Goal: Task Accomplishment & Management: Use online tool/utility

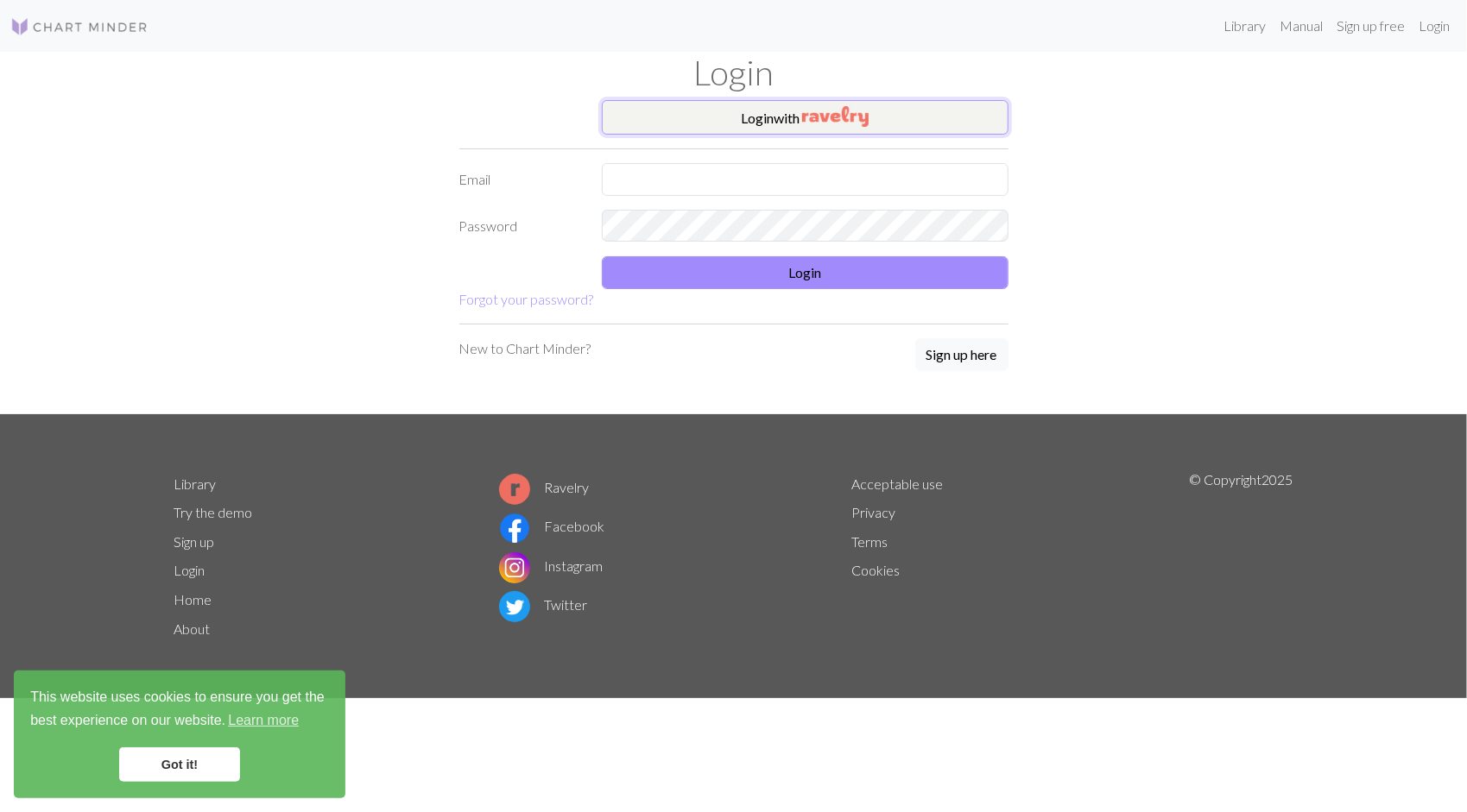
click at [782, 120] on button "Login with" at bounding box center [805, 116] width 406 height 34
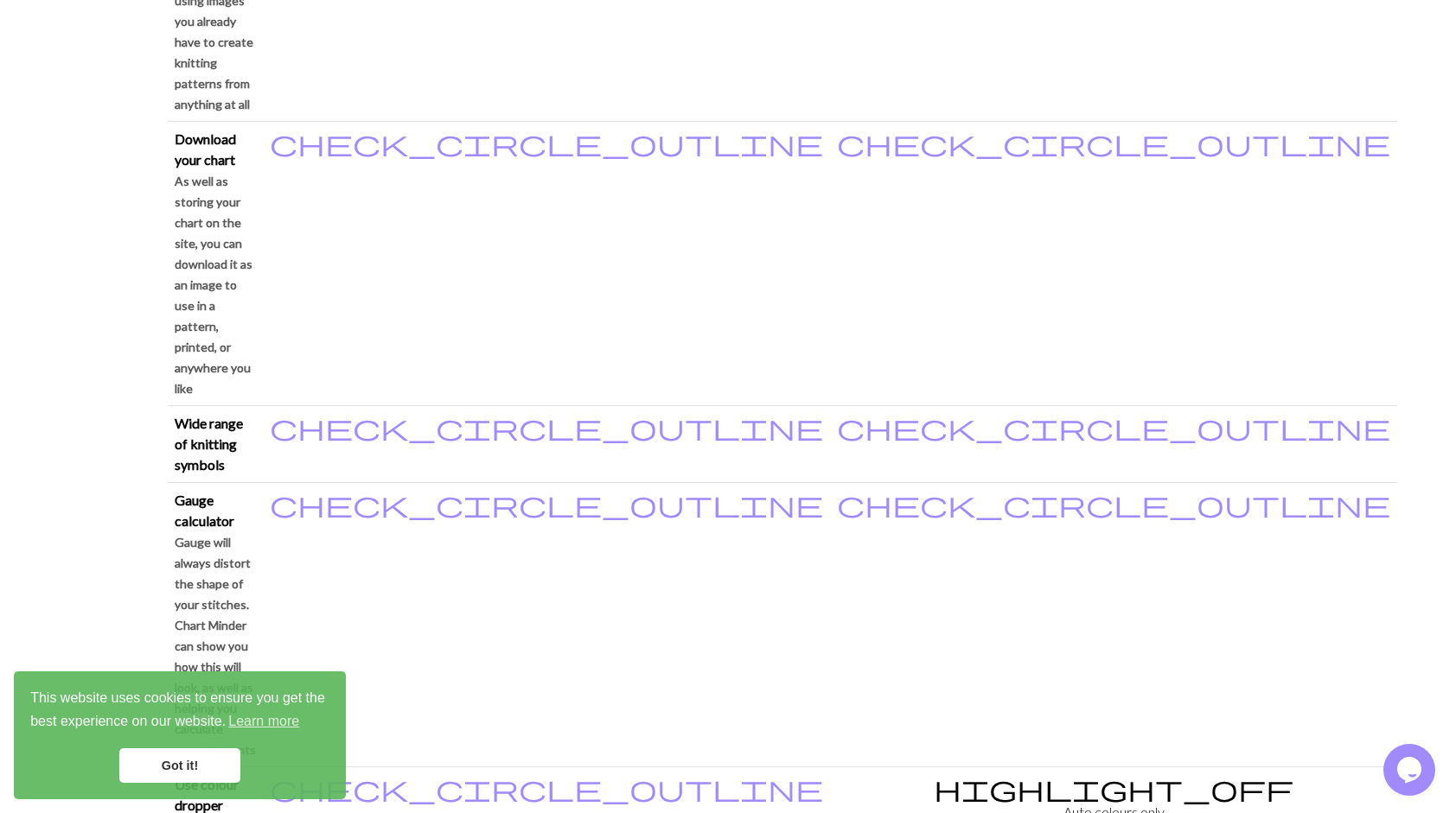
scroll to position [1383, 0]
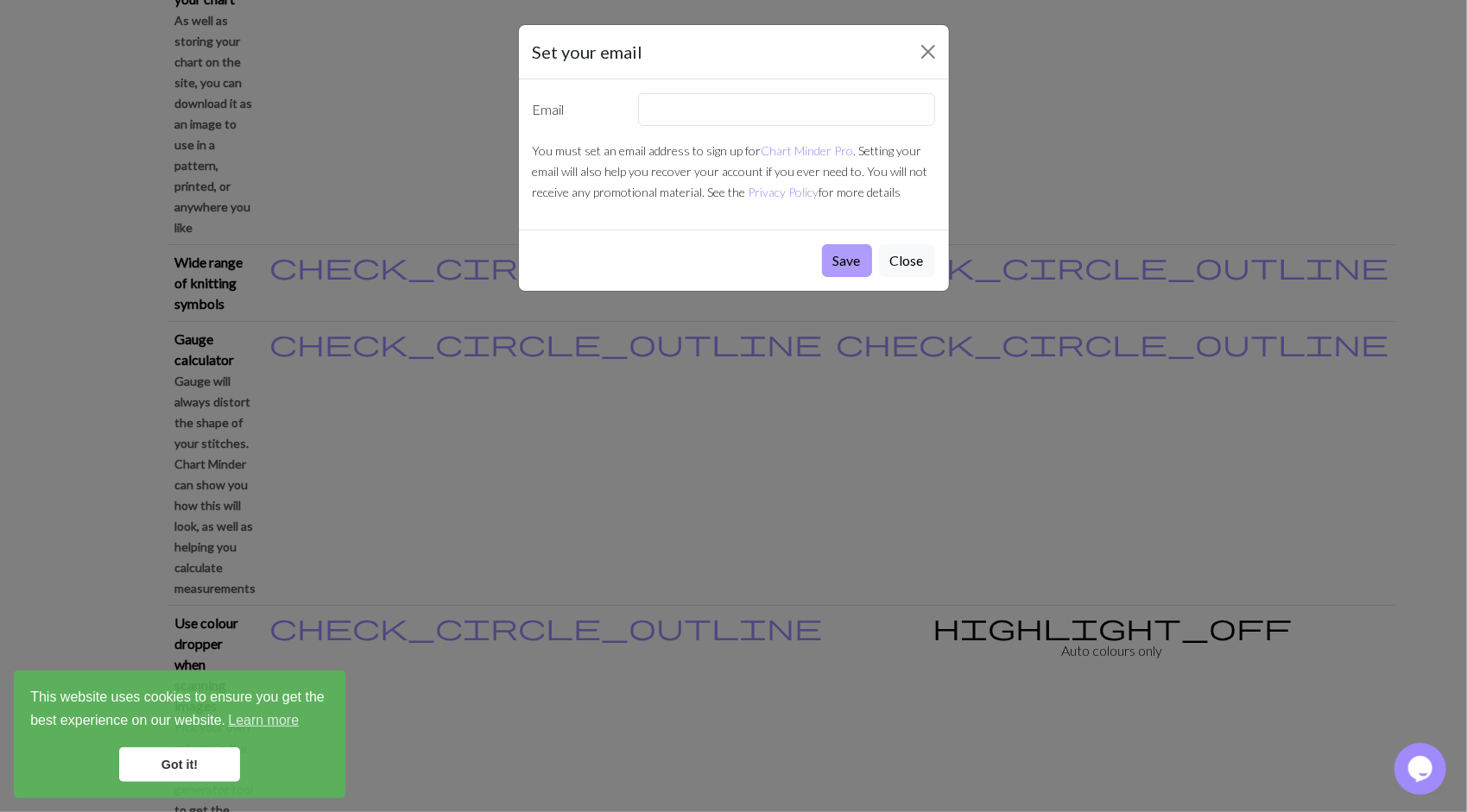
click at [846, 261] on button "Save" at bounding box center [847, 261] width 50 height 33
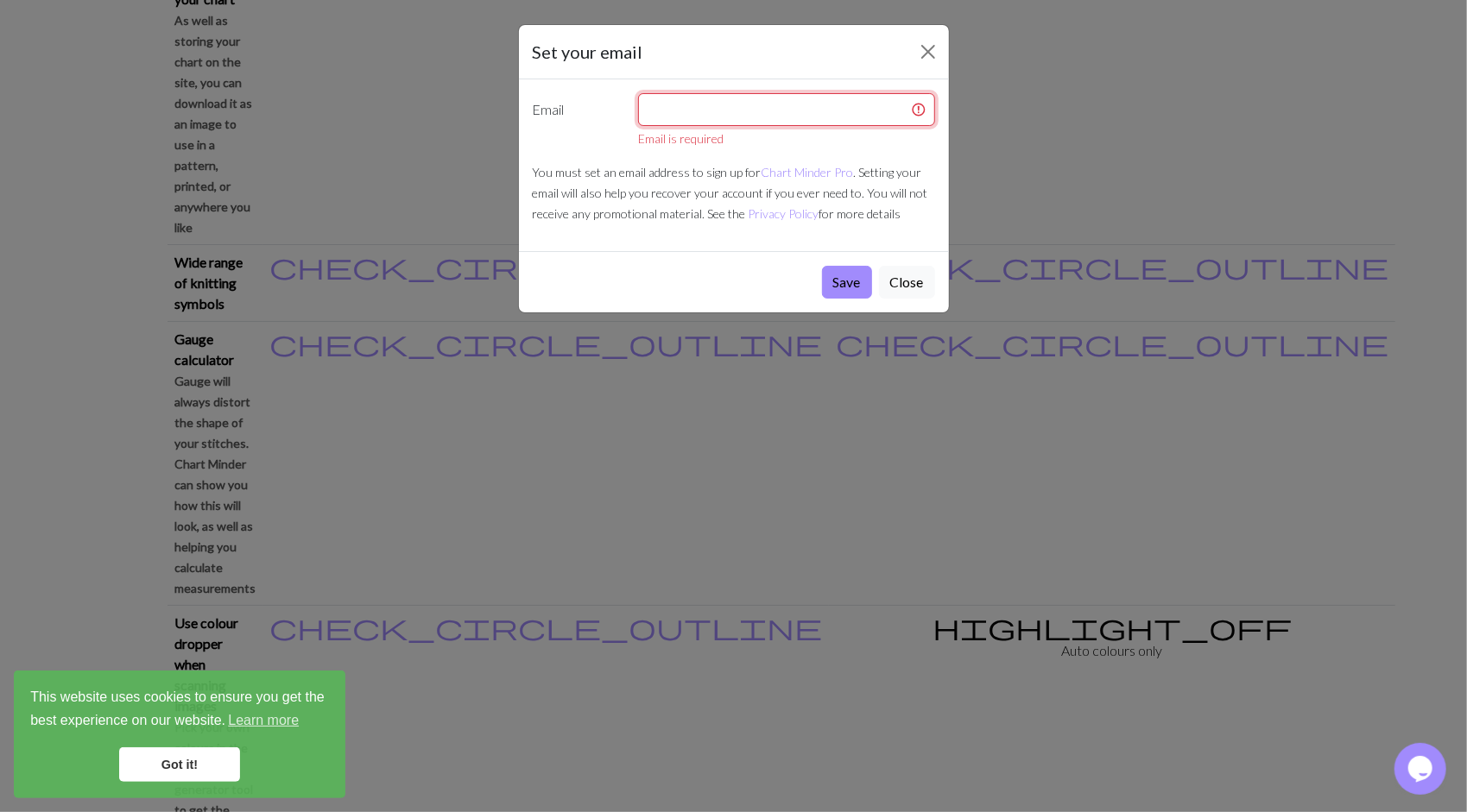
click at [721, 114] on input "text" at bounding box center [786, 110] width 297 height 33
type input "[EMAIL_ADDRESS][DOMAIN_NAME]"
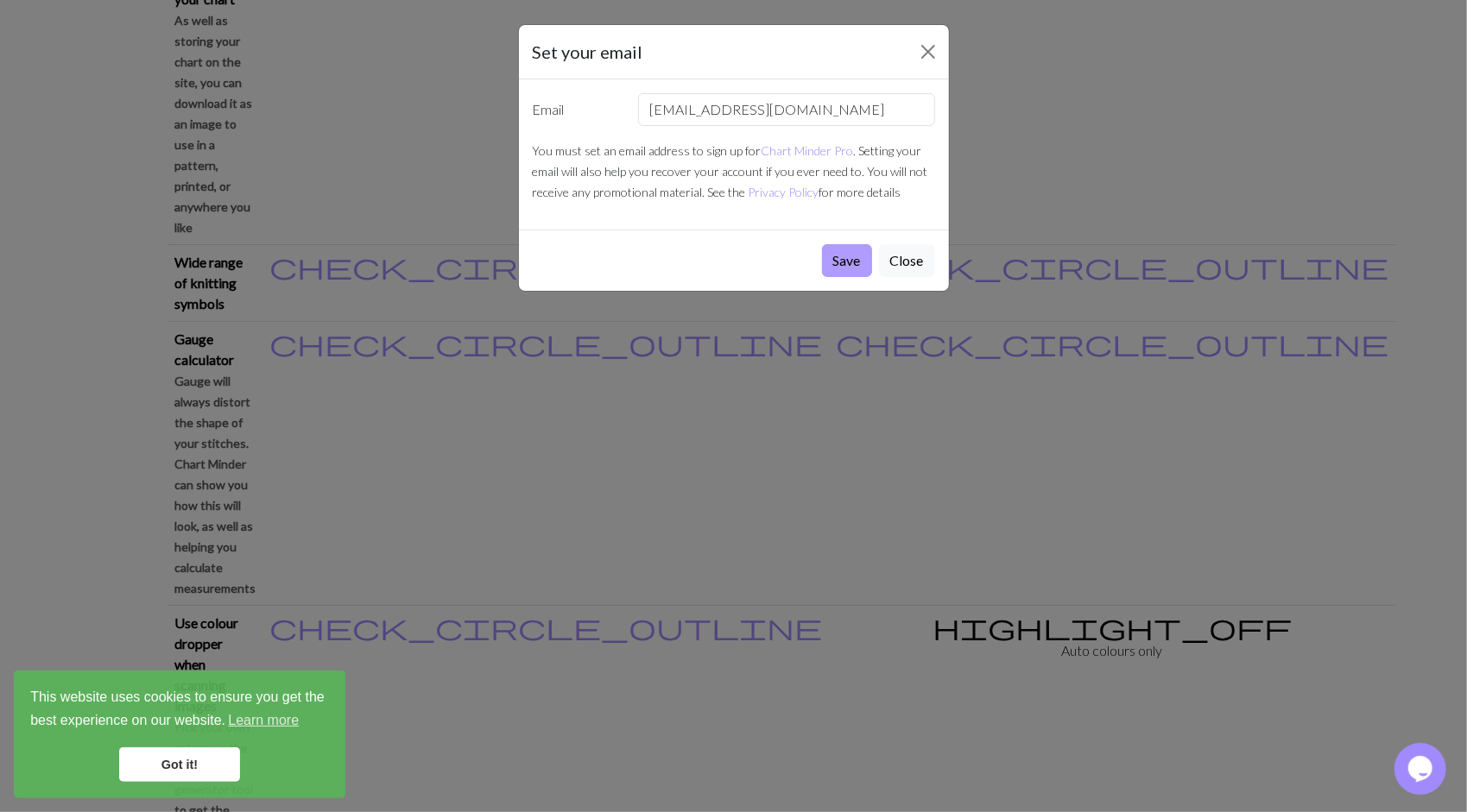
click at [853, 261] on button "Save" at bounding box center [847, 261] width 50 height 33
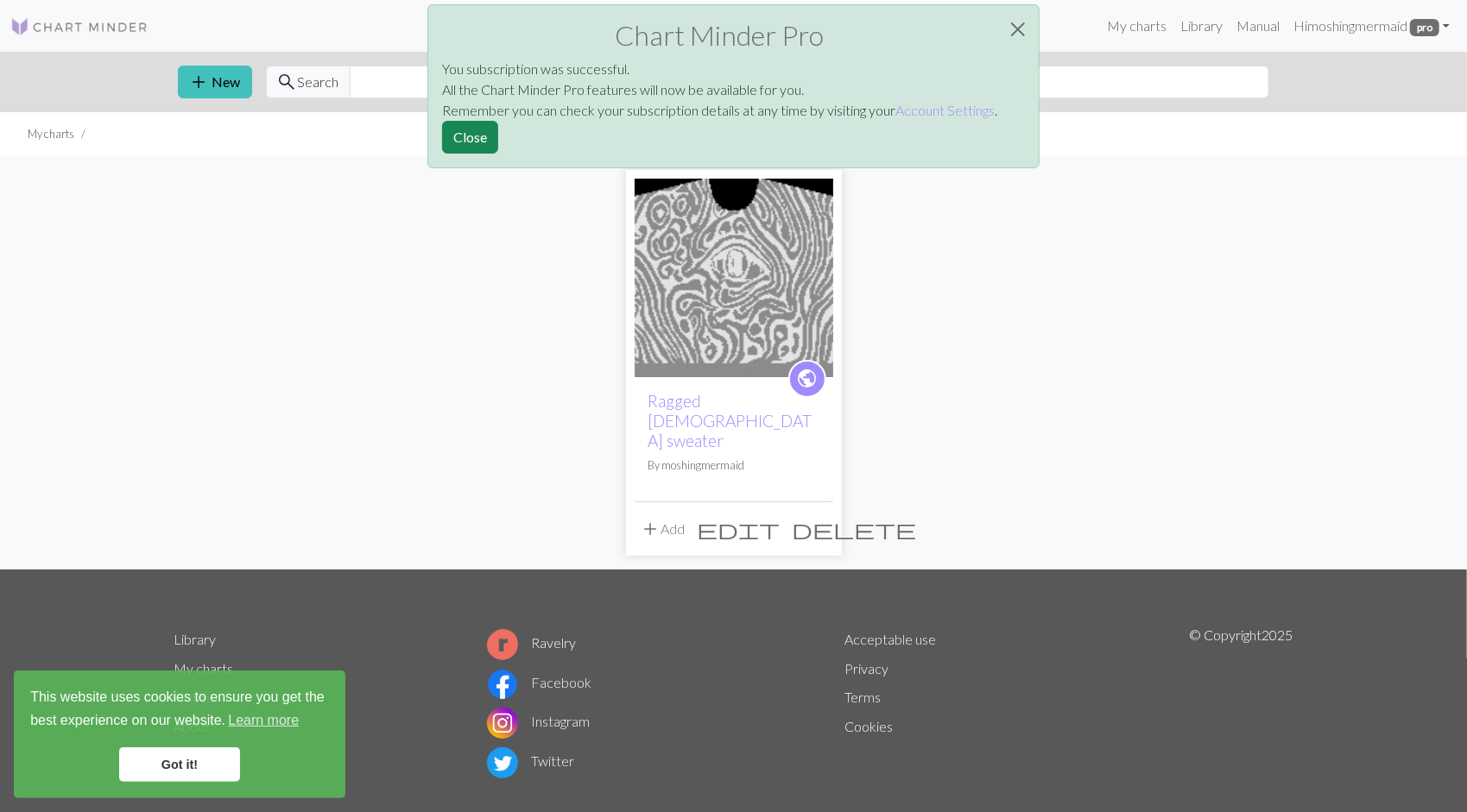
click at [781, 517] on span "edit" at bounding box center [739, 529] width 83 height 24
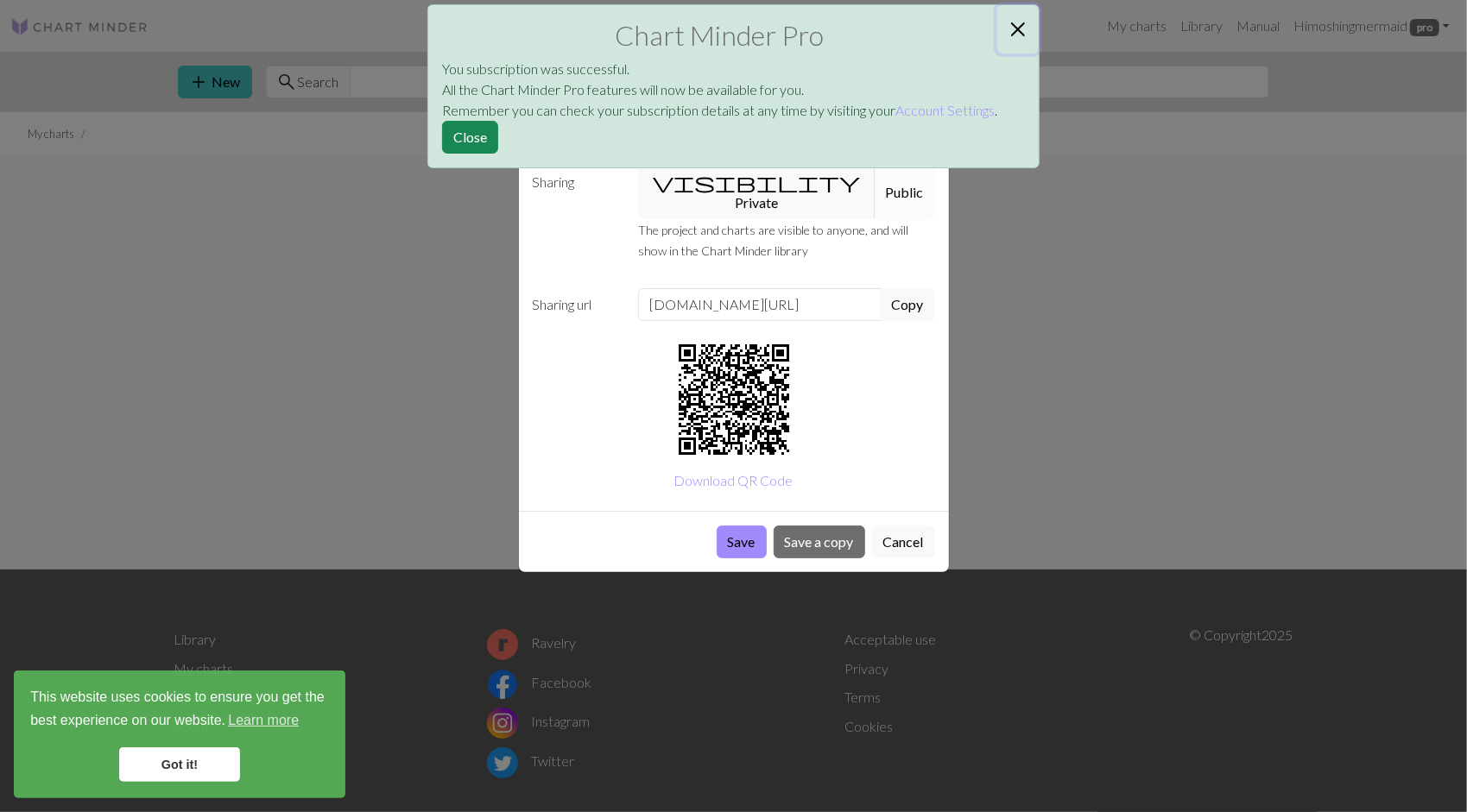
click at [1017, 33] on button "Close" at bounding box center [1017, 30] width 42 height 48
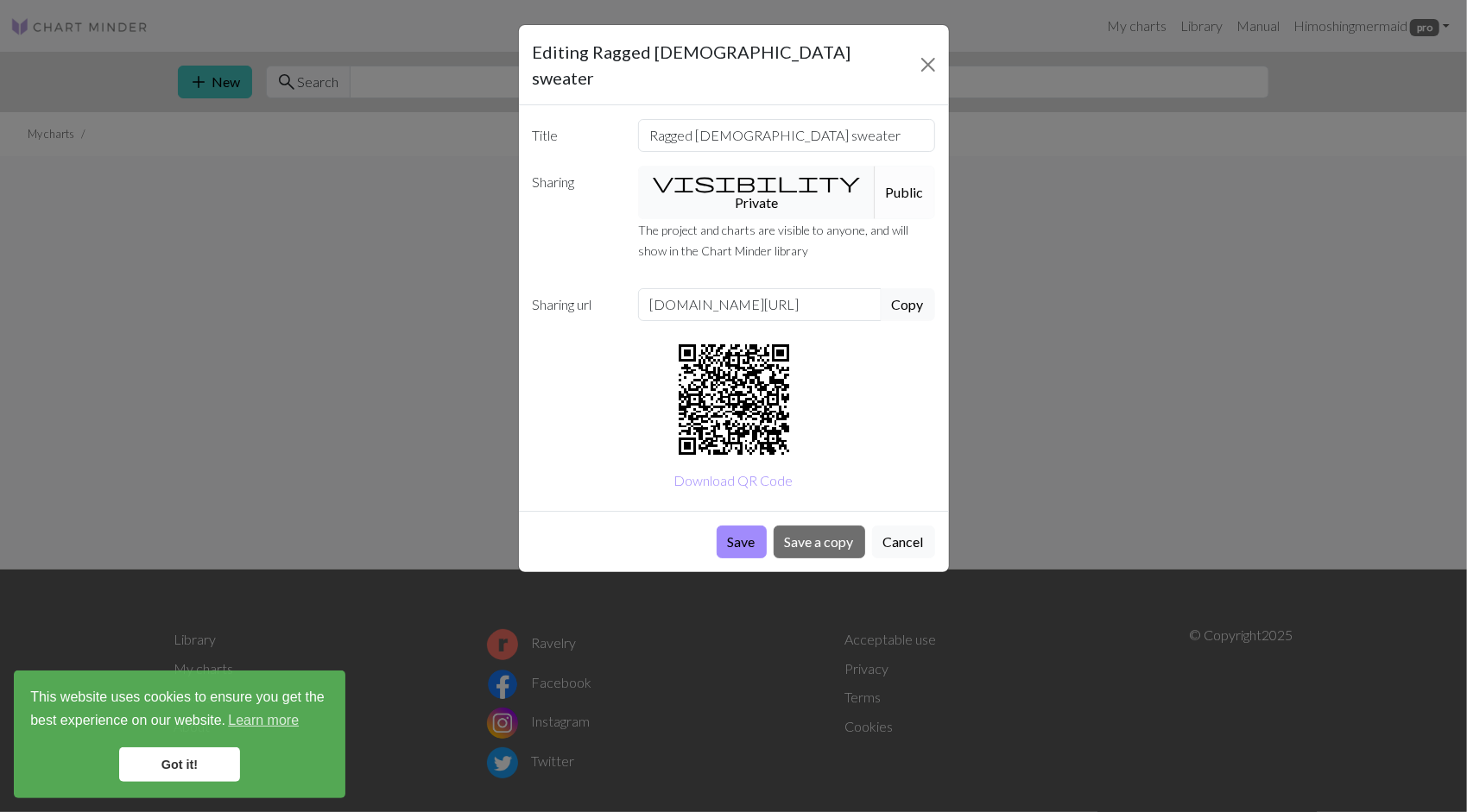
click at [758, 165] on button "visibility Private" at bounding box center [757, 192] width 237 height 54
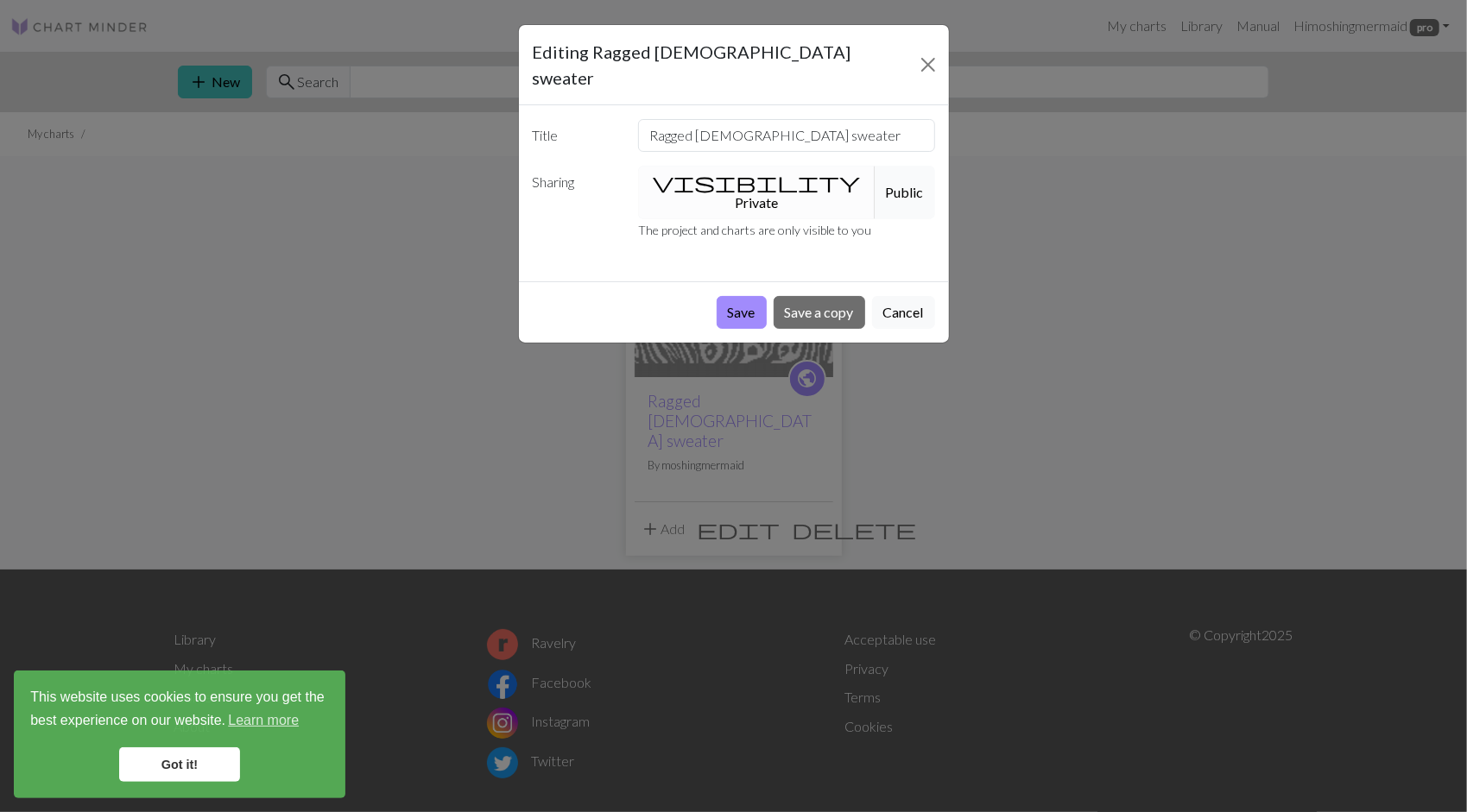
click at [875, 165] on button "Public" at bounding box center [904, 192] width 60 height 54
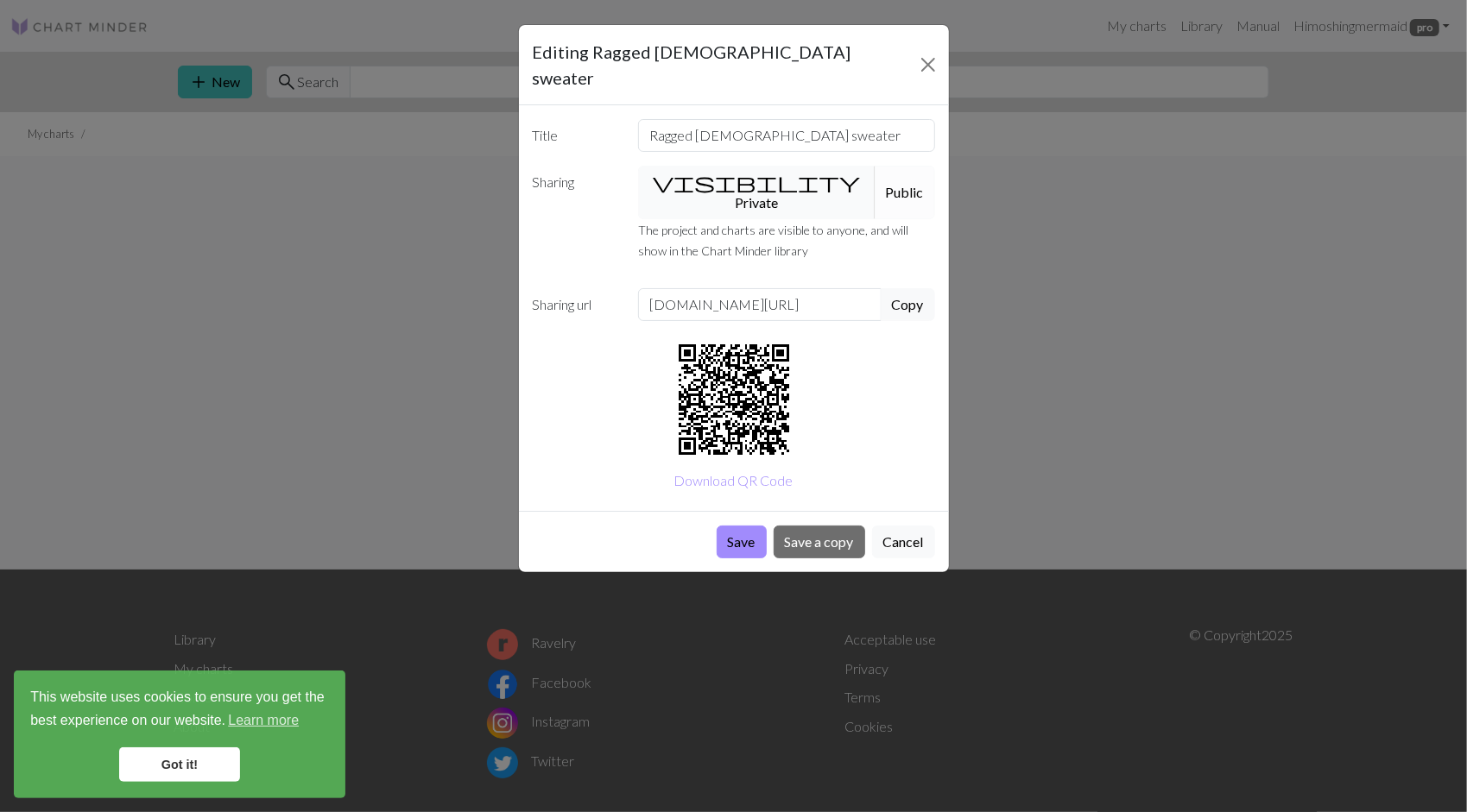
click at [738, 165] on button "visibility Private" at bounding box center [757, 192] width 237 height 54
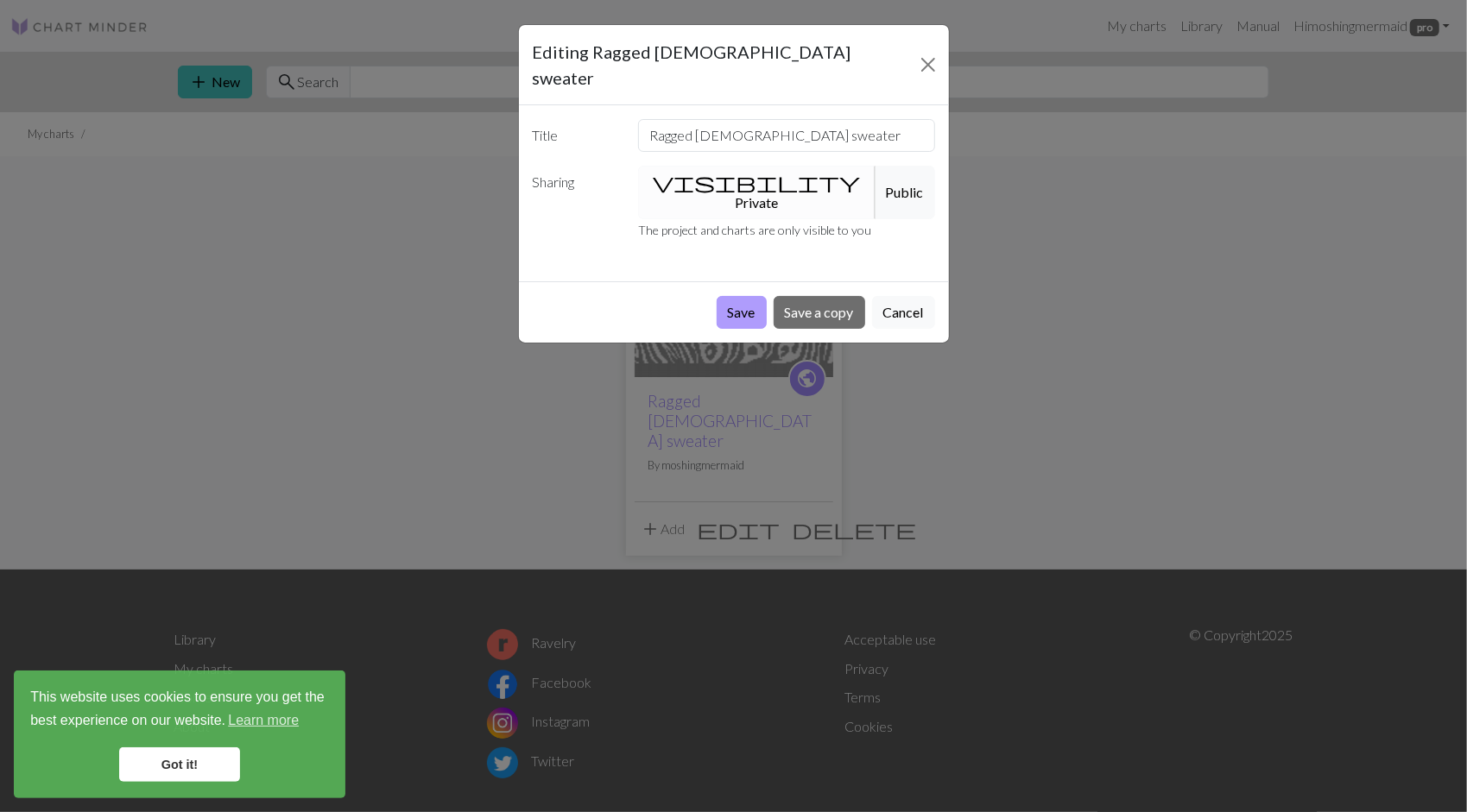
click at [749, 297] on button "Save" at bounding box center [742, 313] width 50 height 33
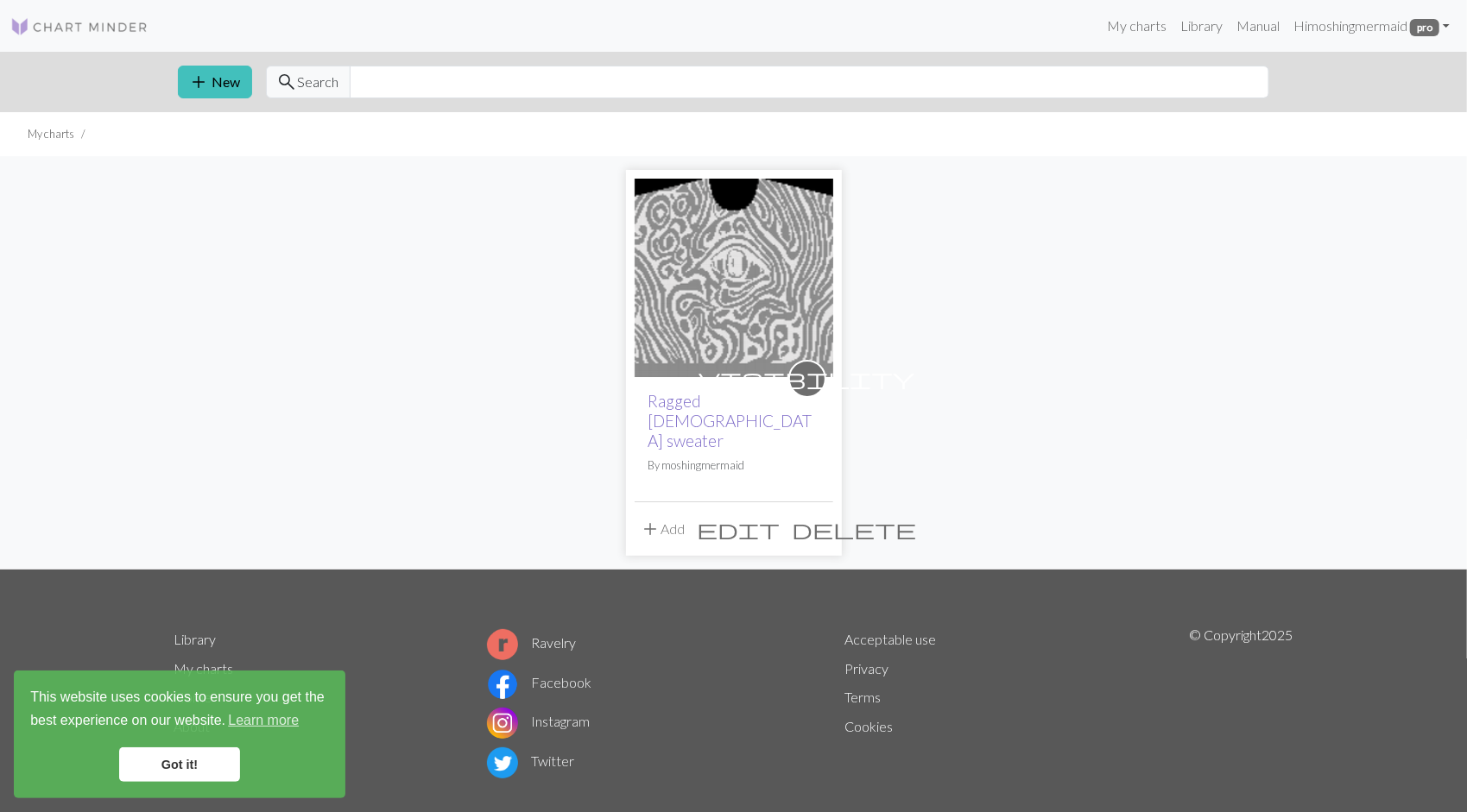
click at [727, 402] on link "Ragged [DEMOGRAPHIC_DATA] sweater" at bounding box center [731, 420] width 164 height 59
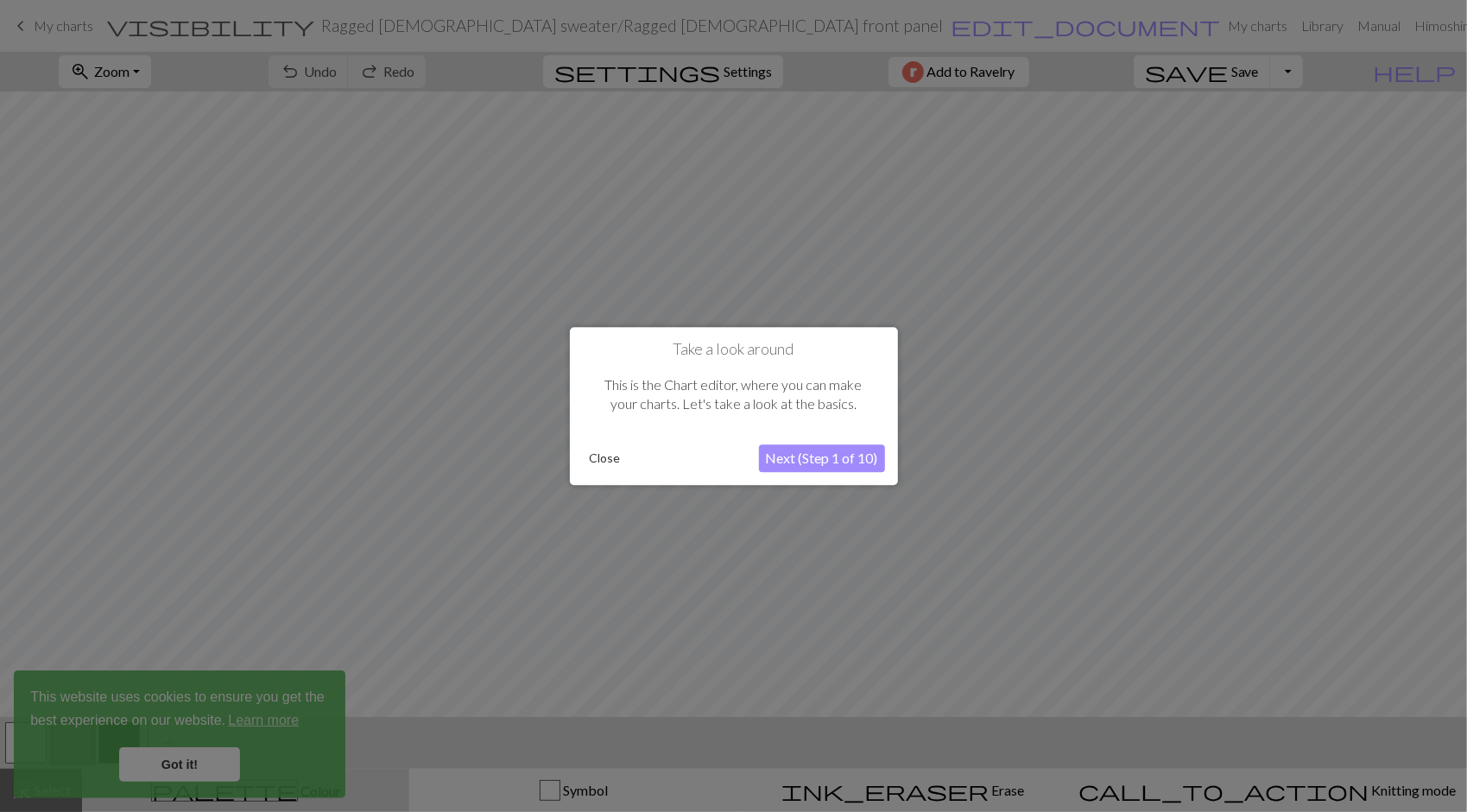
click at [780, 459] on button "Next (Step 1 of 10)" at bounding box center [821, 458] width 126 height 28
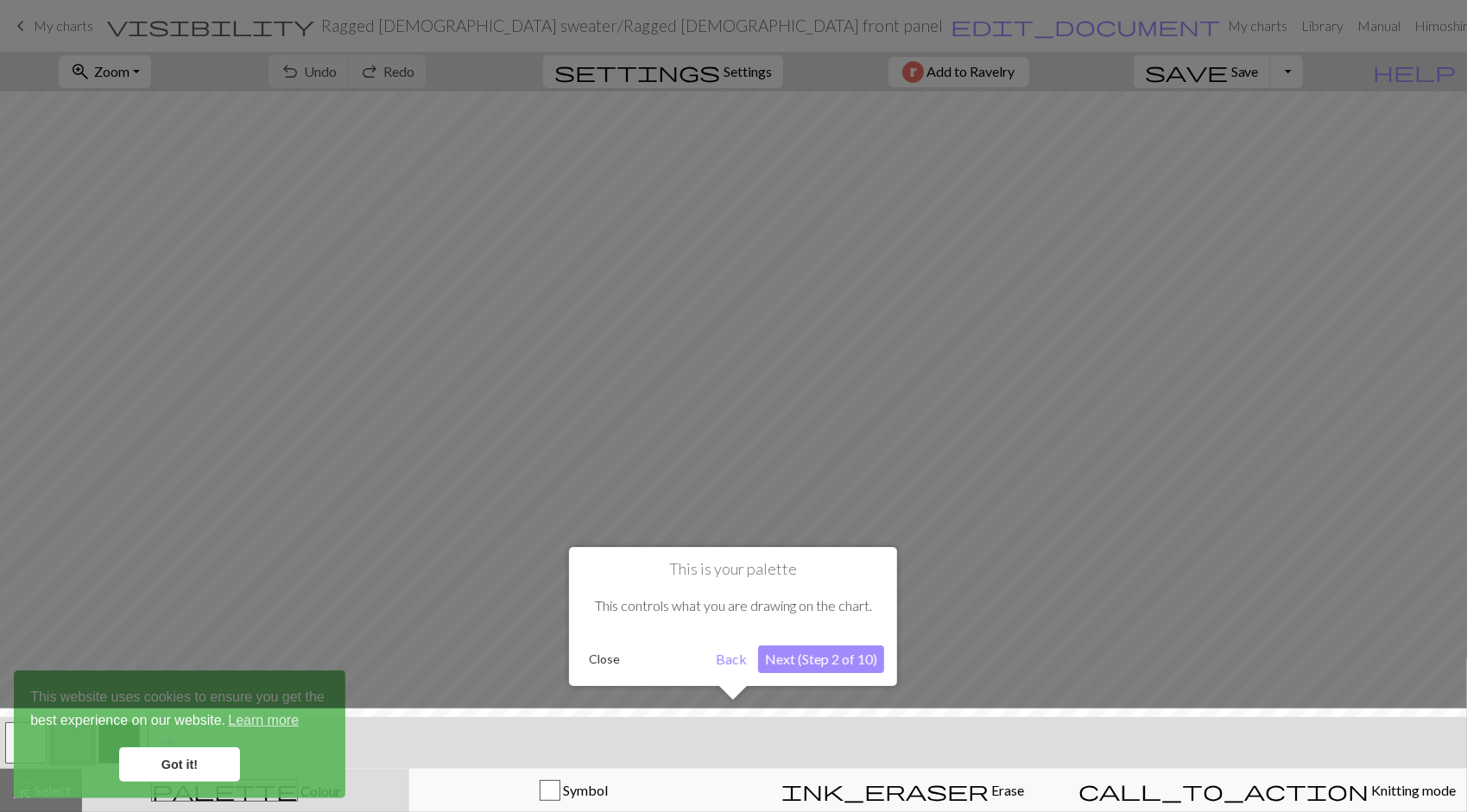
click at [799, 652] on button "Next (Step 2 of 10)" at bounding box center [821, 660] width 126 height 28
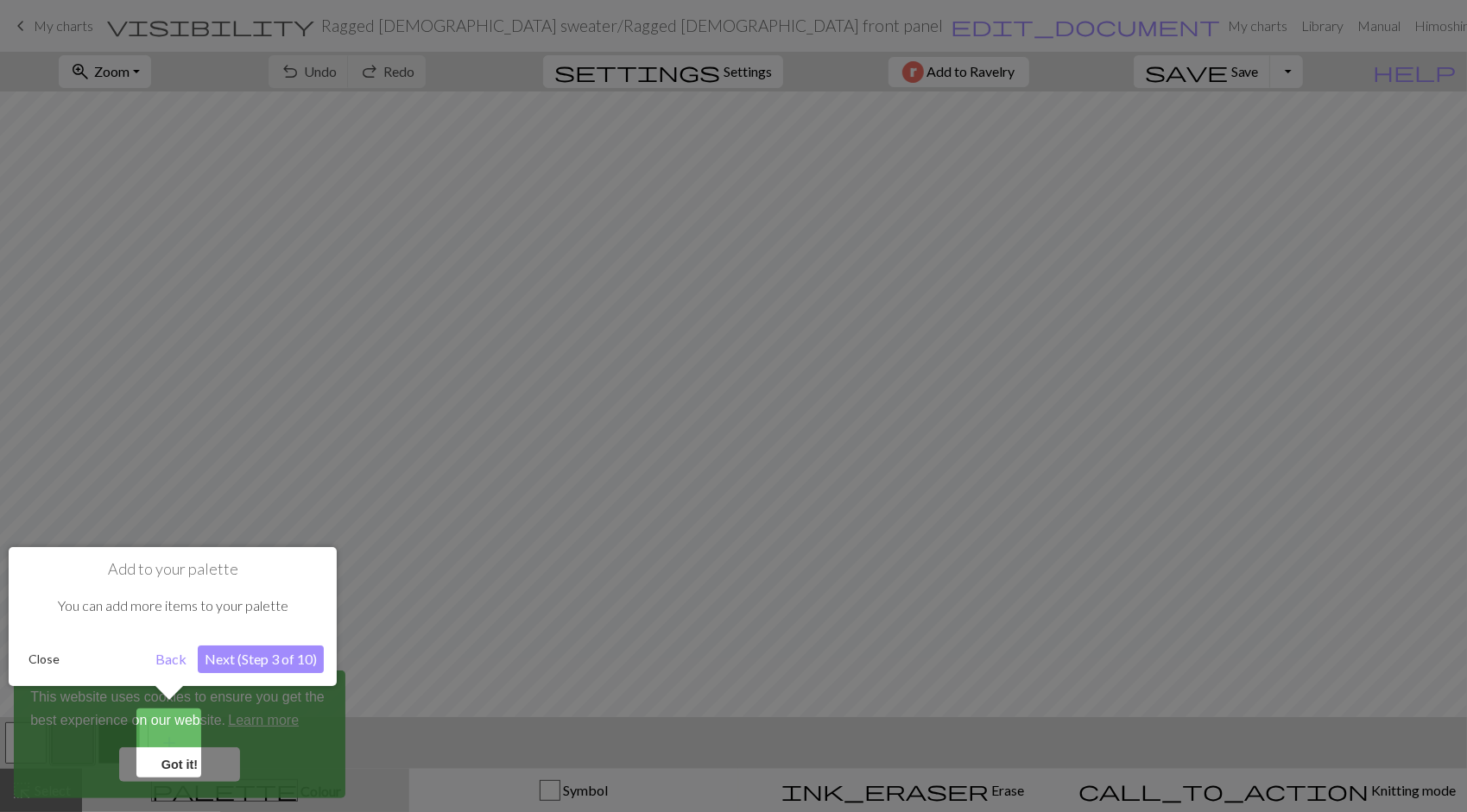
click at [285, 655] on button "Next (Step 3 of 10)" at bounding box center [261, 660] width 126 height 28
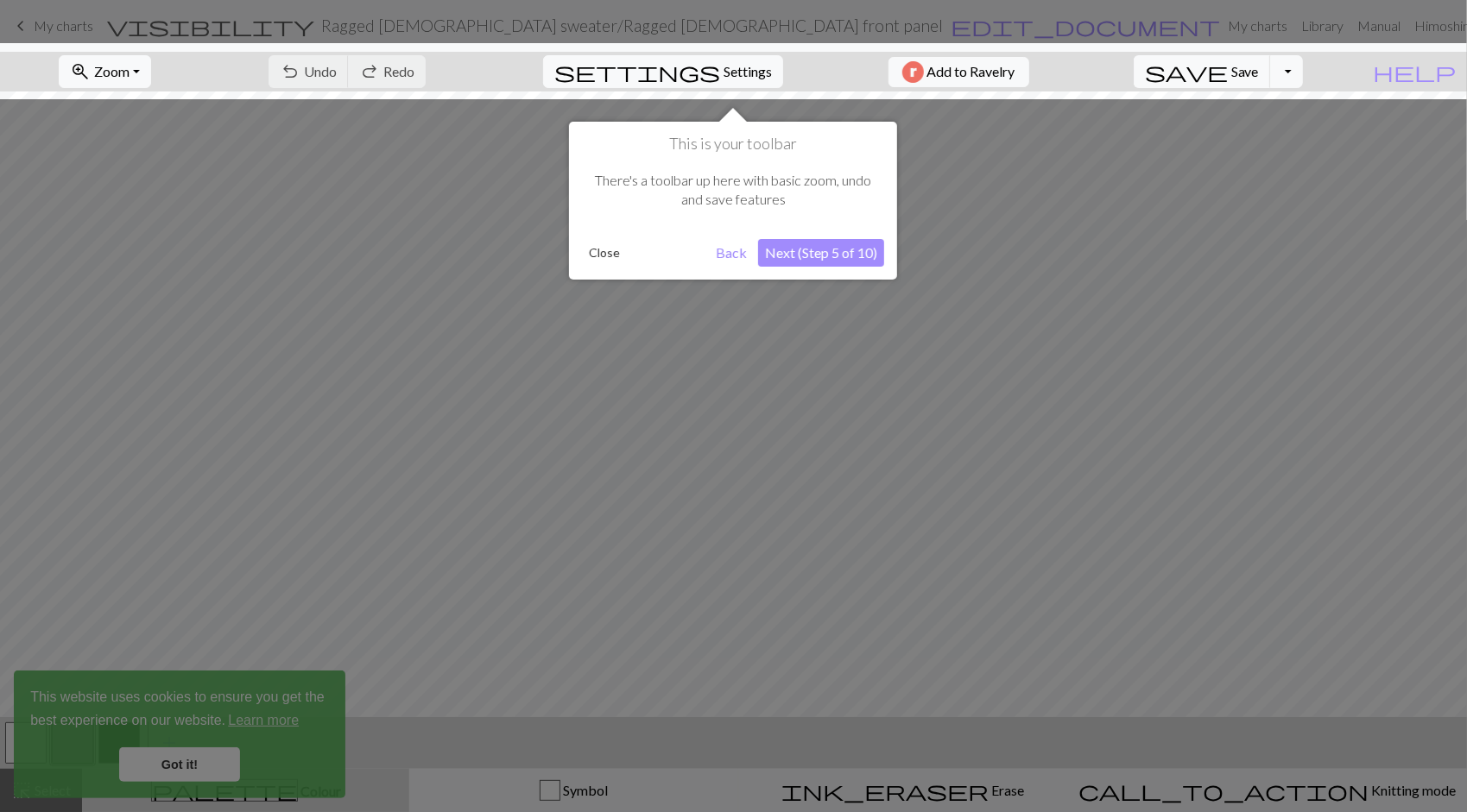
click at [791, 258] on button "Next (Step 5 of 10)" at bounding box center [821, 253] width 126 height 28
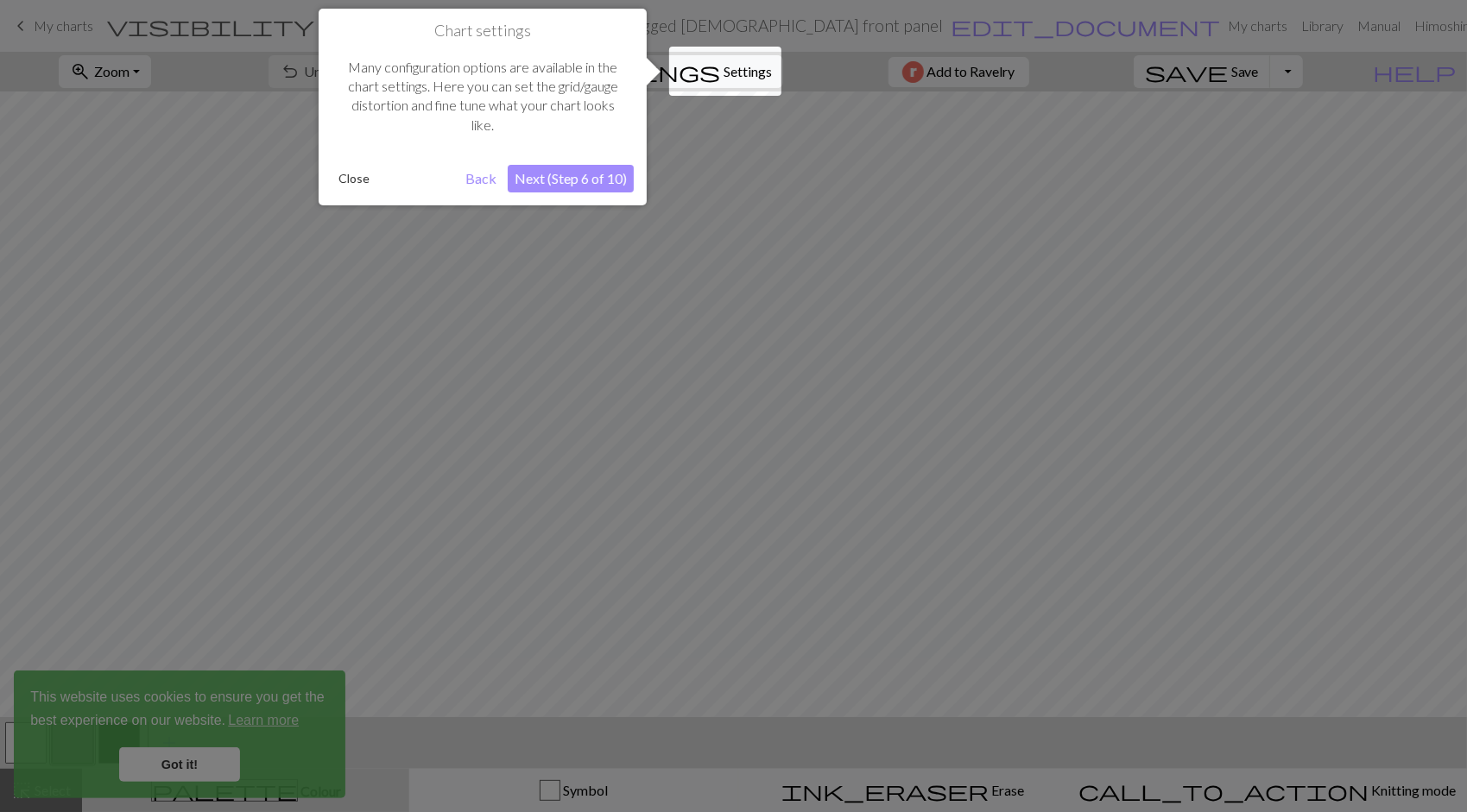
click at [598, 181] on button "Next (Step 6 of 10)" at bounding box center [570, 178] width 126 height 28
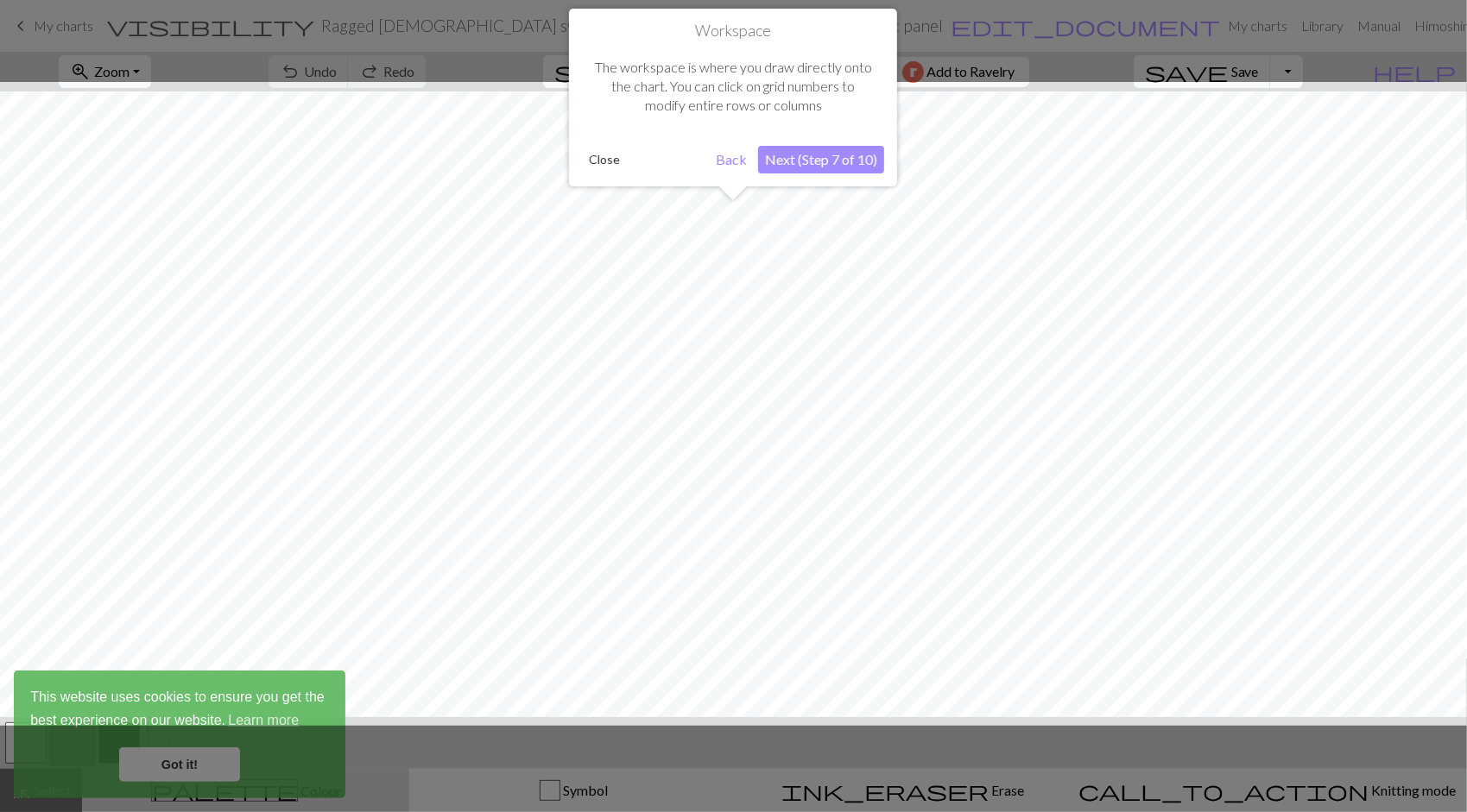
scroll to position [65, 0]
click at [801, 161] on button "Next (Step 7 of 10)" at bounding box center [821, 160] width 126 height 28
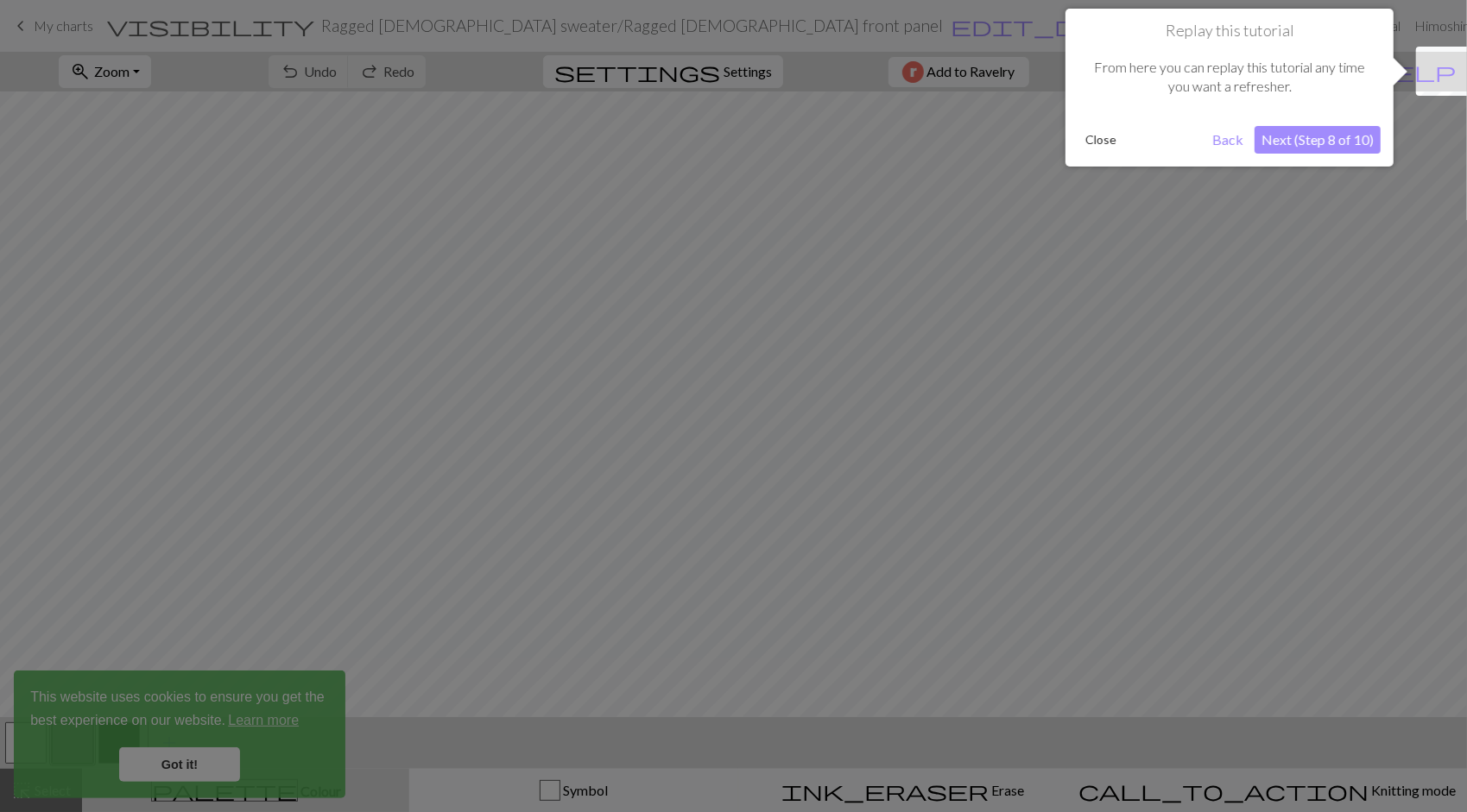
click at [1296, 139] on button "Next (Step 8 of 10)" at bounding box center [1317, 139] width 126 height 28
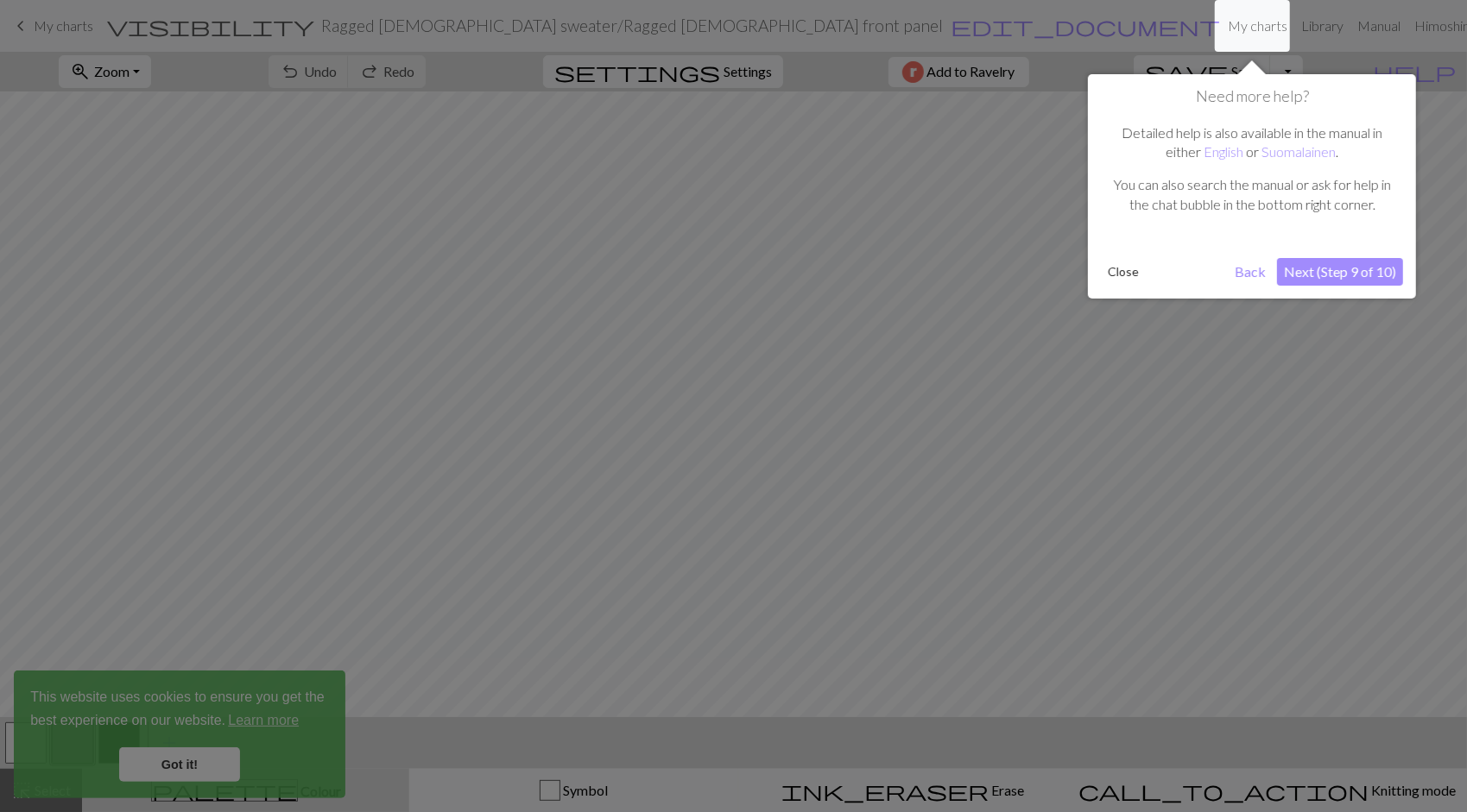
click at [1319, 272] on button "Next (Step 9 of 10)" at bounding box center [1340, 272] width 126 height 28
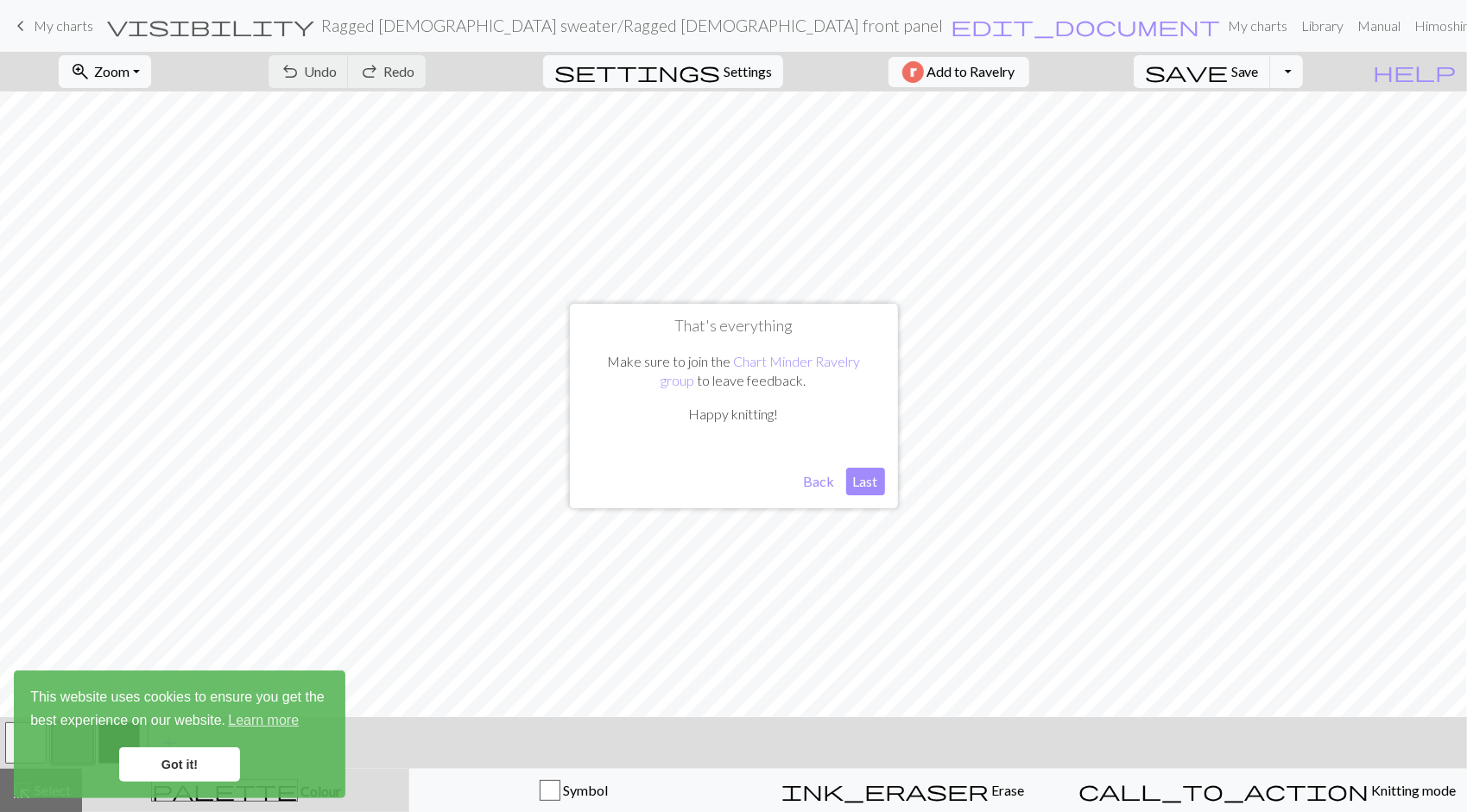
click at [872, 483] on button "Last" at bounding box center [866, 482] width 39 height 28
click at [173, 754] on link "Got it!" at bounding box center [179, 764] width 121 height 34
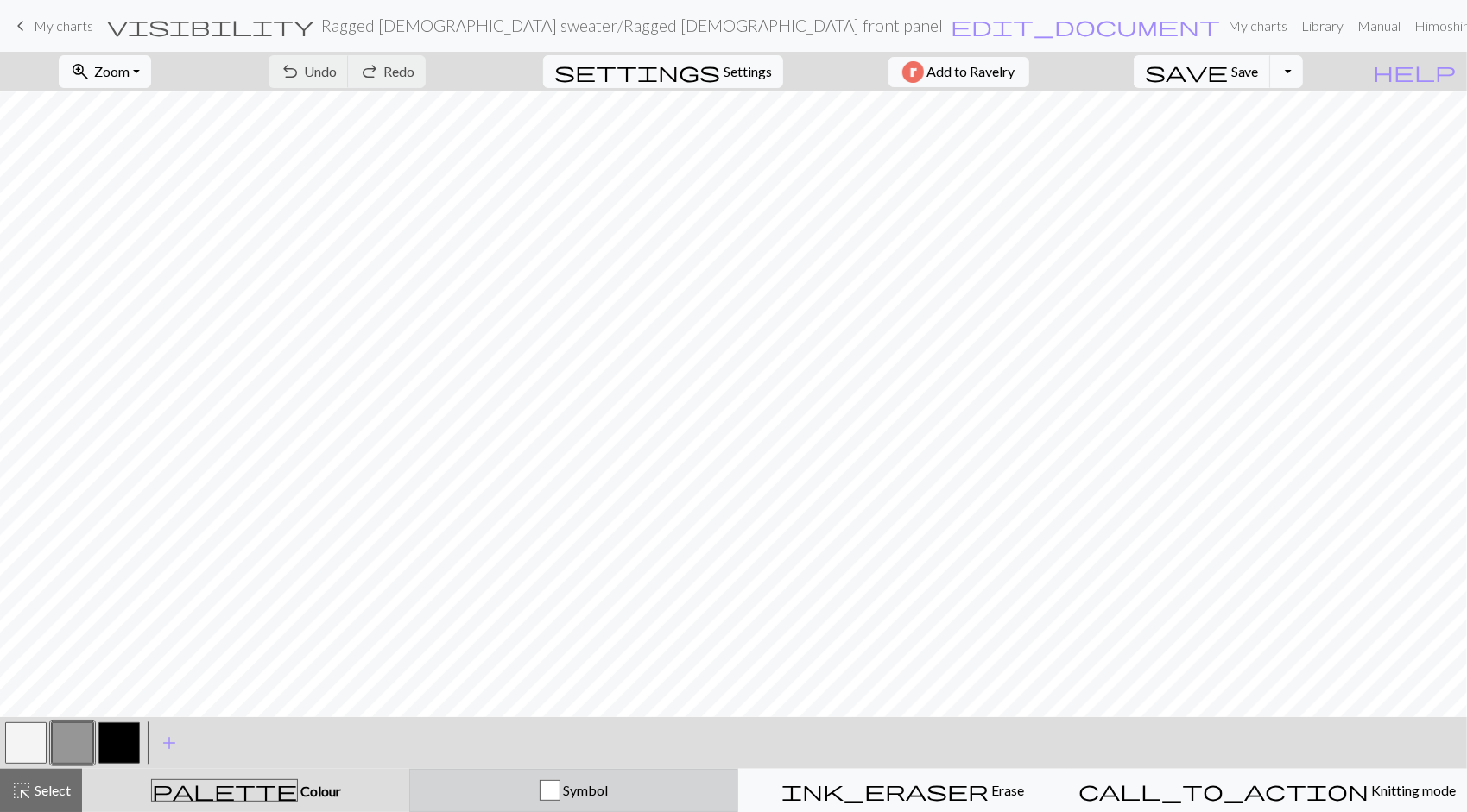
click at [560, 793] on div "button" at bounding box center [550, 791] width 20 height 20
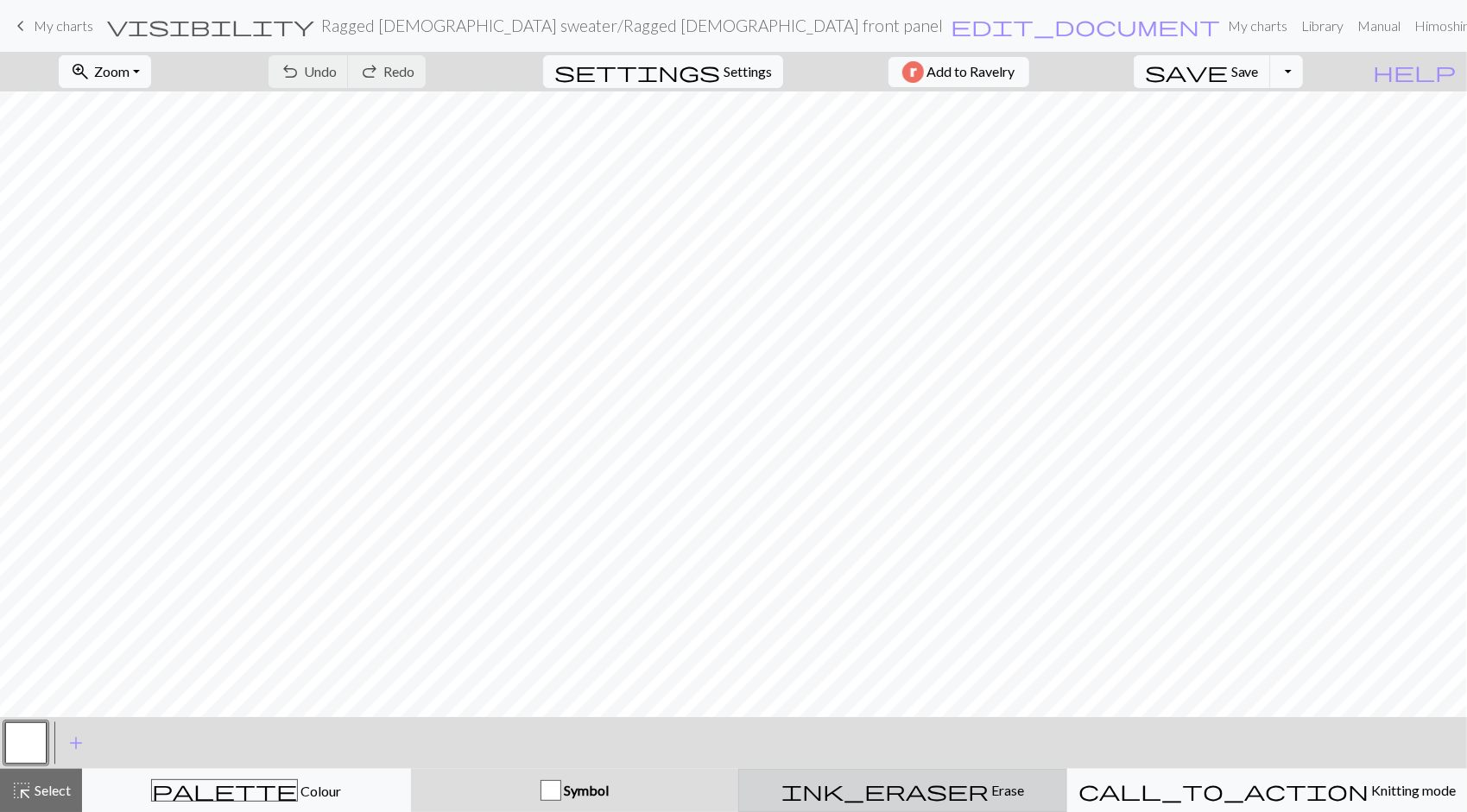
click at [896, 796] on div "ink_eraser Erase Erase" at bounding box center [903, 791] width 307 height 20
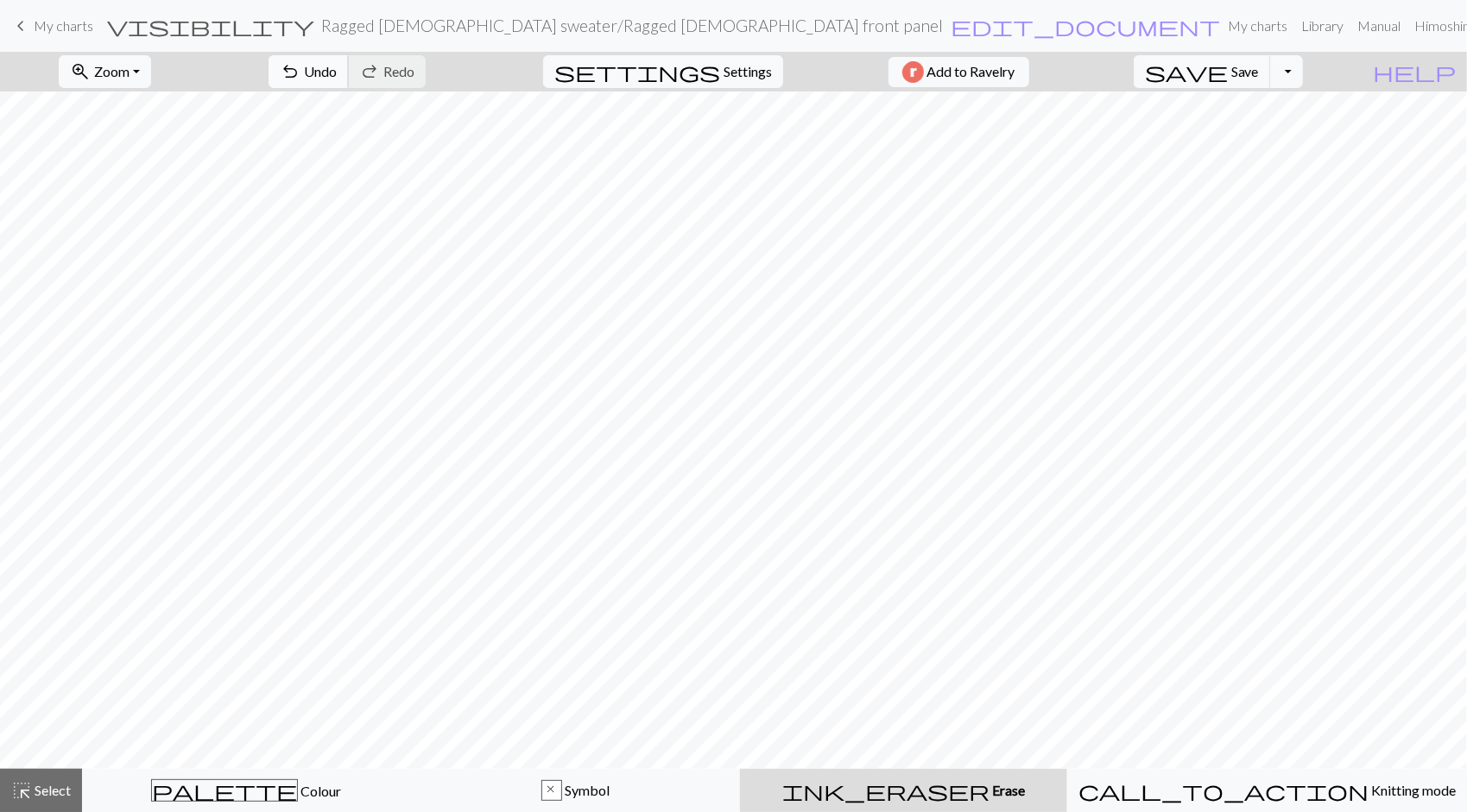
click at [336, 72] on span "Undo" at bounding box center [321, 71] width 33 height 17
click at [745, 69] on span "Settings" at bounding box center [747, 71] width 48 height 20
select select "aran"
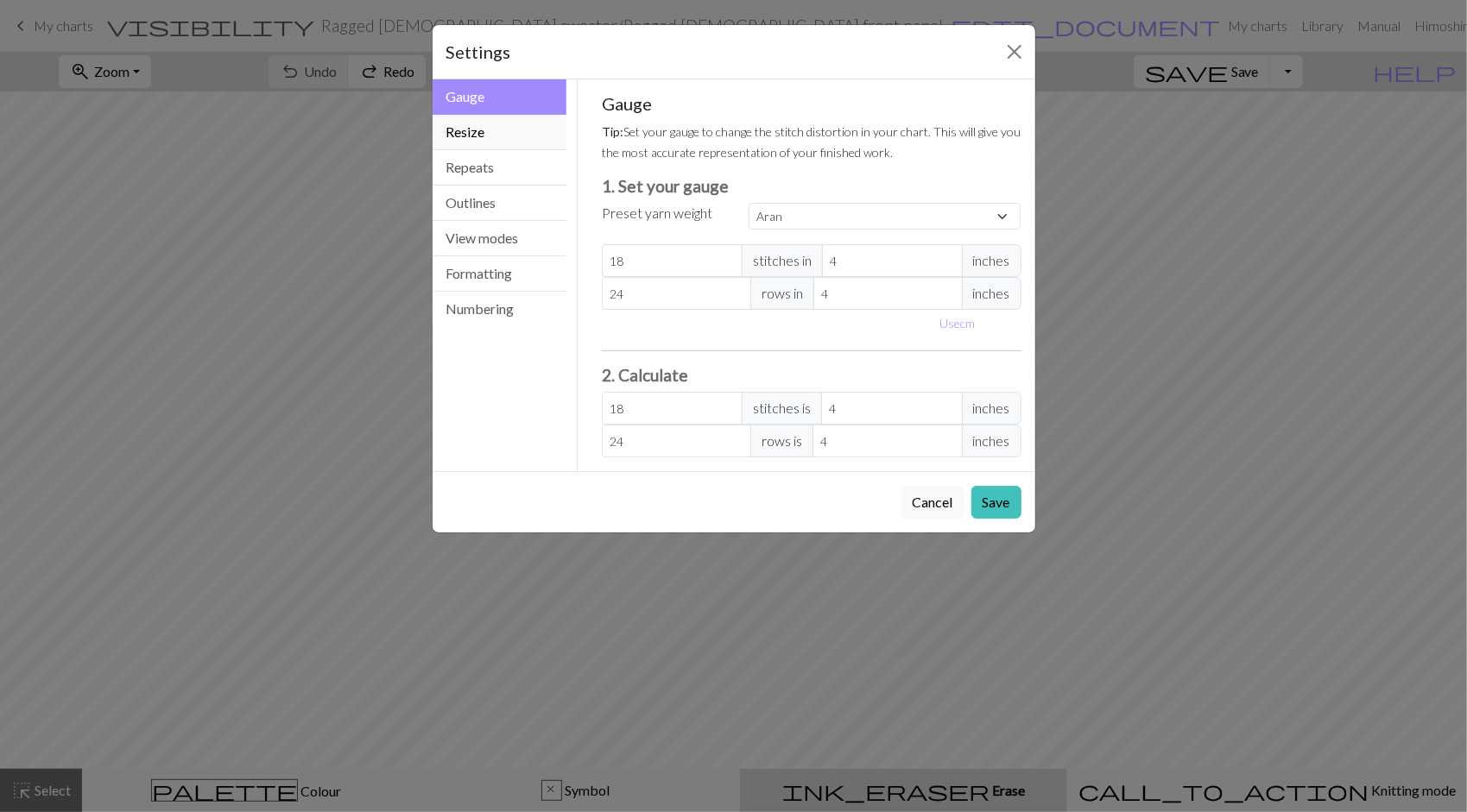
click at [537, 126] on button "Resize" at bounding box center [500, 132] width 135 height 35
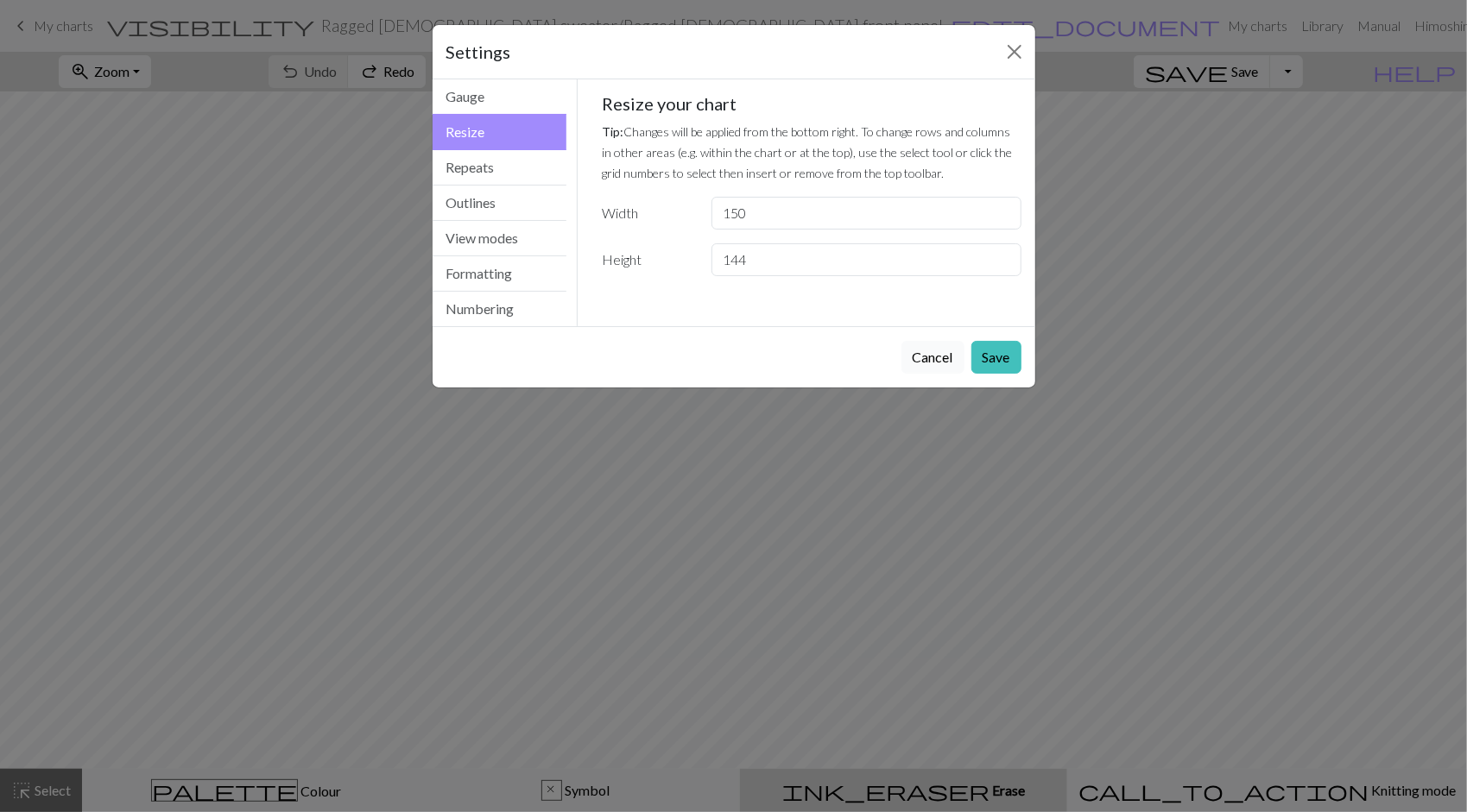
click at [918, 354] on button "Cancel" at bounding box center [933, 358] width 63 height 33
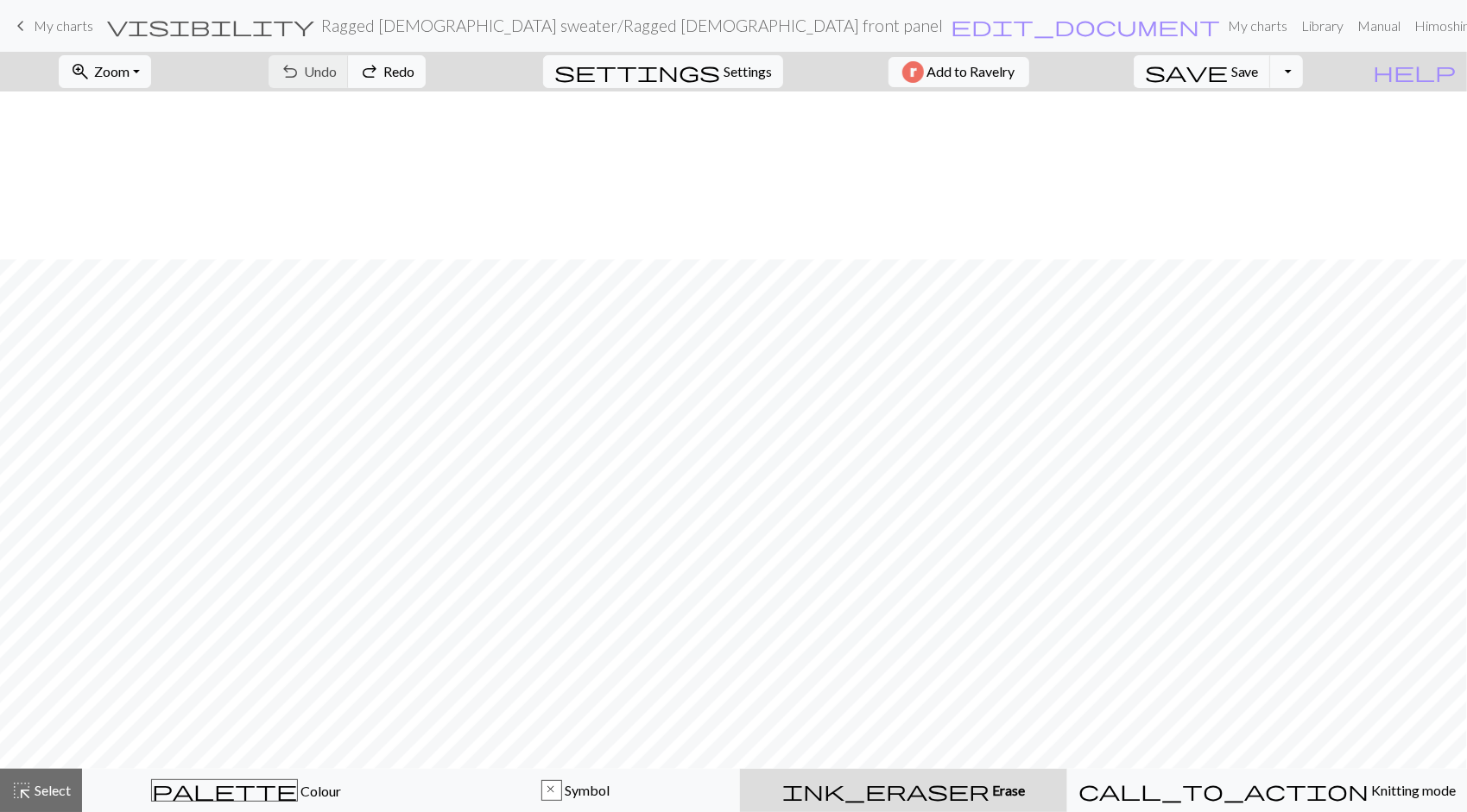
scroll to position [1101, 0]
click at [50, 783] on span "Select" at bounding box center [52, 791] width 39 height 17
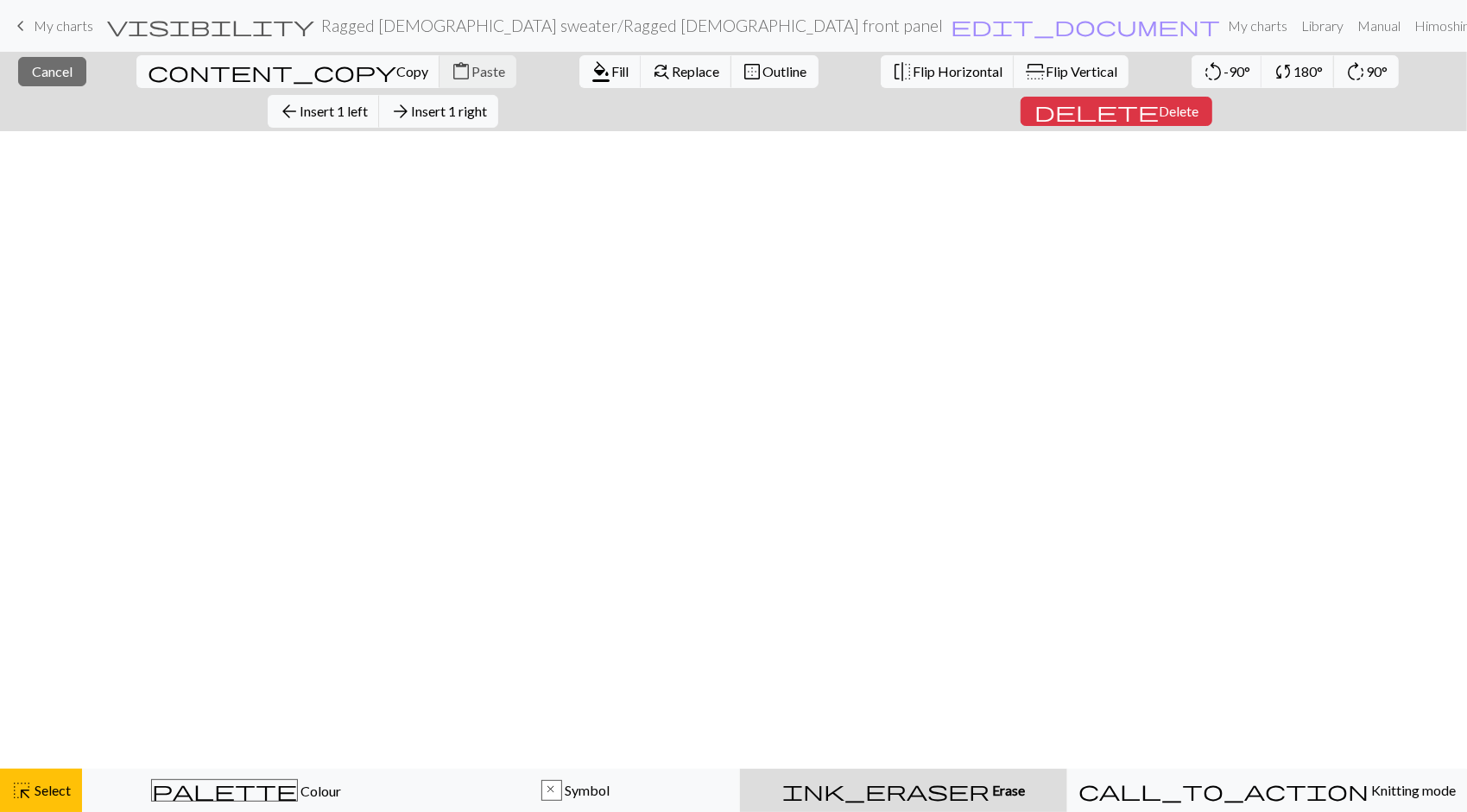
scroll to position [0, 0]
click at [1198, 103] on span "Delete" at bounding box center [1178, 111] width 40 height 17
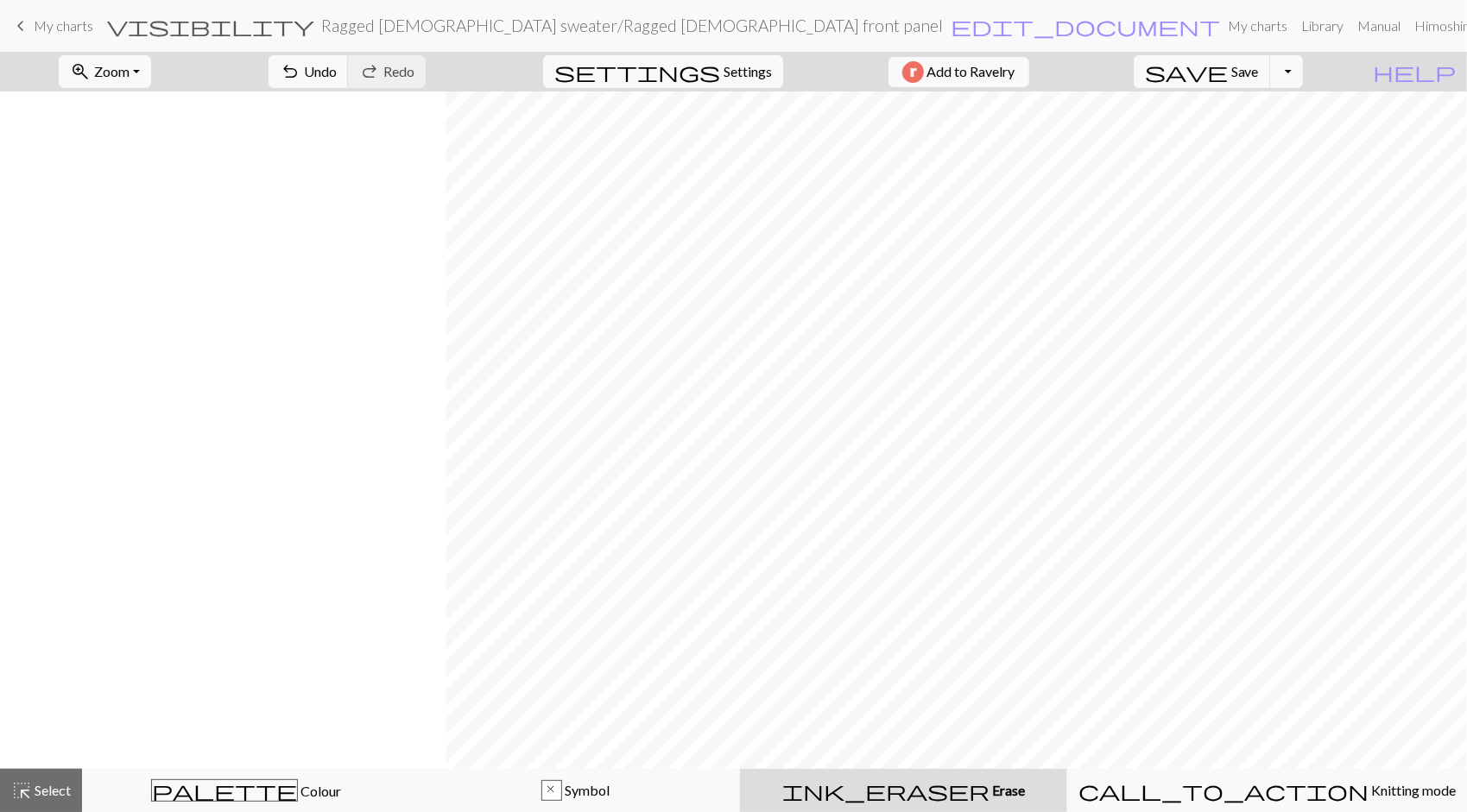
scroll to position [0, 2065]
click at [336, 79] on span "Undo" at bounding box center [321, 71] width 33 height 17
click at [62, 791] on span "Select" at bounding box center [52, 791] width 39 height 17
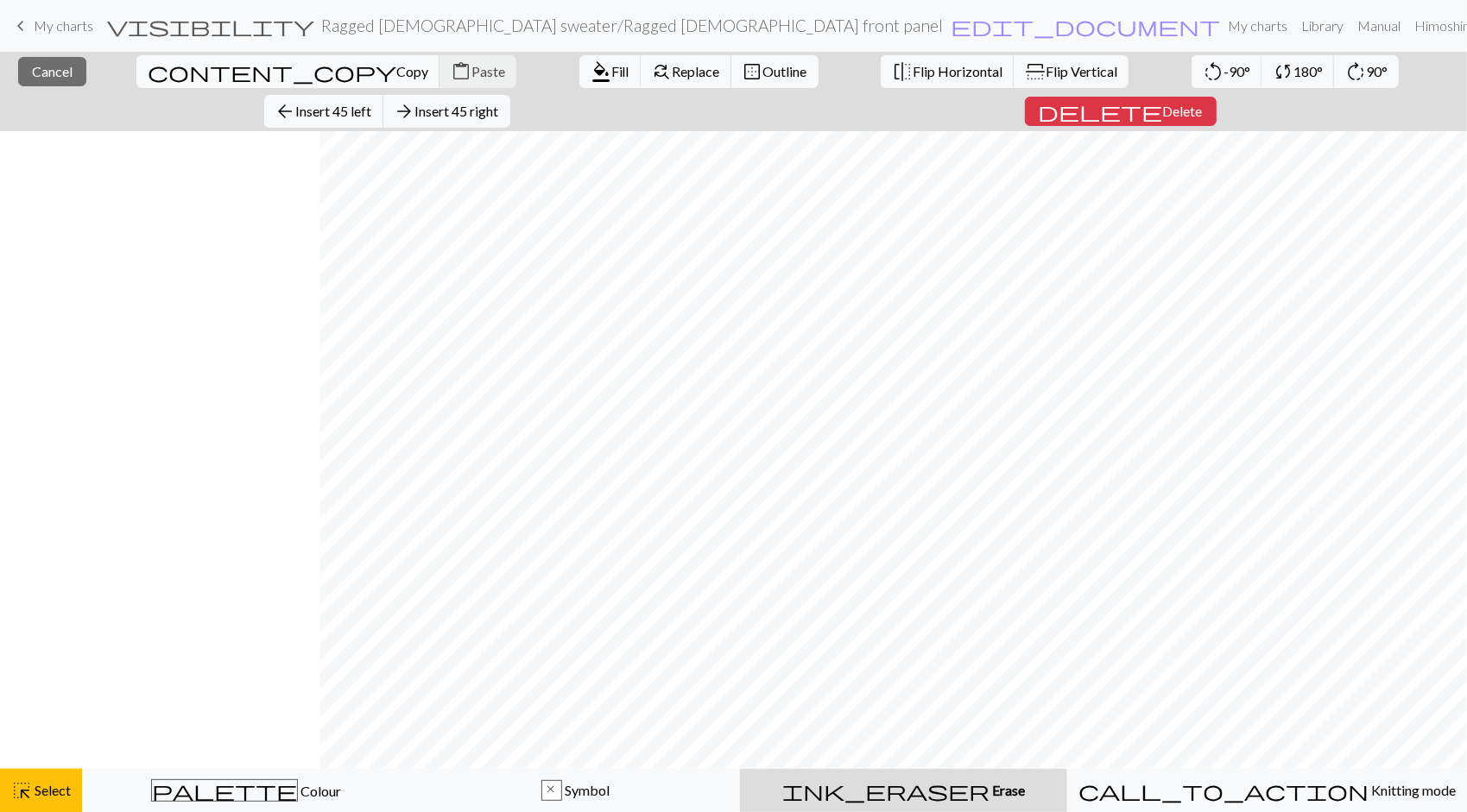
scroll to position [1898, 2065]
click at [1198, 103] on span "Delete" at bounding box center [1178, 111] width 40 height 17
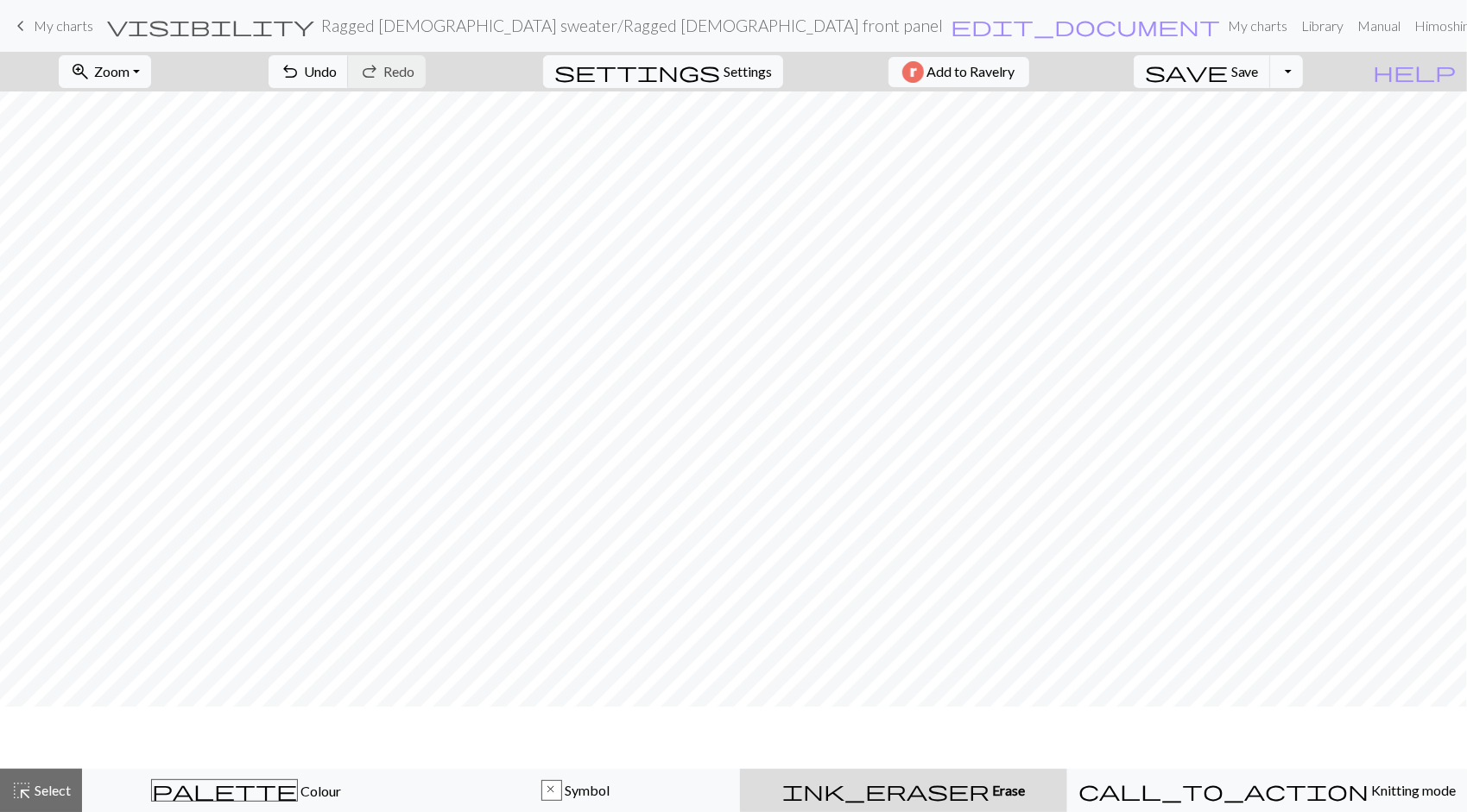
scroll to position [0, 0]
click at [333, 782] on div "palette Colour Colour" at bounding box center [247, 791] width 307 height 22
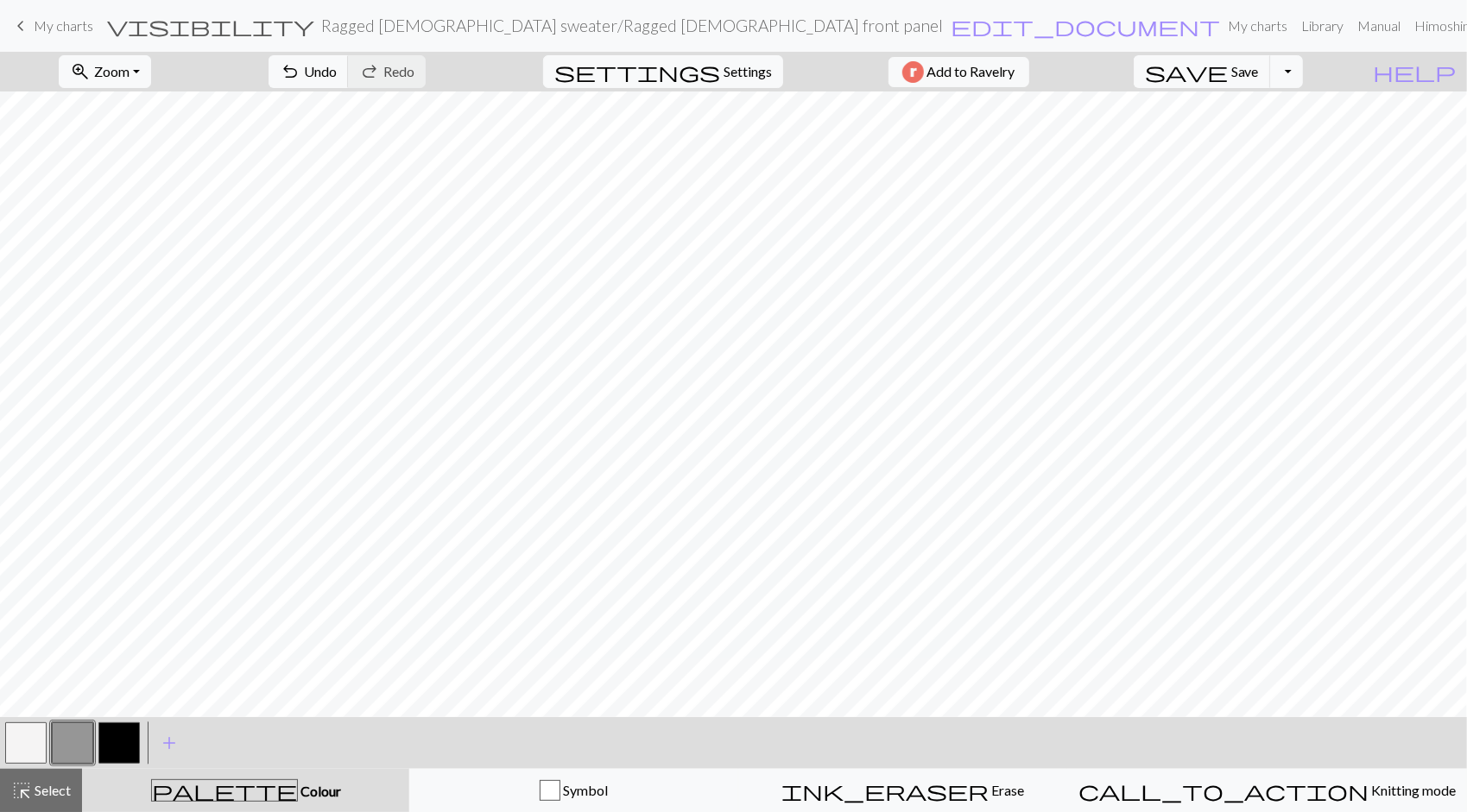
click at [64, 753] on button "button" at bounding box center [72, 743] width 42 height 42
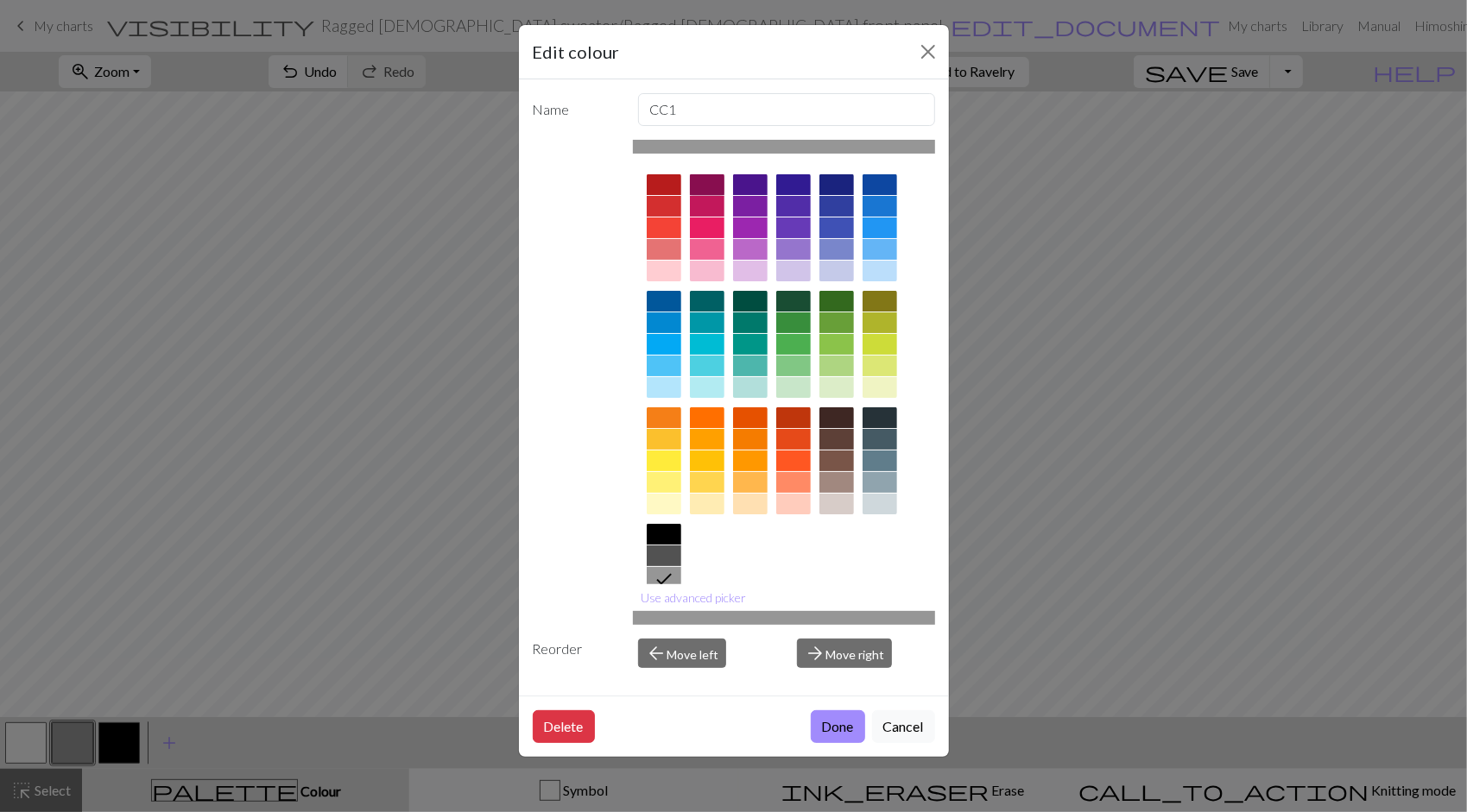
click at [716, 177] on div at bounding box center [707, 185] width 34 height 20
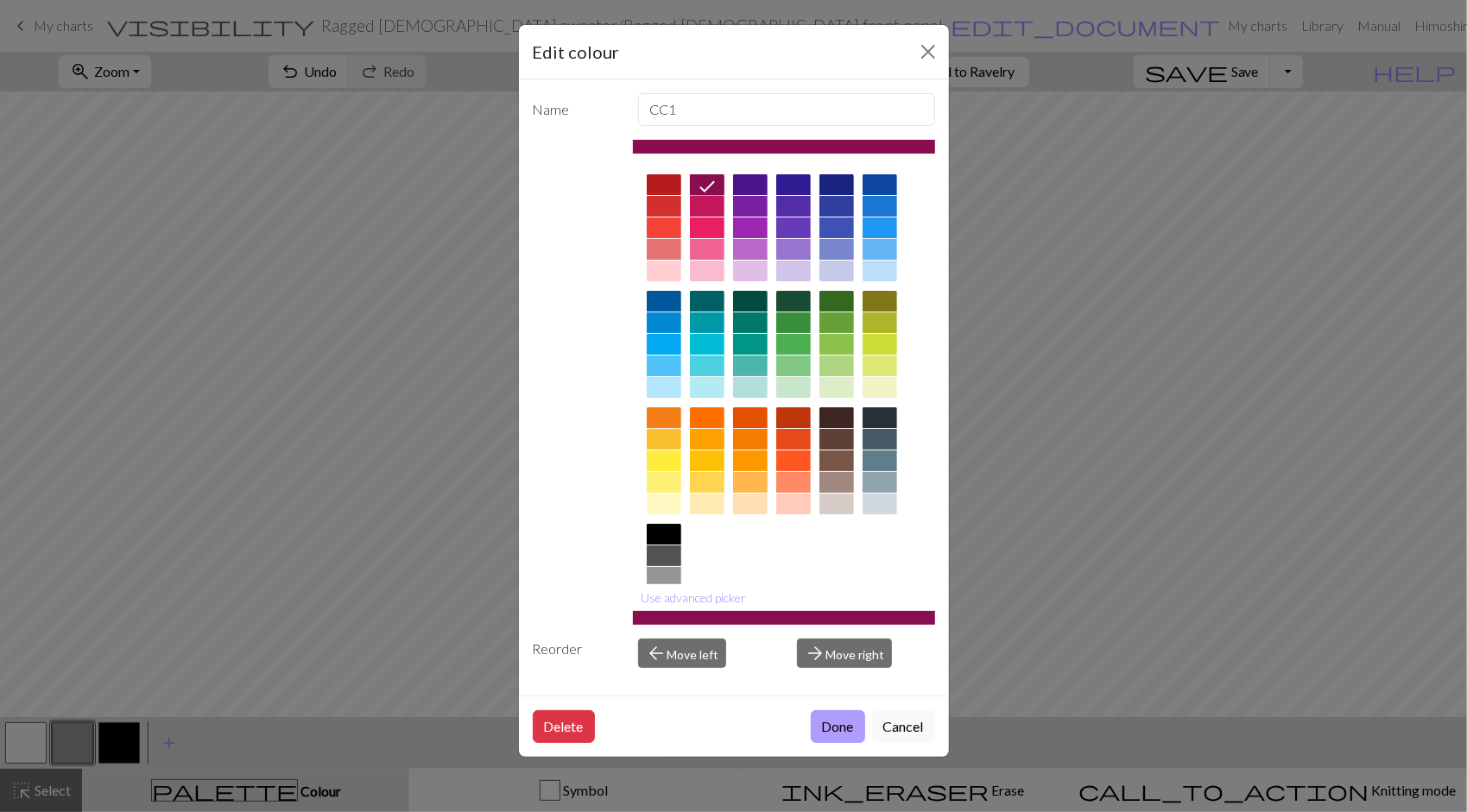
click at [836, 719] on button "Done" at bounding box center [838, 727] width 55 height 33
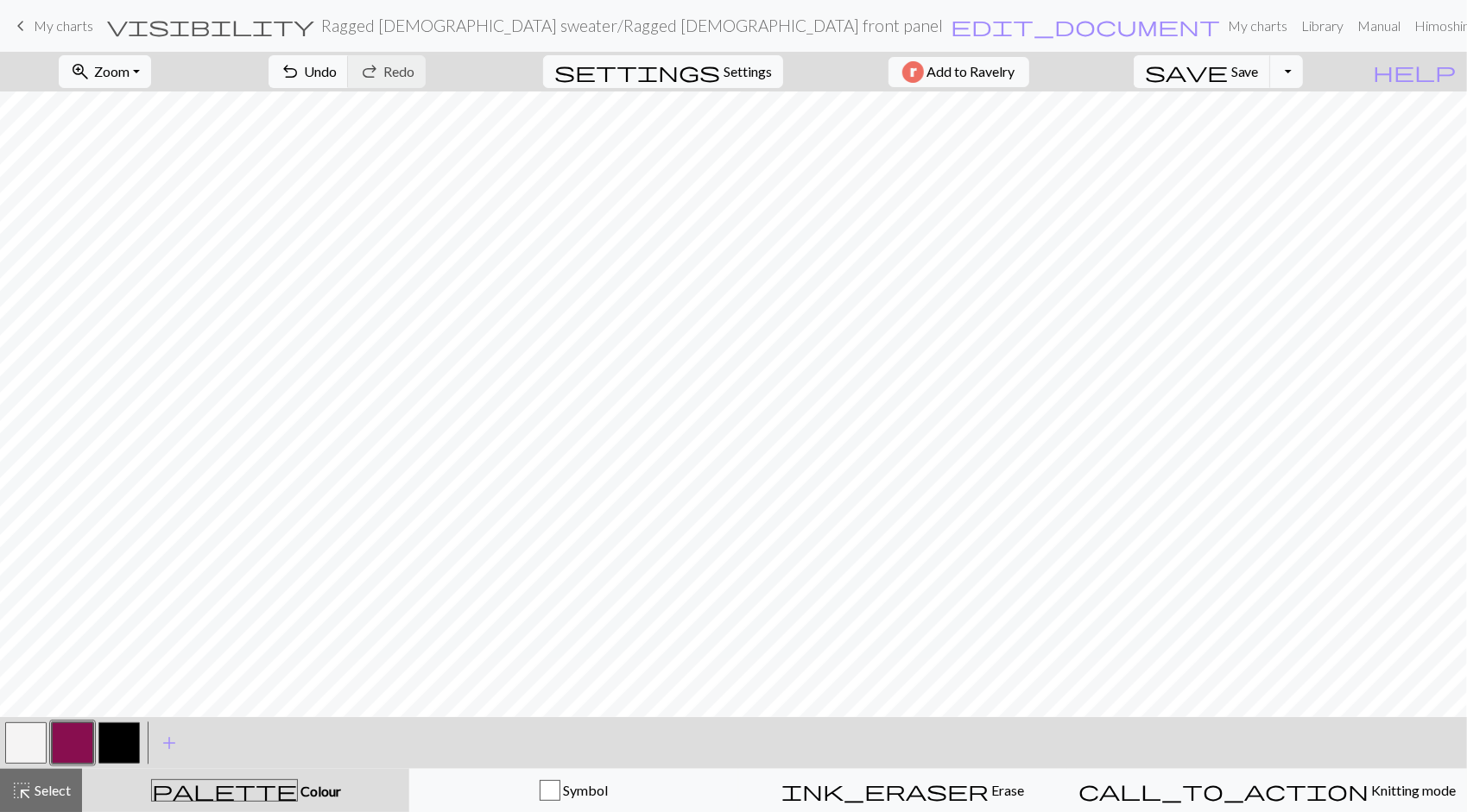
click at [28, 742] on button "button" at bounding box center [26, 743] width 42 height 42
click at [77, 747] on button "button" at bounding box center [72, 743] width 42 height 42
click at [76, 745] on button "button" at bounding box center [72, 743] width 42 height 42
click at [76, 745] on div "Edit colour Name CC1 Use advanced picker Reorder arrow_back Move left arrow_for…" at bounding box center [734, 406] width 1467 height 812
click at [297, 785] on span "Colour" at bounding box center [319, 792] width 43 height 17
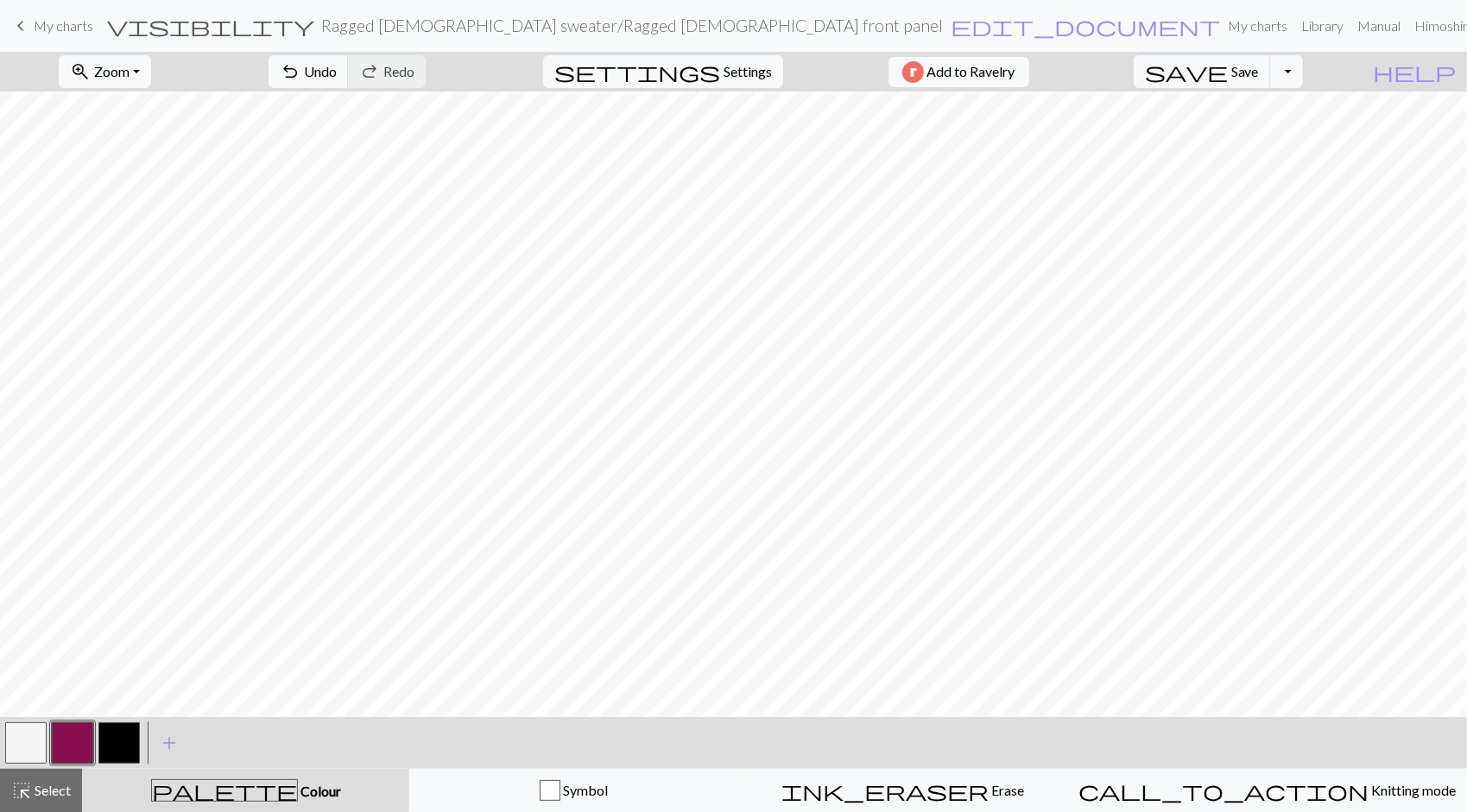
click at [81, 738] on button "button" at bounding box center [72, 743] width 42 height 42
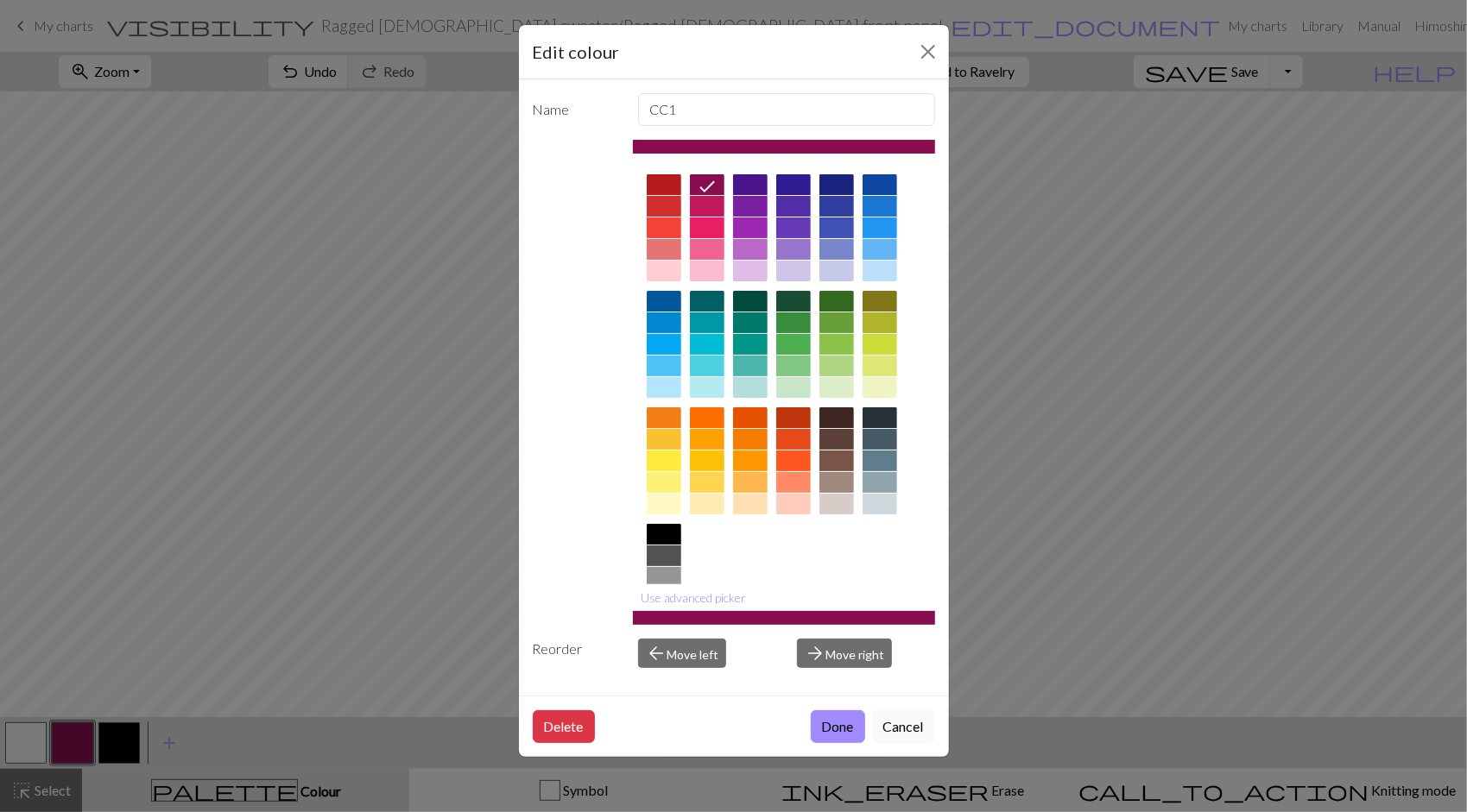
click at [18, 732] on div "Edit colour Name CC1 Use advanced picker Reorder arrow_back Move left arrow_for…" at bounding box center [734, 406] width 1467 height 812
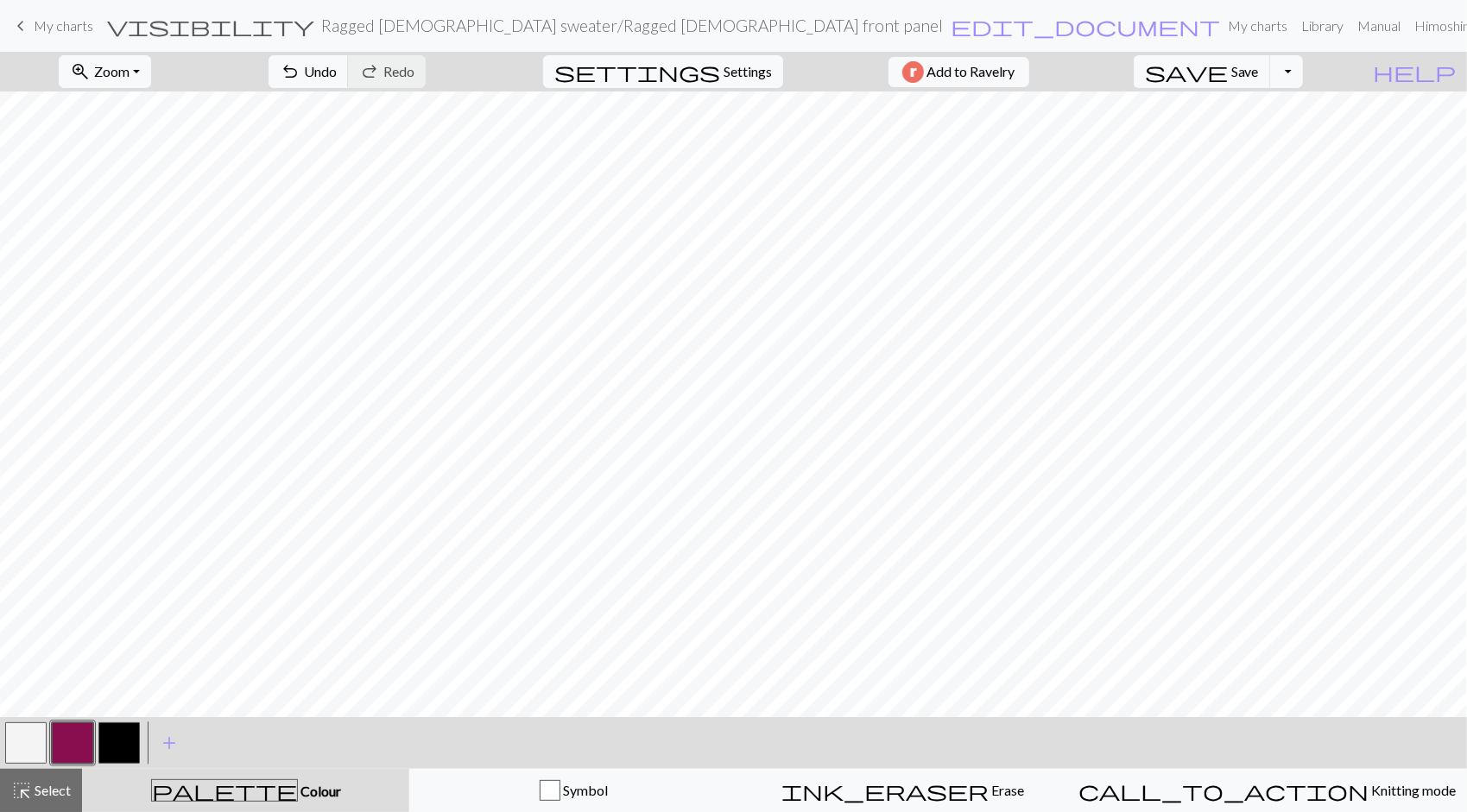
click at [25, 745] on button "button" at bounding box center [26, 743] width 42 height 42
click at [31, 737] on button "button" at bounding box center [26, 743] width 42 height 42
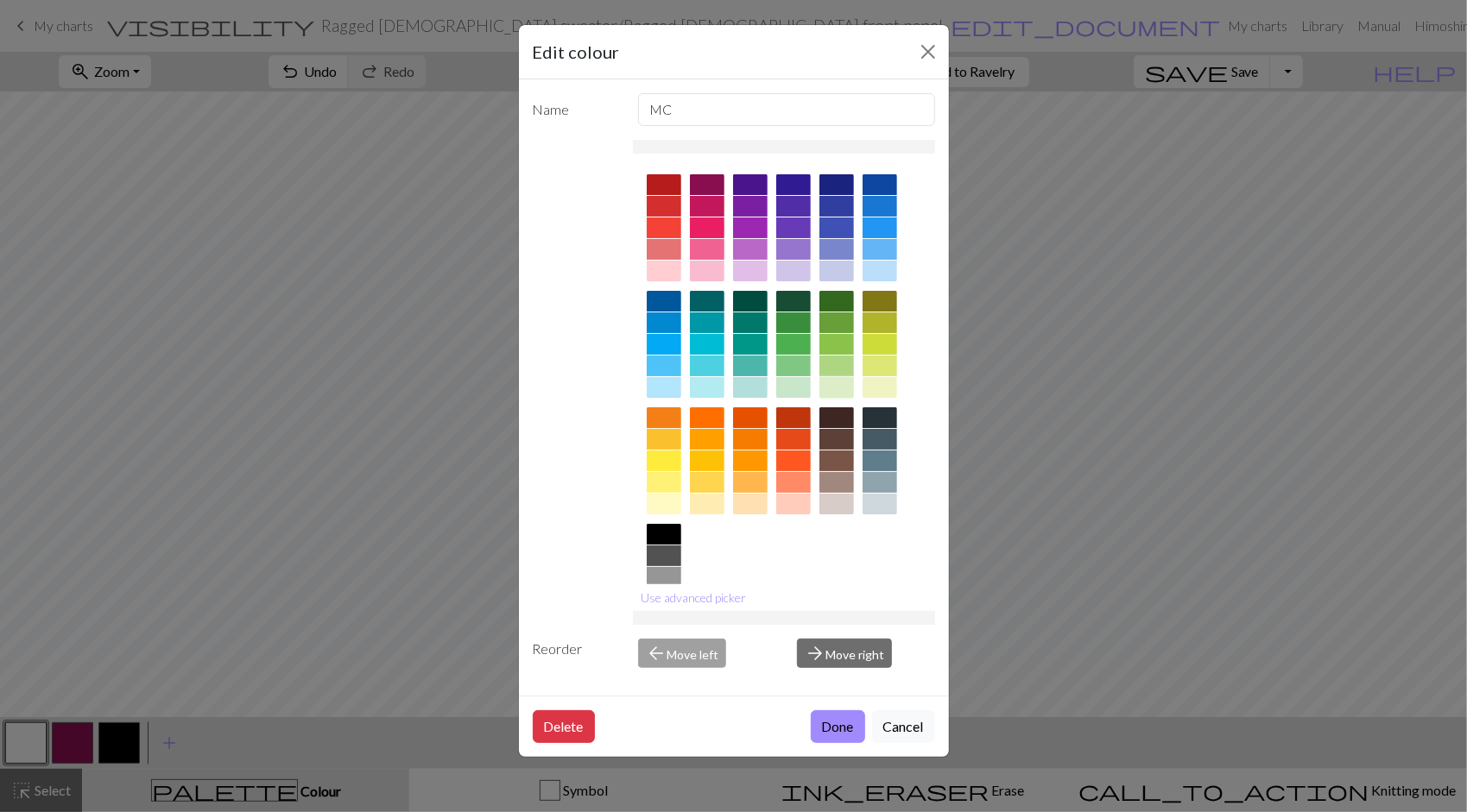
click at [843, 382] on div at bounding box center [836, 387] width 34 height 20
click at [883, 366] on div at bounding box center [879, 366] width 34 height 20
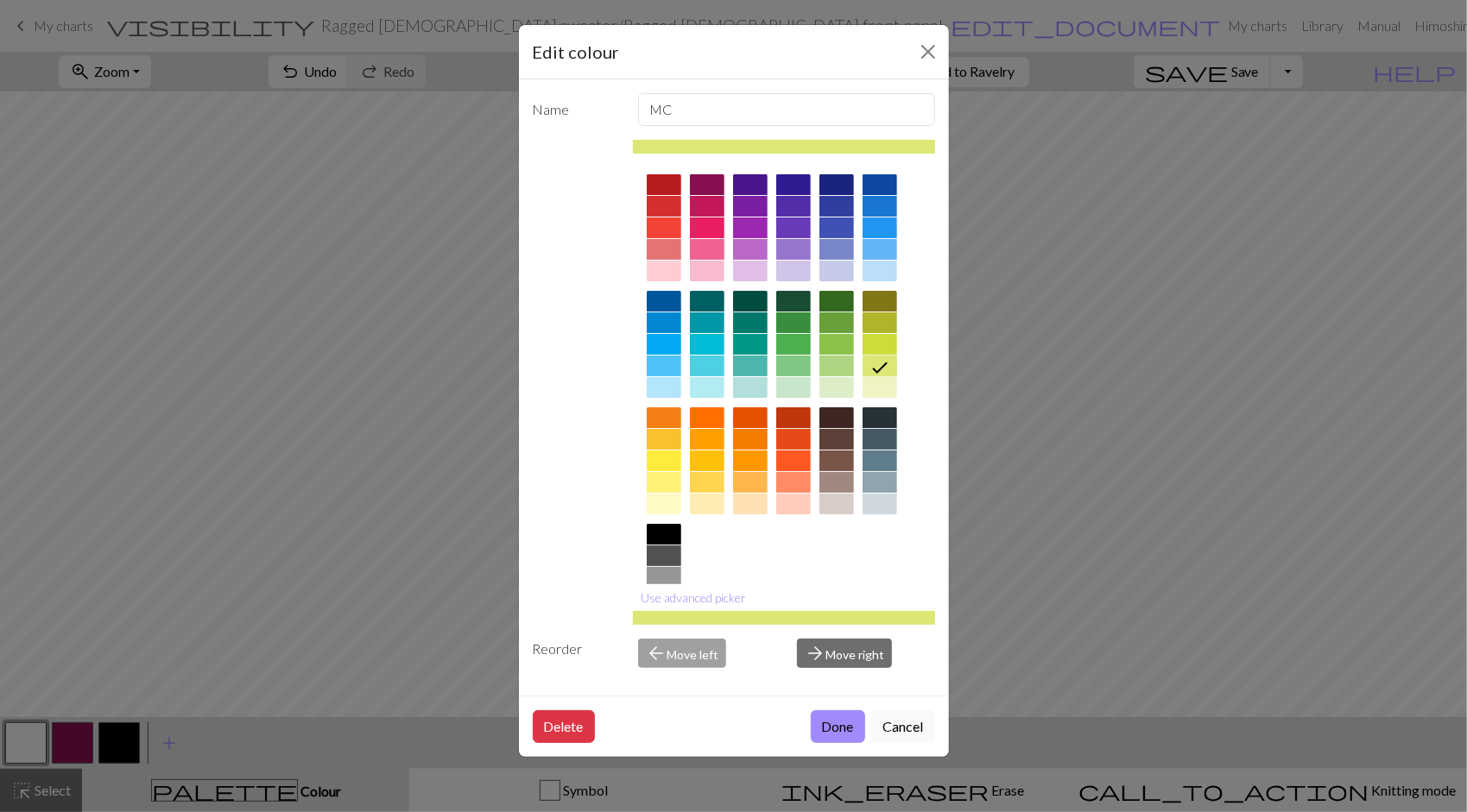
click at [887, 381] on div at bounding box center [879, 387] width 34 height 20
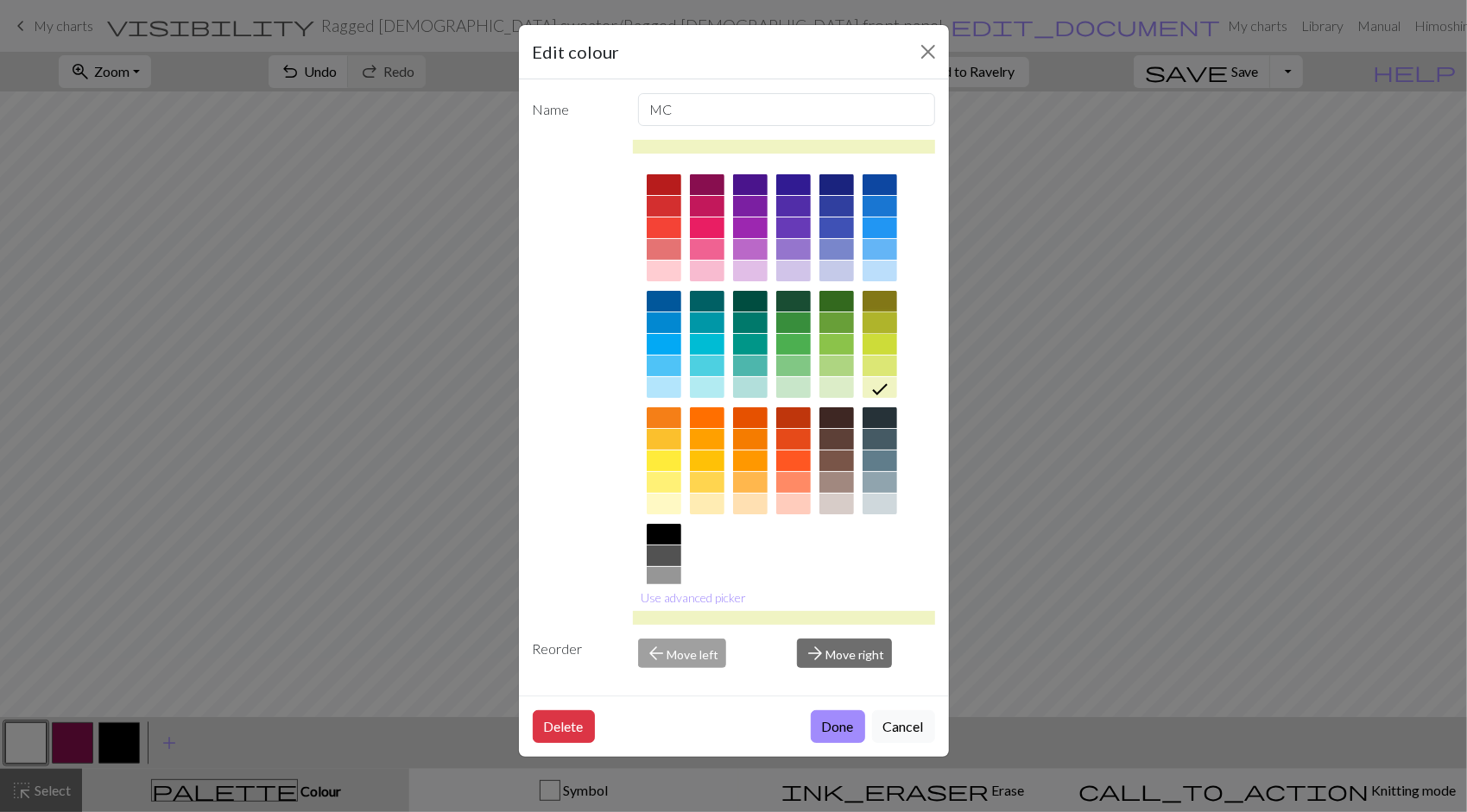
click at [886, 318] on div at bounding box center [879, 322] width 34 height 20
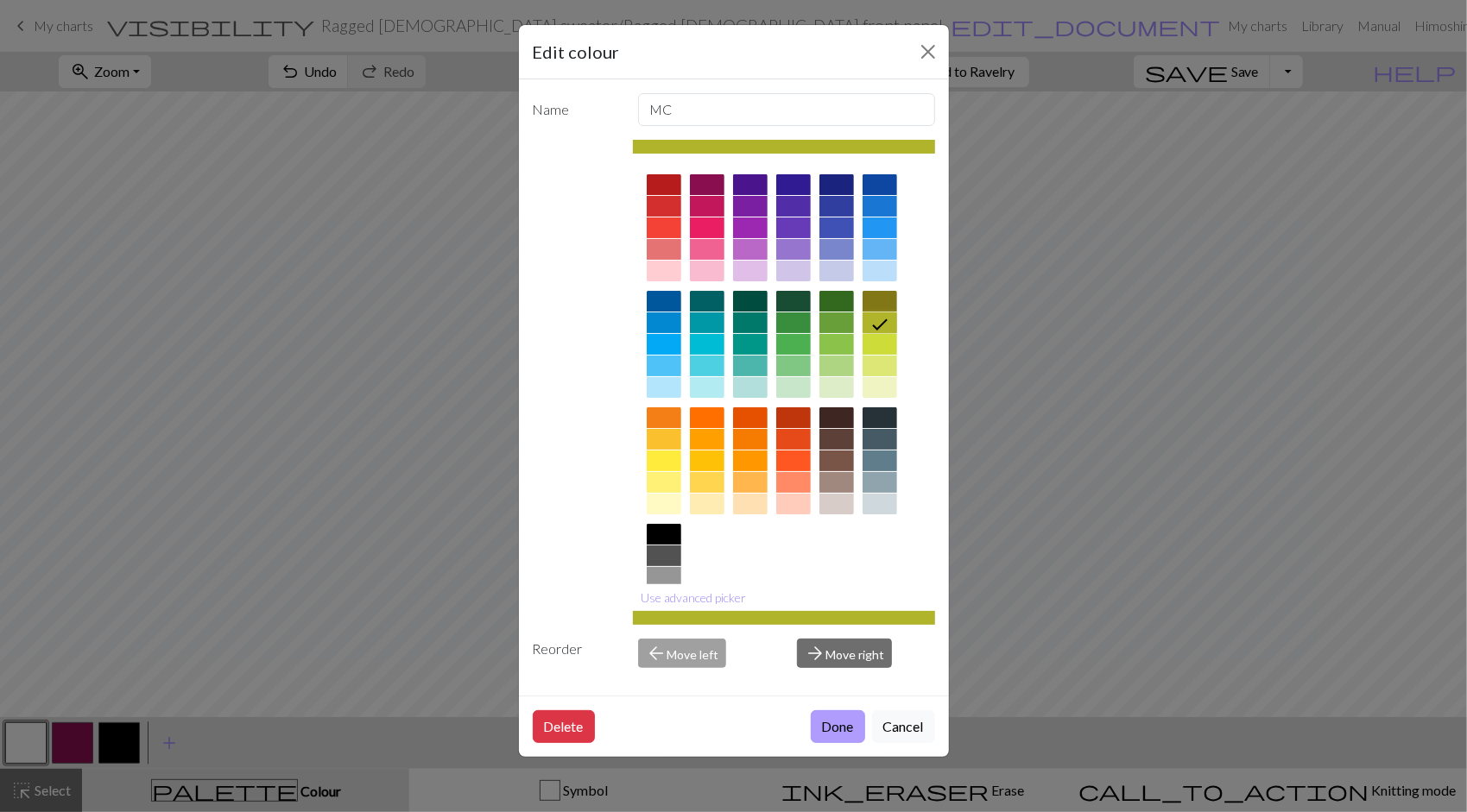
click at [848, 720] on button "Done" at bounding box center [838, 727] width 55 height 33
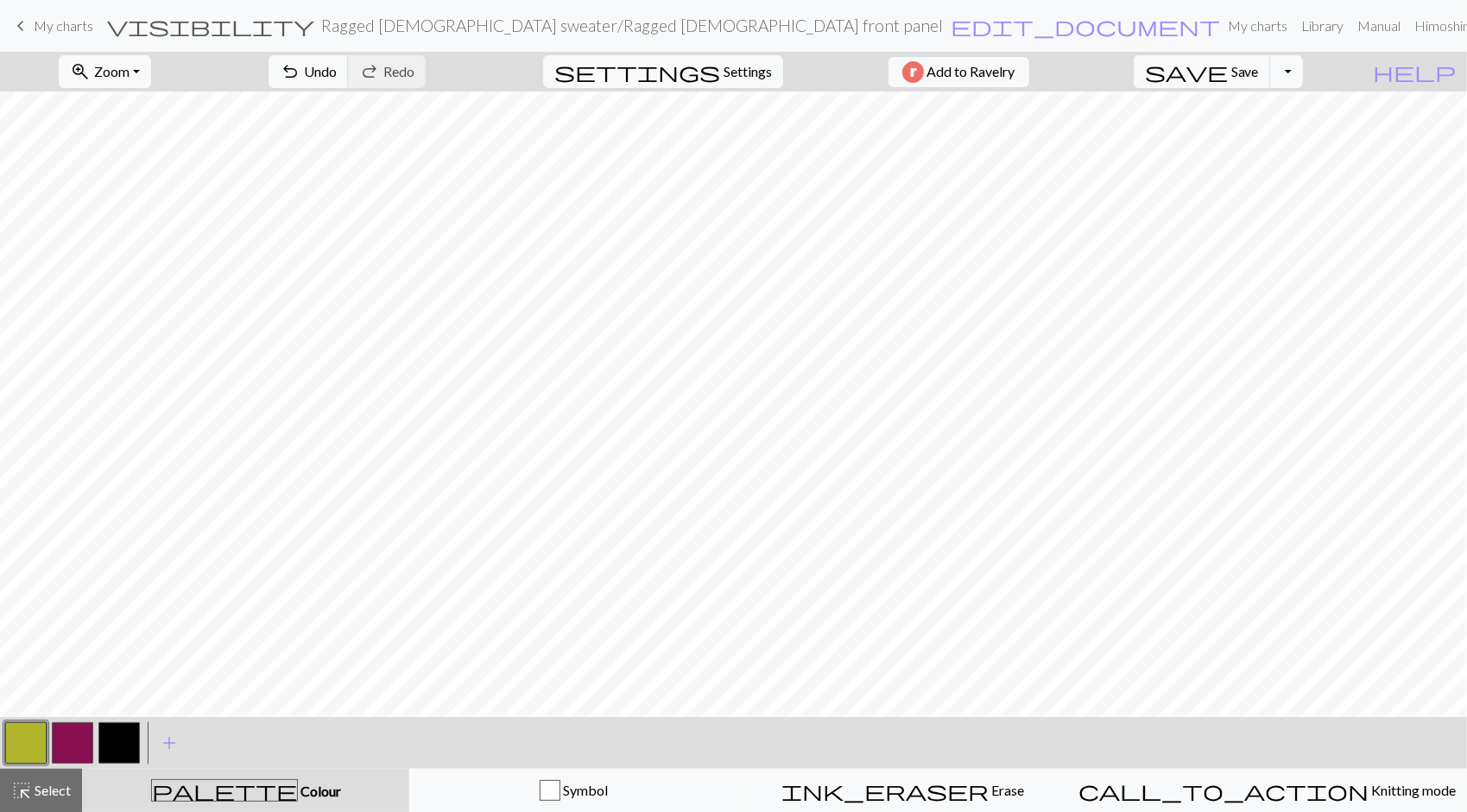
click at [68, 744] on button "button" at bounding box center [72, 743] width 42 height 42
click at [152, 67] on button "zoom_in Zoom Zoom" at bounding box center [105, 72] width 92 height 33
click at [125, 199] on button "50%" at bounding box center [127, 206] width 137 height 28
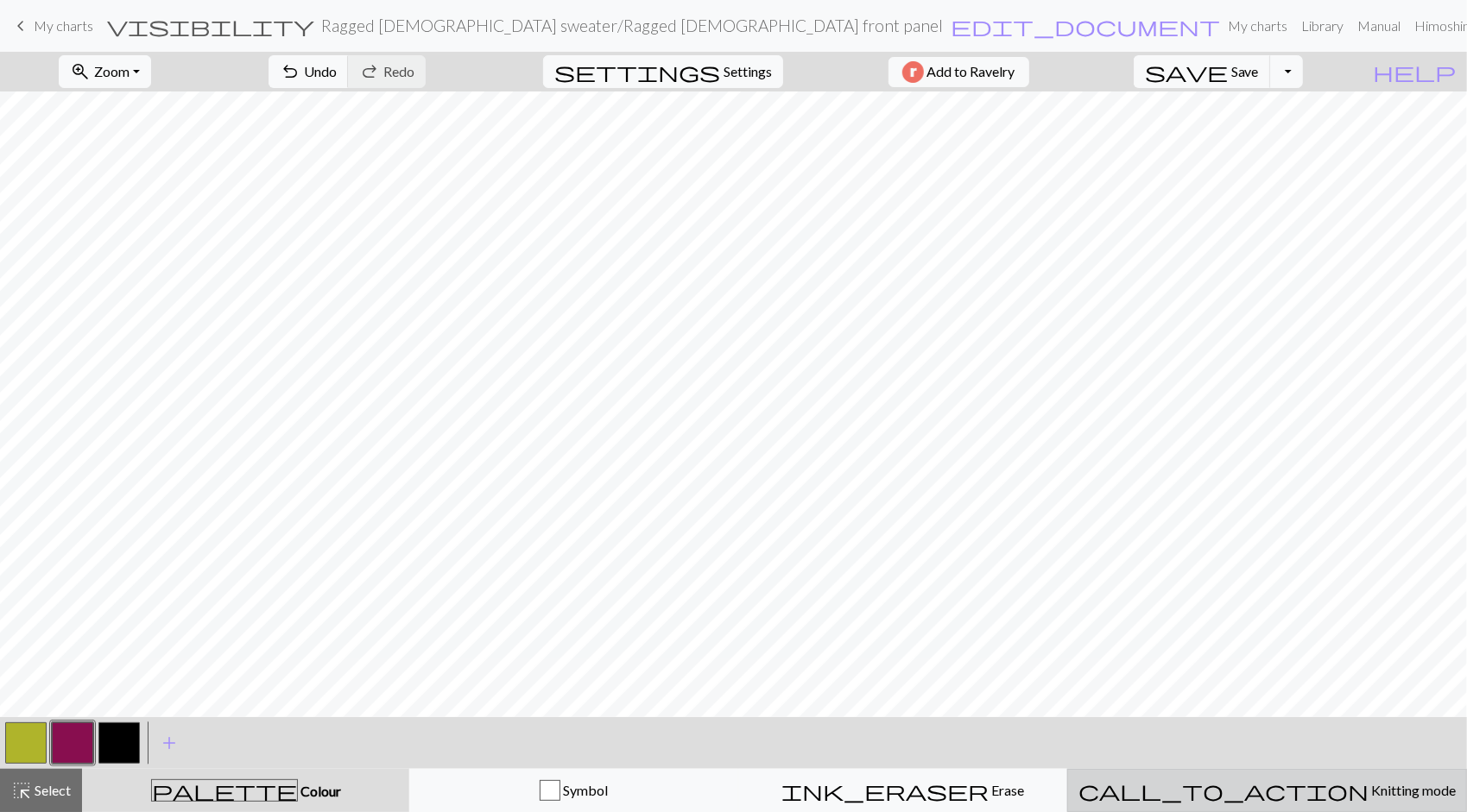
click at [1368, 785] on span "Knitting mode" at bounding box center [1412, 791] width 87 height 17
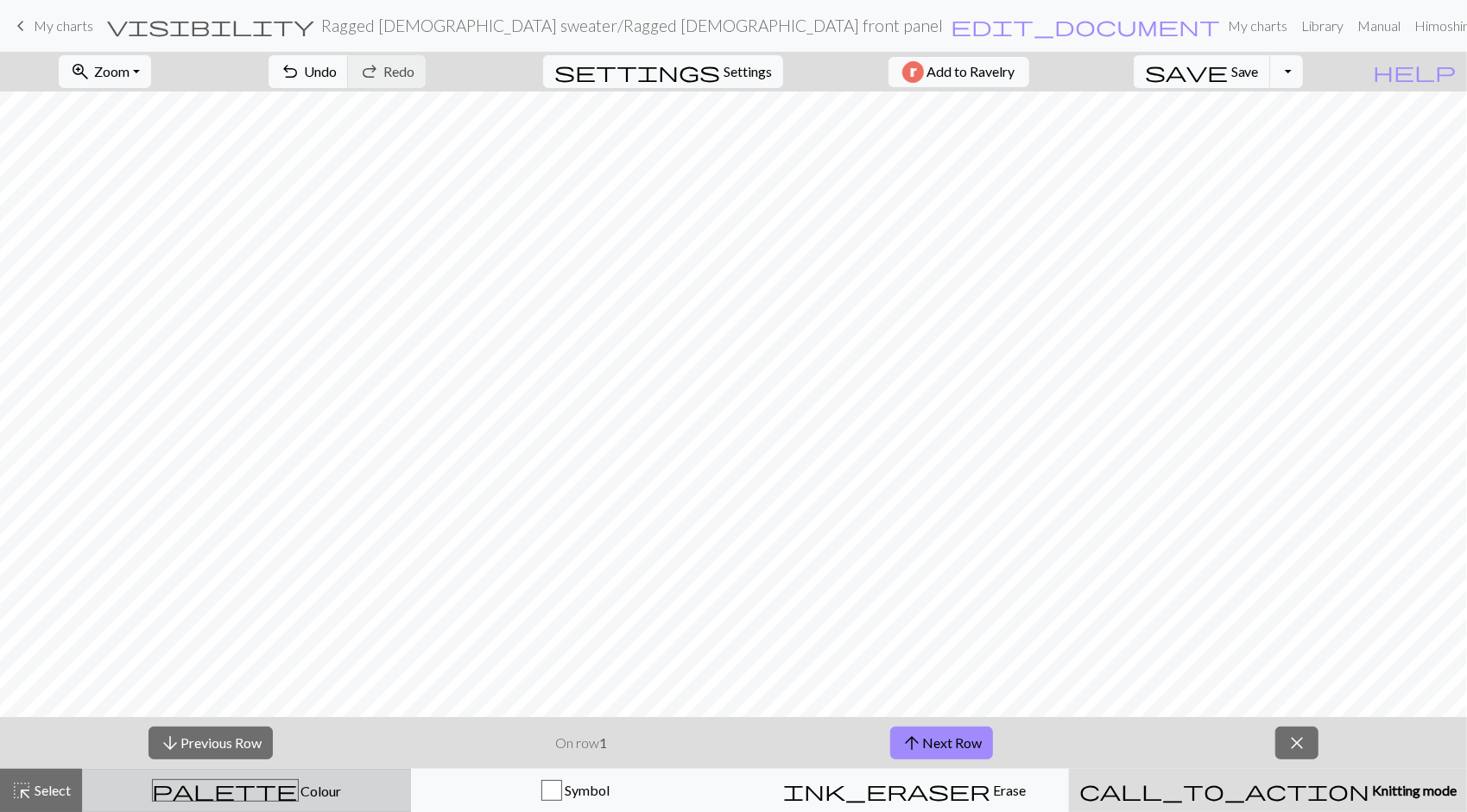
click at [298, 787] on span "Colour" at bounding box center [320, 792] width 43 height 17
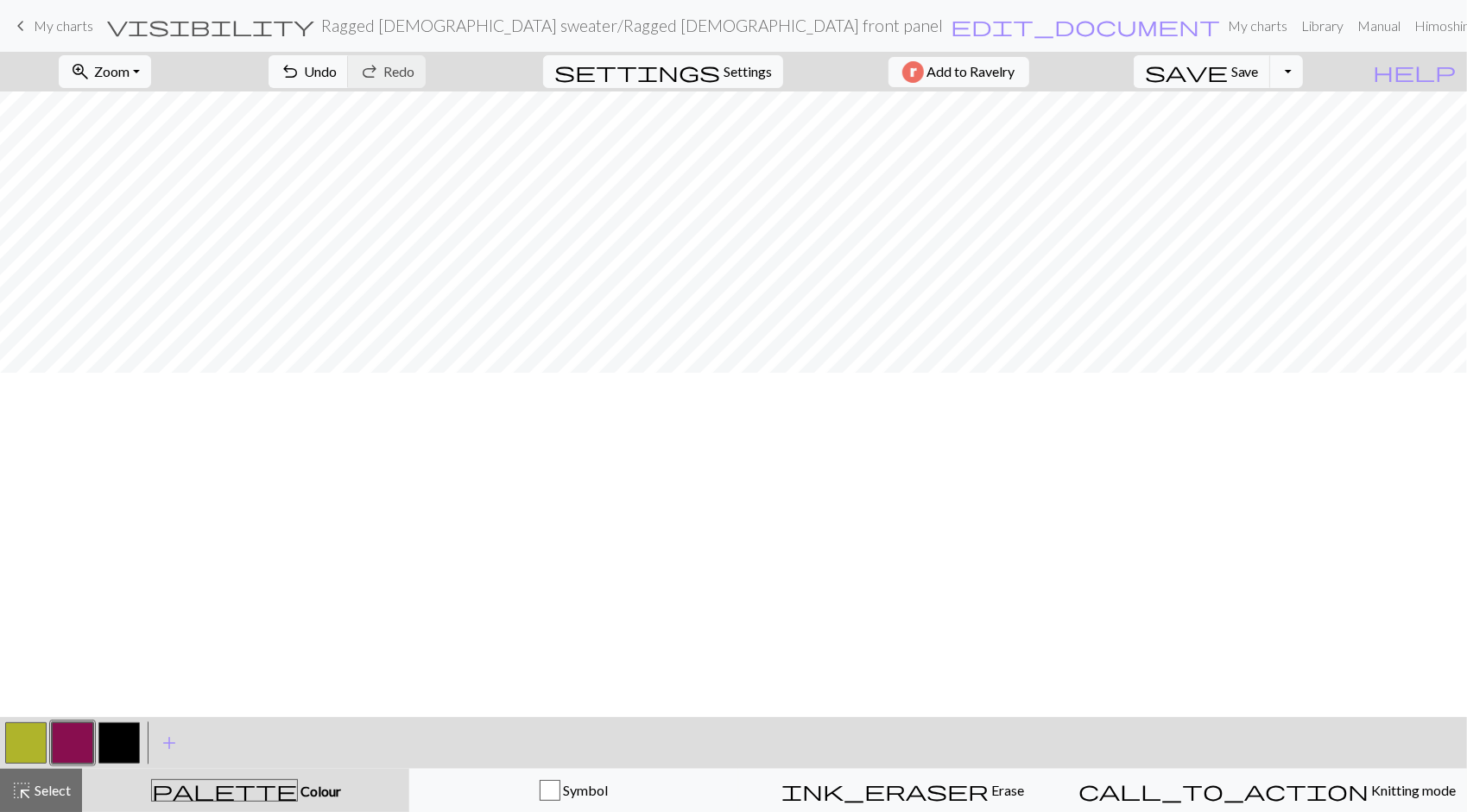
scroll to position [0, 0]
click at [125, 753] on button "button" at bounding box center [119, 743] width 42 height 42
click at [129, 743] on button "button" at bounding box center [119, 743] width 42 height 42
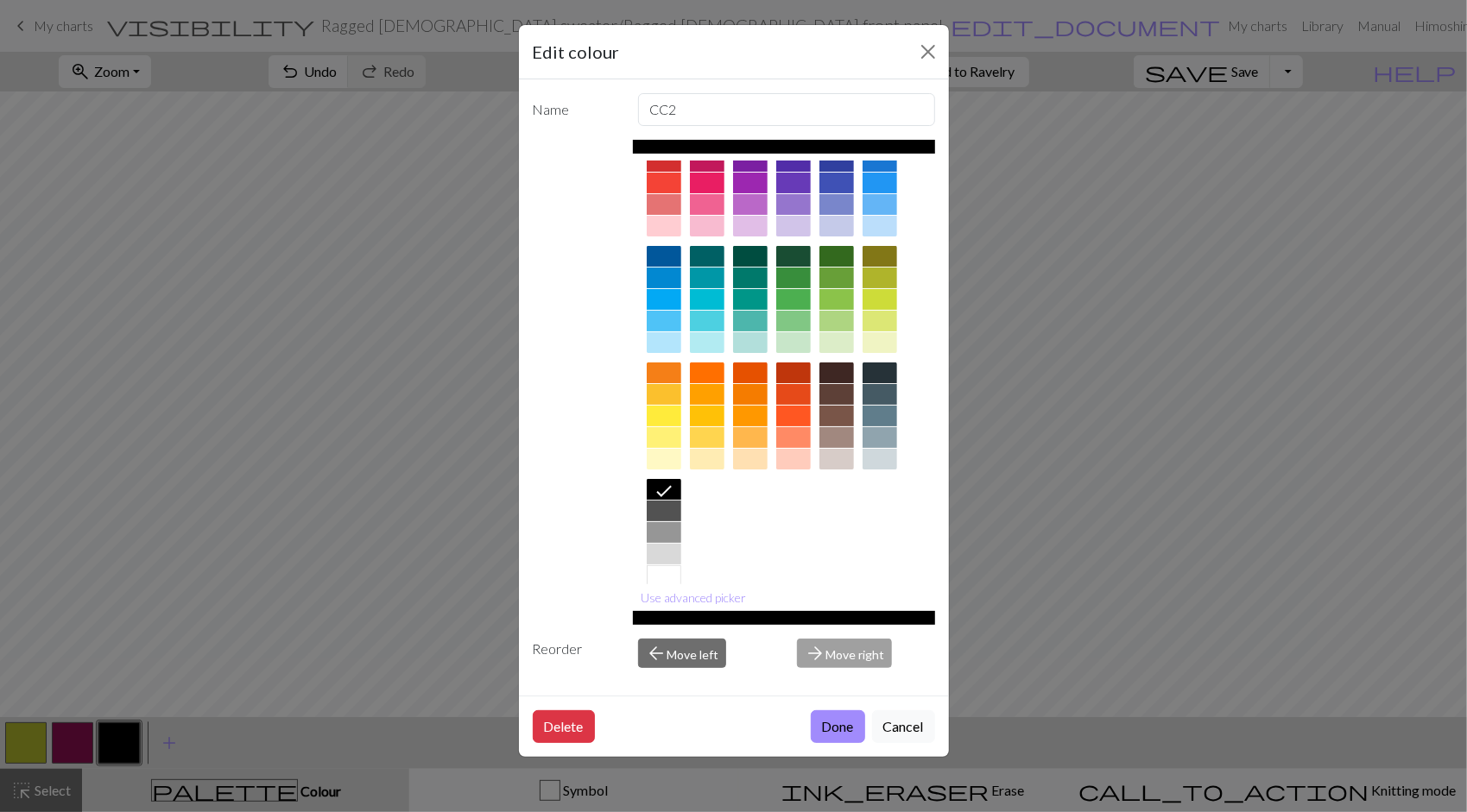
scroll to position [66, 0]
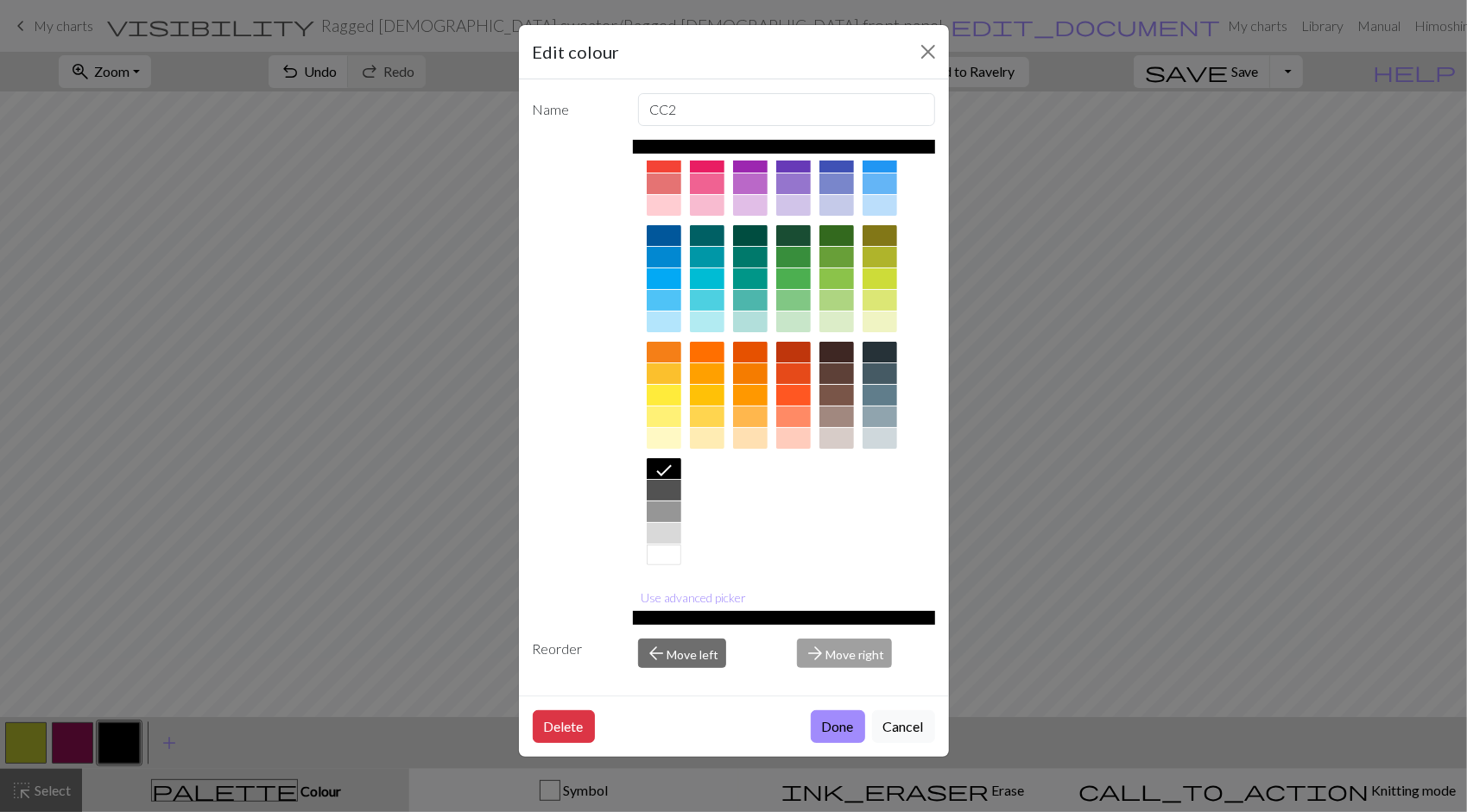
click at [668, 554] on div at bounding box center [663, 555] width 34 height 20
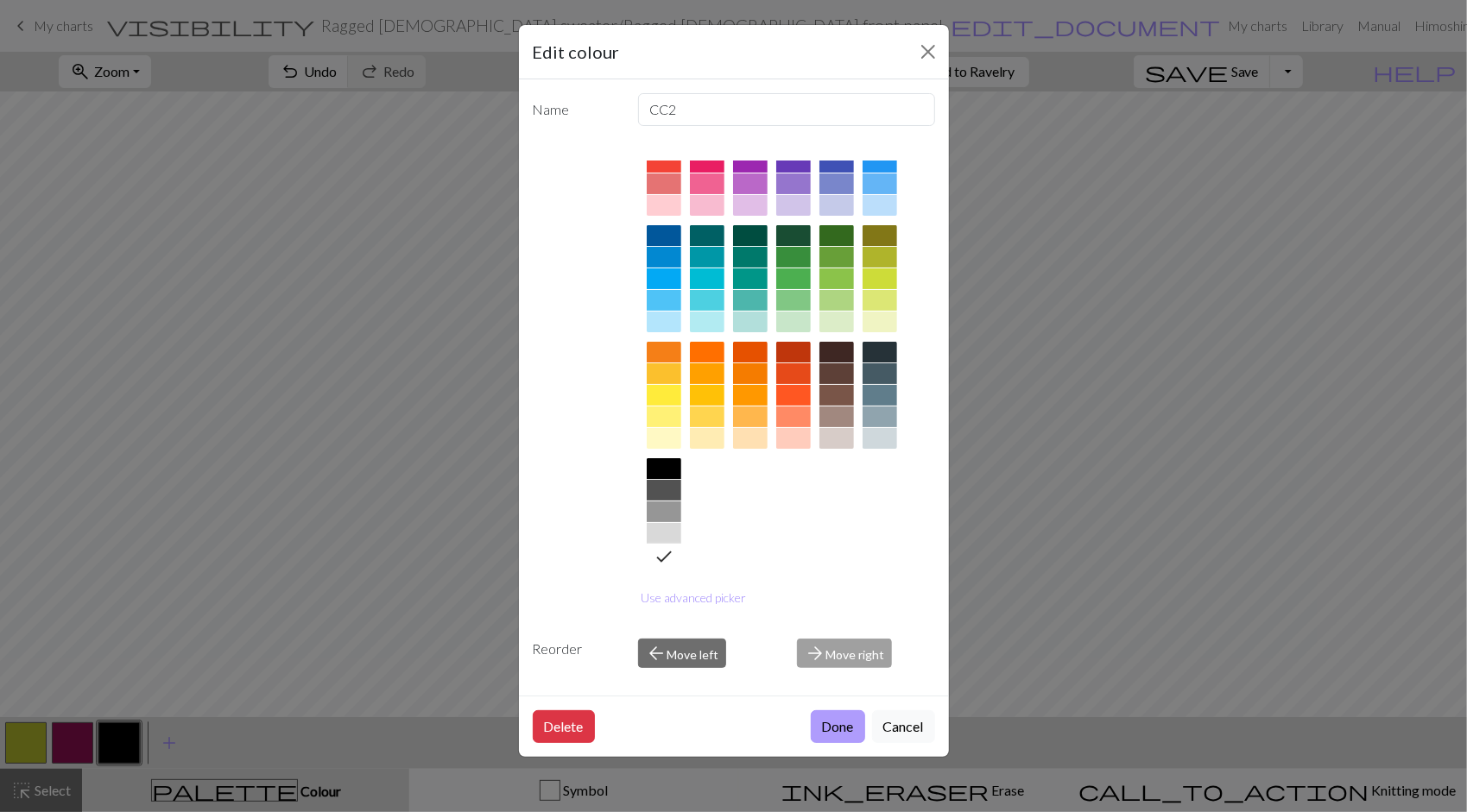
click at [832, 721] on button "Done" at bounding box center [838, 727] width 55 height 33
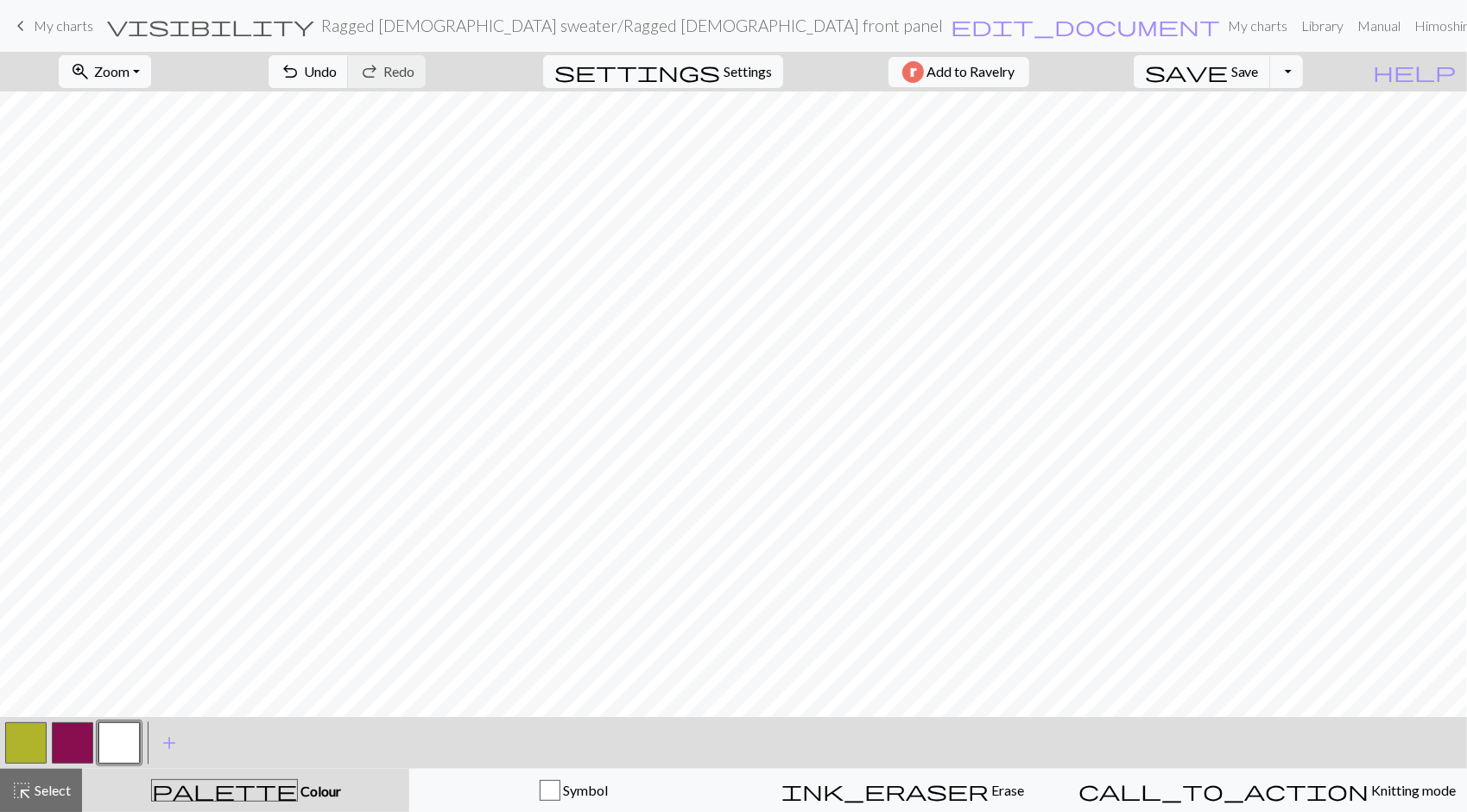
click at [34, 741] on button "button" at bounding box center [26, 743] width 42 height 42
click at [72, 750] on button "button" at bounding box center [72, 743] width 42 height 42
click at [72, 744] on button "button" at bounding box center [72, 743] width 42 height 42
click at [72, 744] on div "Edit colour Name CC1 Use advanced picker Reorder arrow_back Move left arrow_for…" at bounding box center [734, 406] width 1467 height 812
click at [72, 744] on button "button" at bounding box center [72, 743] width 42 height 42
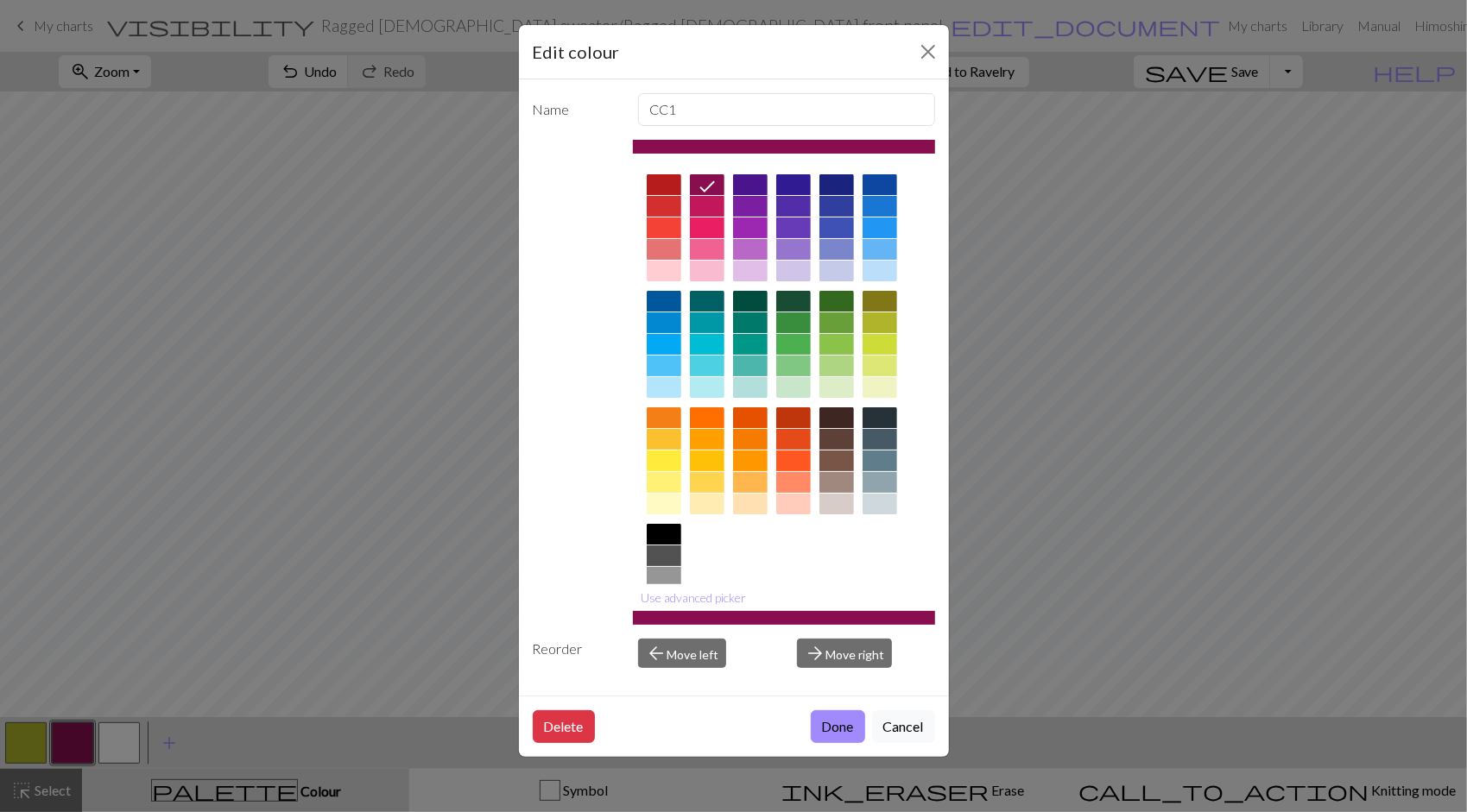
click at [31, 745] on div "Edit colour Name CC1 Use advanced picker Reorder arrow_back Move left arrow_for…" at bounding box center [734, 406] width 1467 height 812
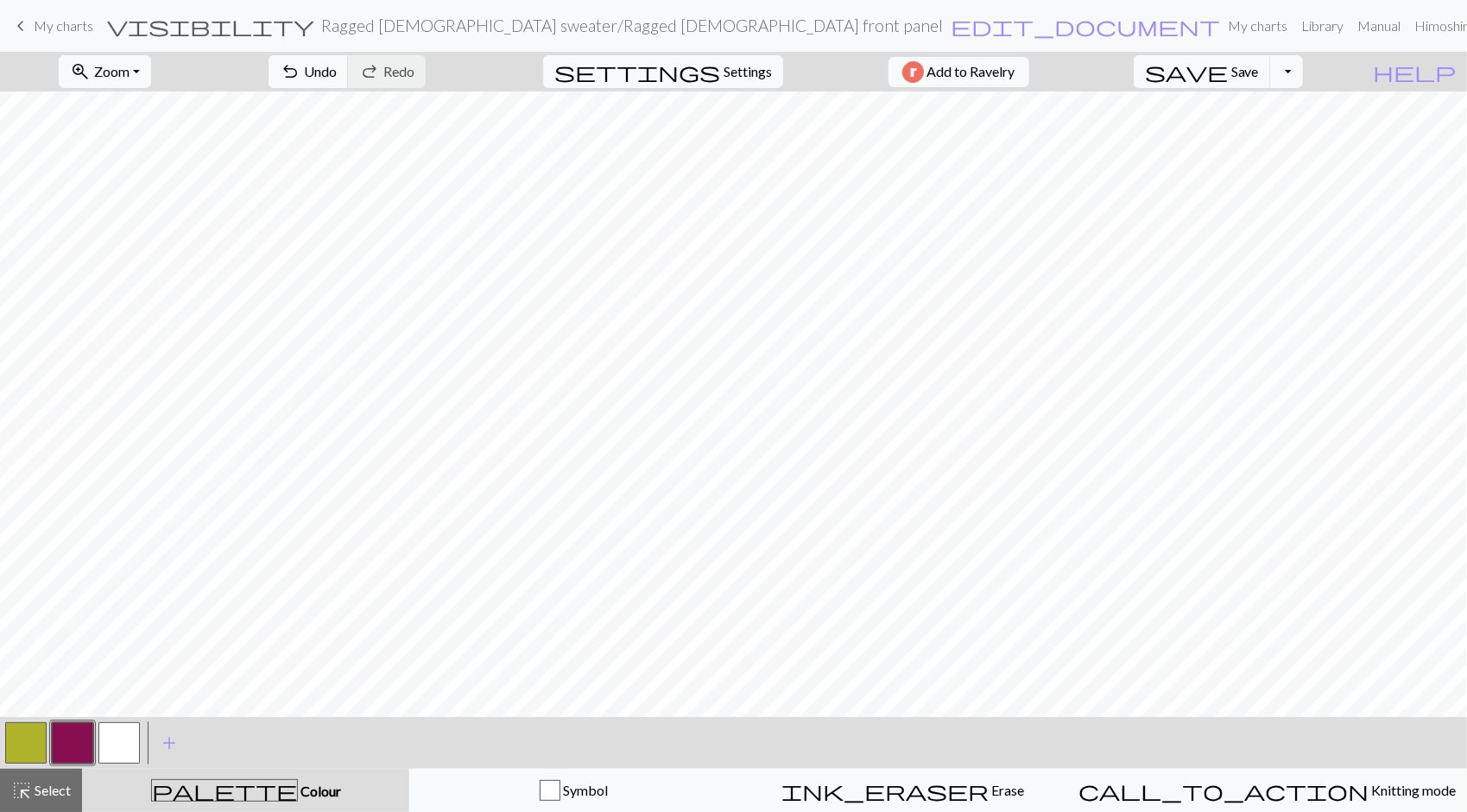
click at [33, 745] on button "button" at bounding box center [26, 743] width 42 height 42
click at [34, 745] on button "button" at bounding box center [26, 743] width 42 height 42
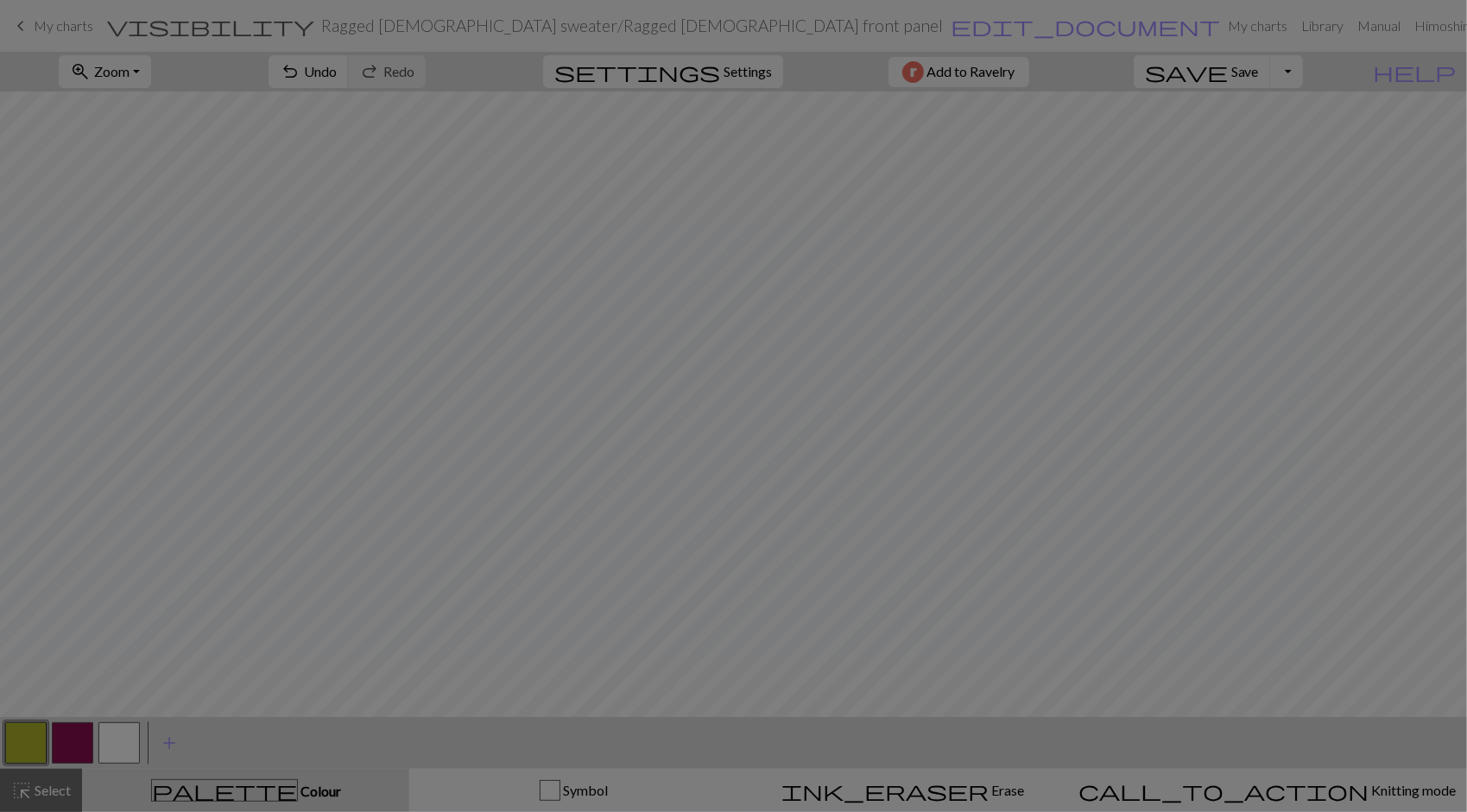
click at [38, 744] on div "Edit colour Name MC Use advanced picker Reorder arrow_back Move left arrow_forw…" at bounding box center [734, 406] width 1467 height 812
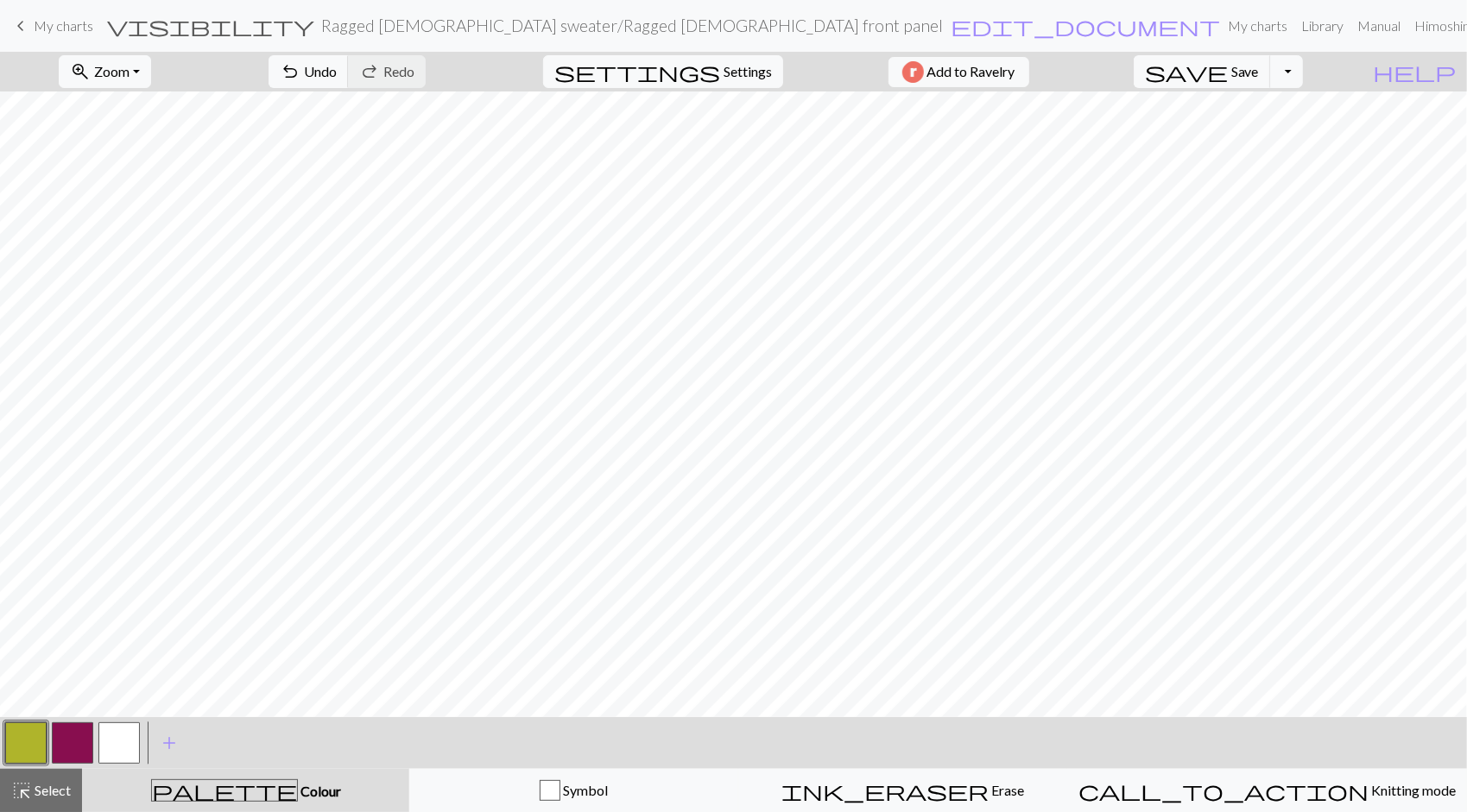
click at [24, 739] on button "button" at bounding box center [26, 743] width 42 height 42
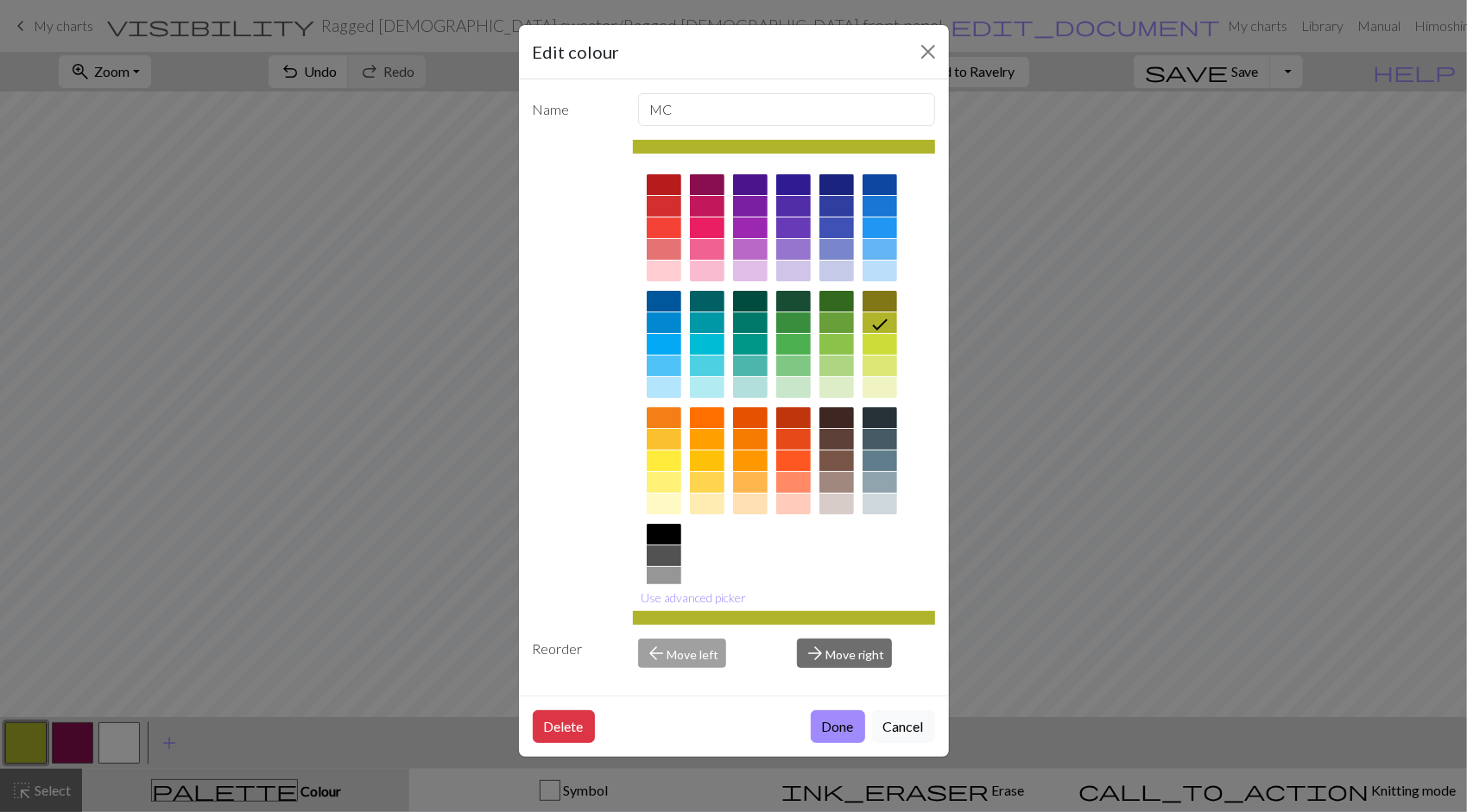
click at [885, 361] on div at bounding box center [879, 366] width 34 height 20
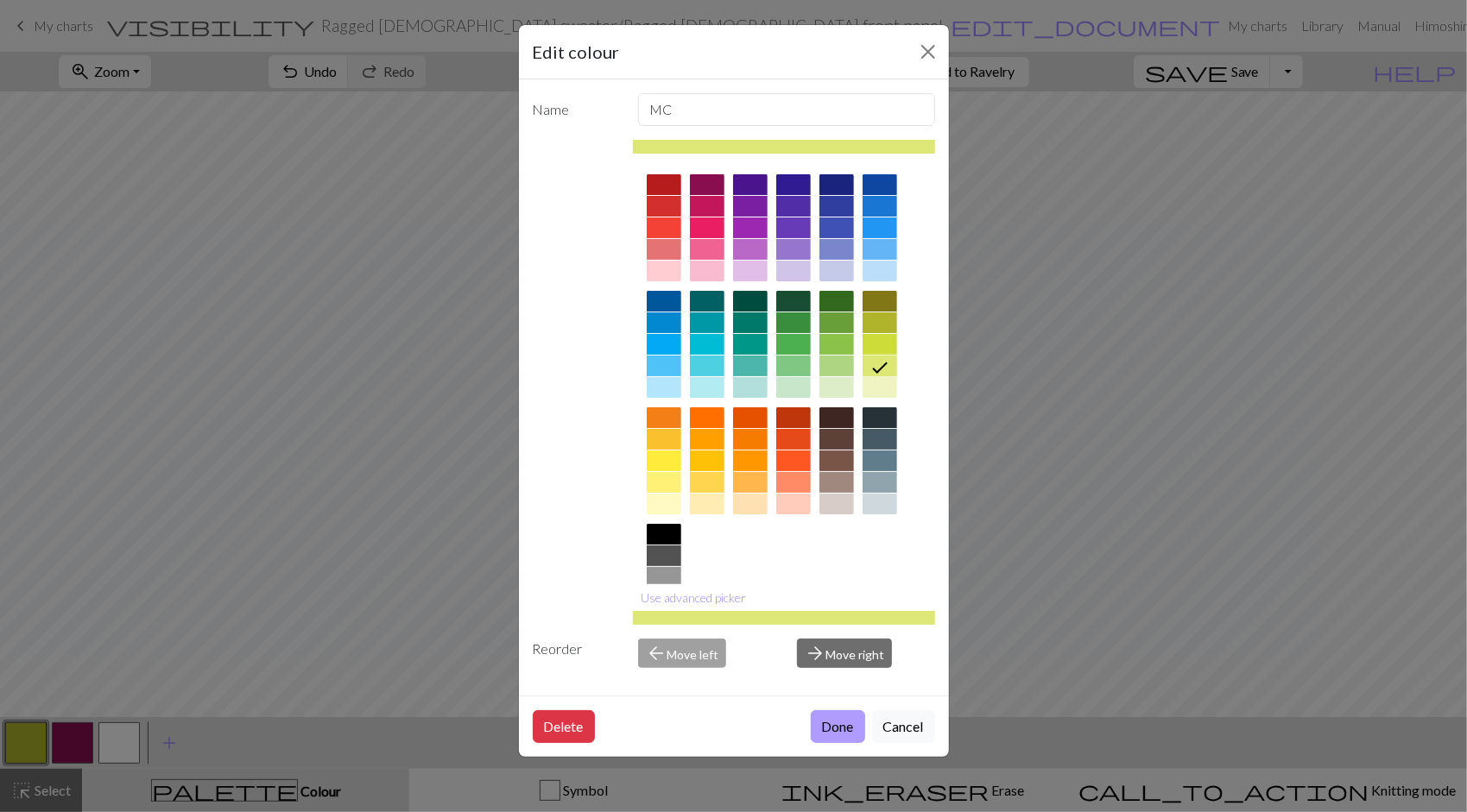
click at [843, 719] on button "Done" at bounding box center [838, 727] width 55 height 33
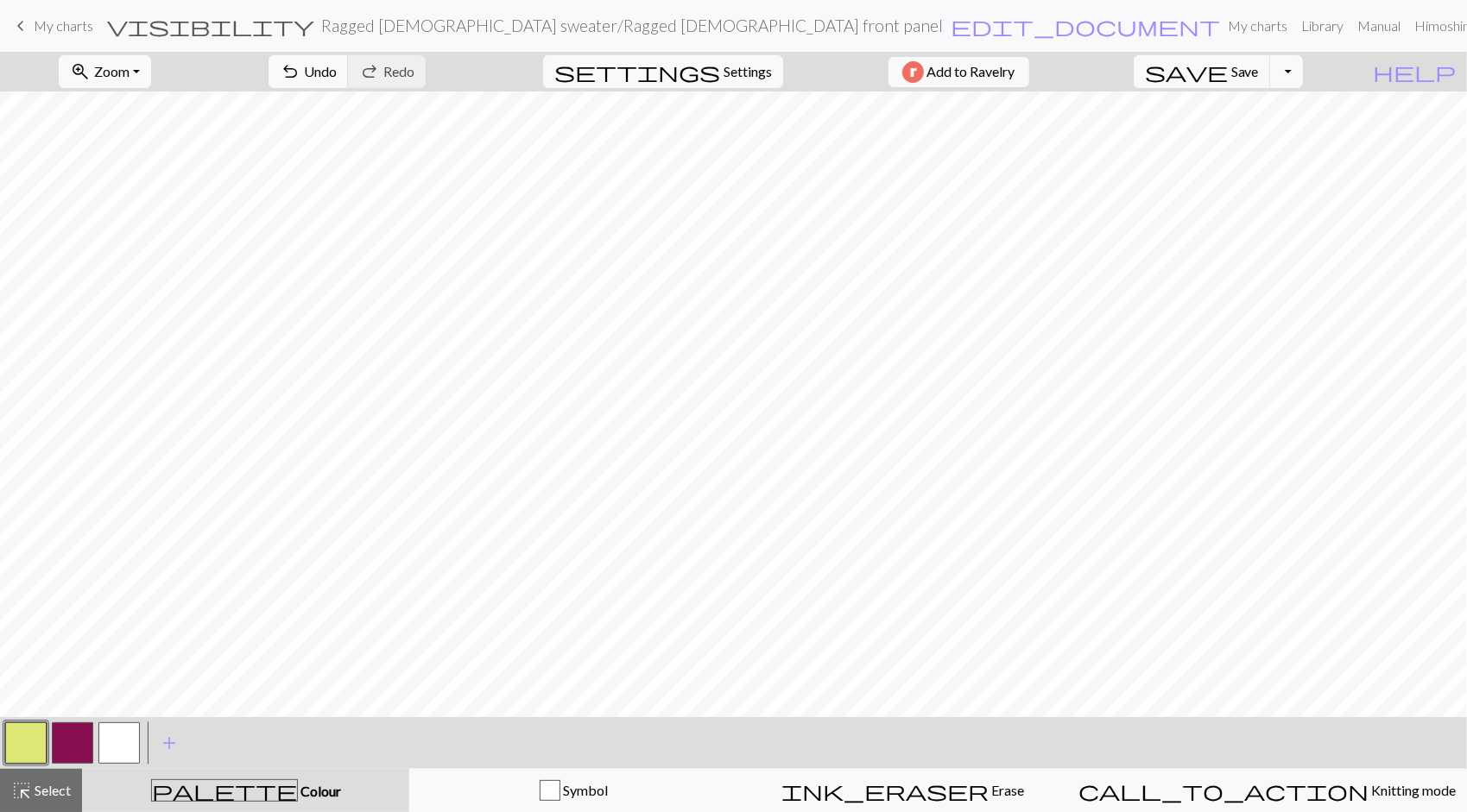
click at [32, 745] on button "button" at bounding box center [26, 743] width 42 height 42
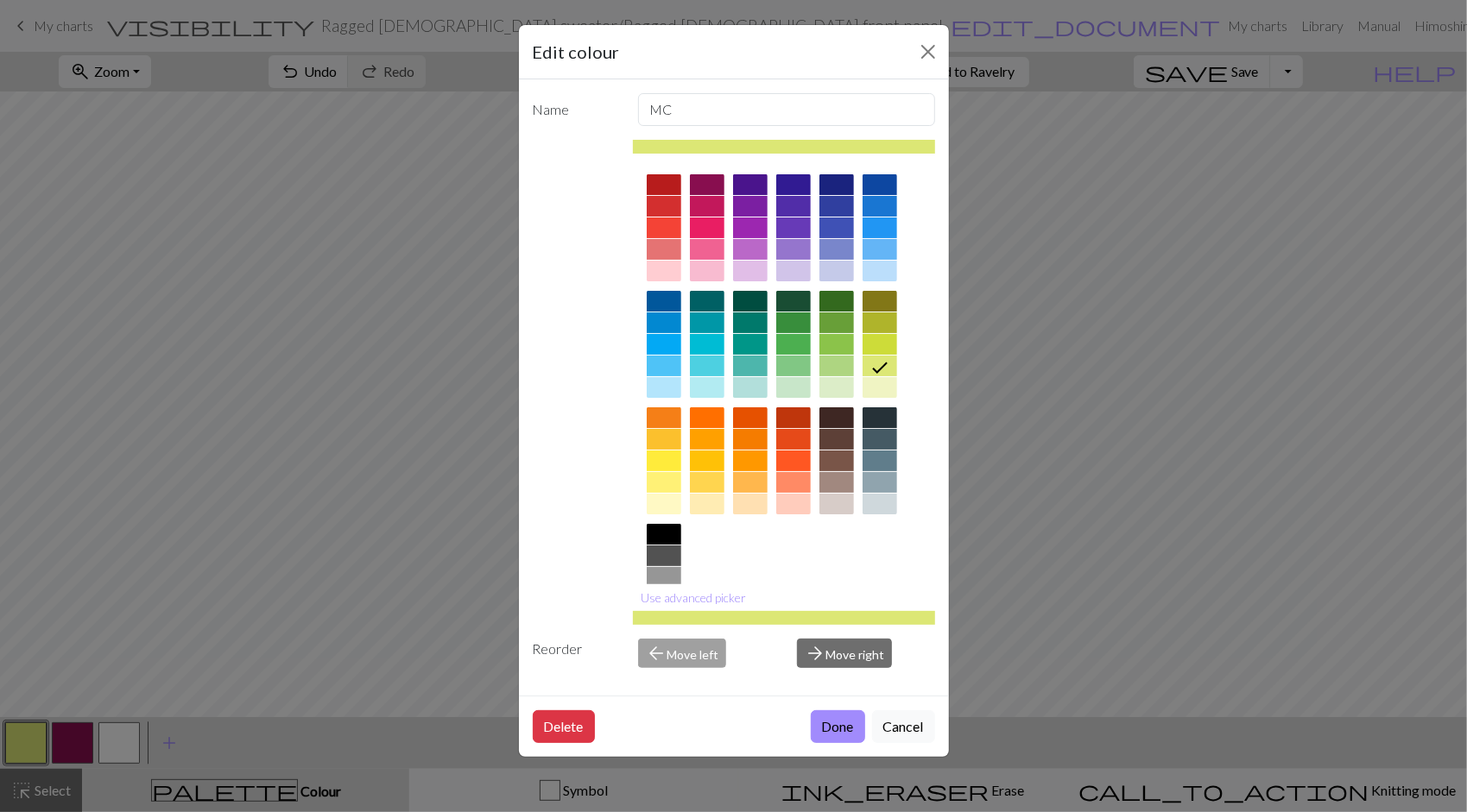
click at [877, 340] on div at bounding box center [879, 345] width 34 height 20
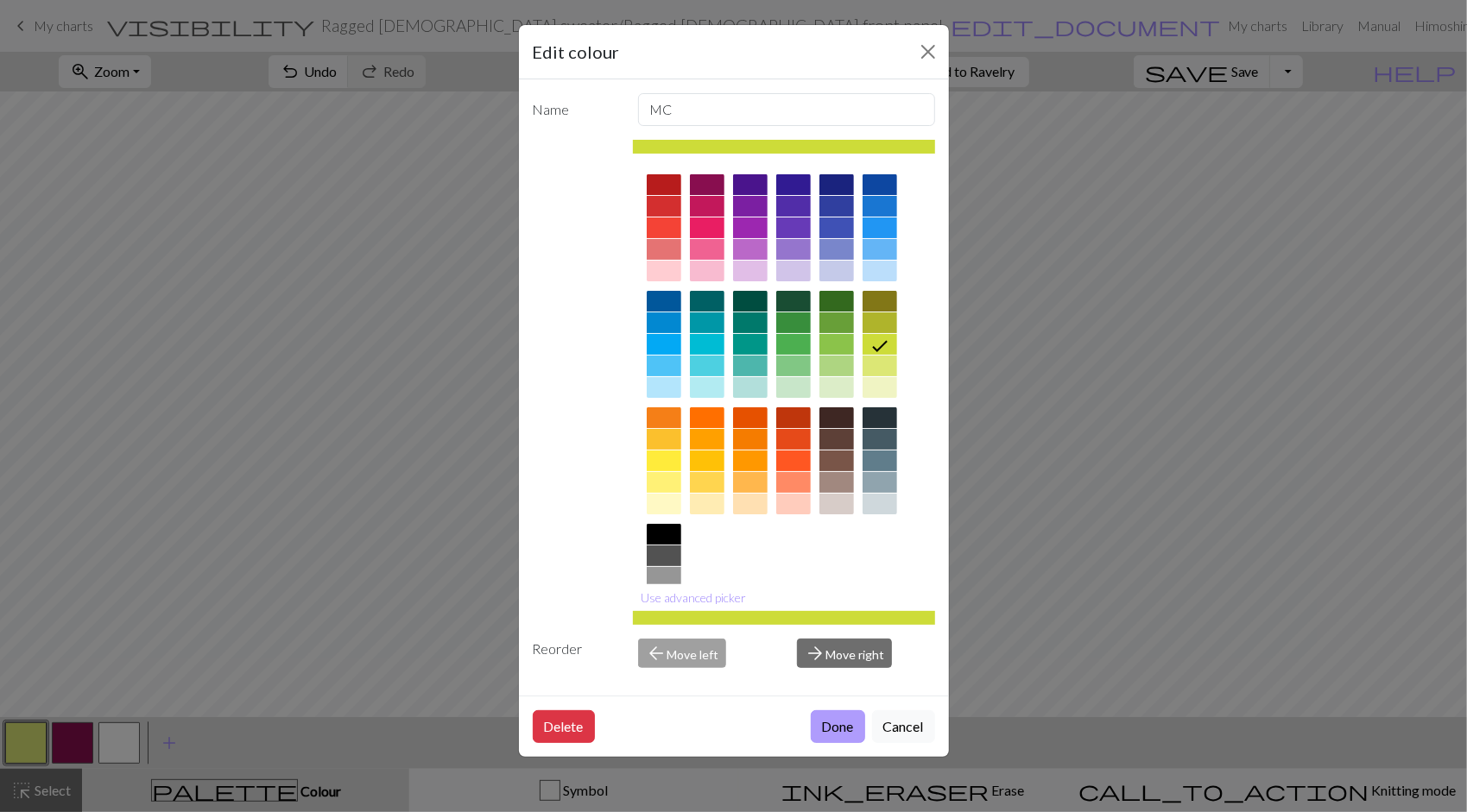
click at [834, 721] on button "Done" at bounding box center [838, 727] width 55 height 33
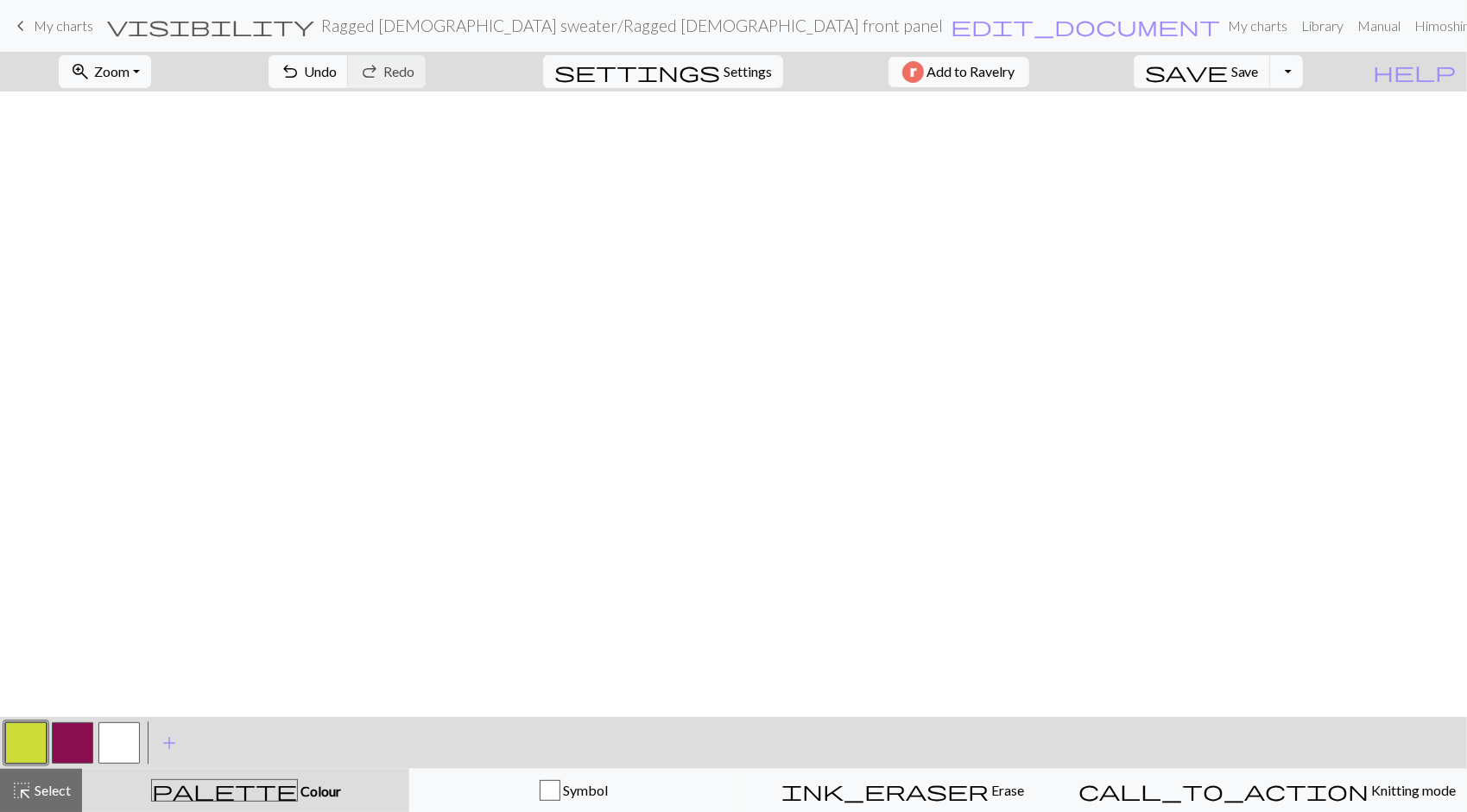
scroll to position [0, 0]
click at [119, 746] on button "button" at bounding box center [119, 743] width 42 height 42
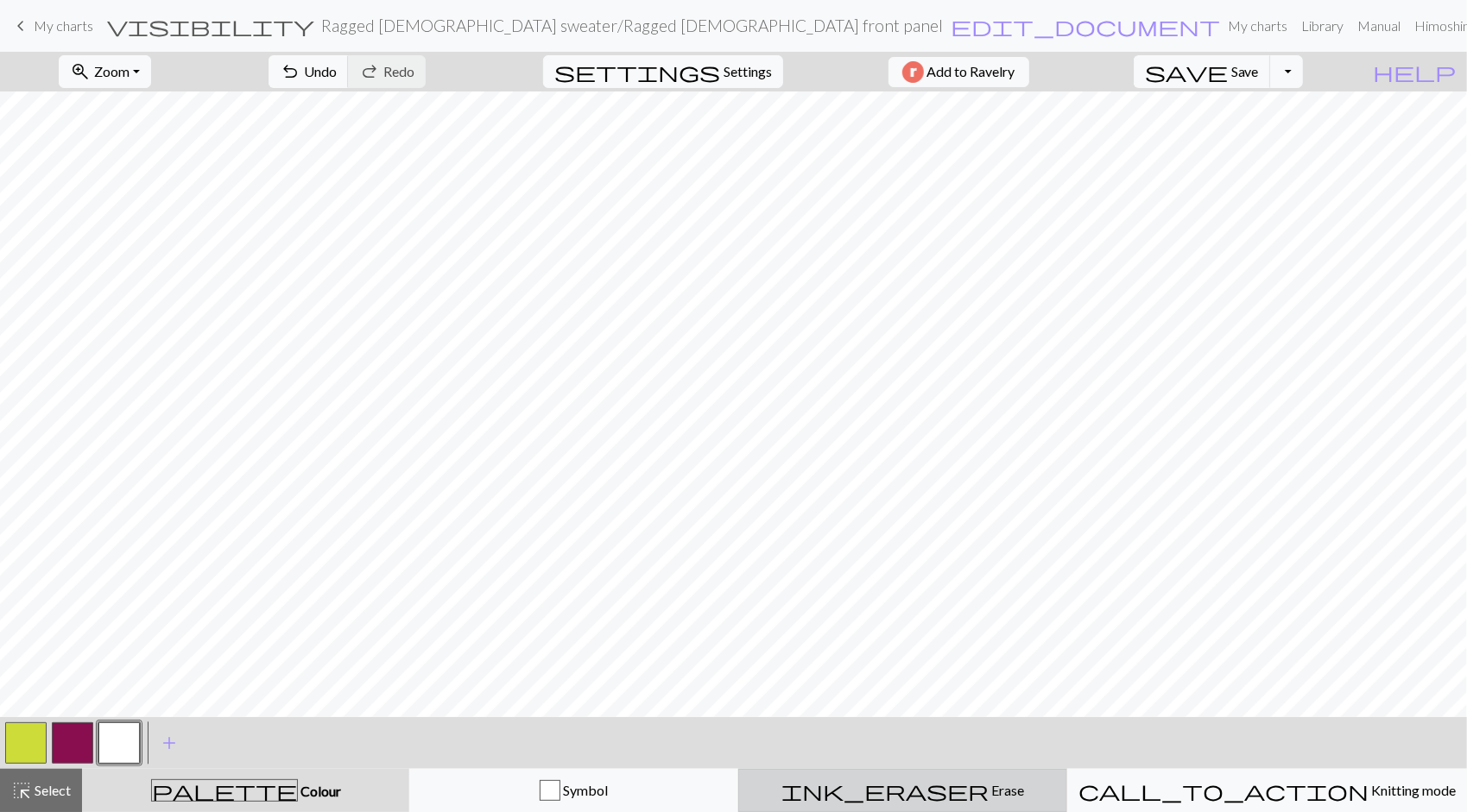
click at [988, 798] on span "Erase" at bounding box center [1006, 791] width 35 height 17
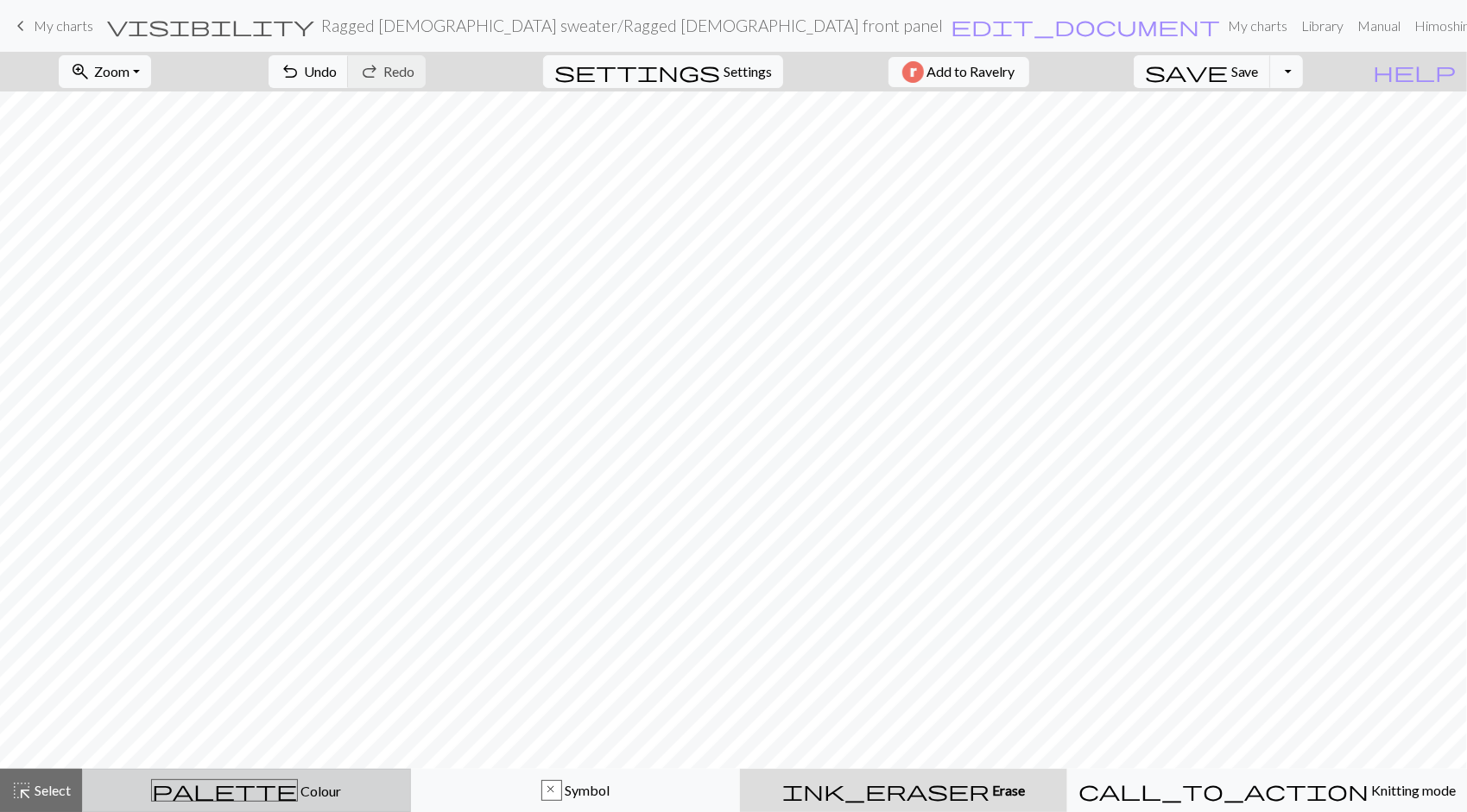
click at [238, 789] on span "palette" at bounding box center [224, 791] width 145 height 24
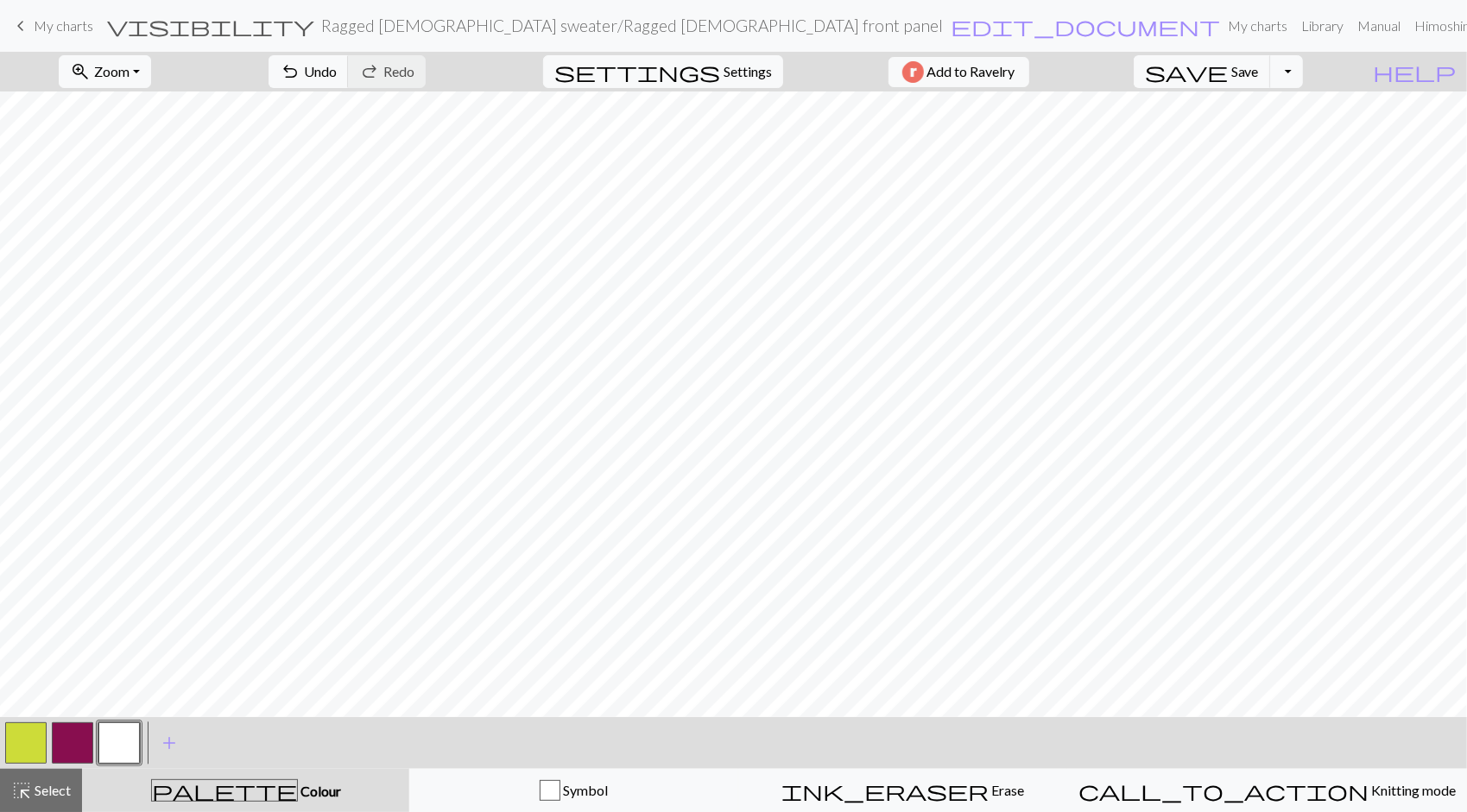
click at [18, 739] on button "button" at bounding box center [26, 743] width 42 height 42
click at [117, 744] on button "button" at bounding box center [119, 743] width 42 height 42
click at [123, 746] on button "button" at bounding box center [119, 743] width 42 height 42
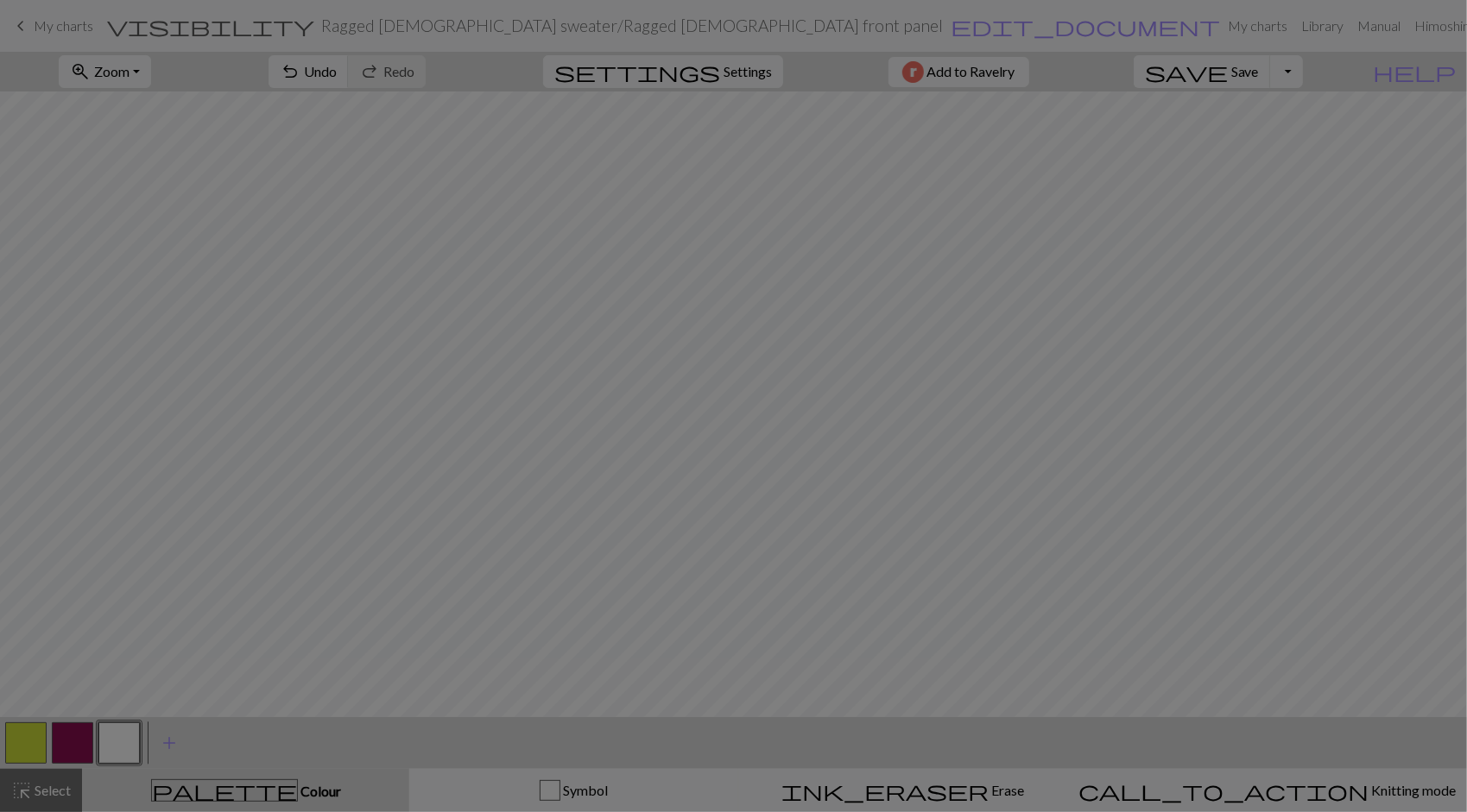
click at [126, 747] on div "Edit colour Name CC2 Use advanced picker Reorder arrow_back Move left arrow_for…" at bounding box center [734, 406] width 1467 height 812
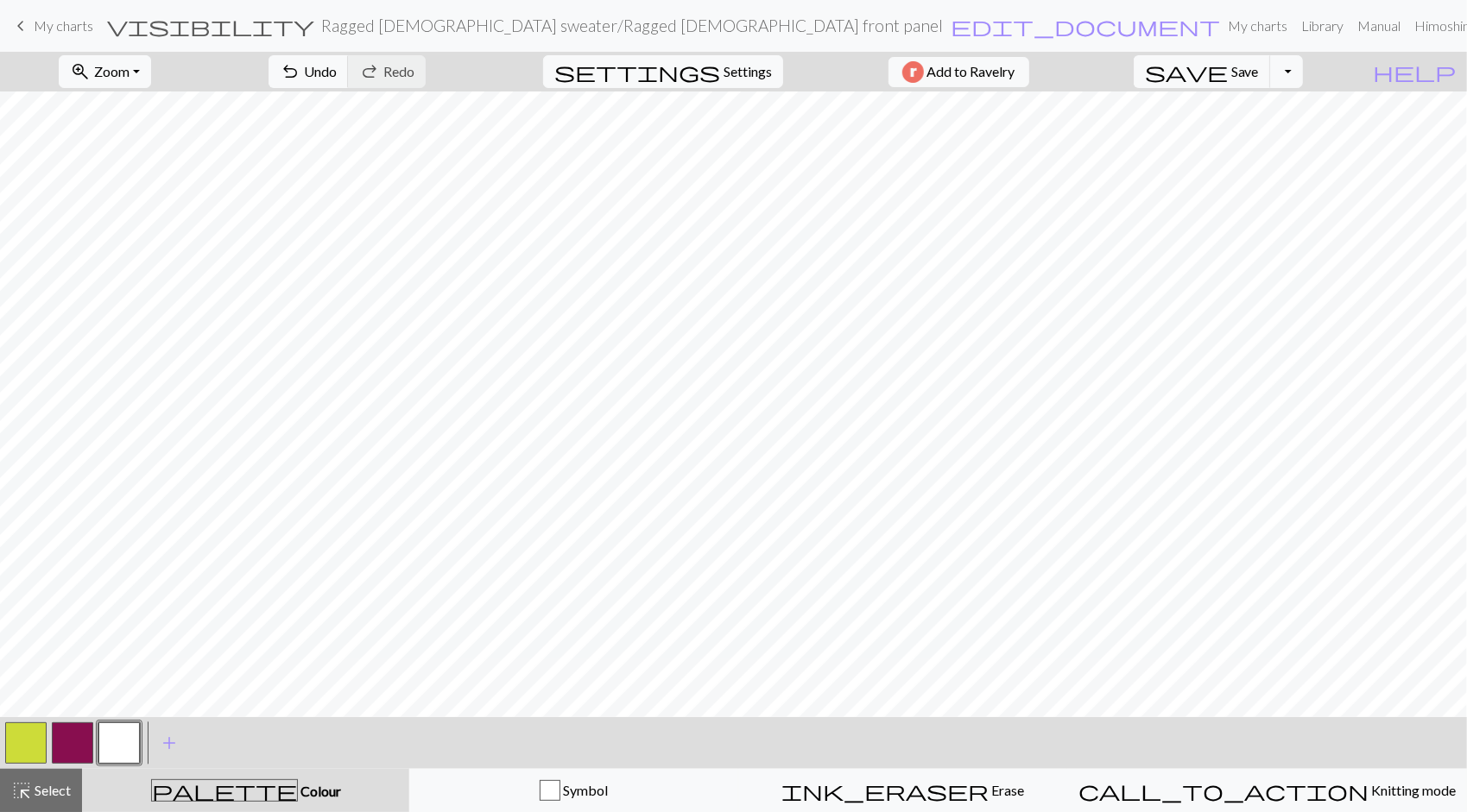
click at [126, 747] on button "button" at bounding box center [119, 743] width 42 height 42
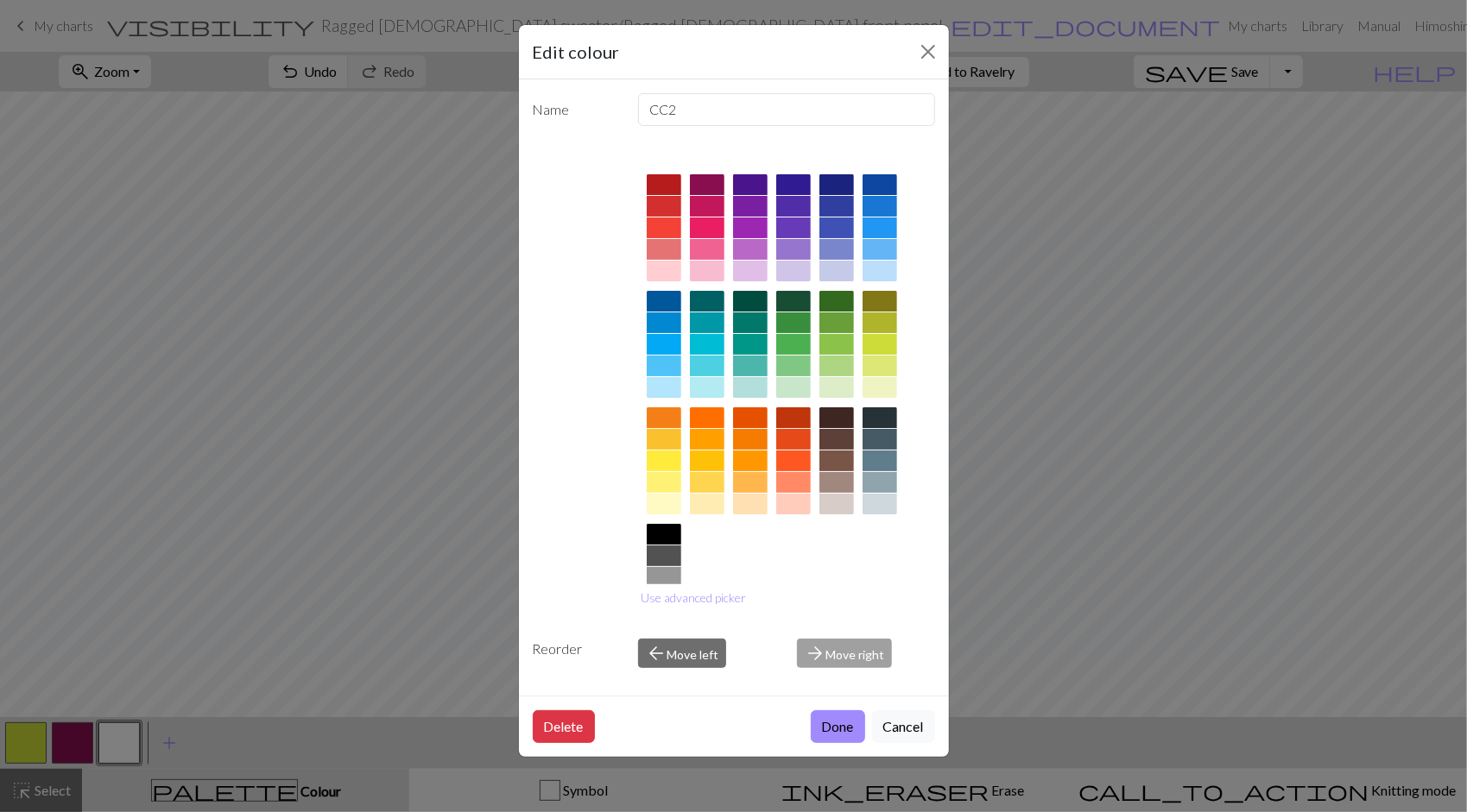
scroll to position [66, 0]
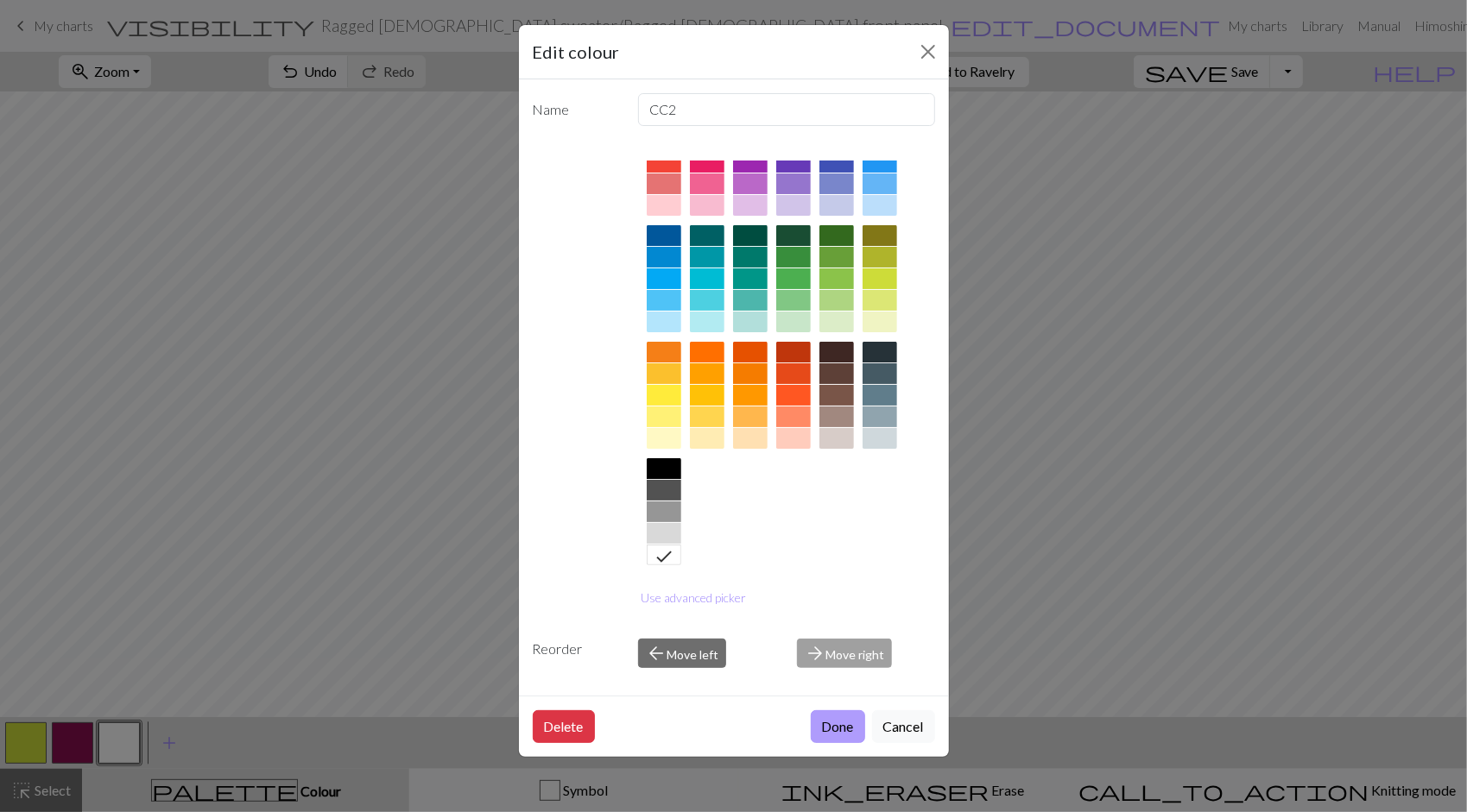
click at [837, 726] on button "Done" at bounding box center [838, 727] width 55 height 33
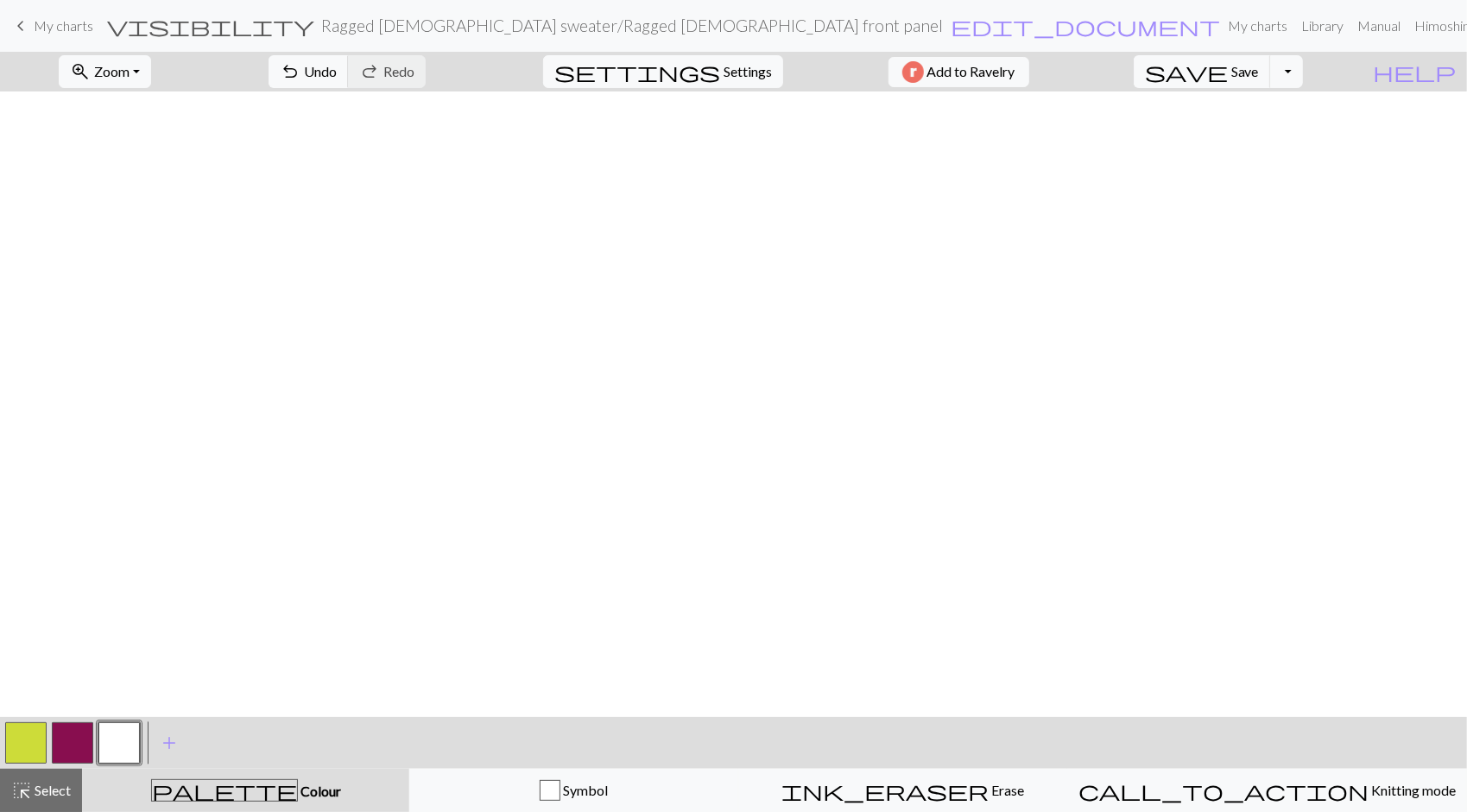
scroll to position [0, 0]
click at [78, 745] on button "button" at bounding box center [72, 743] width 42 height 42
click at [75, 745] on button "button" at bounding box center [72, 743] width 42 height 42
click at [75, 745] on div "Edit colour Name CC1 Use advanced picker Reorder arrow_back Move left arrow_for…" at bounding box center [734, 406] width 1467 height 812
click at [75, 745] on button "button" at bounding box center [72, 743] width 42 height 42
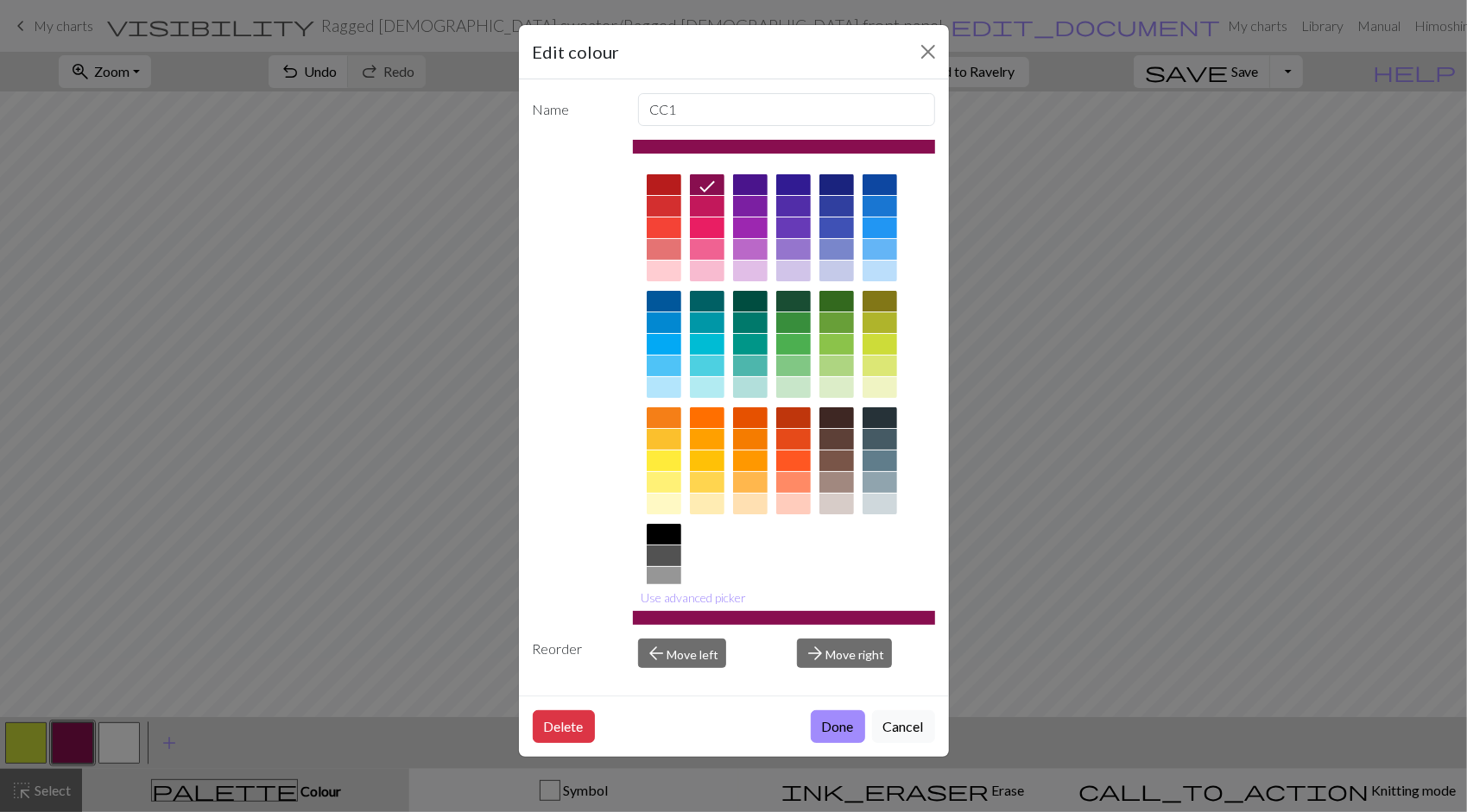
click at [665, 203] on div at bounding box center [663, 206] width 34 height 20
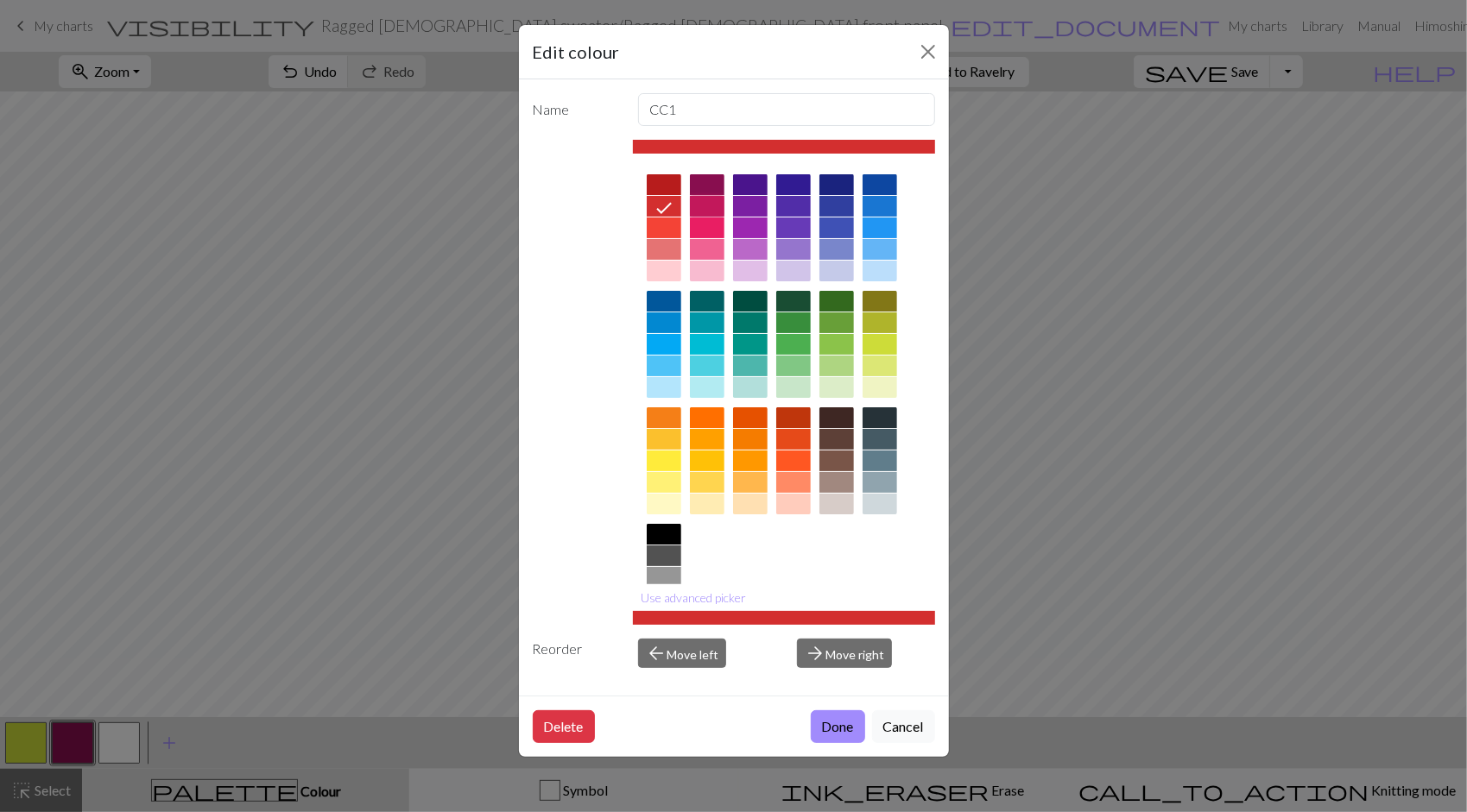
click at [710, 200] on div at bounding box center [707, 206] width 34 height 20
click at [847, 718] on button "Done" at bounding box center [838, 727] width 55 height 33
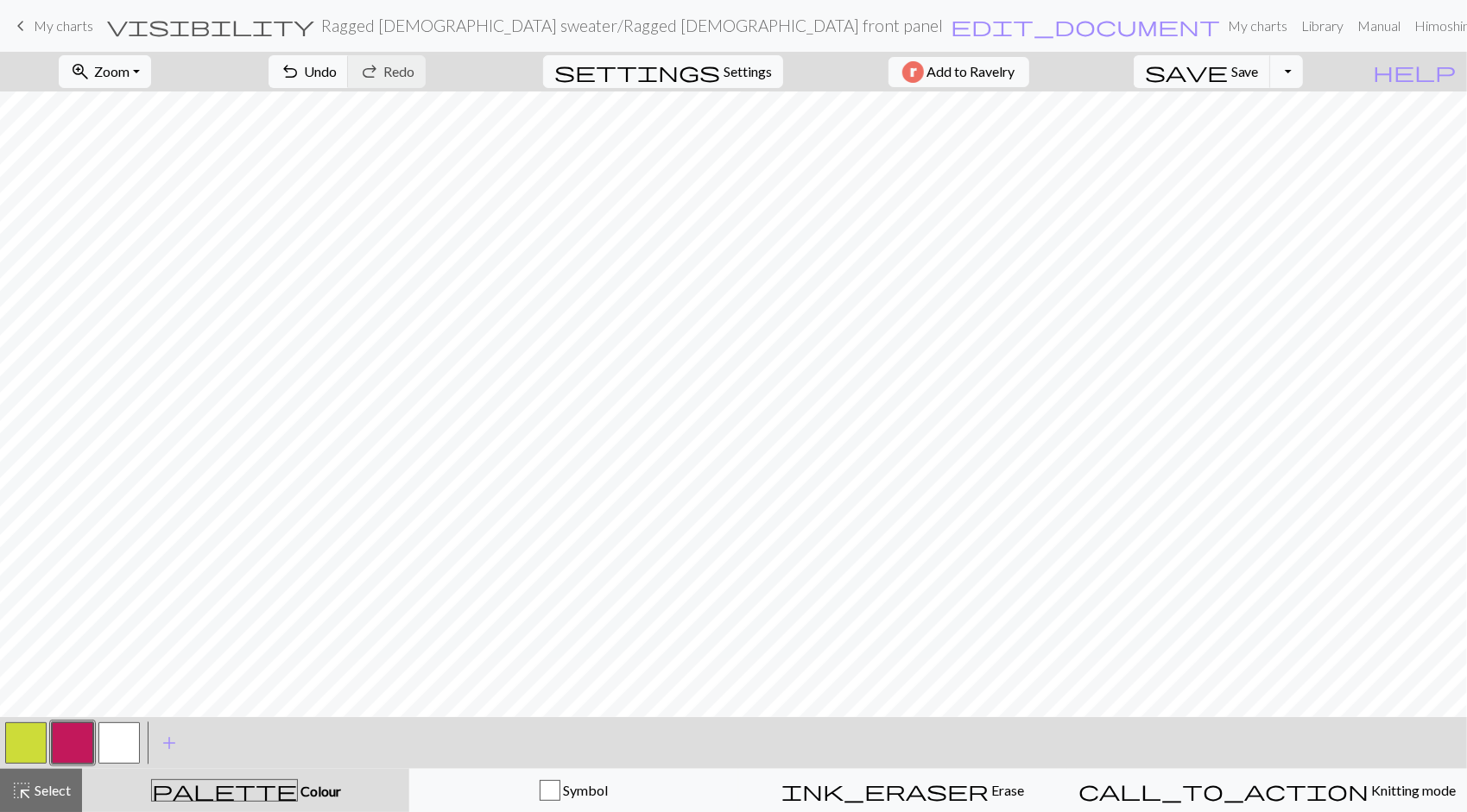
click at [78, 742] on button "button" at bounding box center [72, 743] width 42 height 42
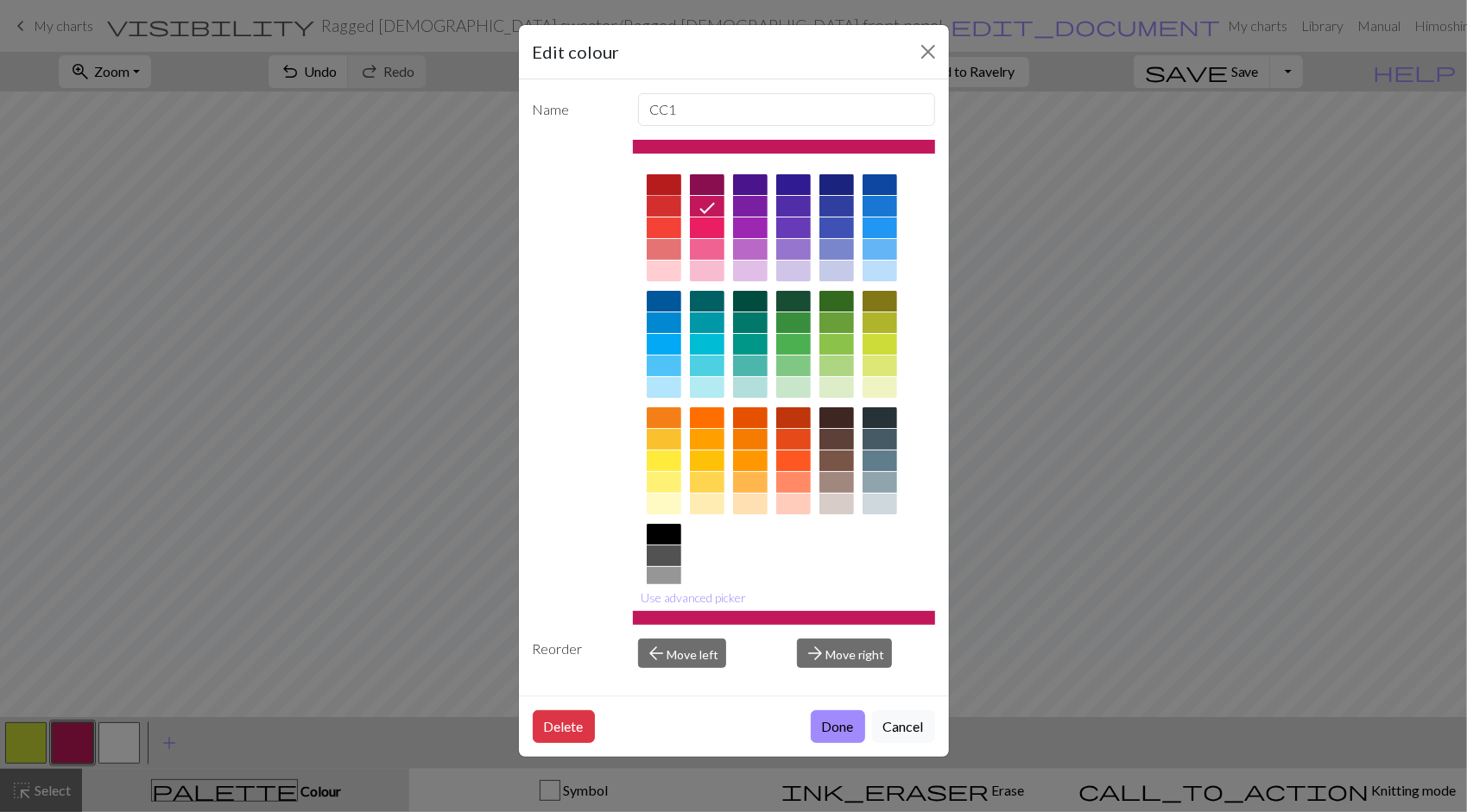
click at [668, 179] on div at bounding box center [663, 185] width 34 height 20
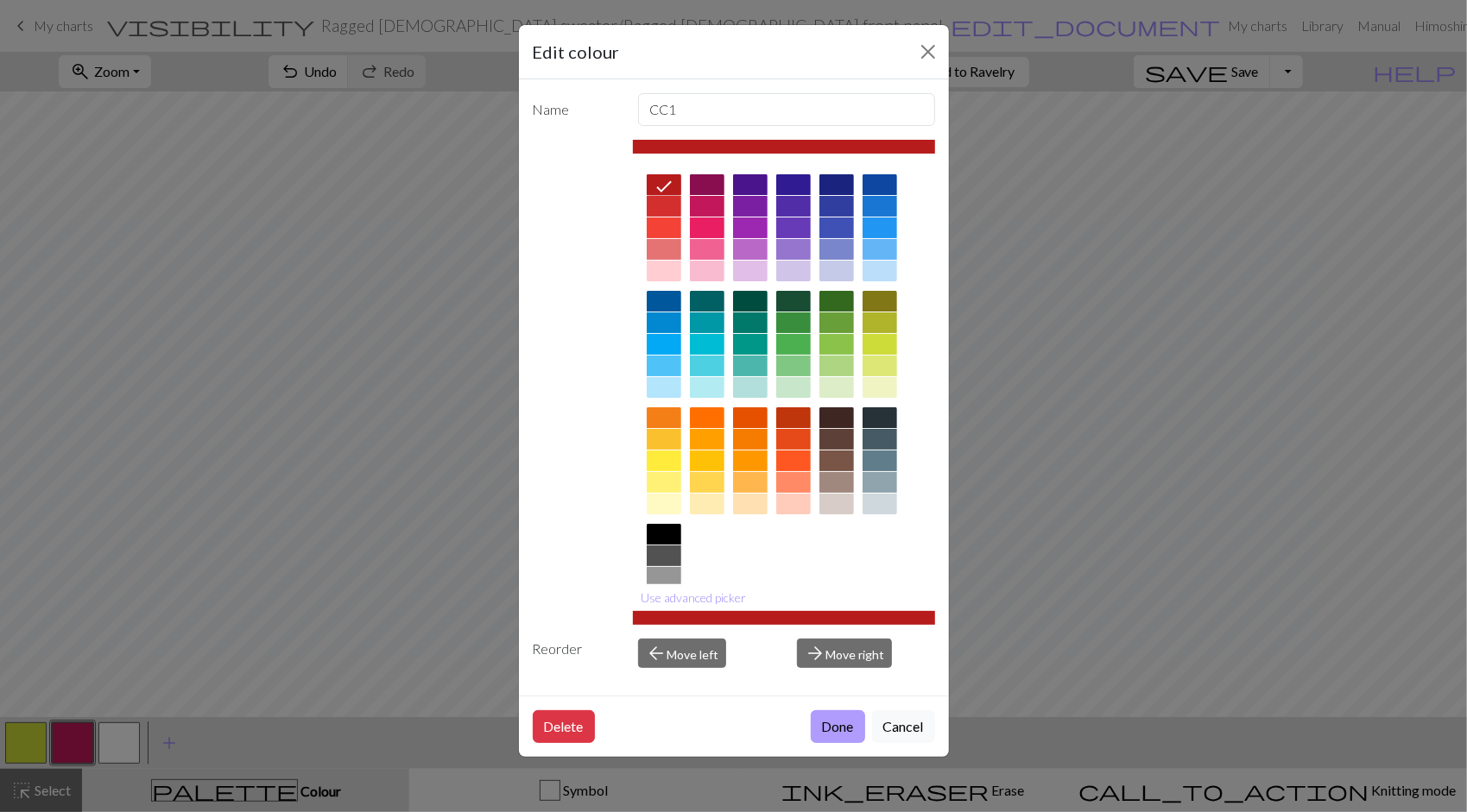
click at [848, 732] on button "Done" at bounding box center [838, 727] width 55 height 33
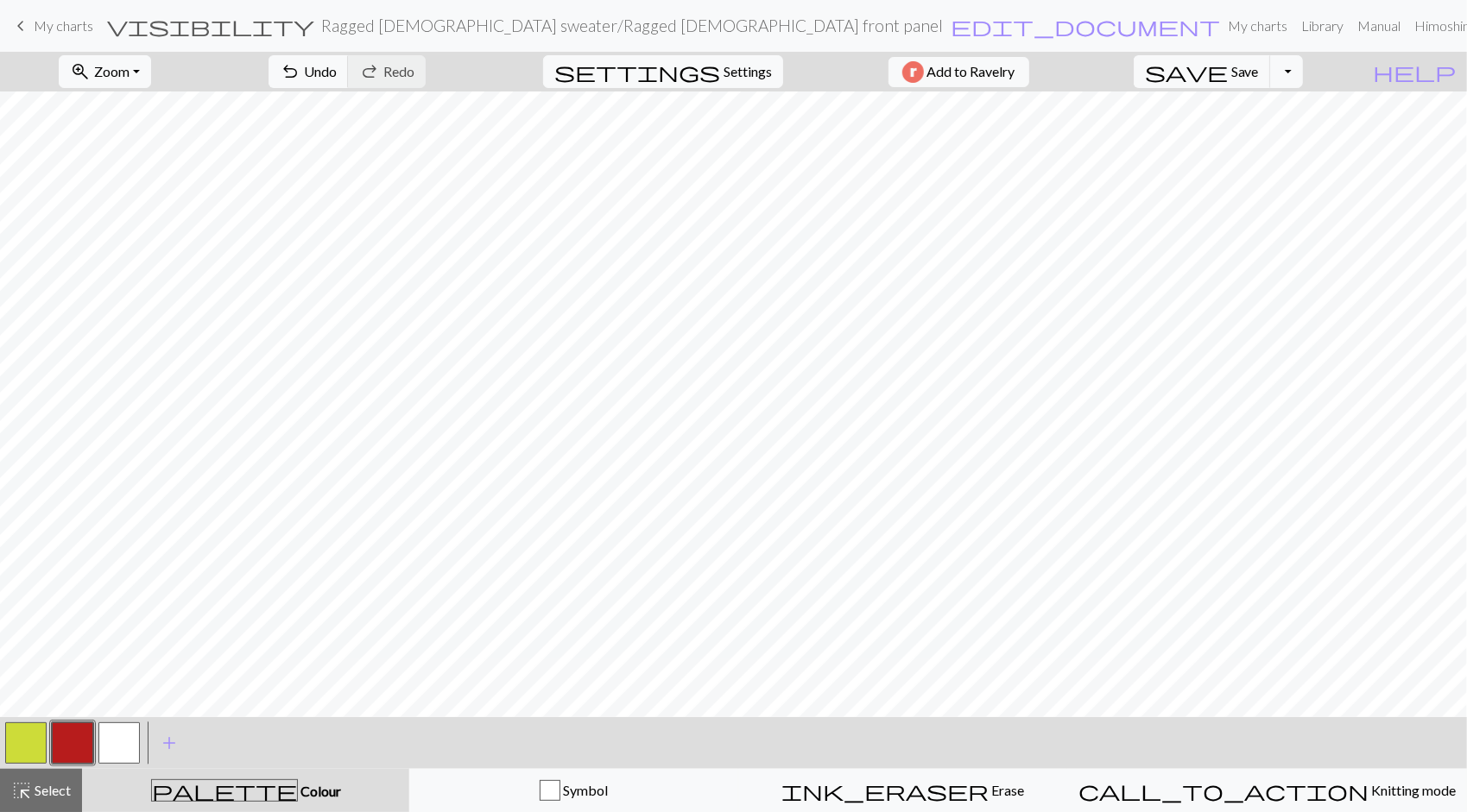
click at [70, 743] on button "button" at bounding box center [72, 743] width 42 height 42
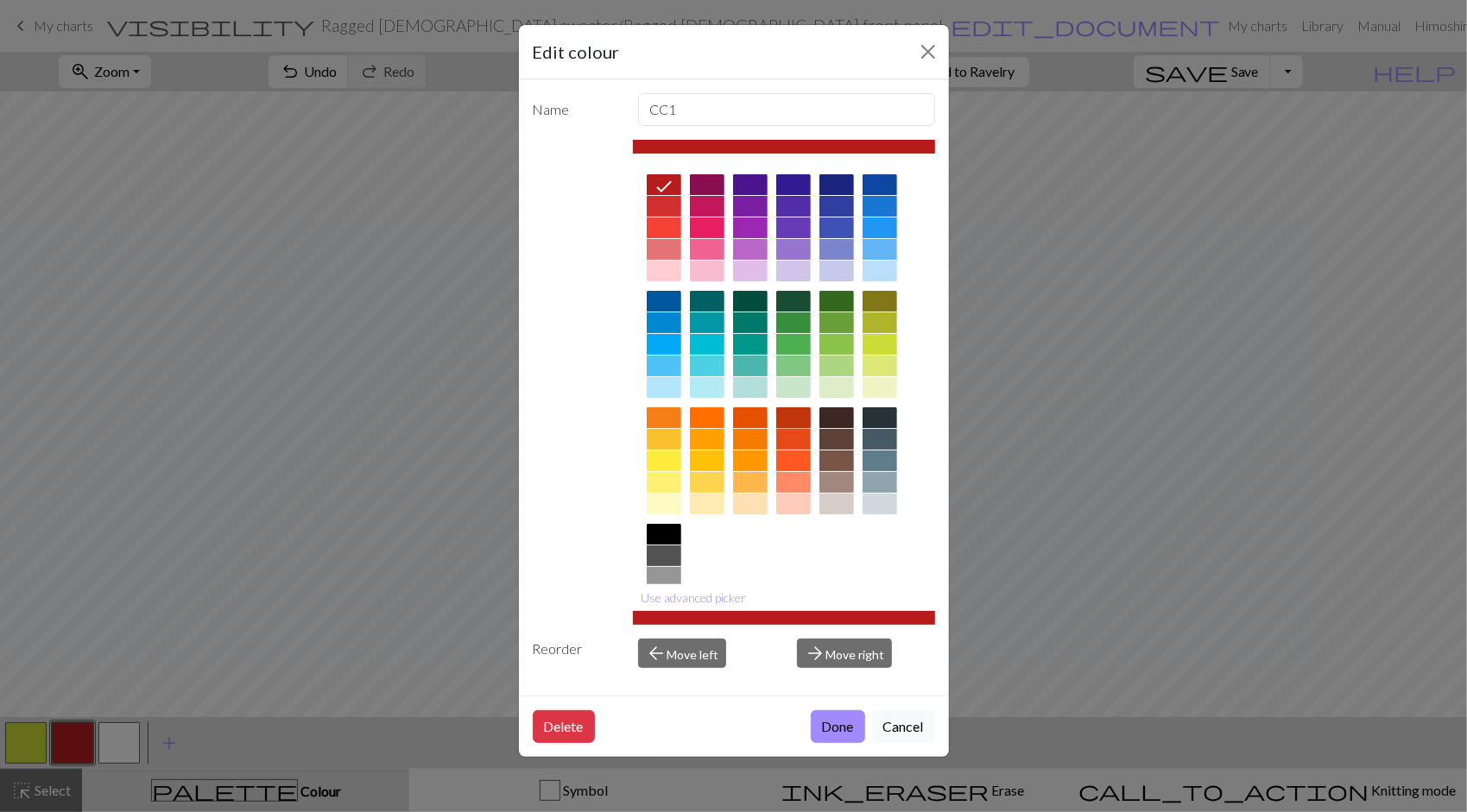
click at [792, 413] on div at bounding box center [793, 418] width 34 height 20
click at [823, 719] on button "Done" at bounding box center [838, 727] width 55 height 33
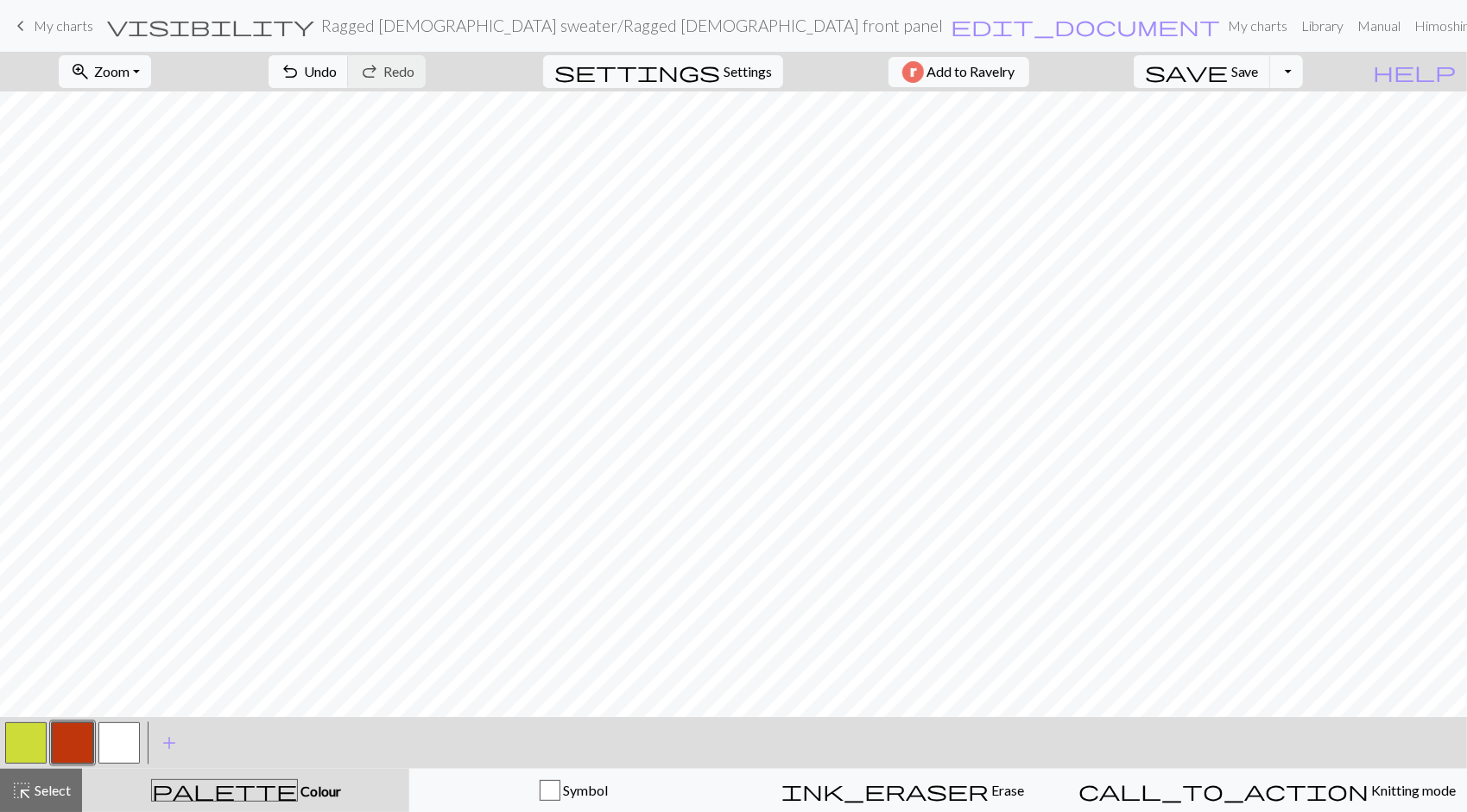
click at [73, 747] on button "button" at bounding box center [72, 743] width 42 height 42
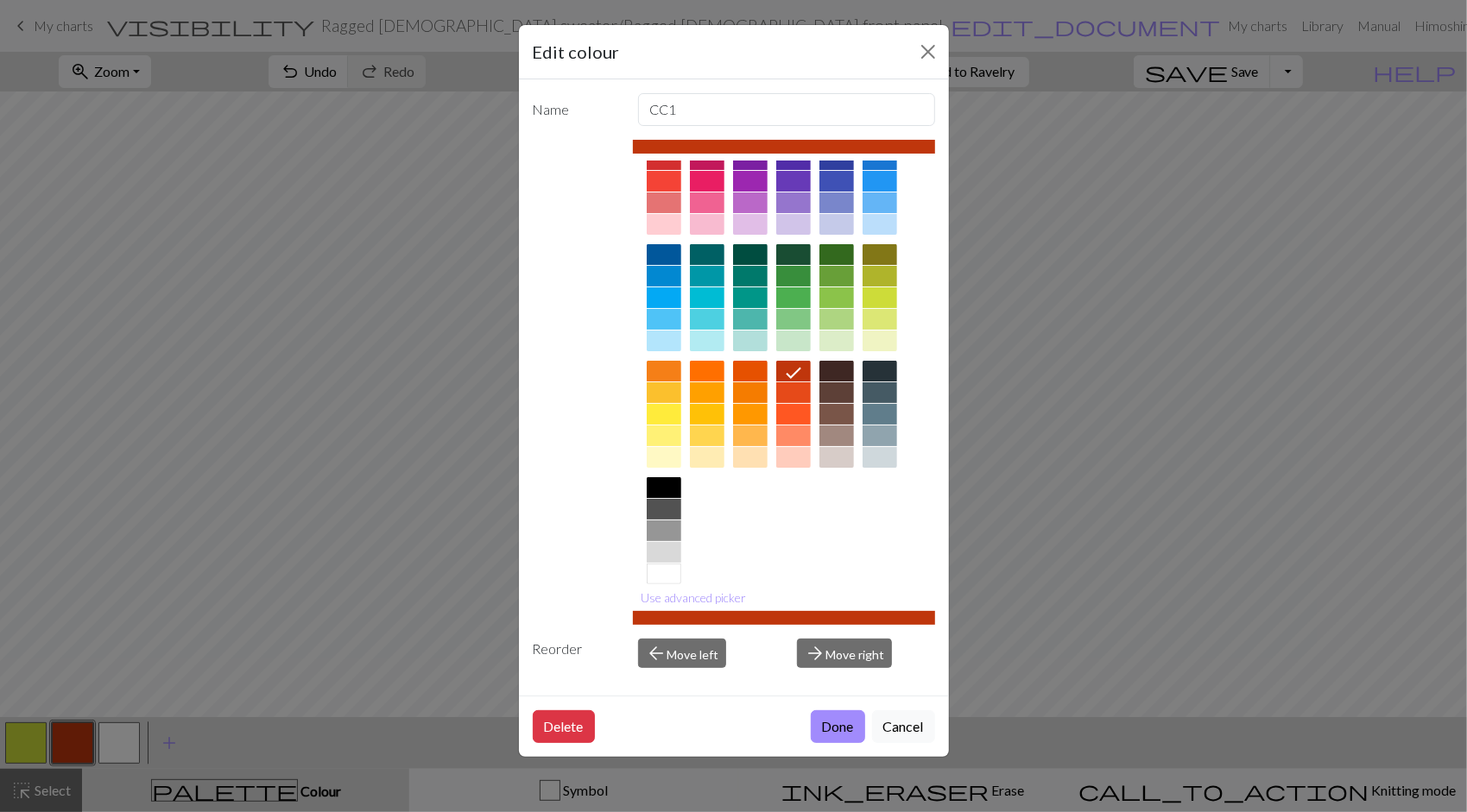
scroll to position [66, 0]
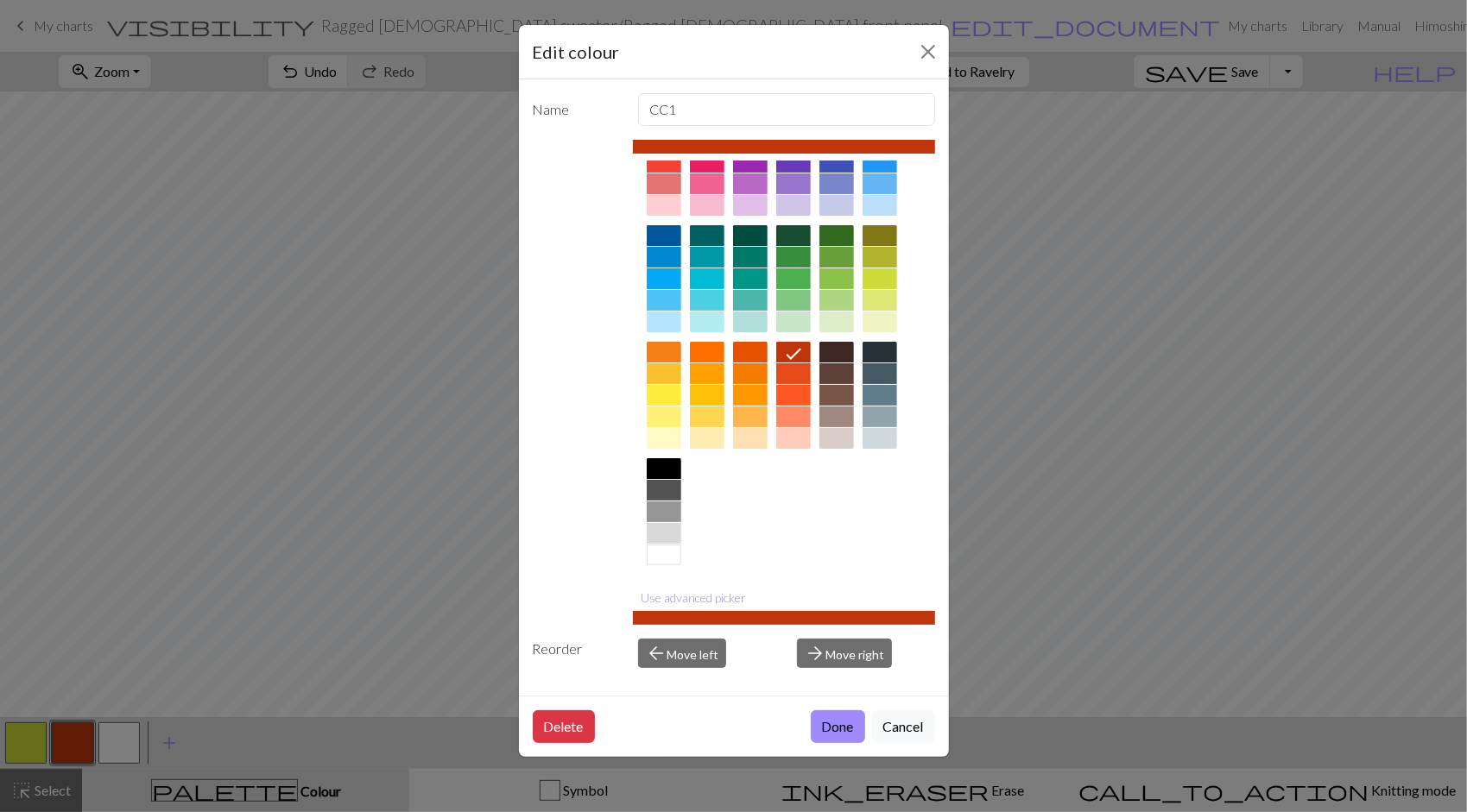
click at [666, 510] on div at bounding box center [663, 512] width 34 height 20
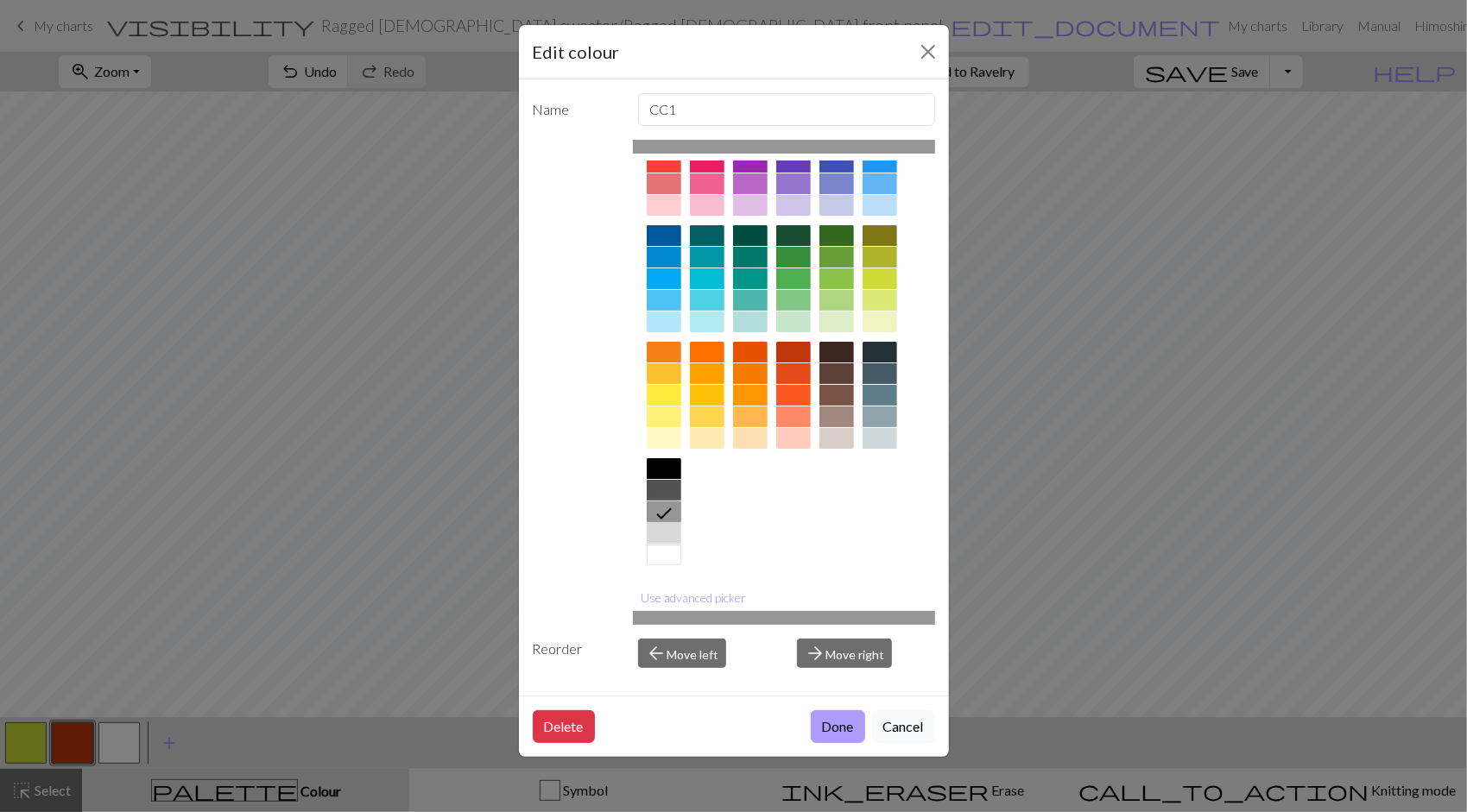
click at [844, 725] on button "Done" at bounding box center [838, 727] width 55 height 33
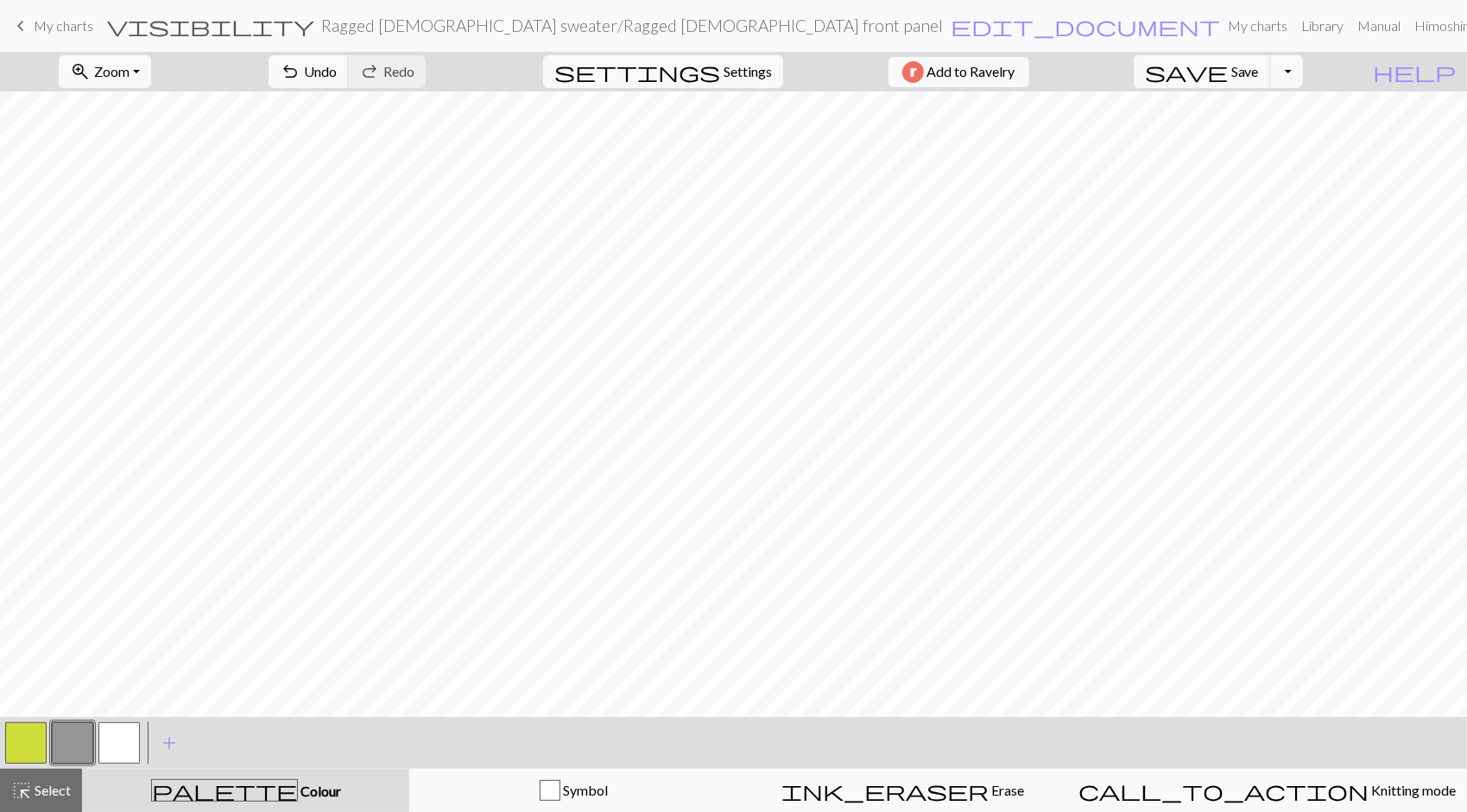
click at [128, 745] on button "button" at bounding box center [119, 743] width 42 height 42
click at [129, 745] on div "Edit colour Name CC2 Use advanced picker Reorder arrow_back Move left arrow_for…" at bounding box center [734, 406] width 1467 height 812
click at [129, 745] on button "button" at bounding box center [119, 743] width 42 height 42
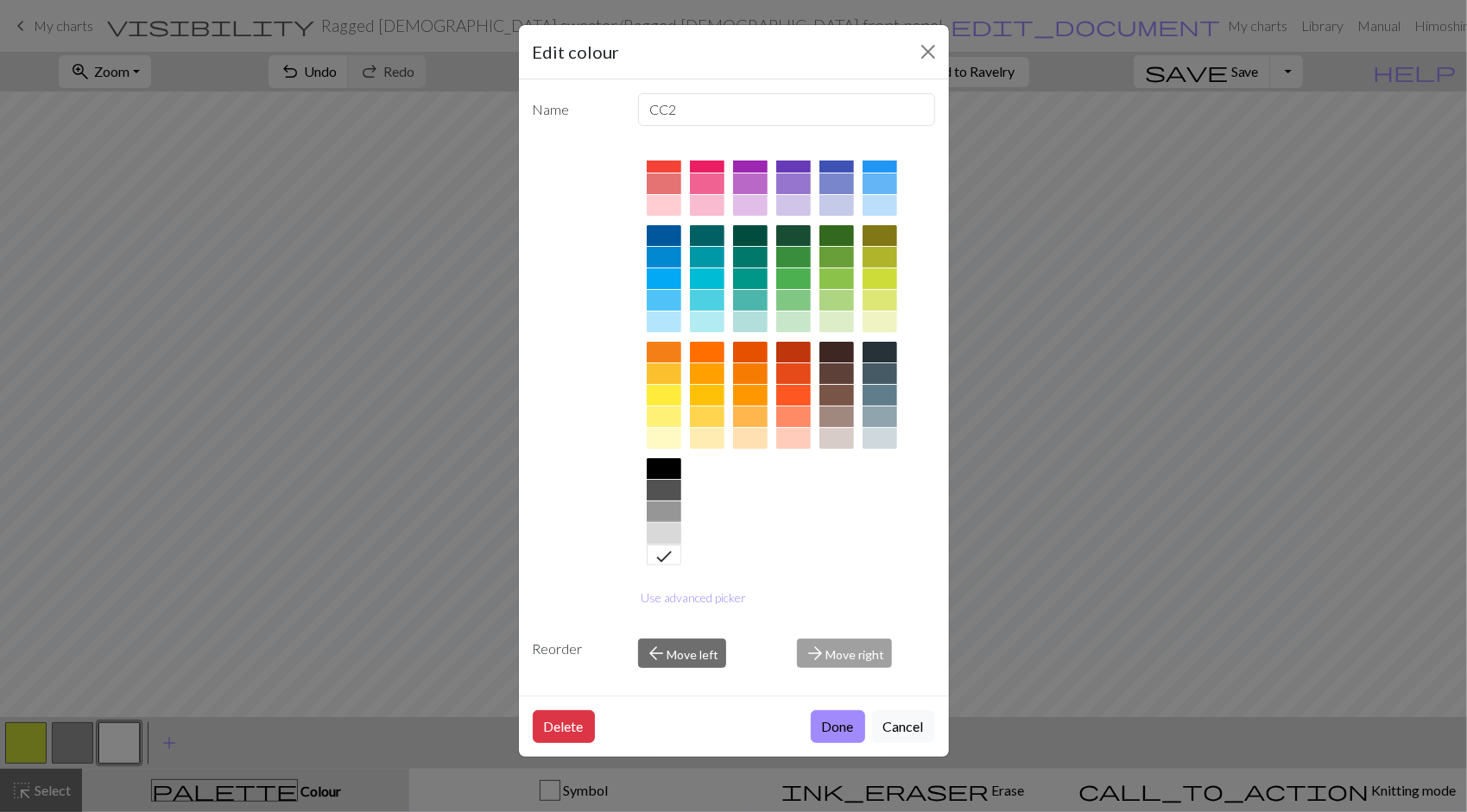
click at [672, 534] on div at bounding box center [663, 533] width 34 height 20
click at [834, 732] on button "Done" at bounding box center [838, 727] width 55 height 33
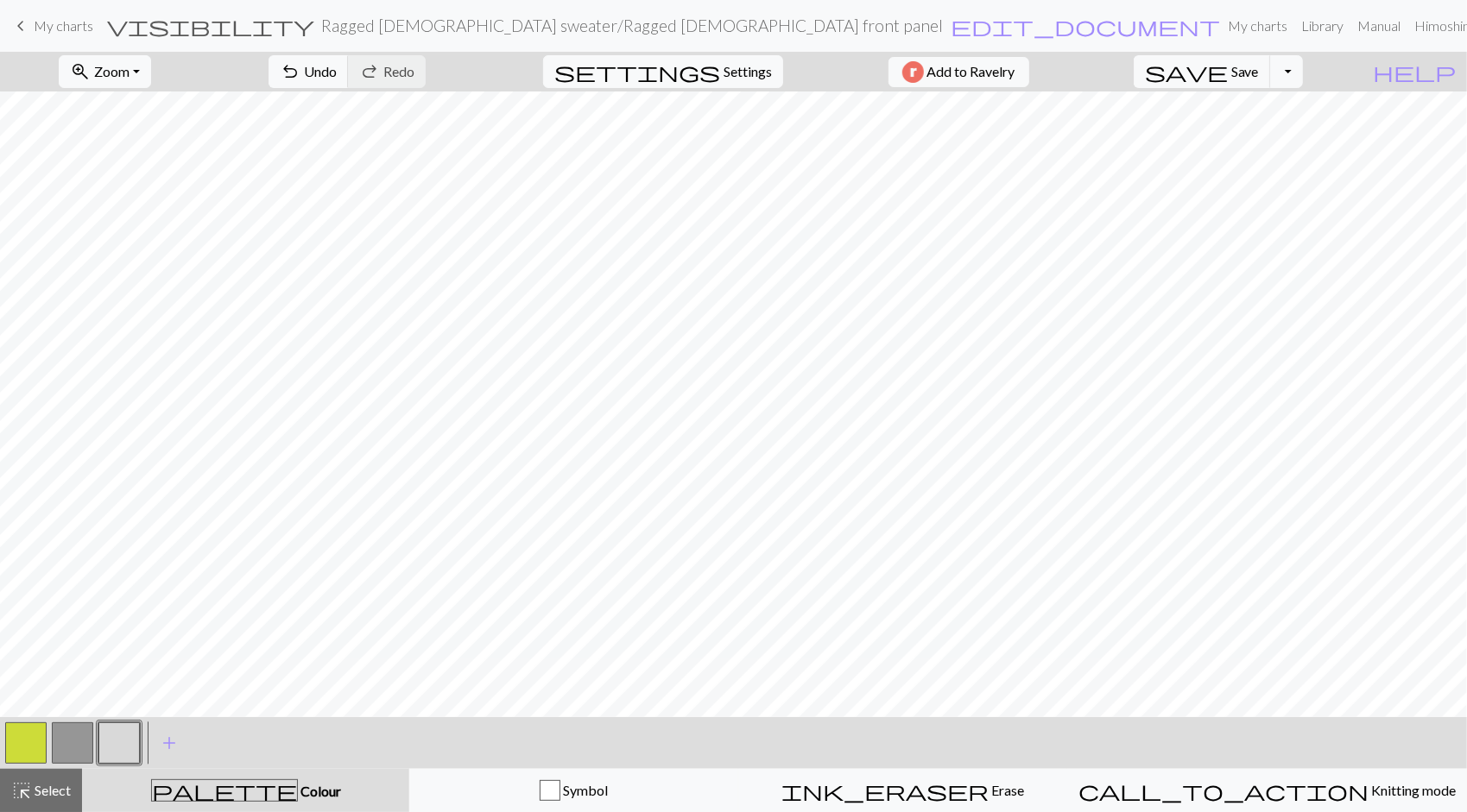
click at [24, 743] on button "button" at bounding box center [26, 743] width 42 height 42
click at [26, 743] on button "button" at bounding box center [26, 743] width 42 height 42
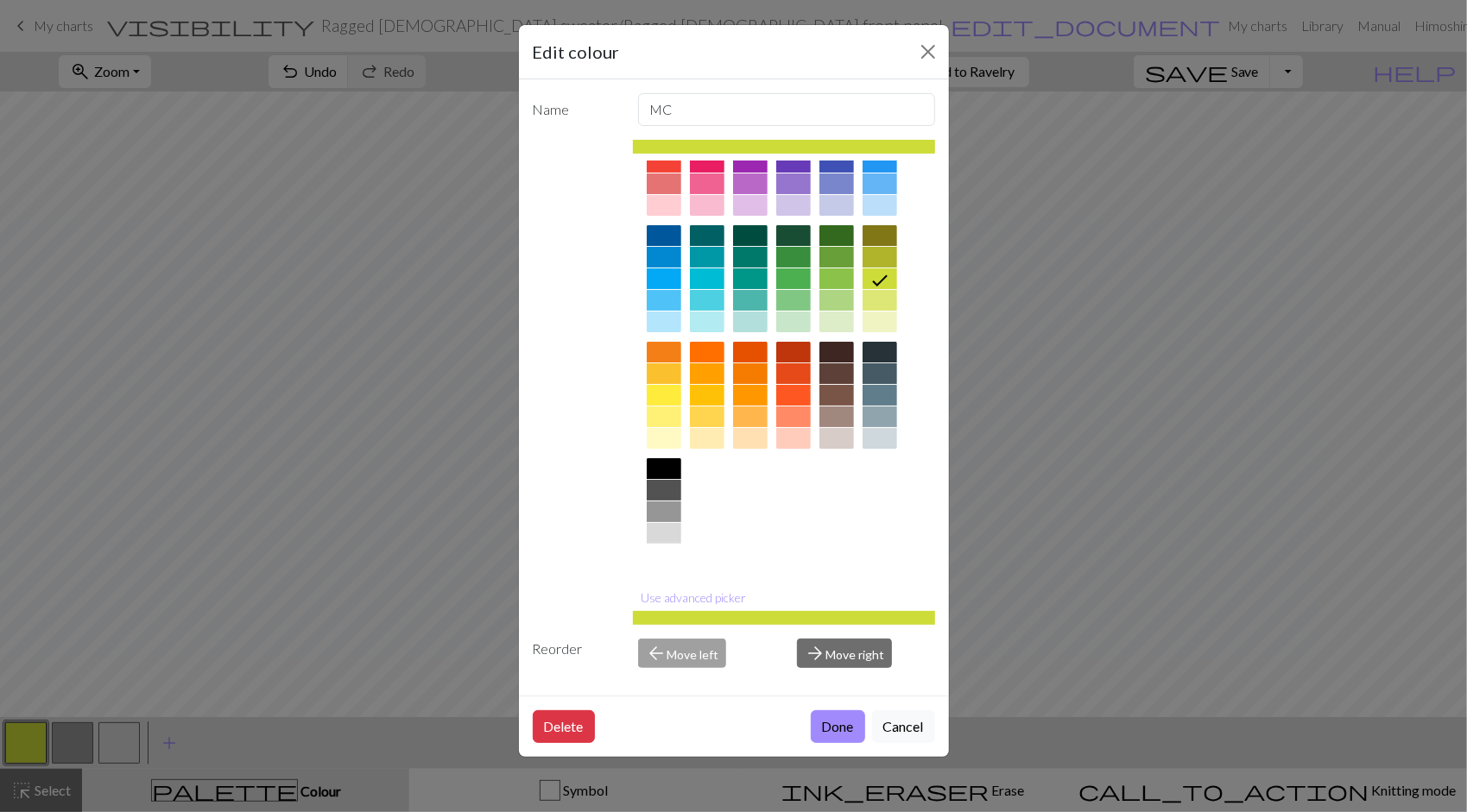
click at [666, 554] on div at bounding box center [663, 555] width 34 height 20
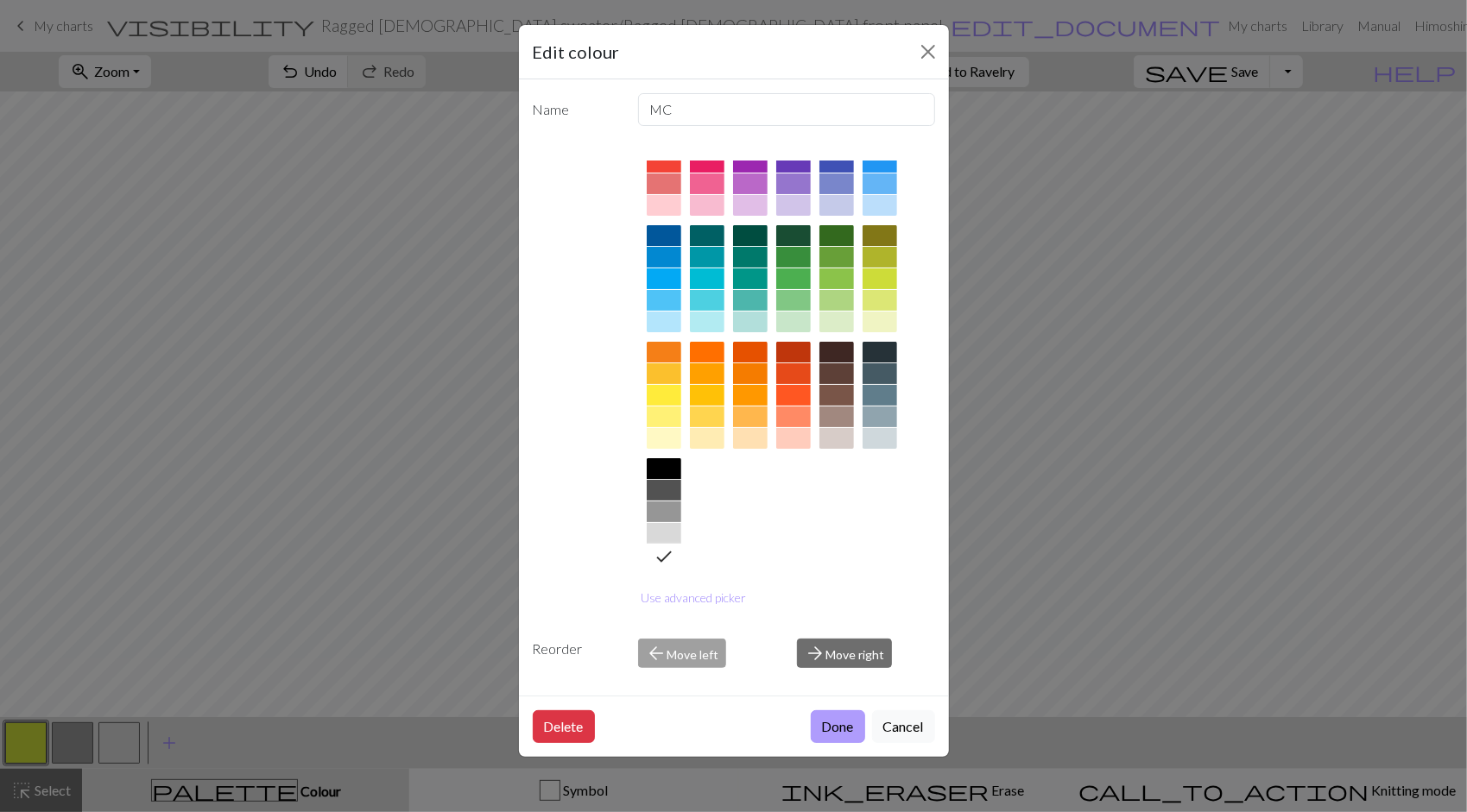
click at [838, 728] on button "Done" at bounding box center [838, 727] width 55 height 33
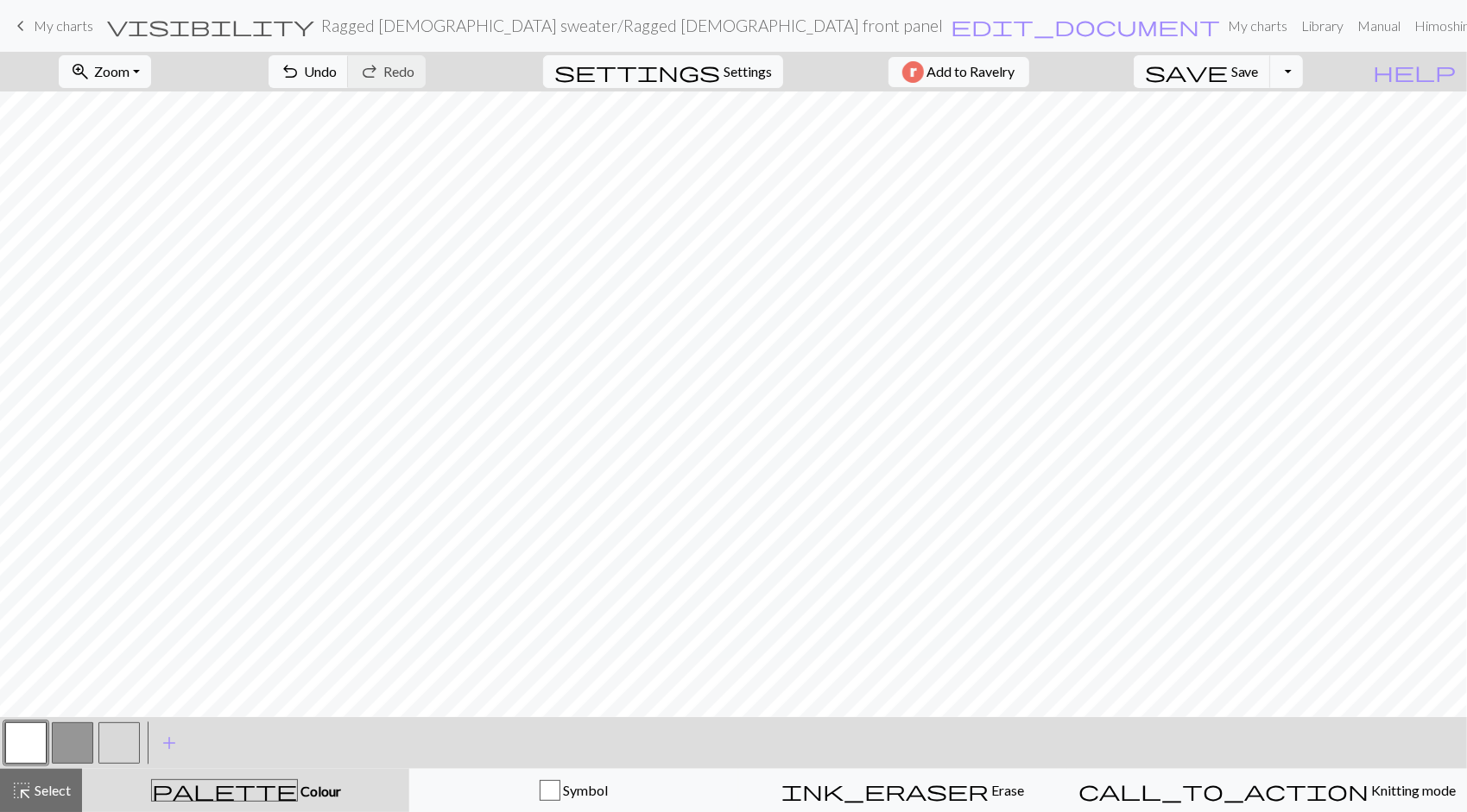
click at [128, 745] on button "button" at bounding box center [119, 743] width 42 height 42
click at [126, 740] on button "button" at bounding box center [119, 743] width 42 height 42
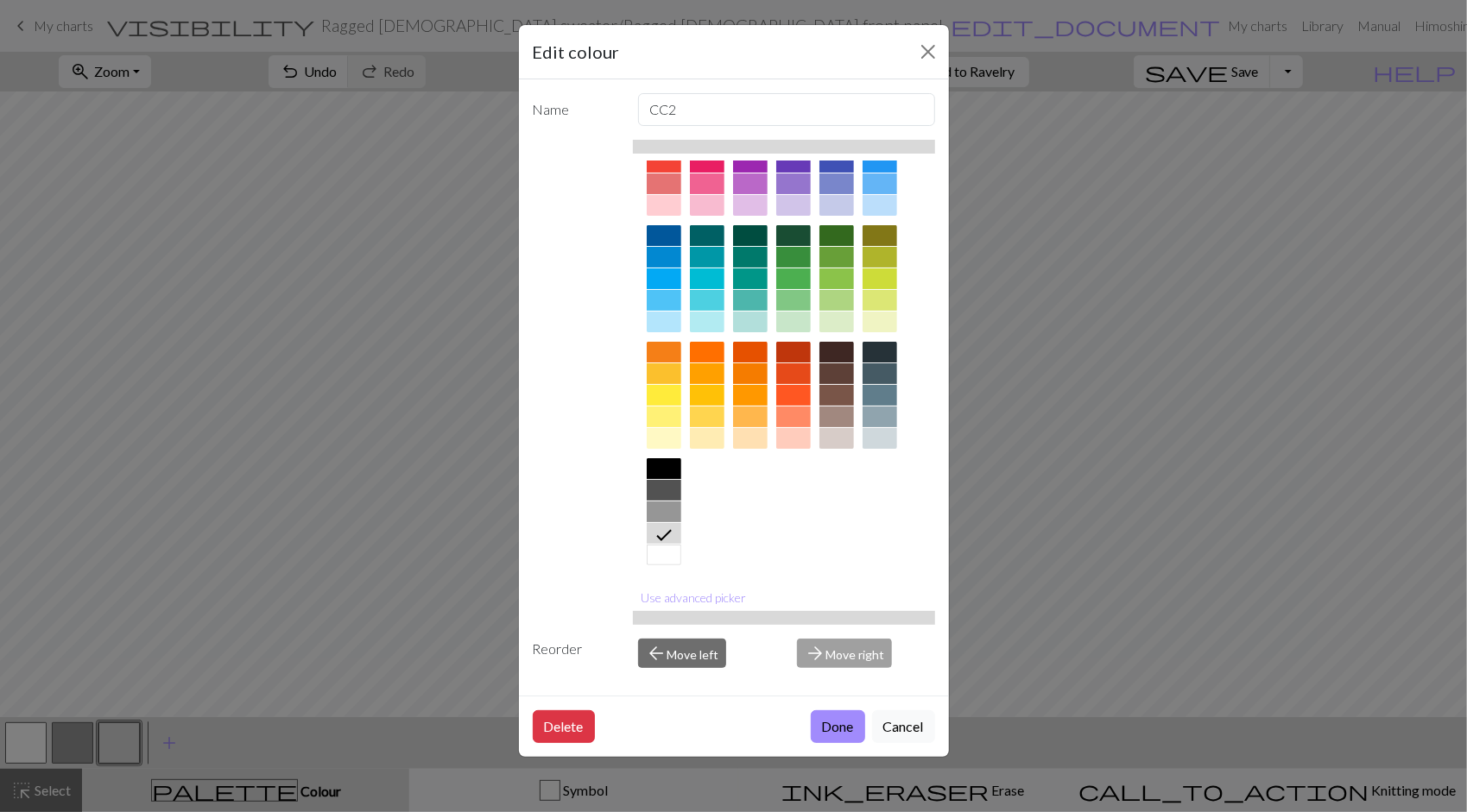
click at [658, 486] on div at bounding box center [663, 491] width 34 height 20
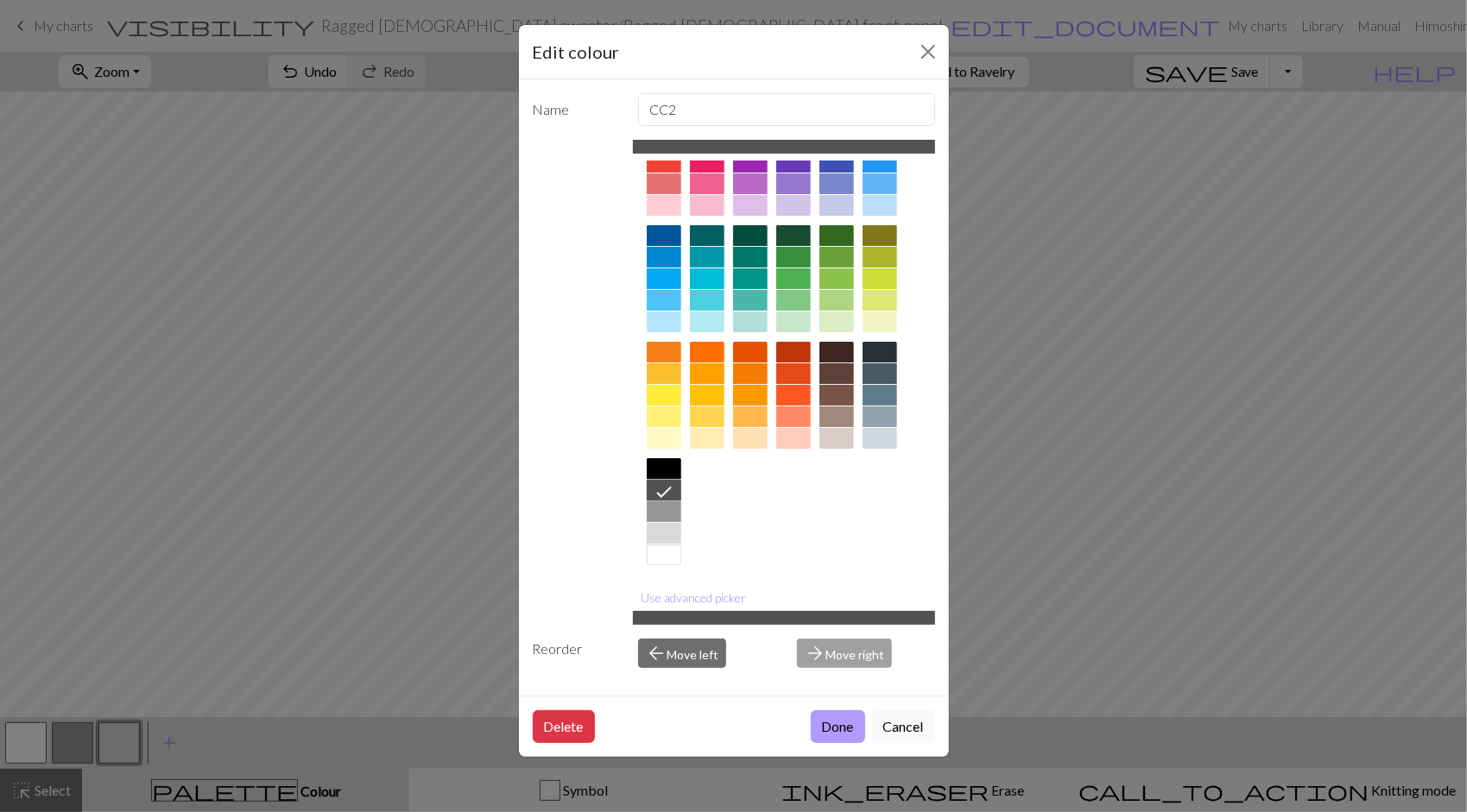
click at [843, 729] on button "Done" at bounding box center [838, 727] width 55 height 33
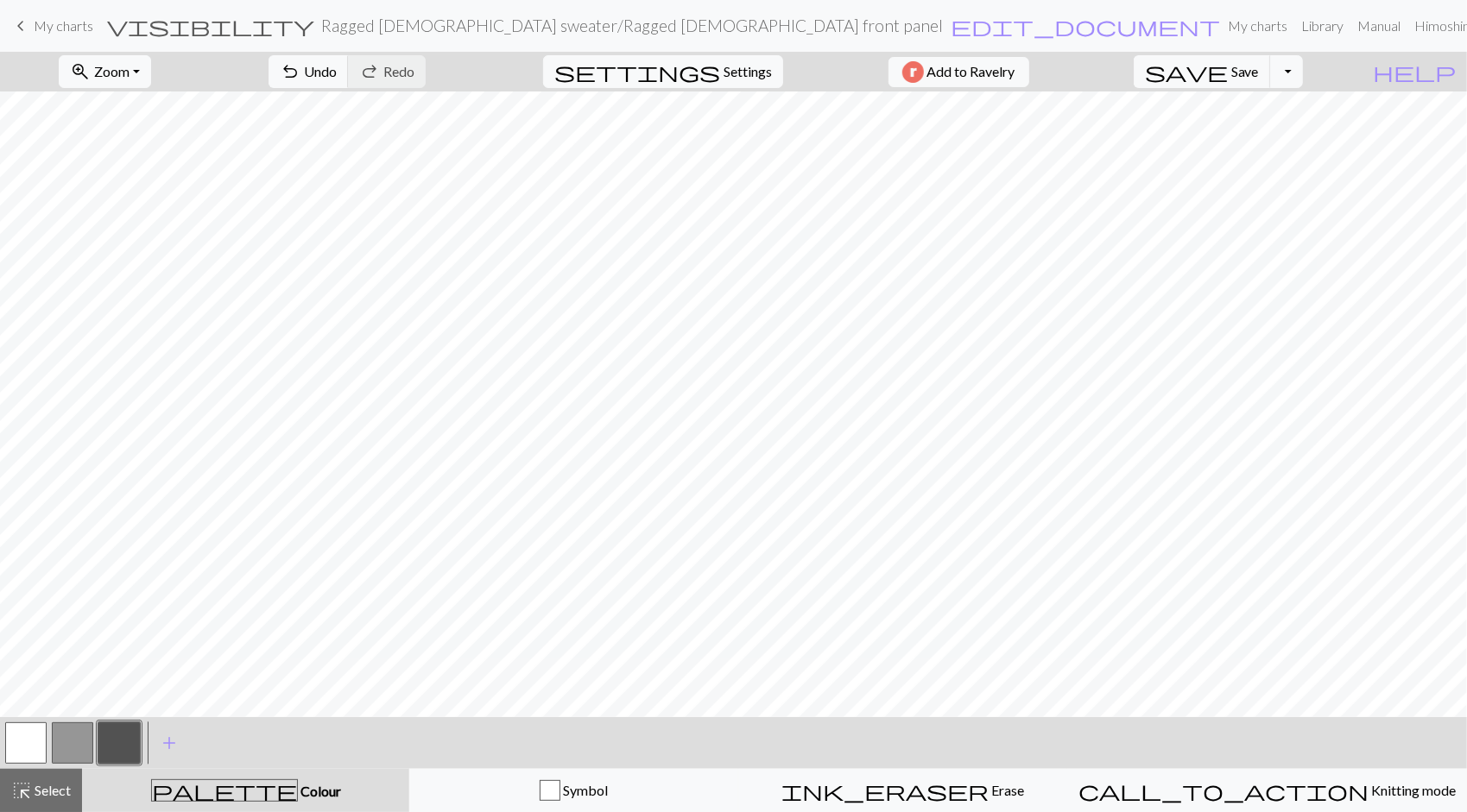
click at [115, 741] on button "button" at bounding box center [119, 743] width 42 height 42
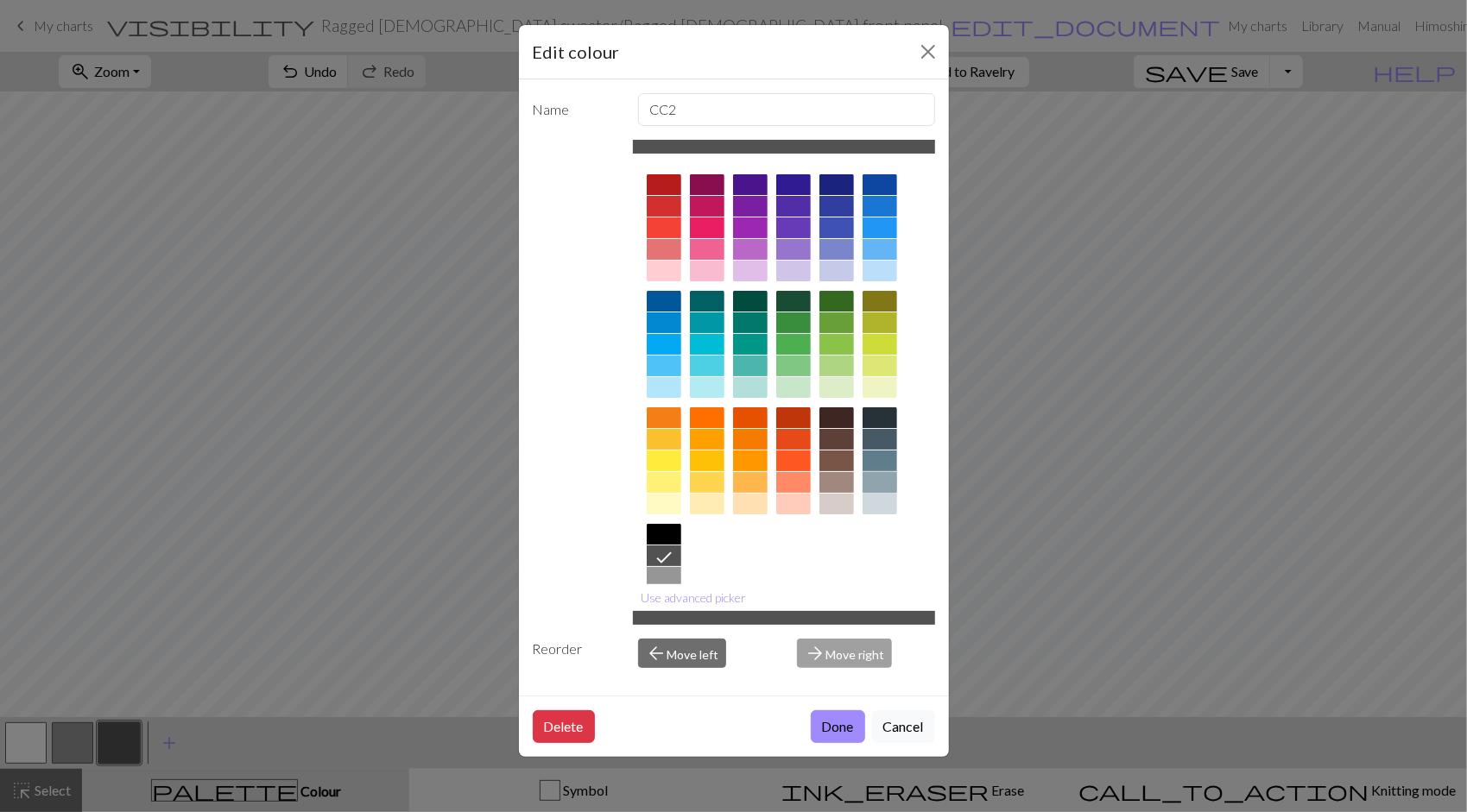
click at [888, 482] on div at bounding box center [879, 482] width 34 height 20
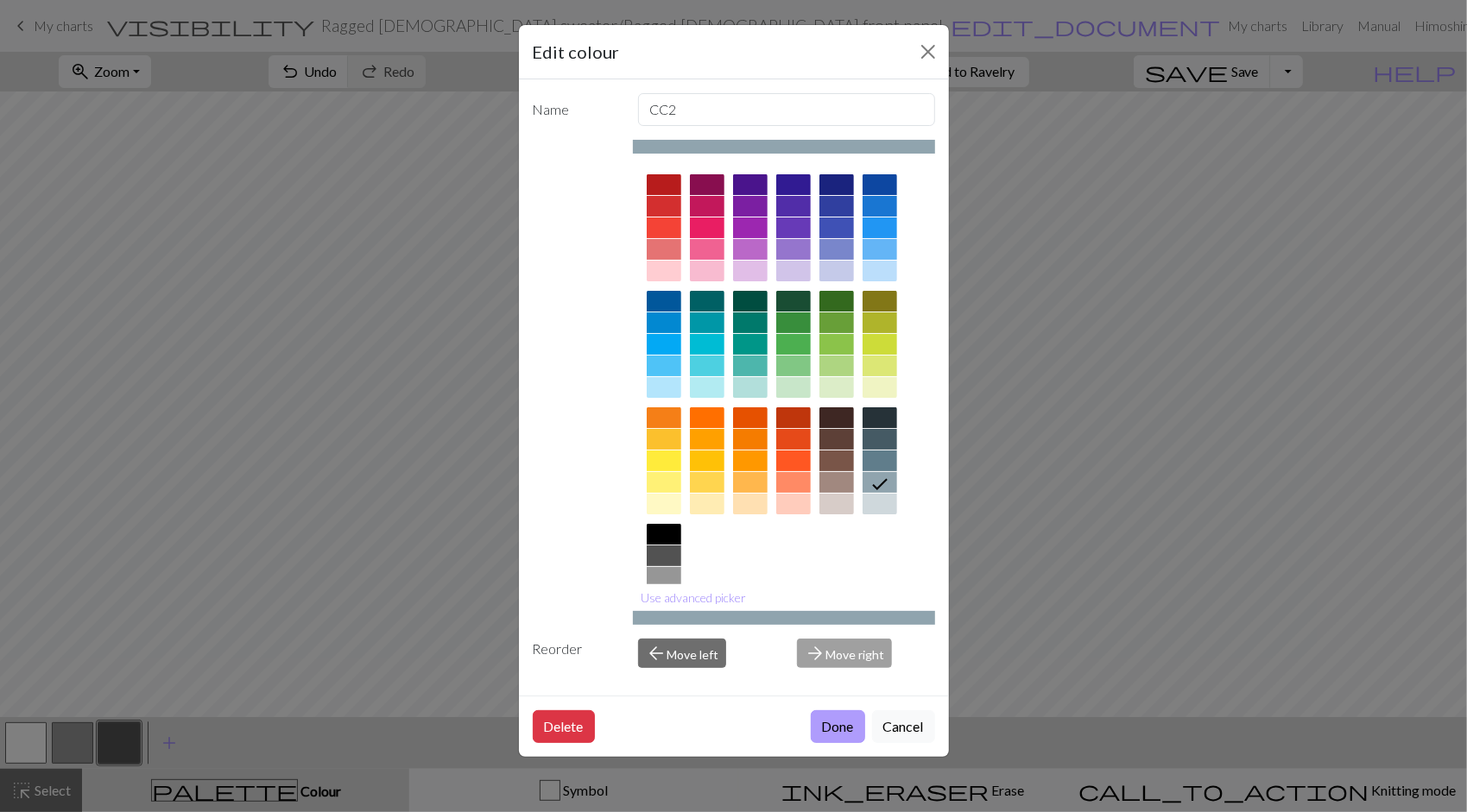
click at [841, 731] on button "Done" at bounding box center [838, 727] width 55 height 33
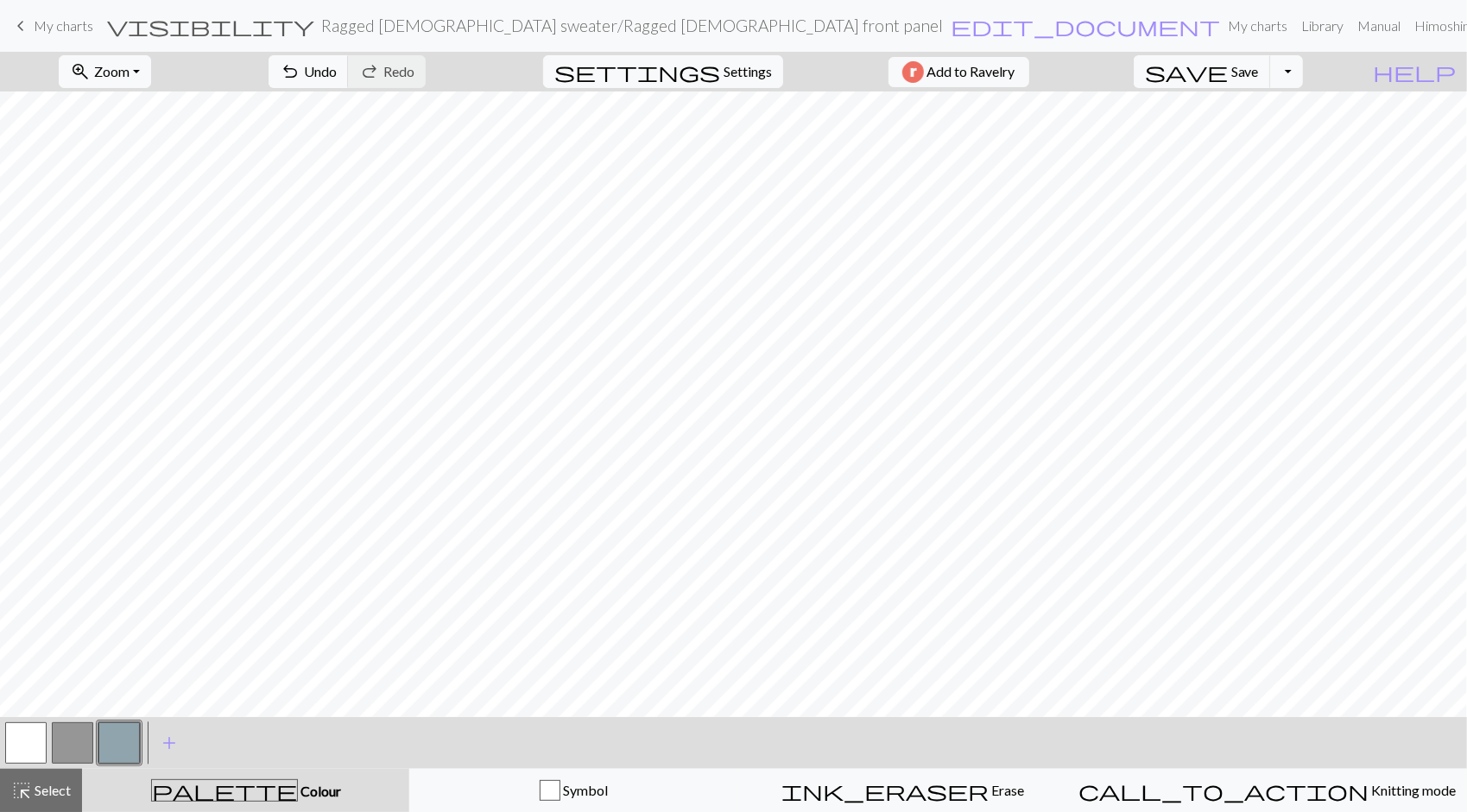
click at [120, 741] on button "button" at bounding box center [119, 743] width 42 height 42
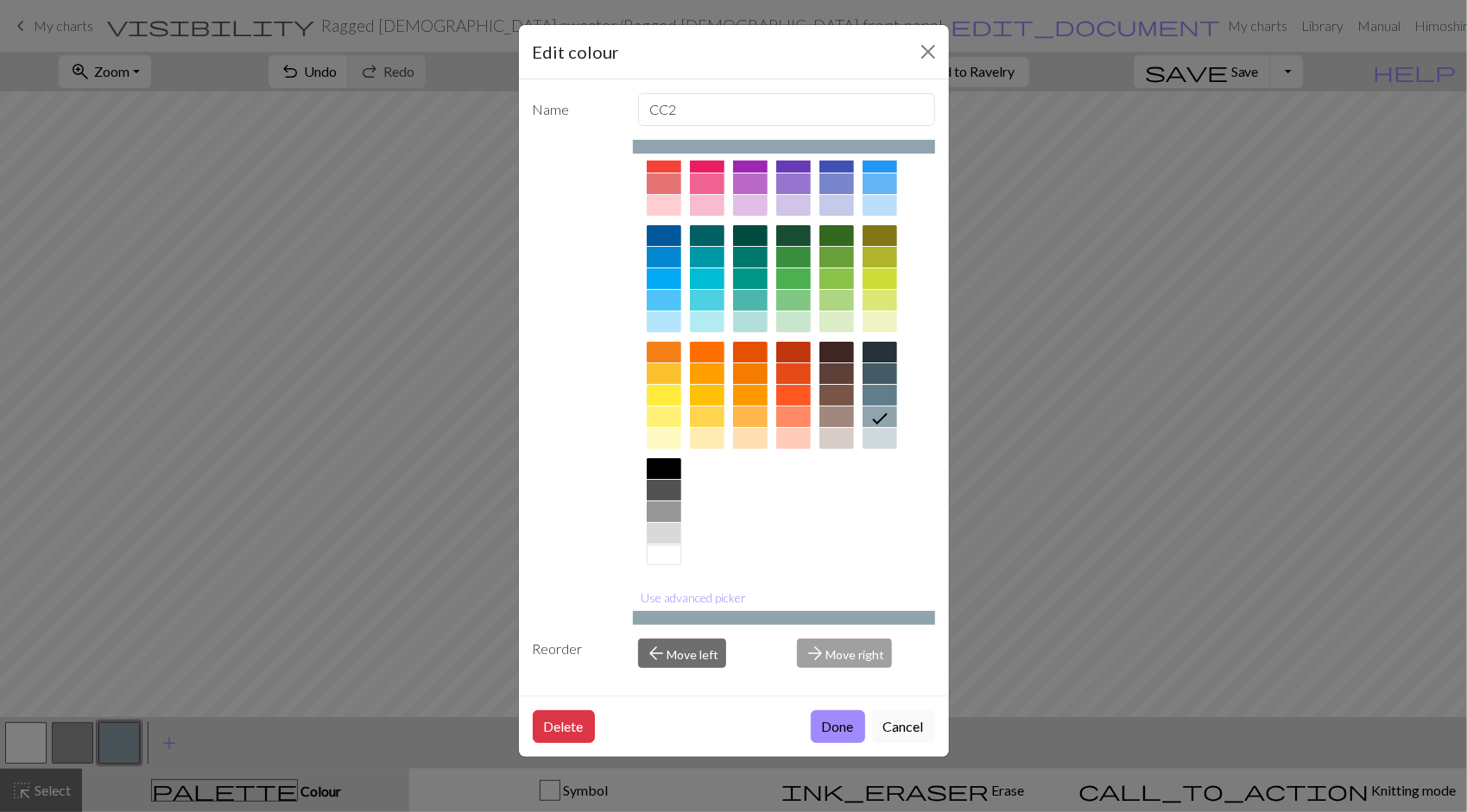
click at [666, 523] on div at bounding box center [663, 533] width 34 height 20
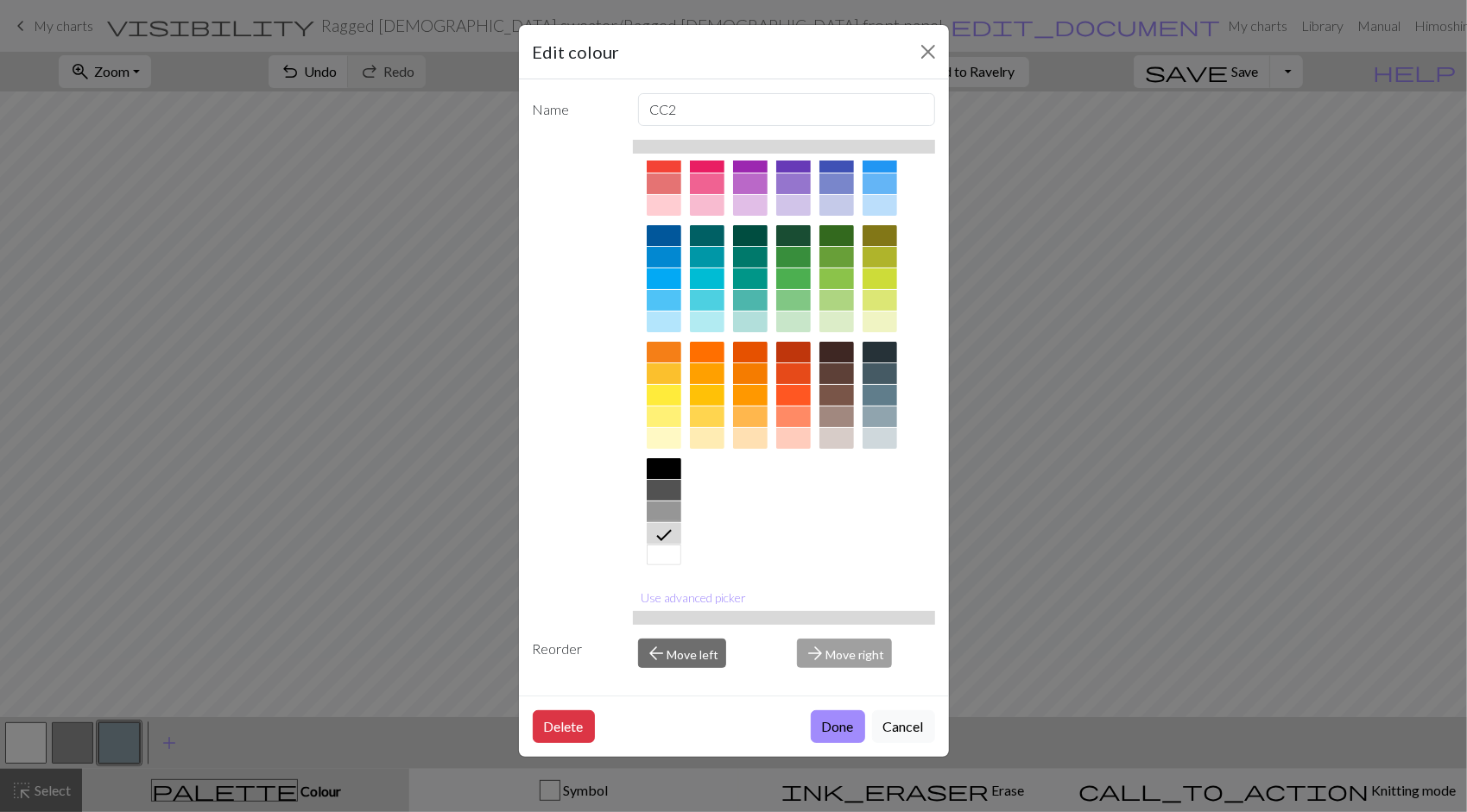
click at [856, 728] on button "Done" at bounding box center [838, 727] width 55 height 33
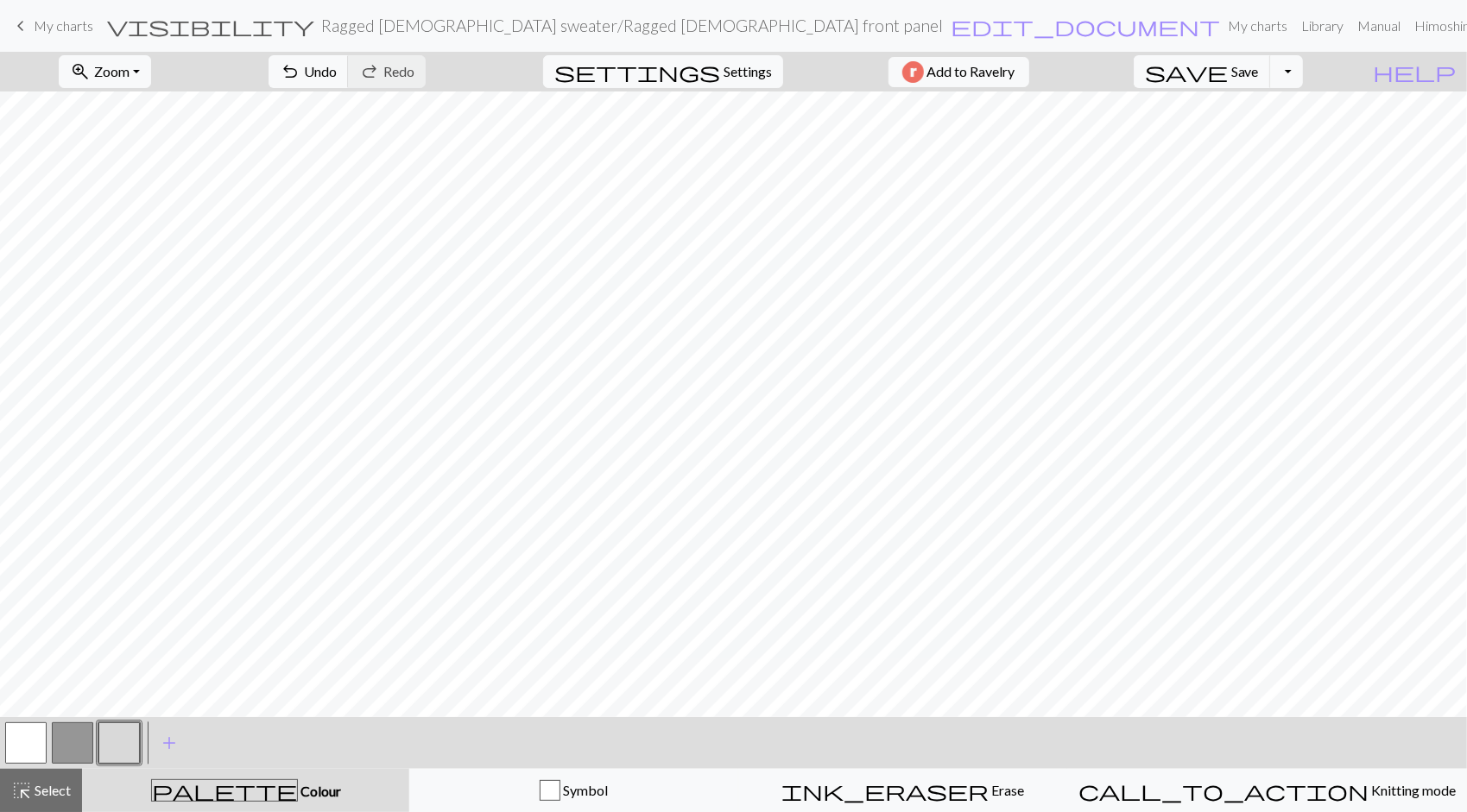
click at [30, 732] on button "button" at bounding box center [26, 743] width 42 height 42
click at [26, 745] on button "button" at bounding box center [26, 743] width 42 height 42
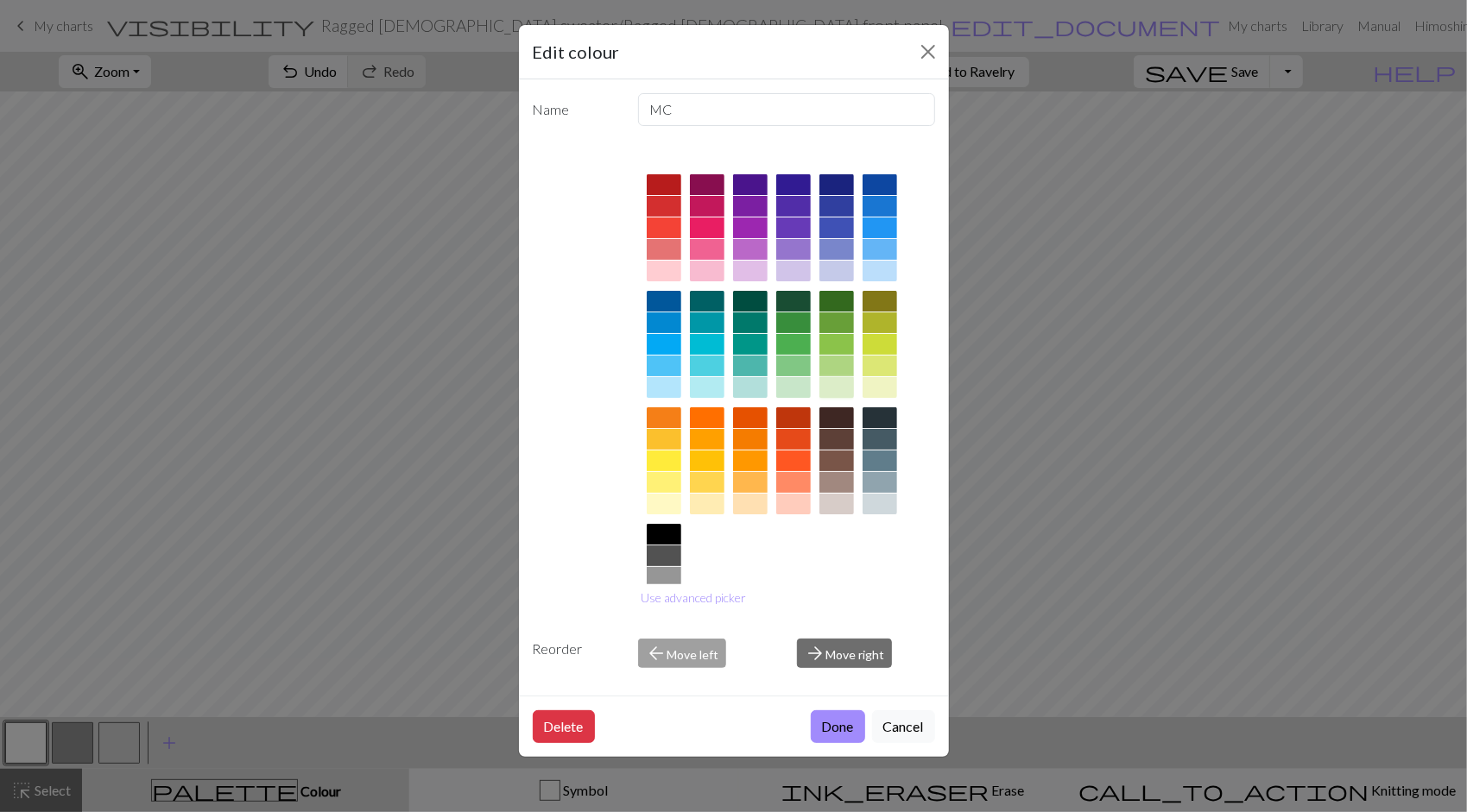
click at [837, 390] on div at bounding box center [836, 387] width 34 height 20
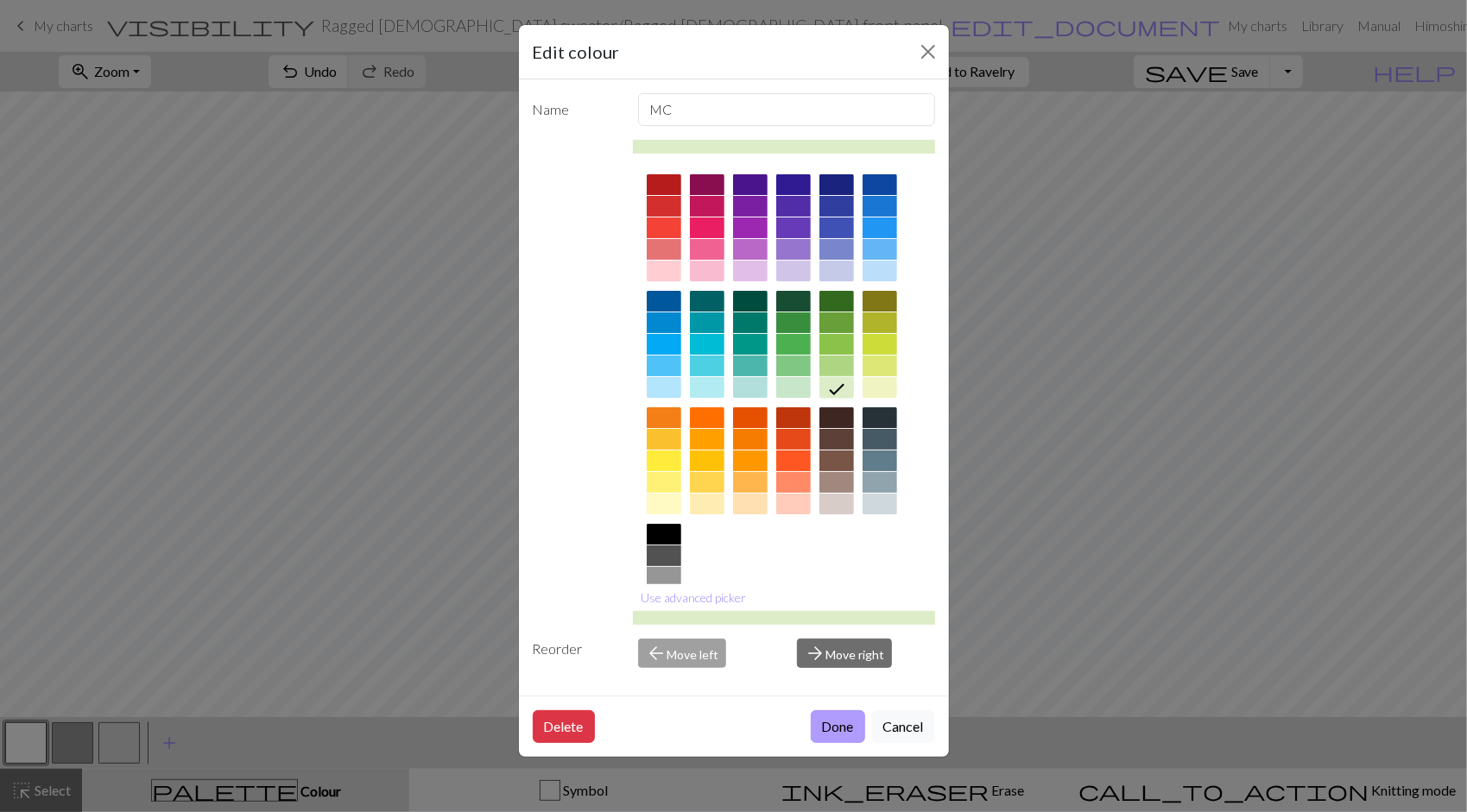
click at [843, 729] on button "Done" at bounding box center [838, 727] width 55 height 33
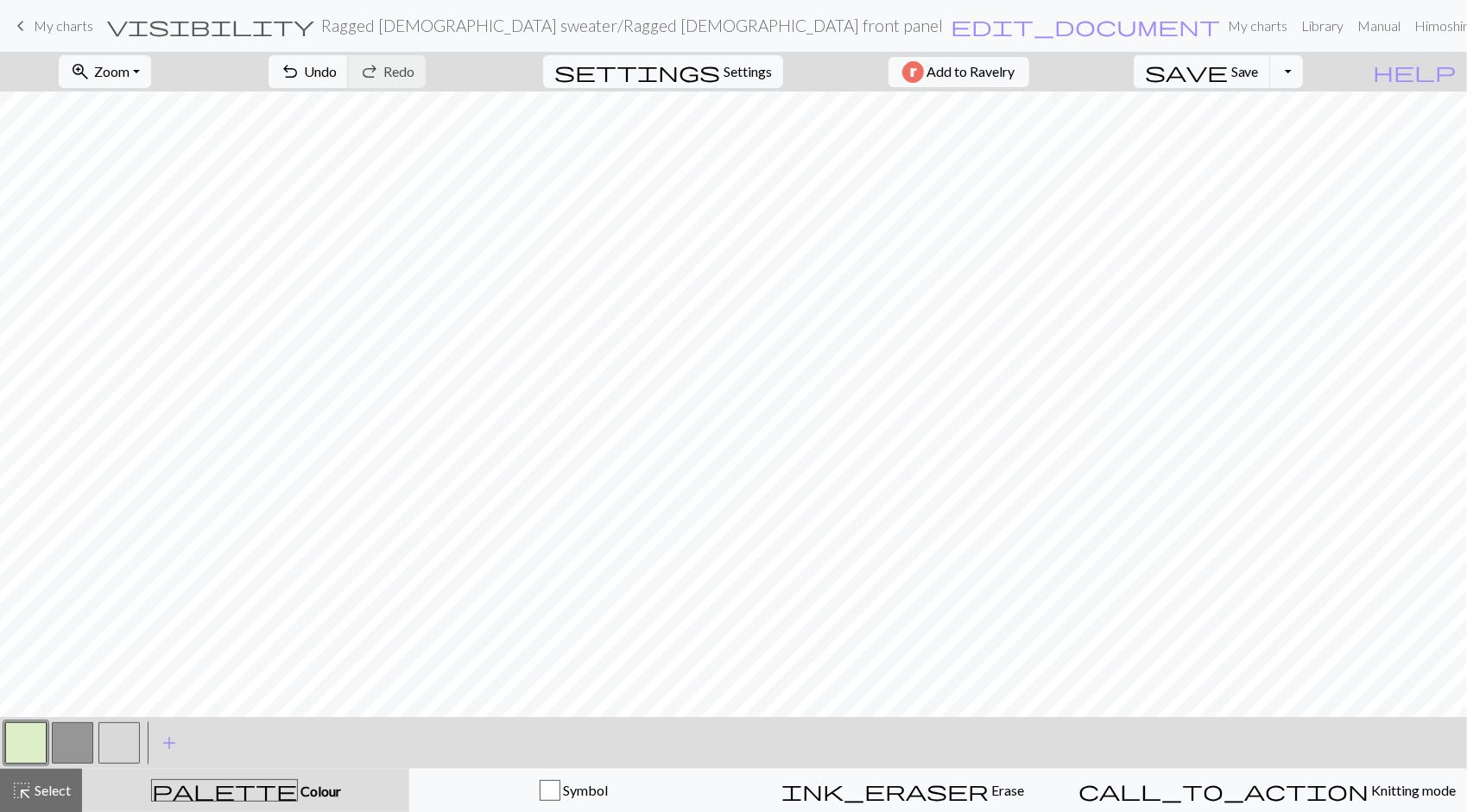
click at [81, 745] on button "button" at bounding box center [72, 743] width 42 height 42
click at [33, 741] on button "button" at bounding box center [26, 743] width 42 height 42
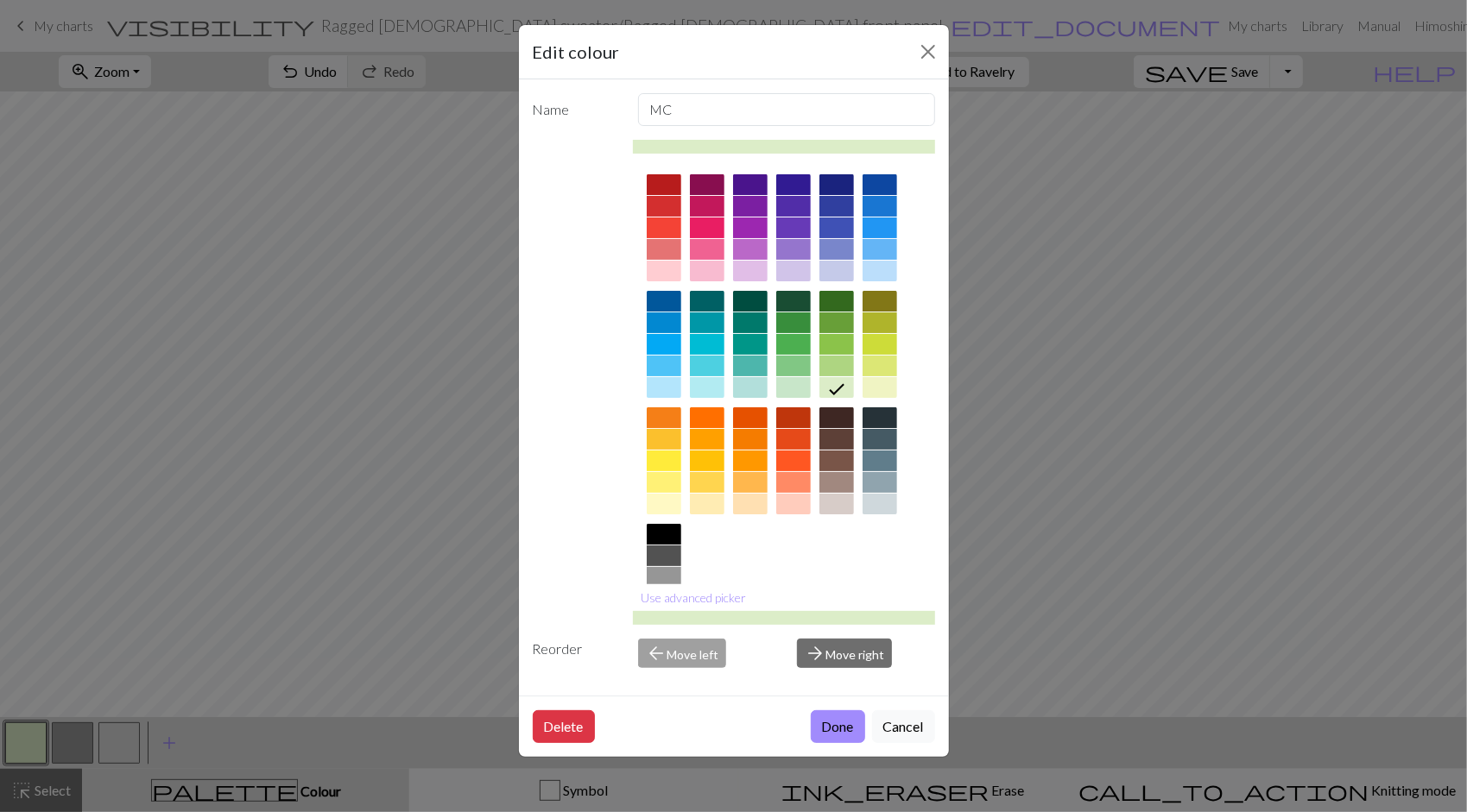
click at [843, 364] on div at bounding box center [836, 366] width 34 height 20
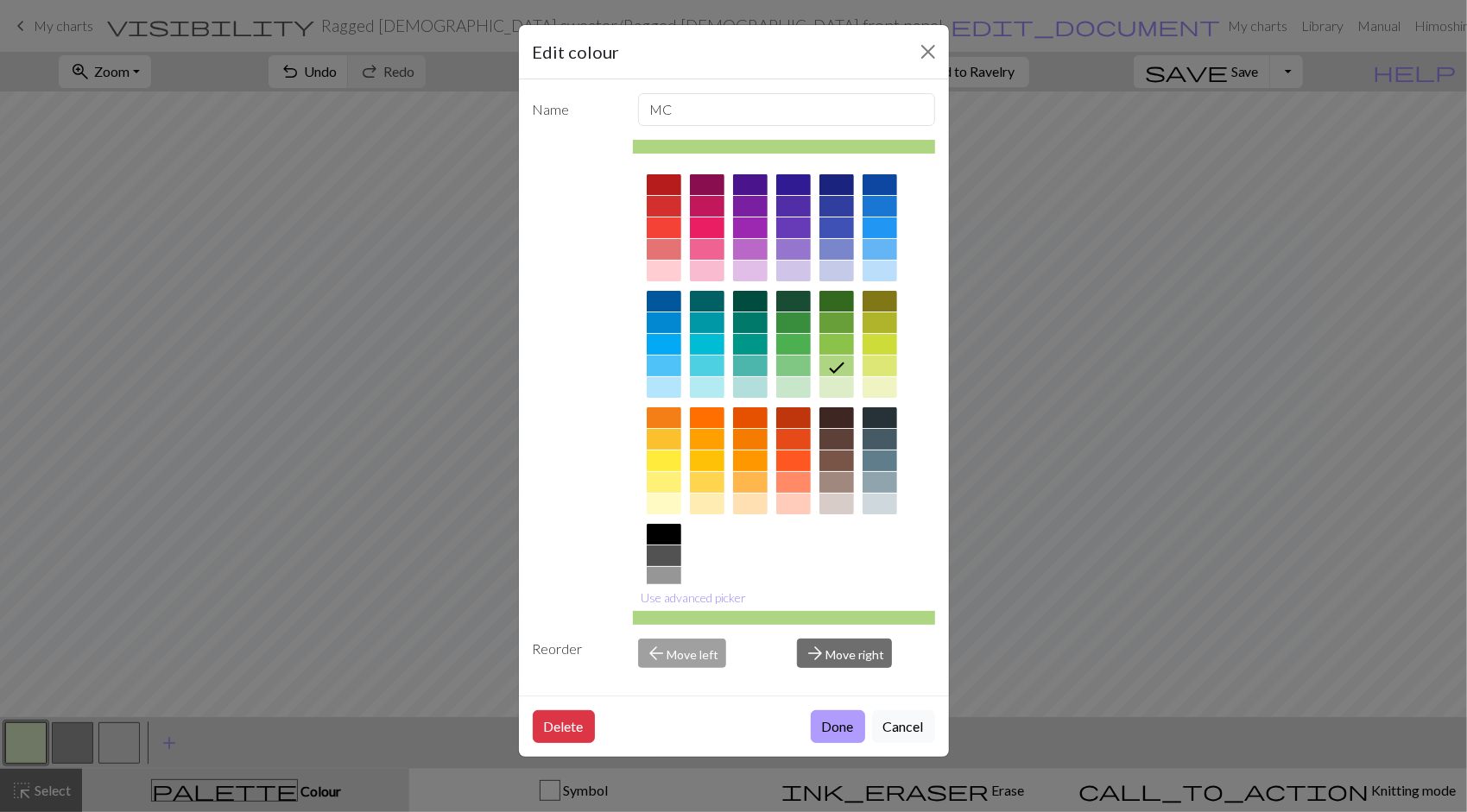
click at [829, 730] on button "Done" at bounding box center [838, 727] width 55 height 33
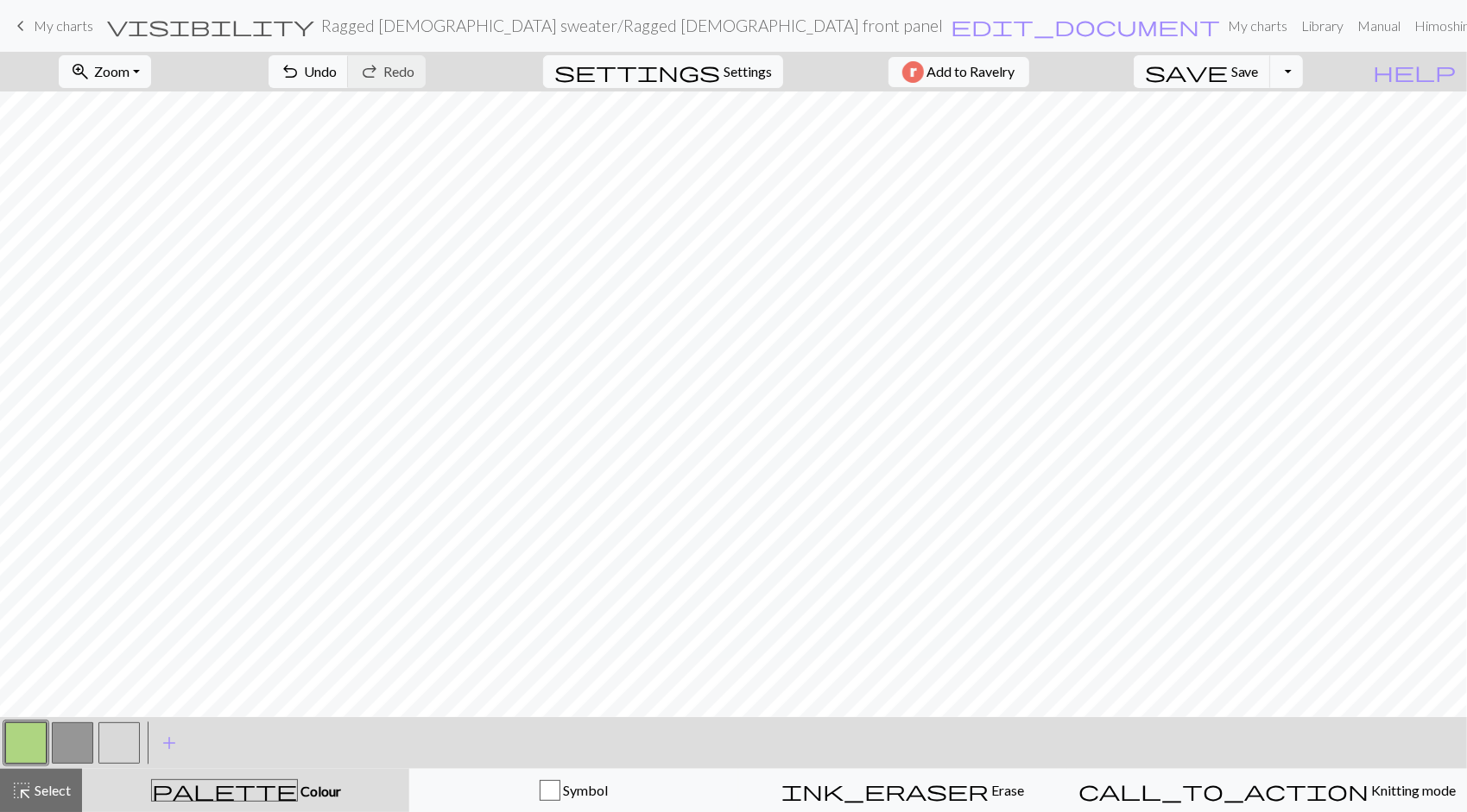
click at [73, 743] on button "button" at bounding box center [72, 743] width 42 height 42
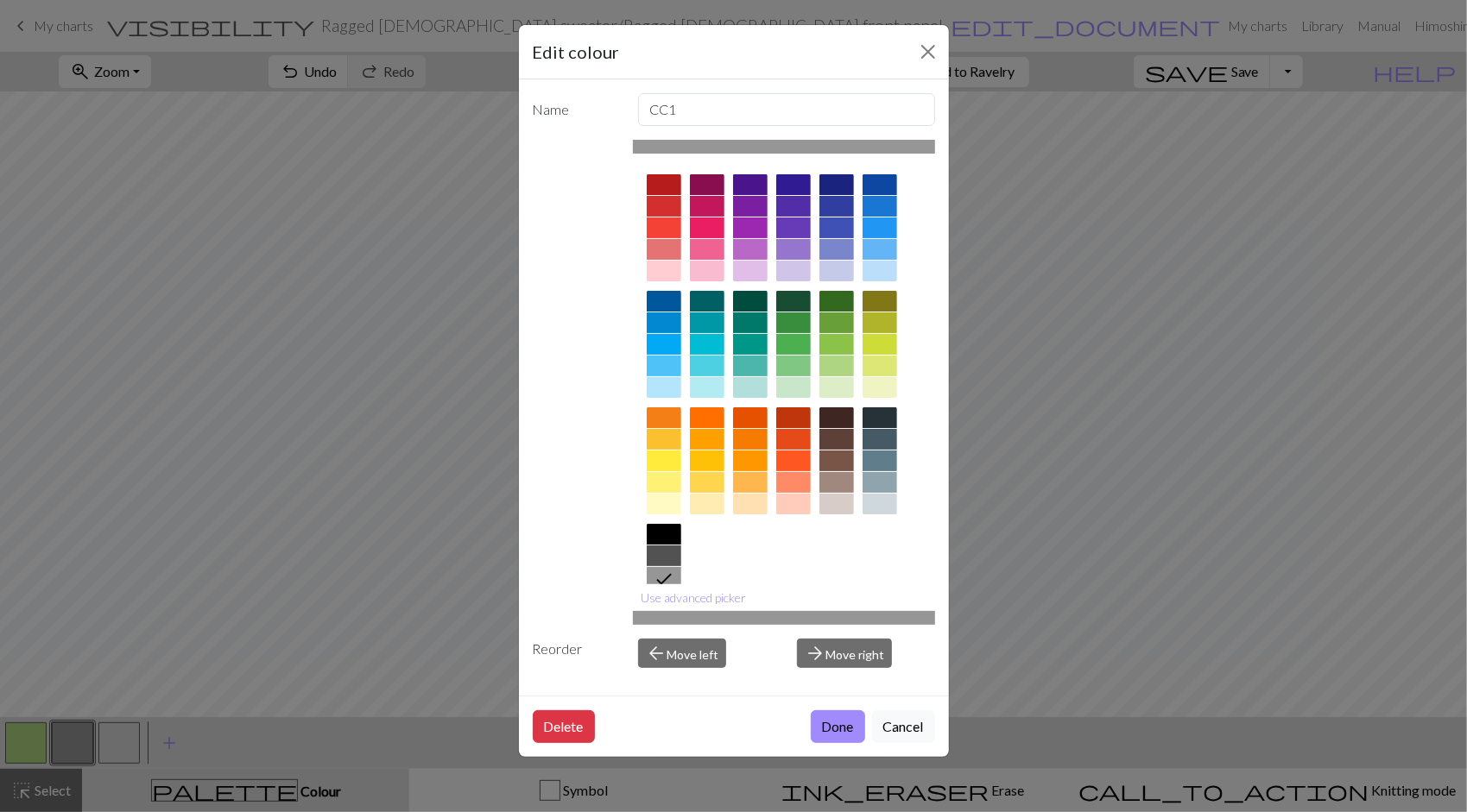
click at [711, 187] on div at bounding box center [707, 185] width 34 height 20
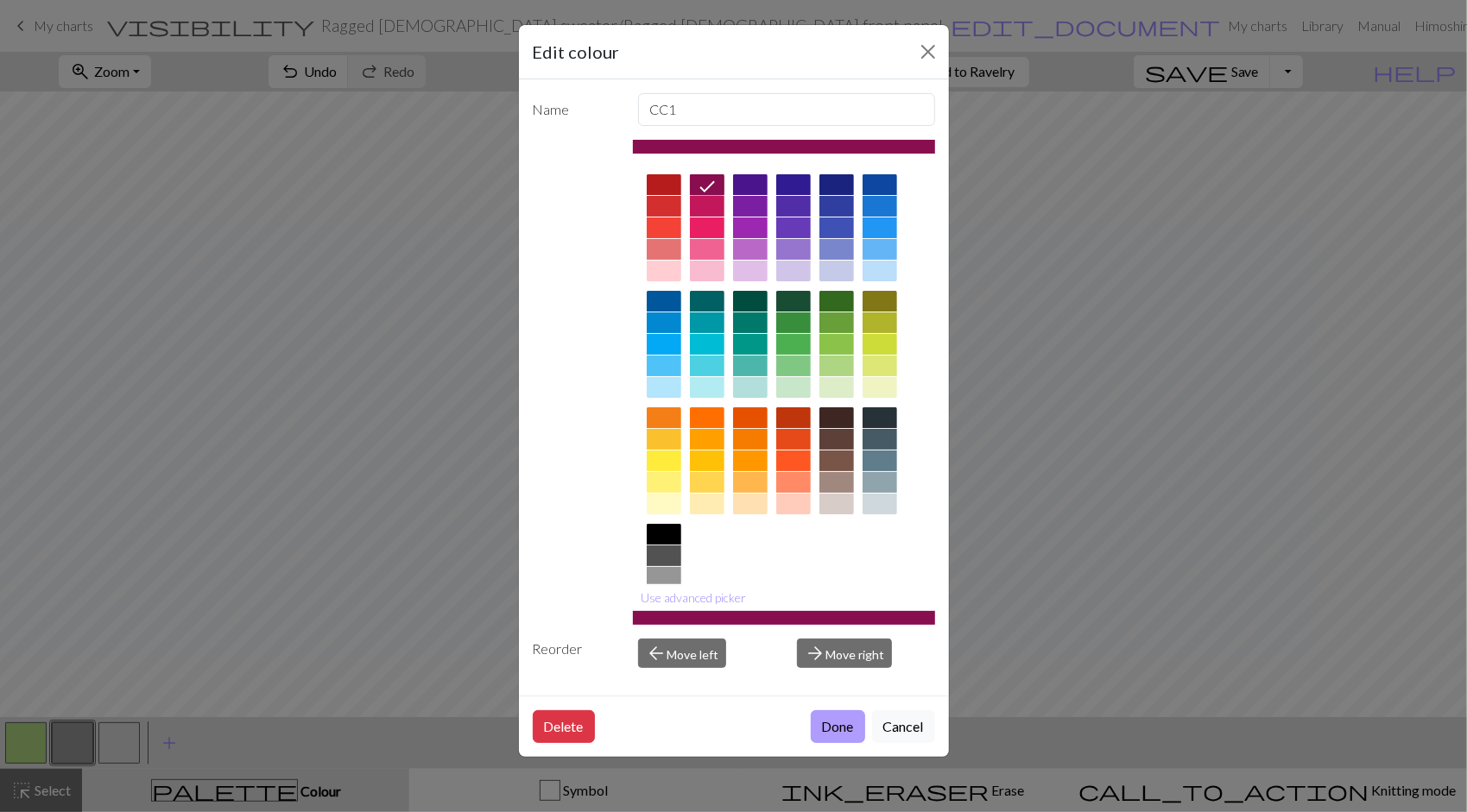
click at [841, 721] on button "Done" at bounding box center [838, 727] width 55 height 33
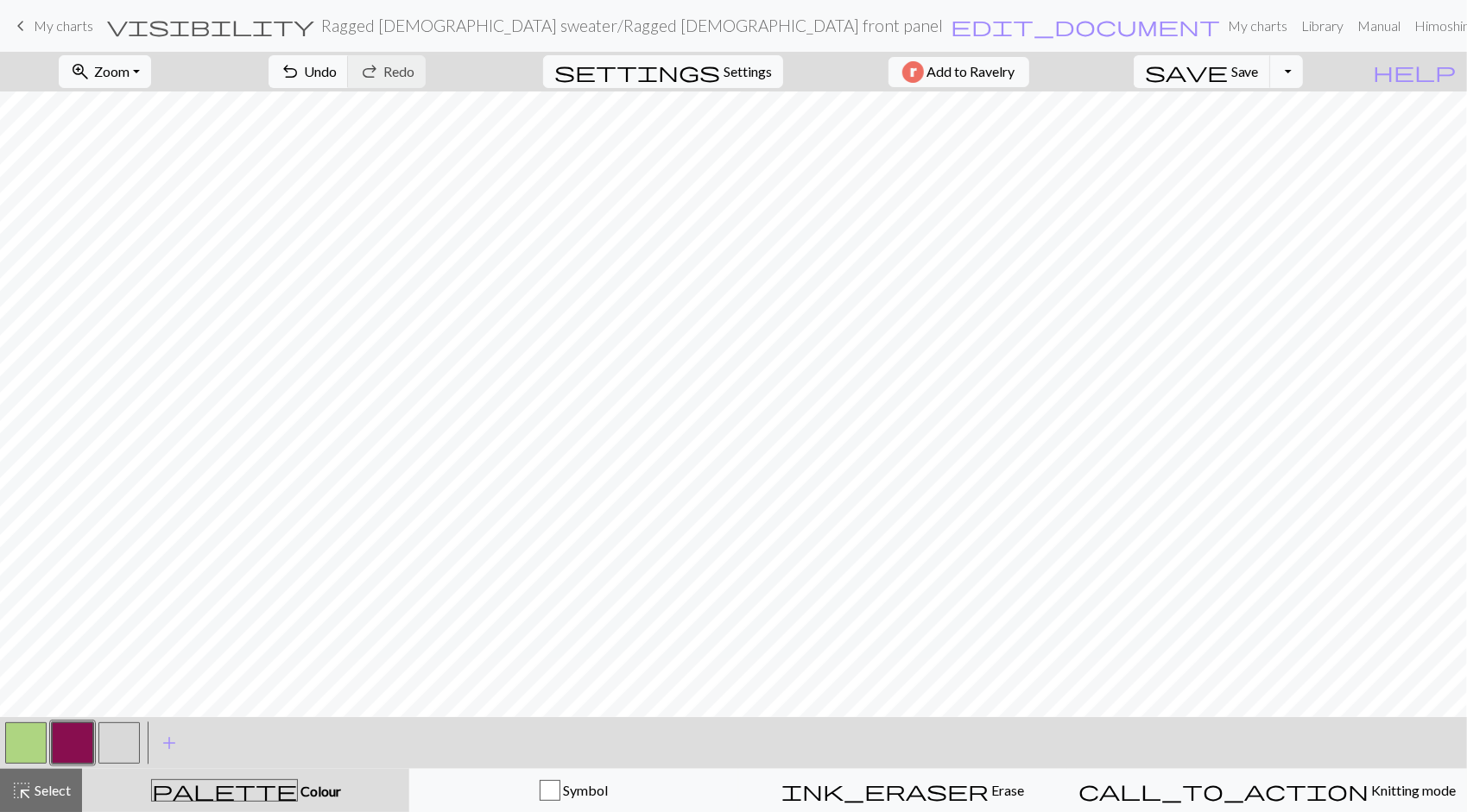
click at [115, 734] on button "button" at bounding box center [119, 743] width 42 height 42
click at [123, 737] on button "button" at bounding box center [119, 743] width 42 height 42
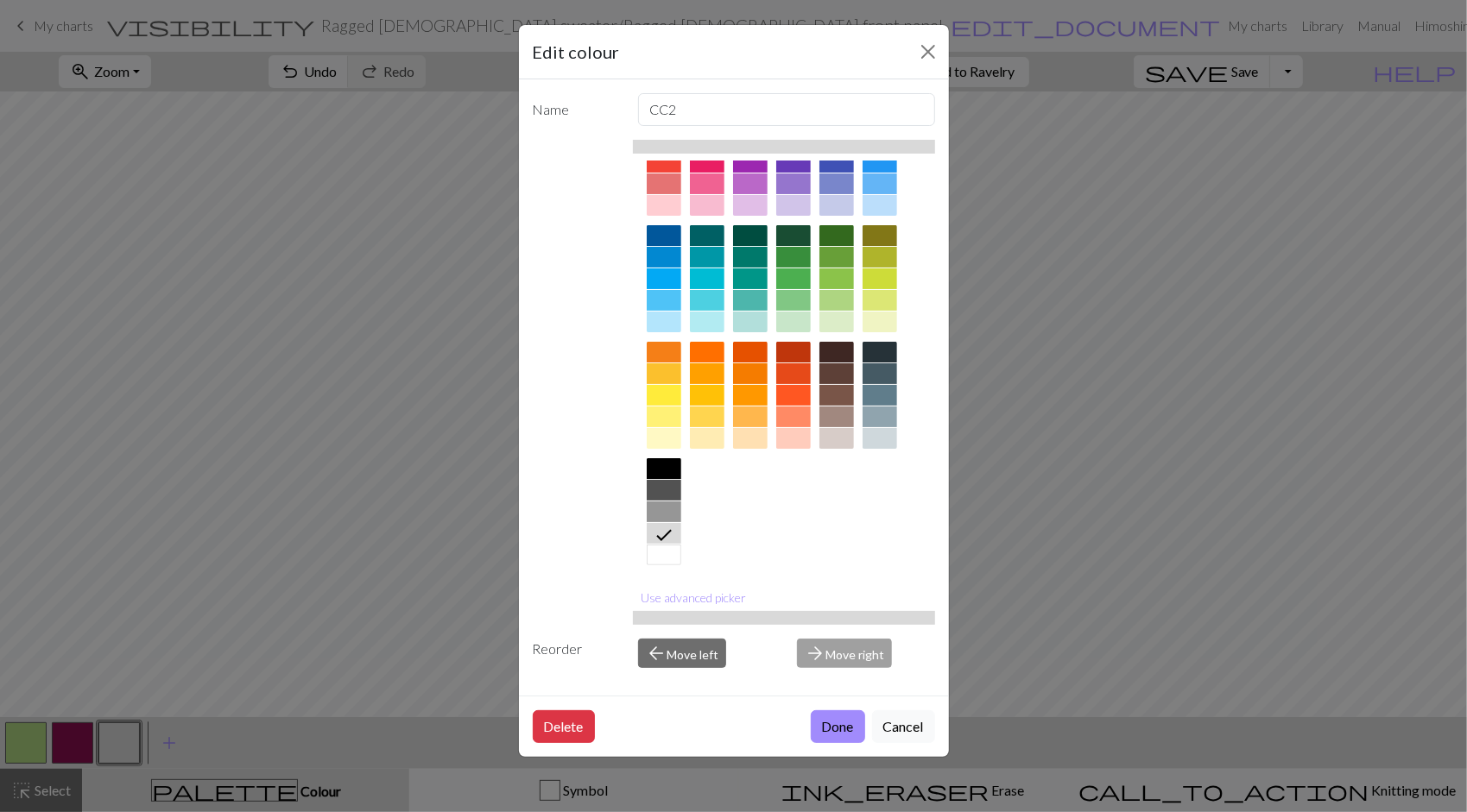
click at [660, 547] on div at bounding box center [663, 555] width 34 height 20
click at [850, 731] on button "Done" at bounding box center [838, 727] width 55 height 33
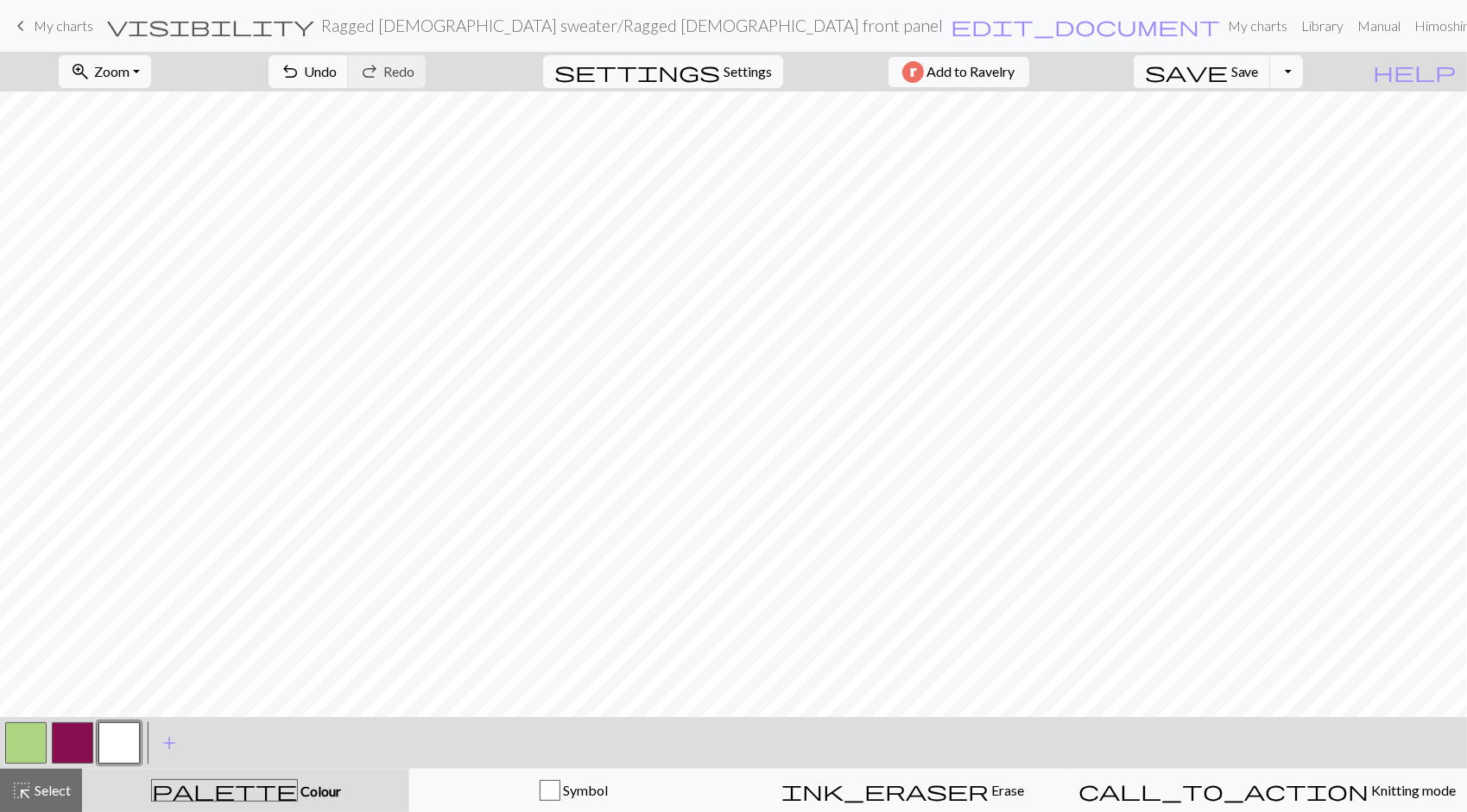
scroll to position [0, 0]
click at [560, 796] on div "button" at bounding box center [550, 791] width 20 height 20
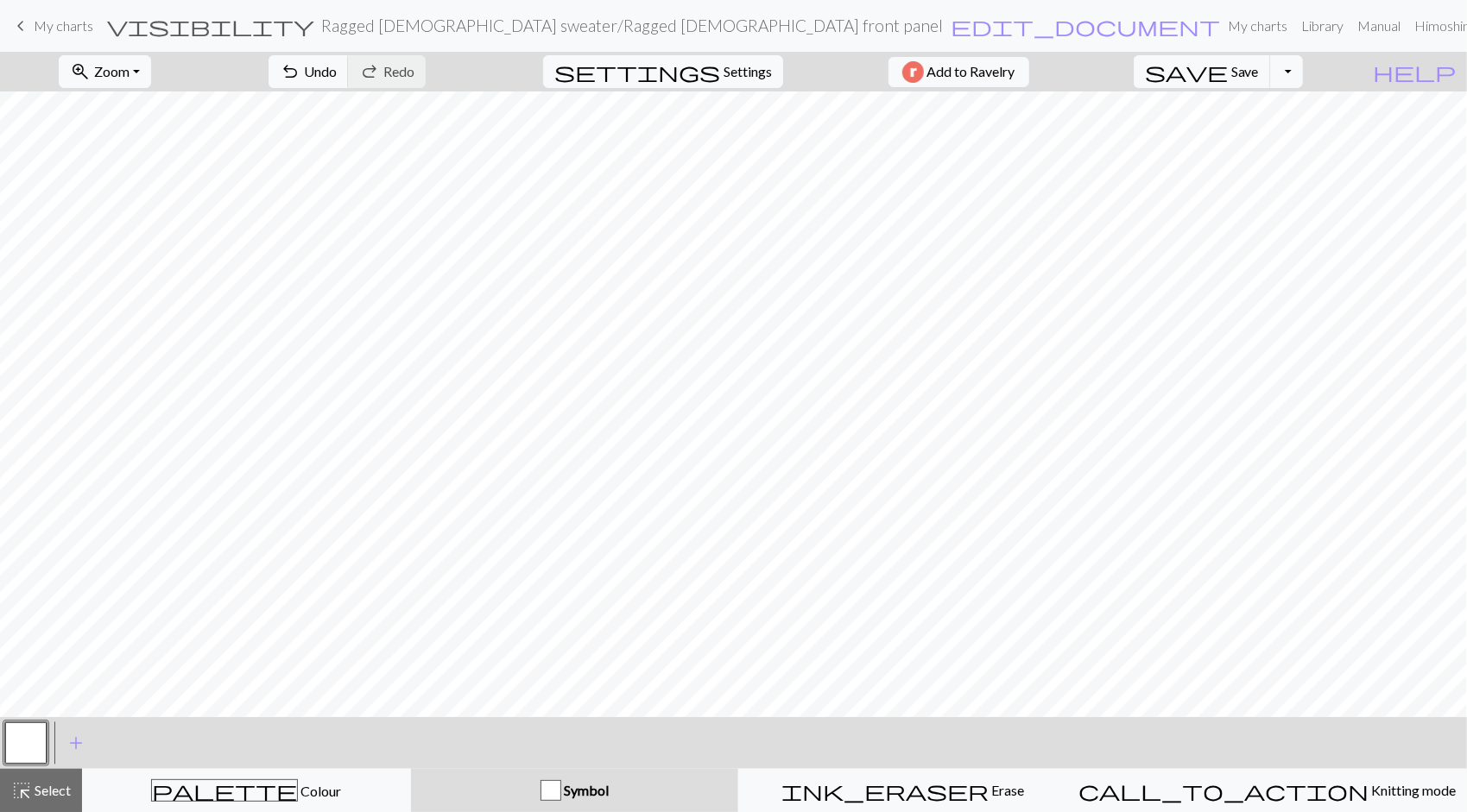
click at [24, 749] on button "button" at bounding box center [26, 743] width 42 height 42
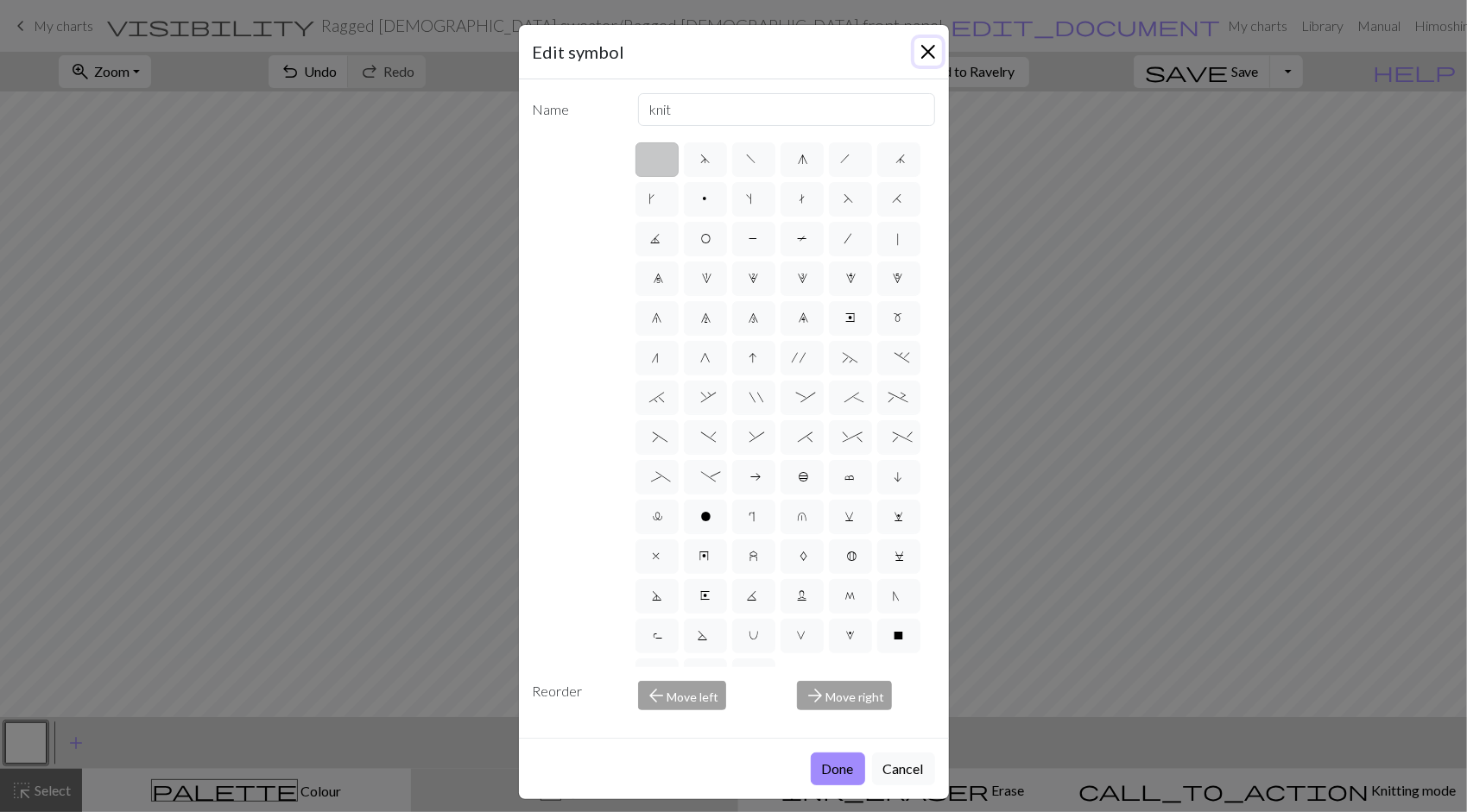
click at [916, 48] on button "Close" at bounding box center [928, 52] width 28 height 28
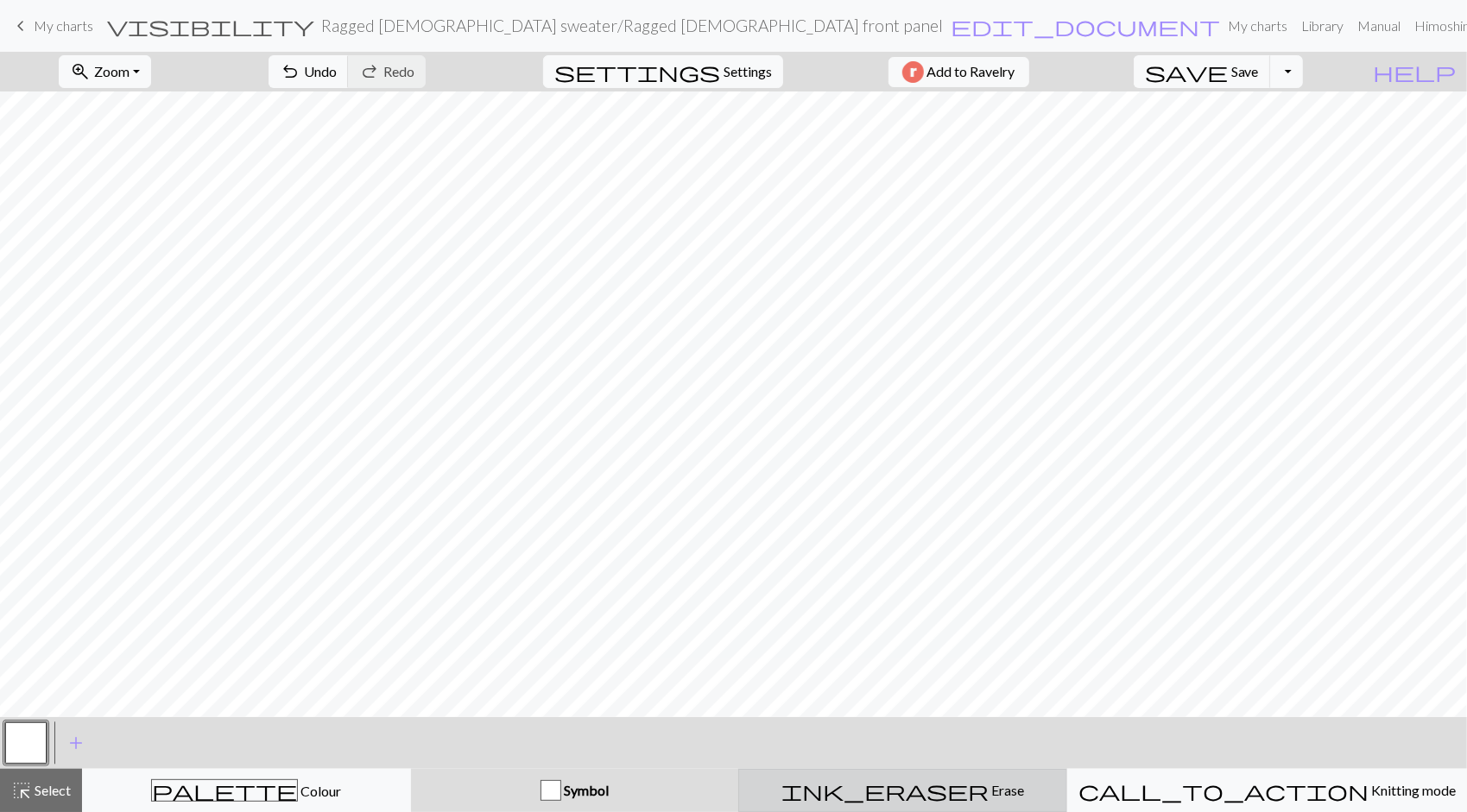
click at [884, 802] on button "ink_eraser Erase Erase" at bounding box center [903, 791] width 329 height 43
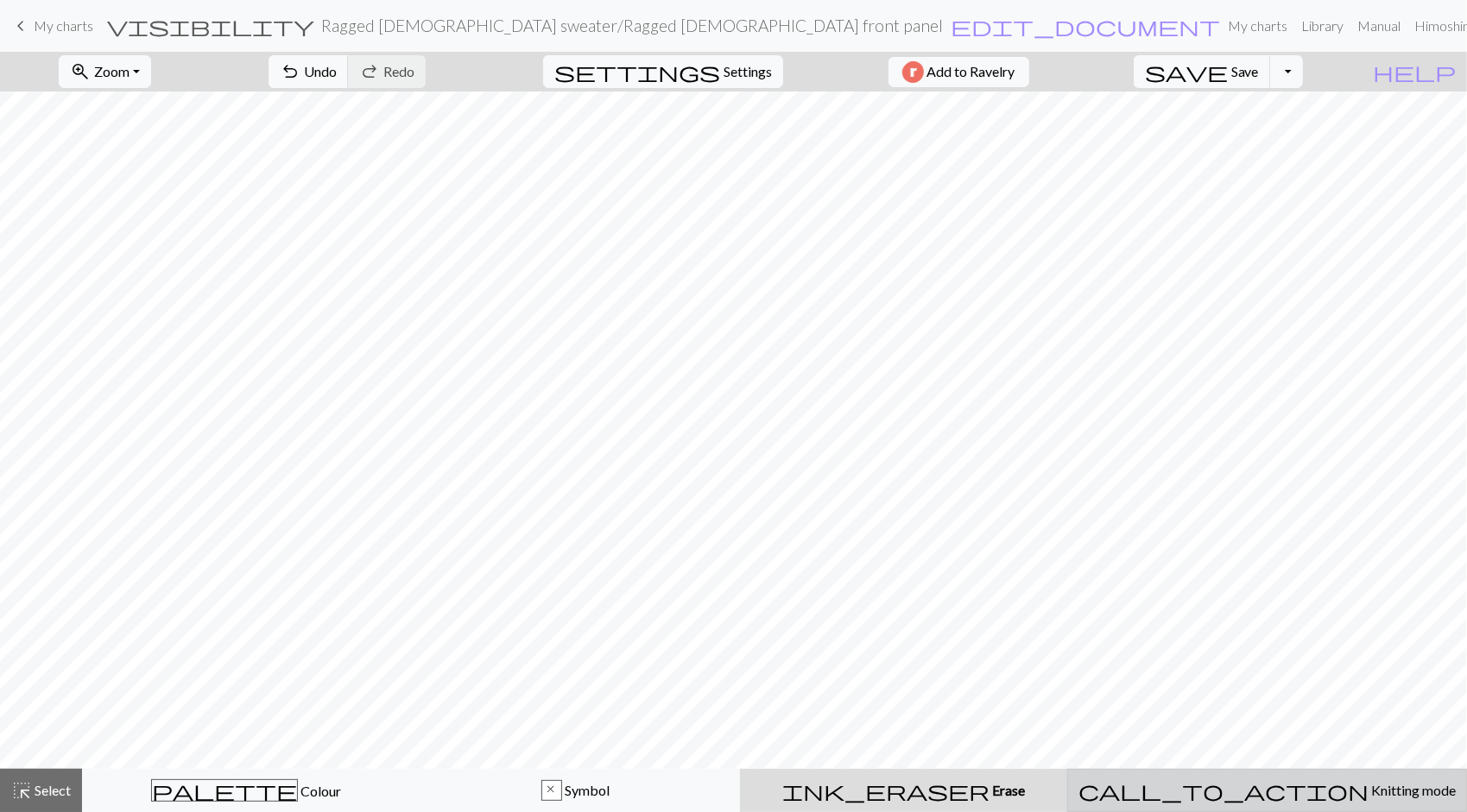
click at [1228, 797] on div "call_to_action Knitting mode Knitting mode" at bounding box center [1267, 791] width 377 height 20
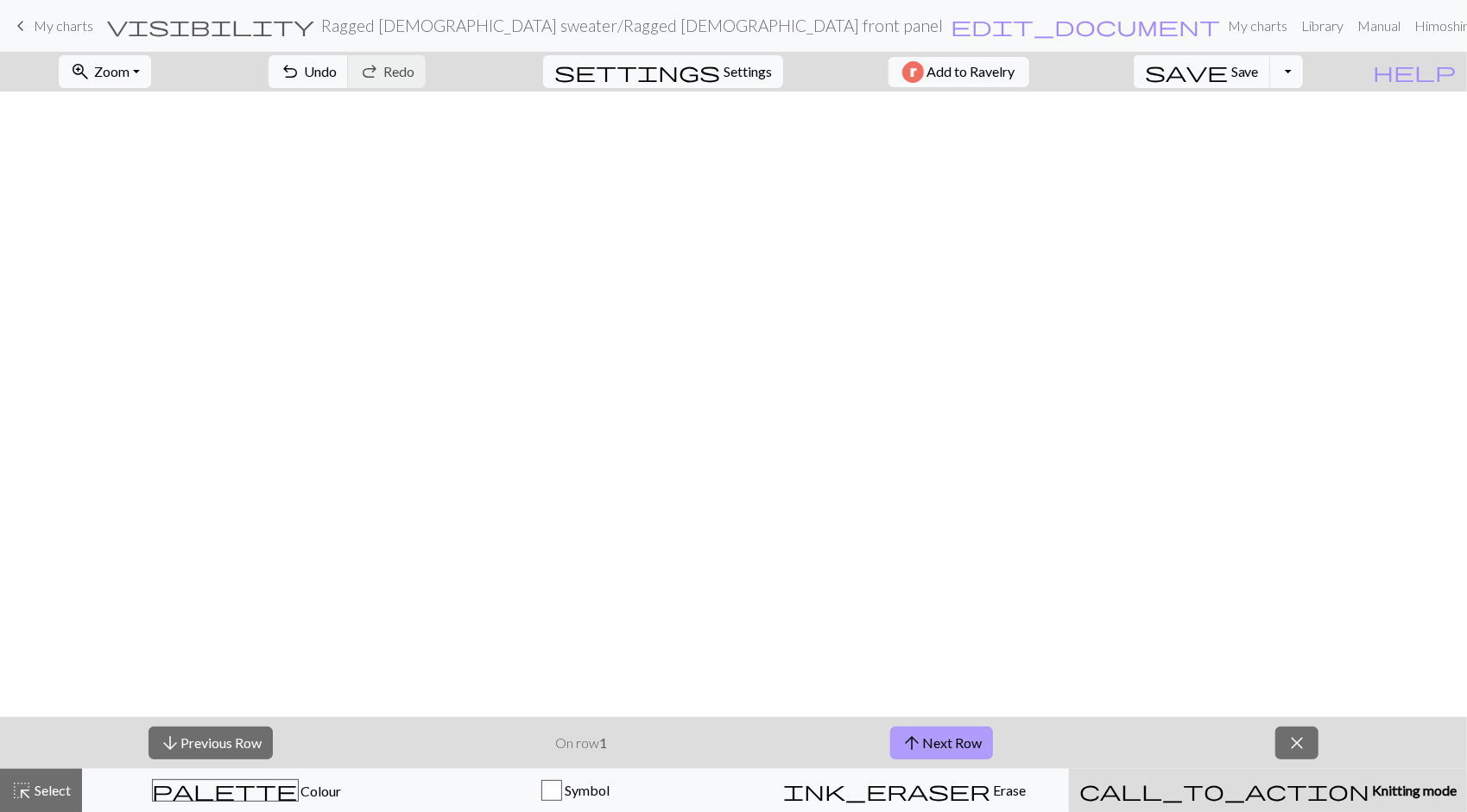
scroll to position [690, 0]
click at [958, 746] on button "arrow_upward Next Row" at bounding box center [940, 744] width 103 height 33
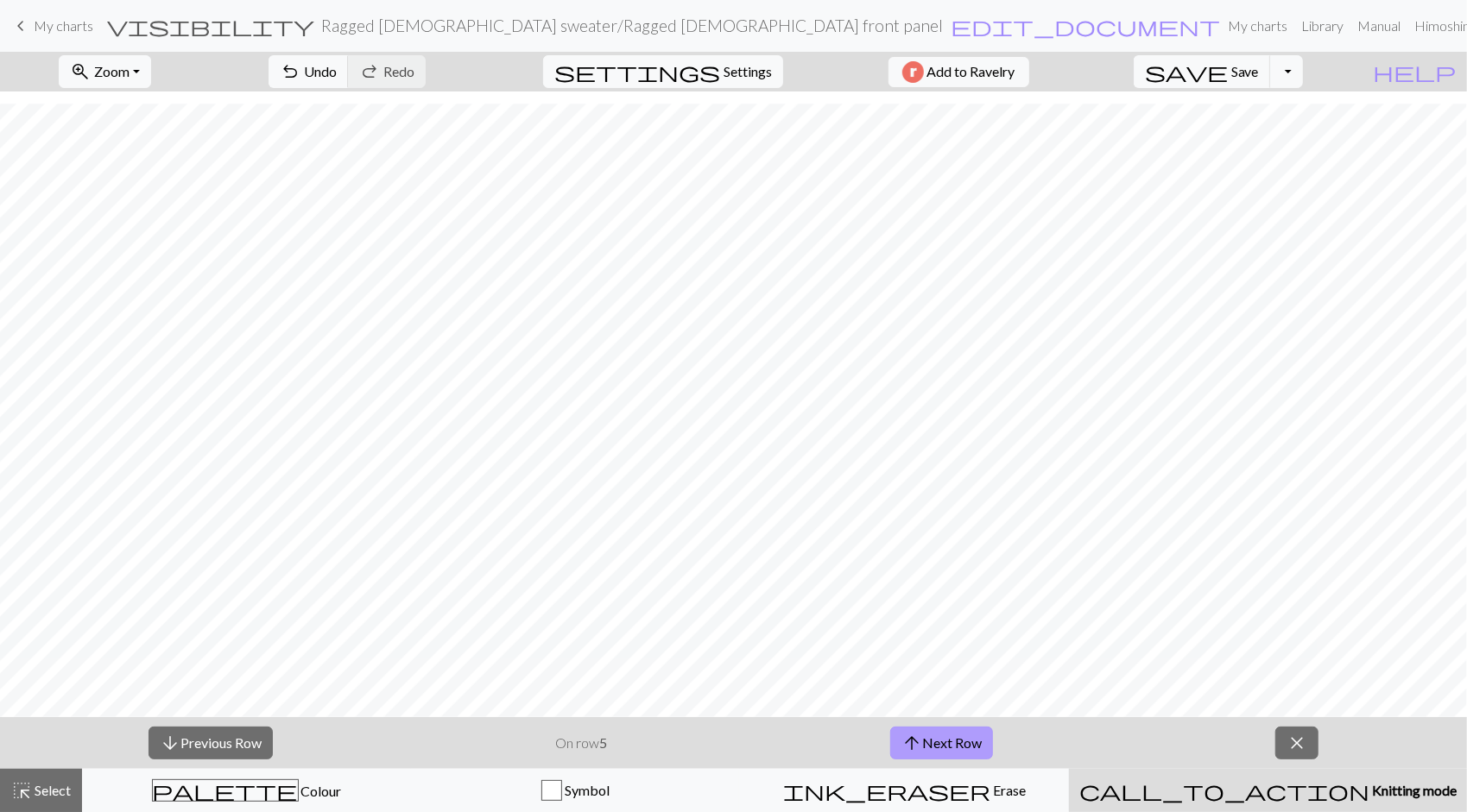
click at [958, 746] on button "arrow_upward Next Row" at bounding box center [940, 744] width 103 height 33
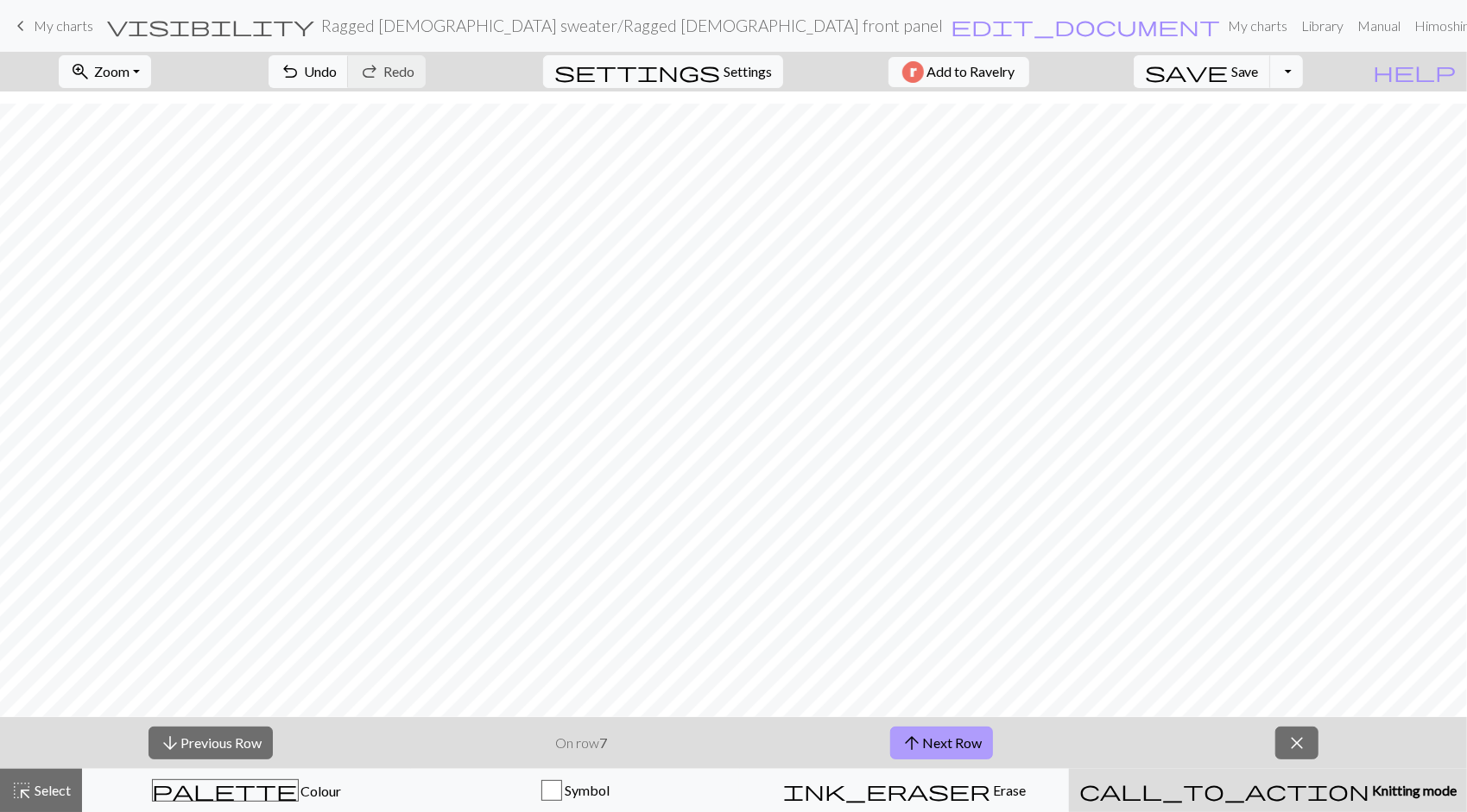
click at [958, 746] on button "arrow_upward Next Row" at bounding box center [940, 744] width 103 height 33
click at [958, 746] on button "arrow_upward Next Row" at bounding box center [943, 744] width 103 height 33
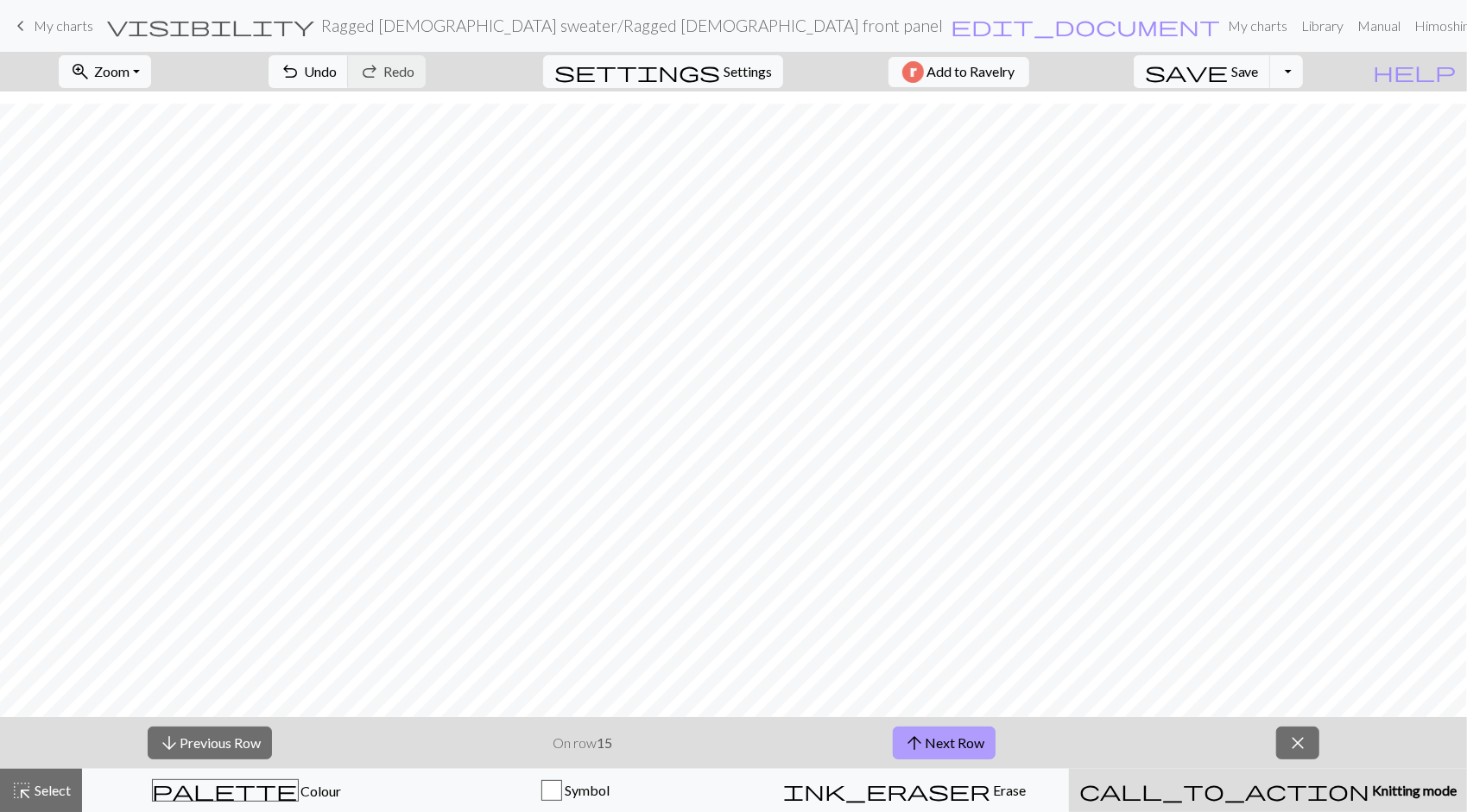
click at [958, 746] on button "arrow_upward Next Row" at bounding box center [943, 744] width 103 height 33
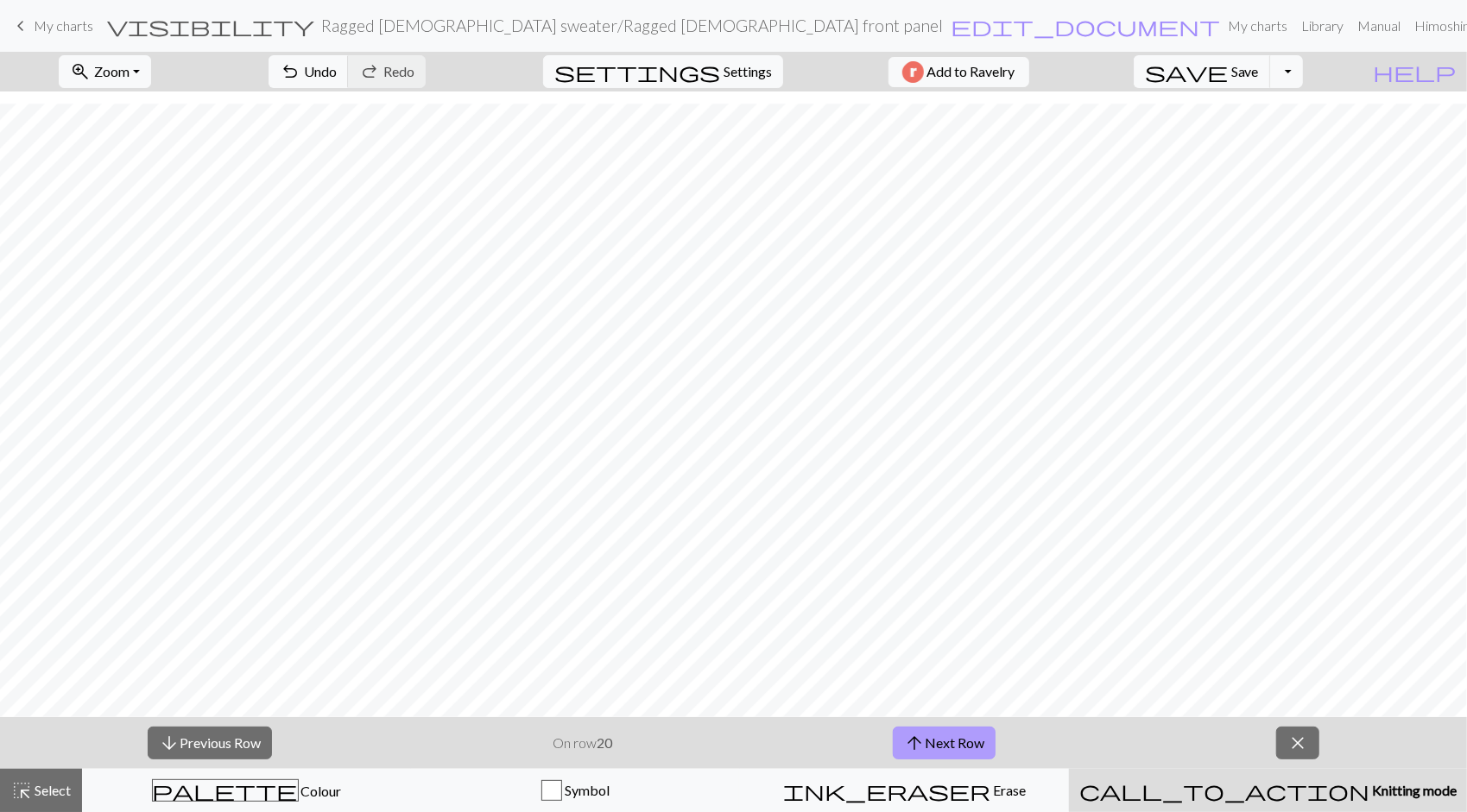
click at [958, 746] on button "arrow_upward Next Row" at bounding box center [943, 744] width 103 height 33
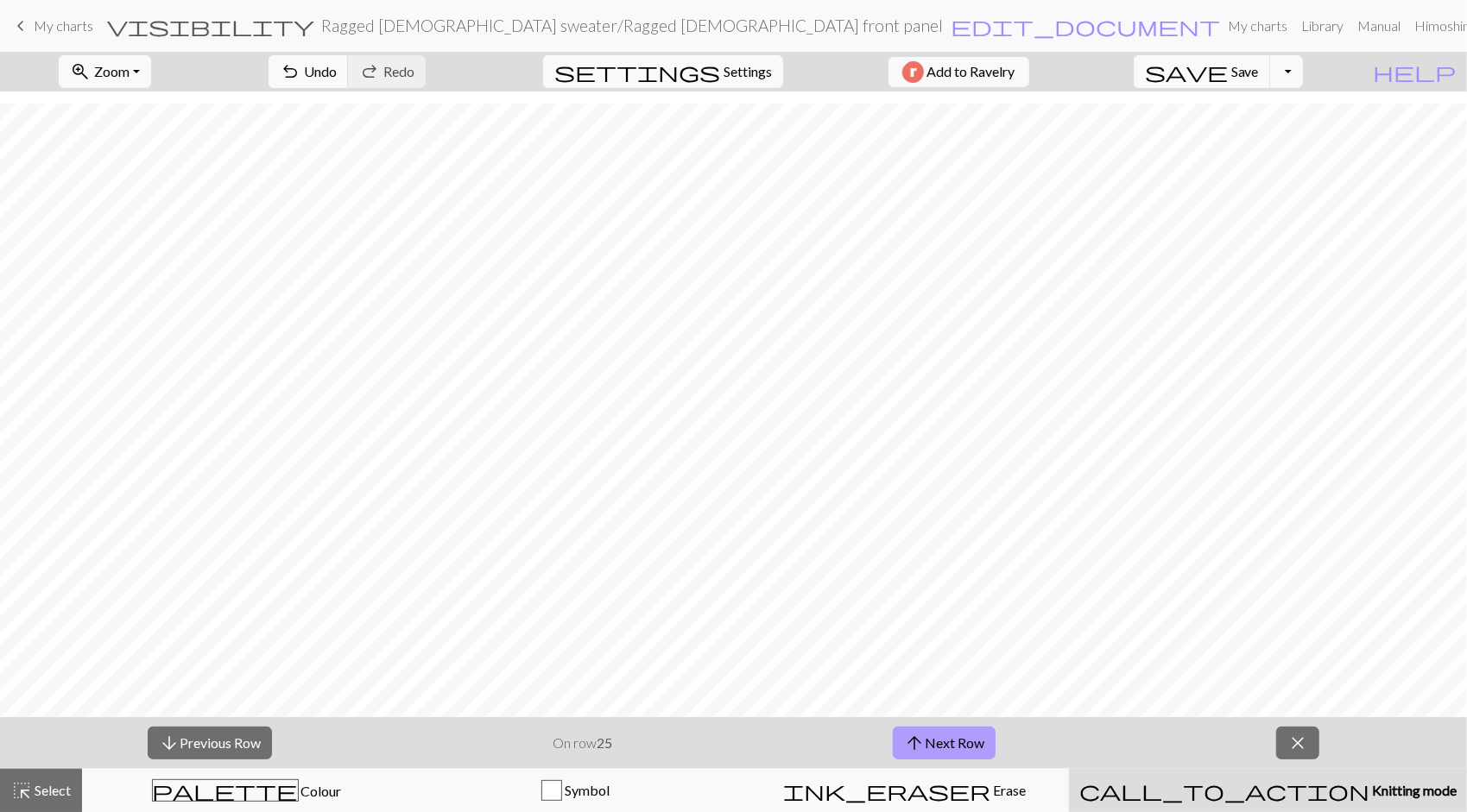
click at [958, 746] on button "arrow_upward Next Row" at bounding box center [943, 744] width 103 height 33
click at [152, 76] on button "zoom_in Zoom Zoom" at bounding box center [105, 72] width 92 height 33
click at [127, 105] on button "Fit all" at bounding box center [127, 109] width 137 height 28
click at [152, 65] on button "zoom_in Zoom Zoom" at bounding box center [105, 72] width 92 height 33
click at [139, 138] on button "Fit width" at bounding box center [127, 137] width 137 height 28
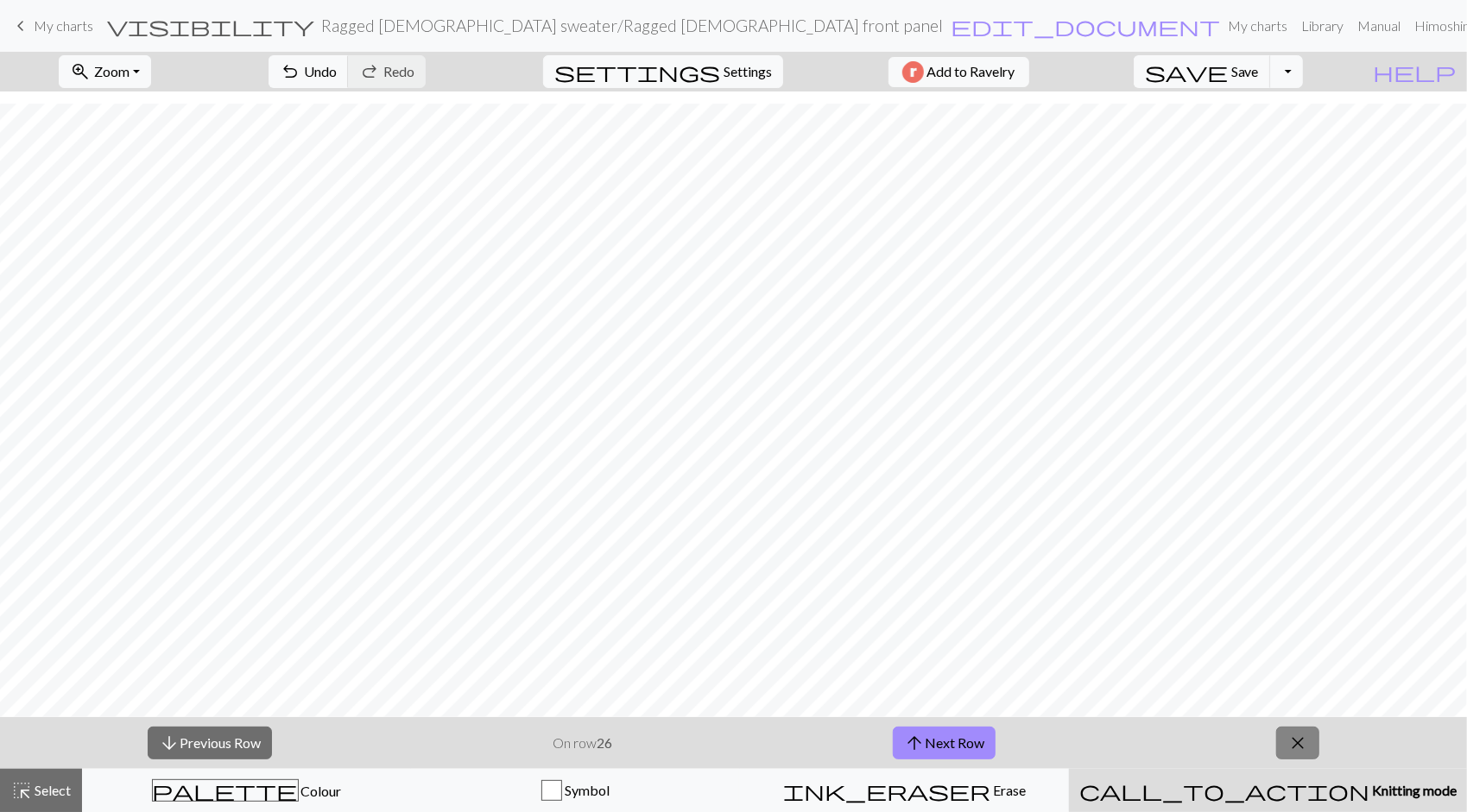
click at [1298, 741] on span "close" at bounding box center [1297, 744] width 20 height 24
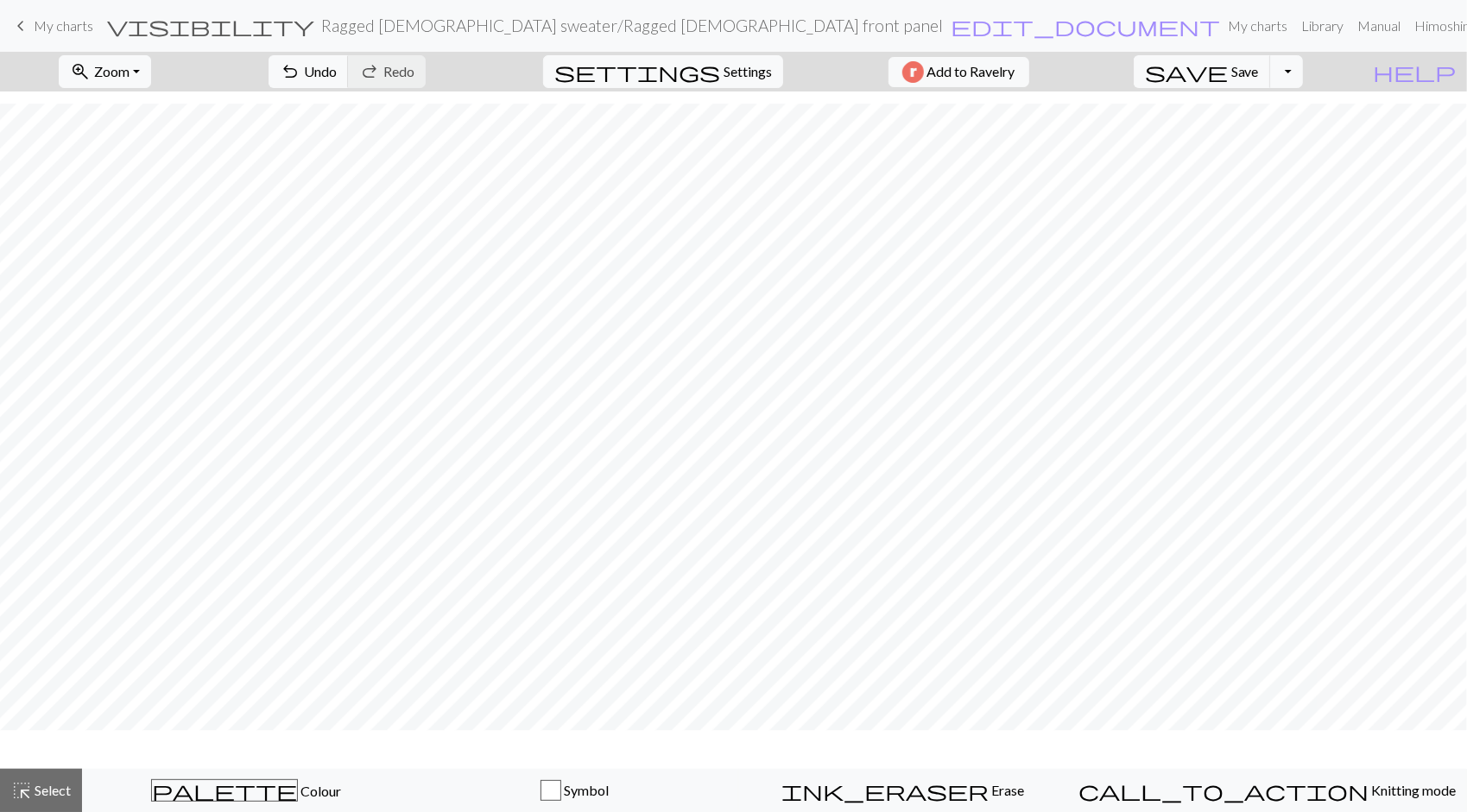
scroll to position [638, 0]
click at [129, 72] on span "Zoom" at bounding box center [112, 71] width 35 height 17
click at [126, 134] on button "Fit width" at bounding box center [127, 137] width 137 height 28
click at [129, 72] on span "Zoom" at bounding box center [112, 71] width 35 height 17
click at [130, 163] on button "Fit height" at bounding box center [127, 164] width 137 height 28
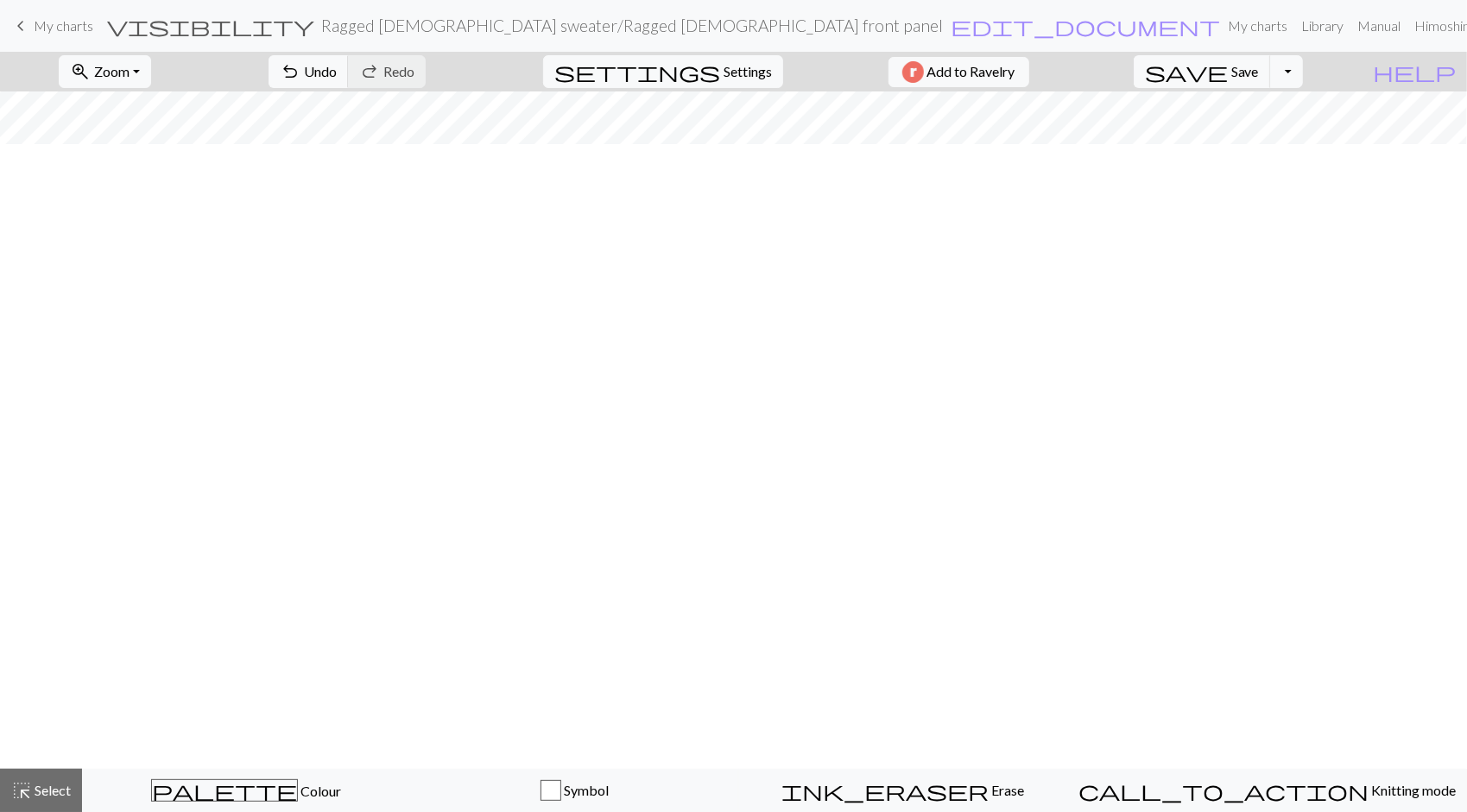
scroll to position [0, 0]
click at [1259, 72] on span "Save" at bounding box center [1245, 71] width 28 height 17
click at [1252, 60] on div "Chart saved" at bounding box center [734, 34] width 1467 height 68
click at [1303, 71] on button "Toggle Dropdown" at bounding box center [1287, 72] width 33 height 33
click at [58, 21] on span "My charts" at bounding box center [63, 26] width 59 height 17
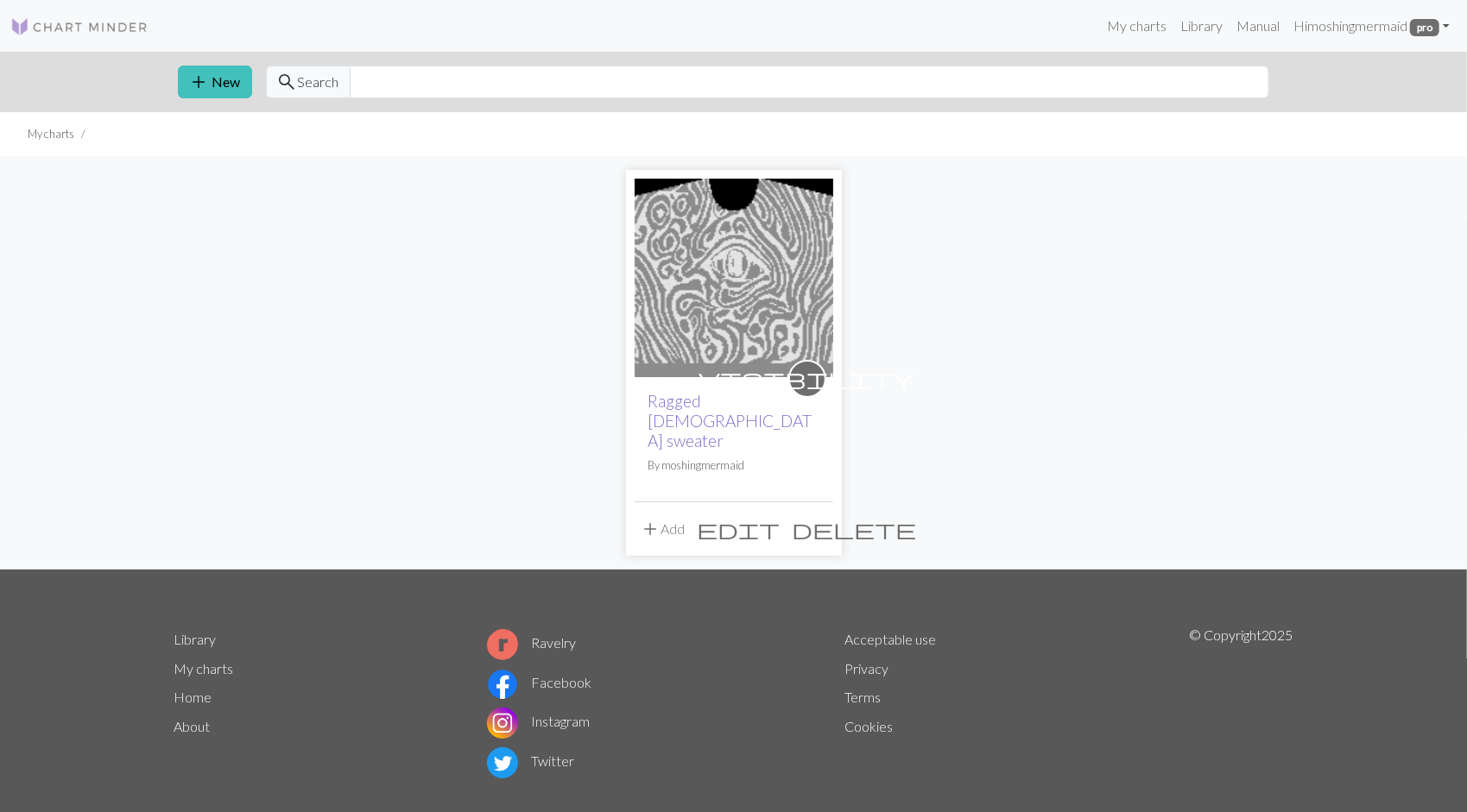
click at [697, 399] on link "Ragged [DEMOGRAPHIC_DATA] sweater" at bounding box center [731, 420] width 164 height 59
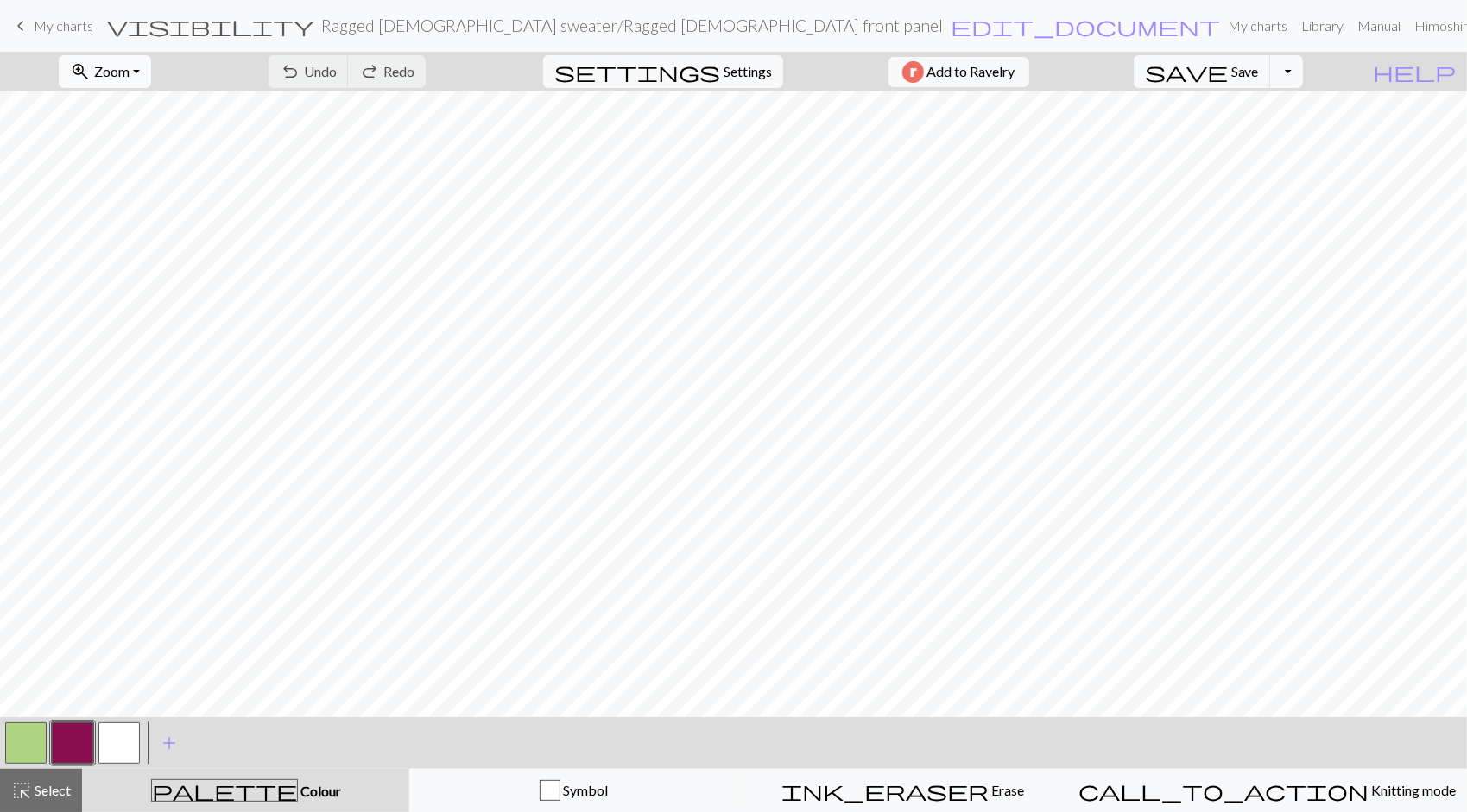
click at [152, 67] on button "zoom_in Zoom Zoom" at bounding box center [105, 72] width 92 height 33
click at [150, 99] on button "Fit all" at bounding box center [127, 109] width 137 height 28
click at [1303, 72] on button "Toggle Dropdown" at bounding box center [1287, 72] width 33 height 33
click at [1284, 139] on button "save_alt Download" at bounding box center [1159, 137] width 285 height 28
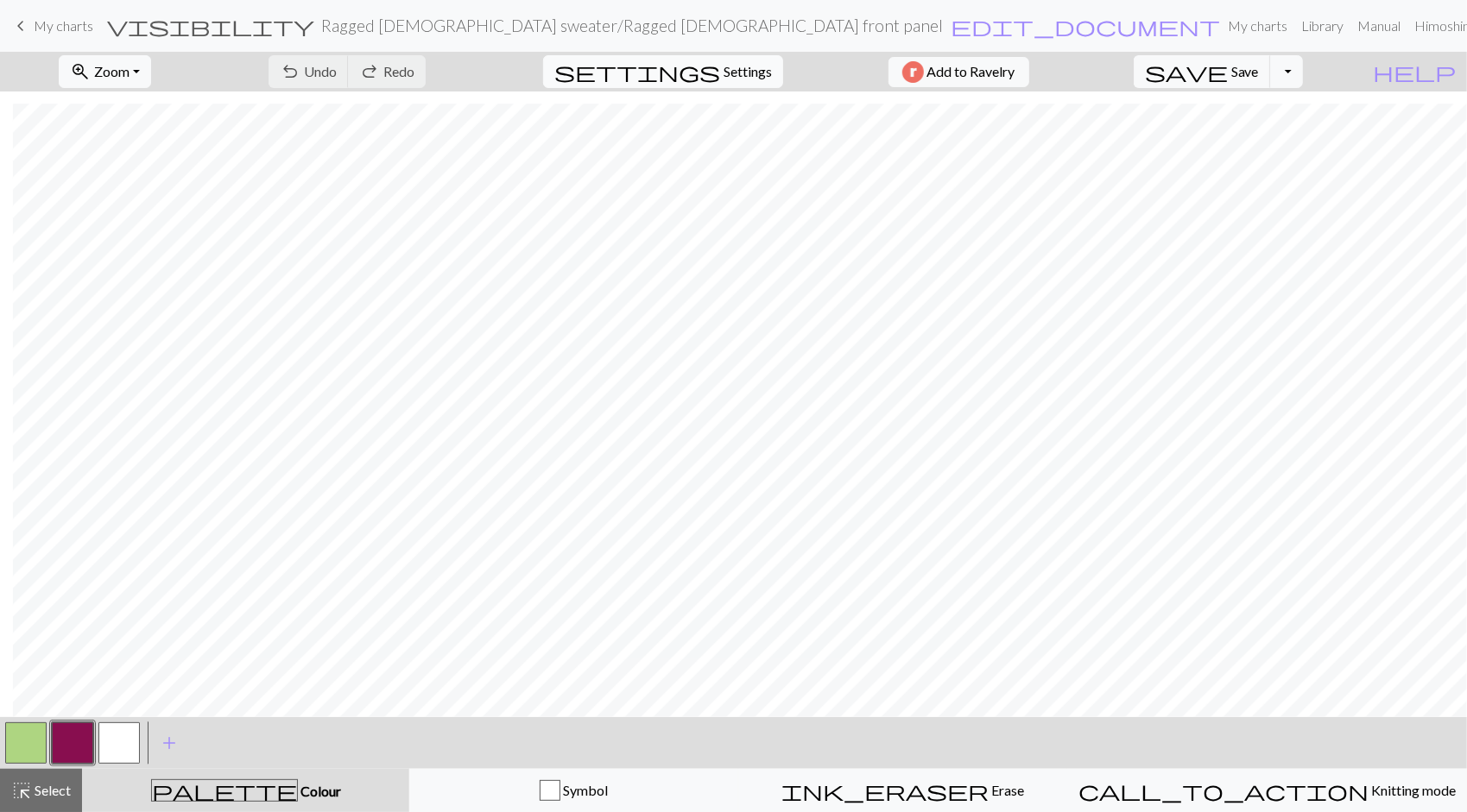
click at [735, 73] on div "Your download is ready! Download" at bounding box center [734, 50] width 197 height 101
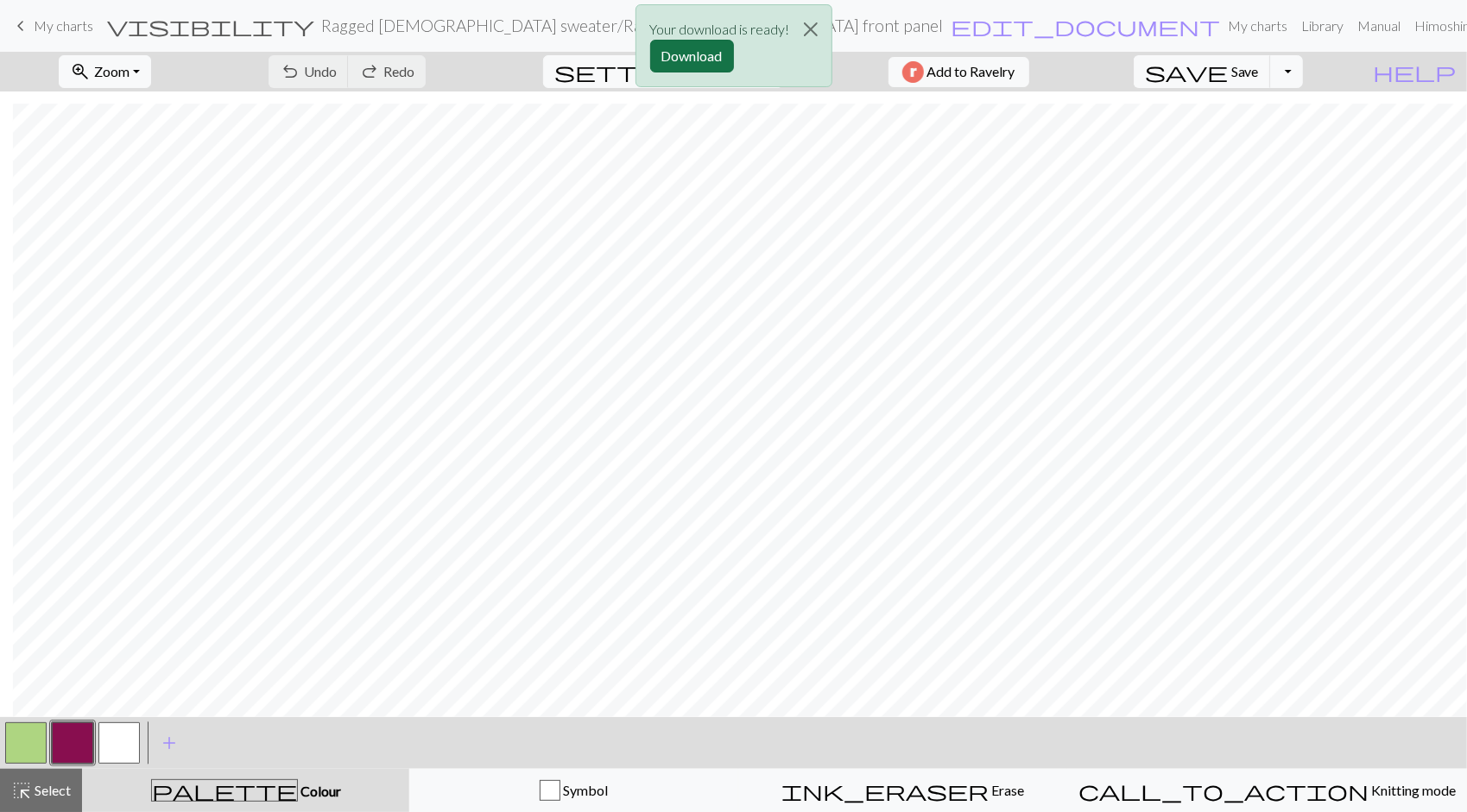
click at [707, 54] on button "Download" at bounding box center [692, 56] width 84 height 33
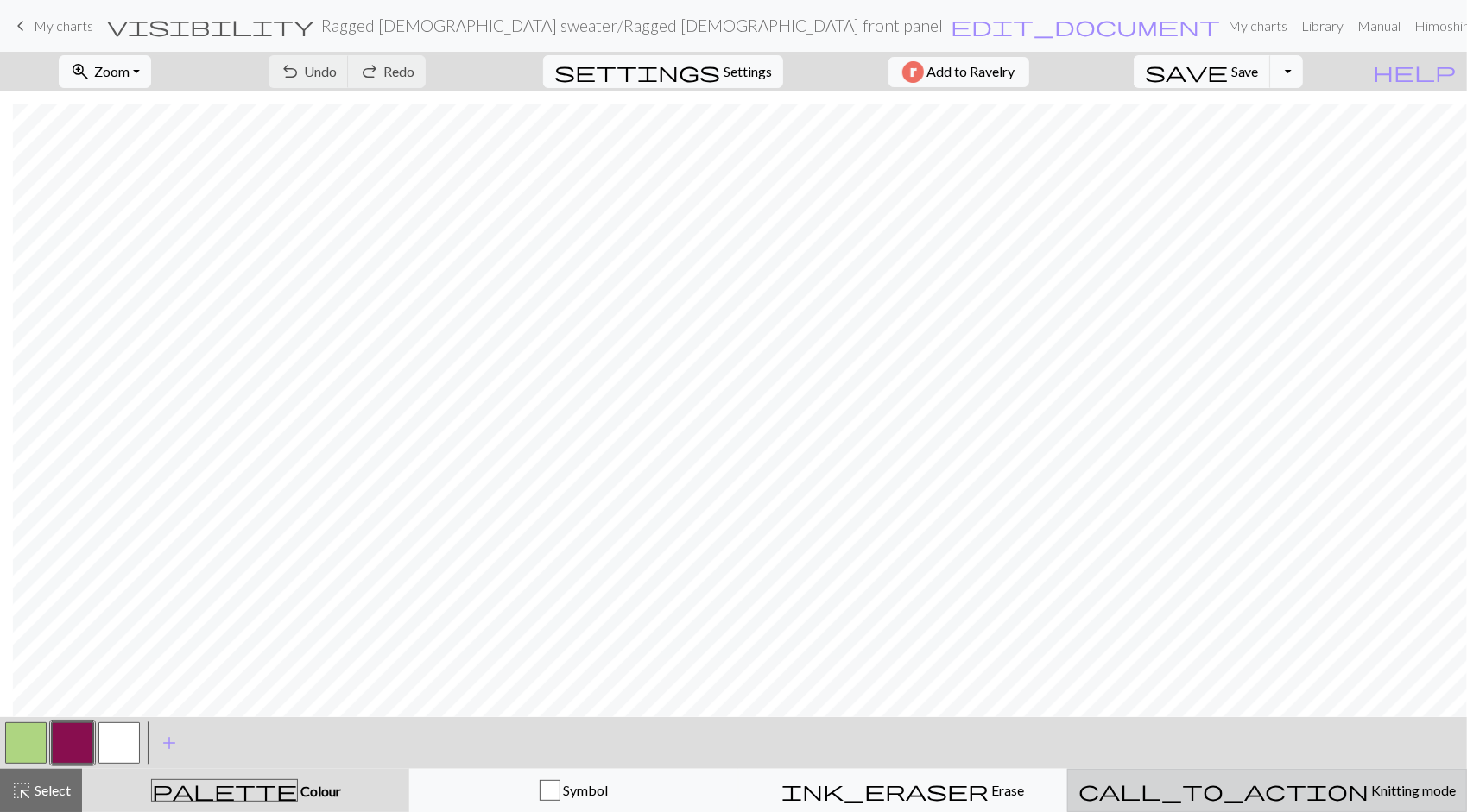
click at [1368, 795] on span "Knitting mode" at bounding box center [1412, 791] width 87 height 17
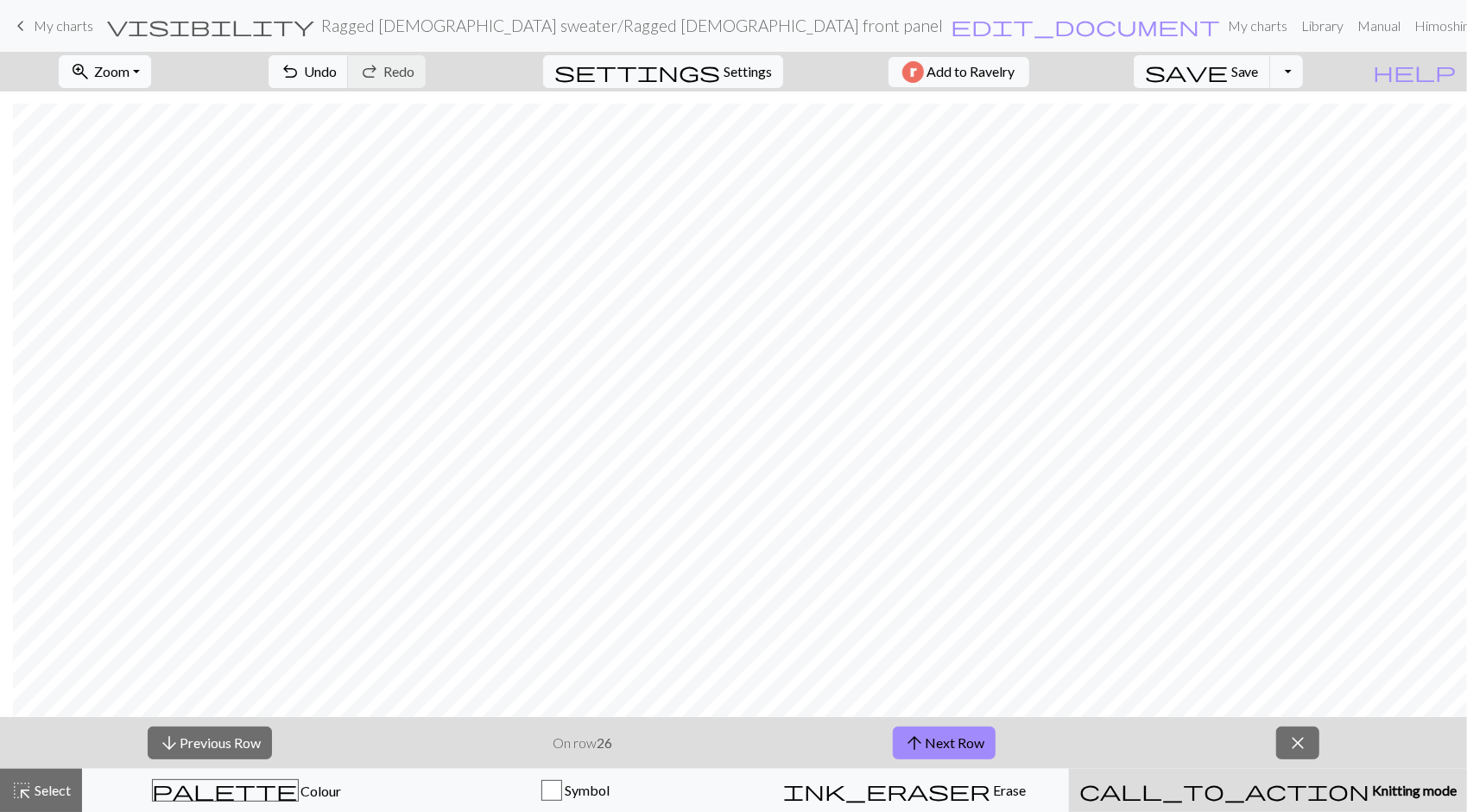
click at [152, 70] on button "zoom_in Zoom Zoom" at bounding box center [105, 72] width 92 height 33
click at [133, 233] on button "100%" at bounding box center [127, 234] width 137 height 28
click at [976, 737] on button "arrow_upward Next Row" at bounding box center [943, 744] width 103 height 33
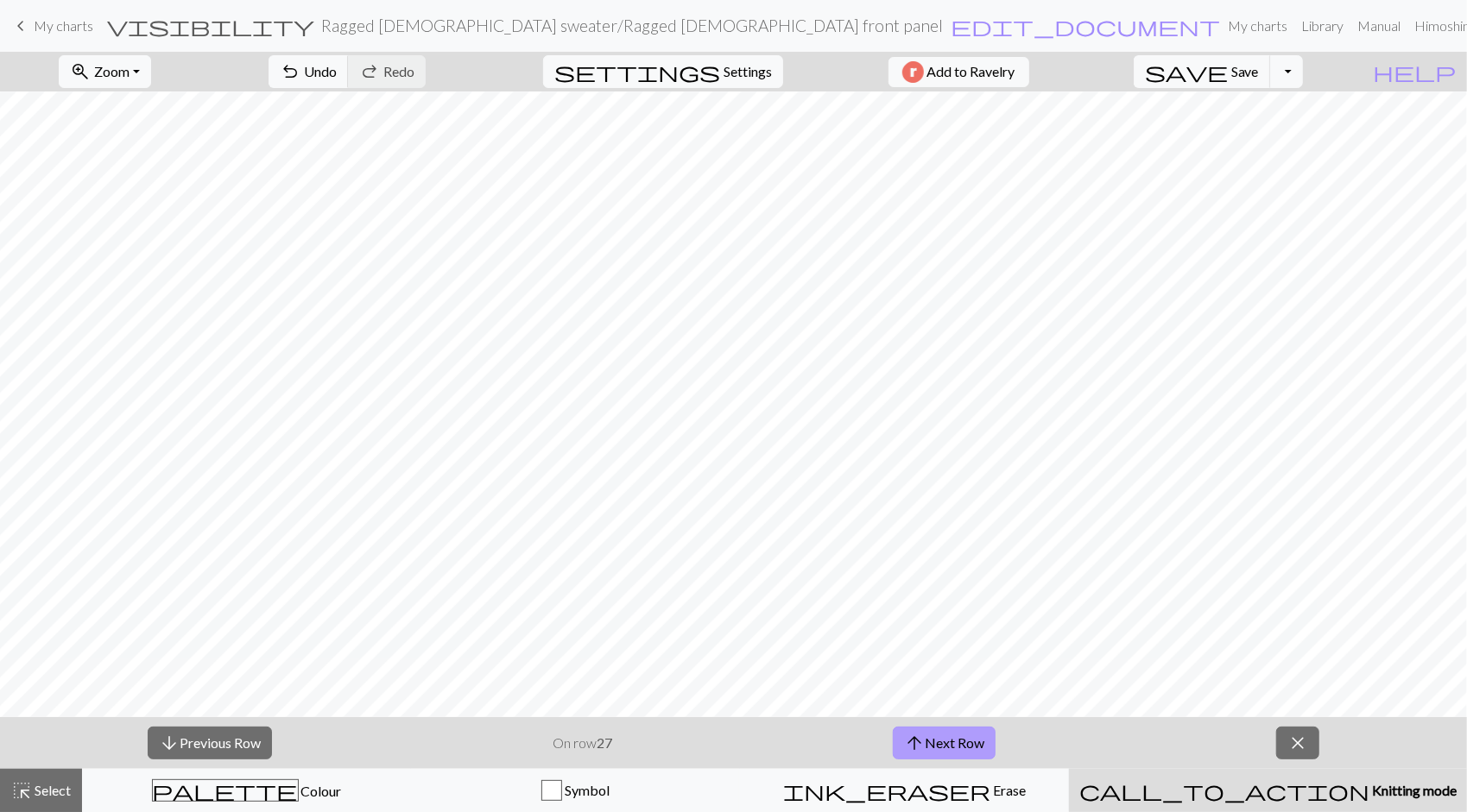
click at [965, 739] on button "arrow_upward Next Row" at bounding box center [943, 744] width 103 height 33
click at [942, 743] on button "arrow_upward Next Row" at bounding box center [943, 744] width 103 height 33
